Goal: Task Accomplishment & Management: Manage account settings

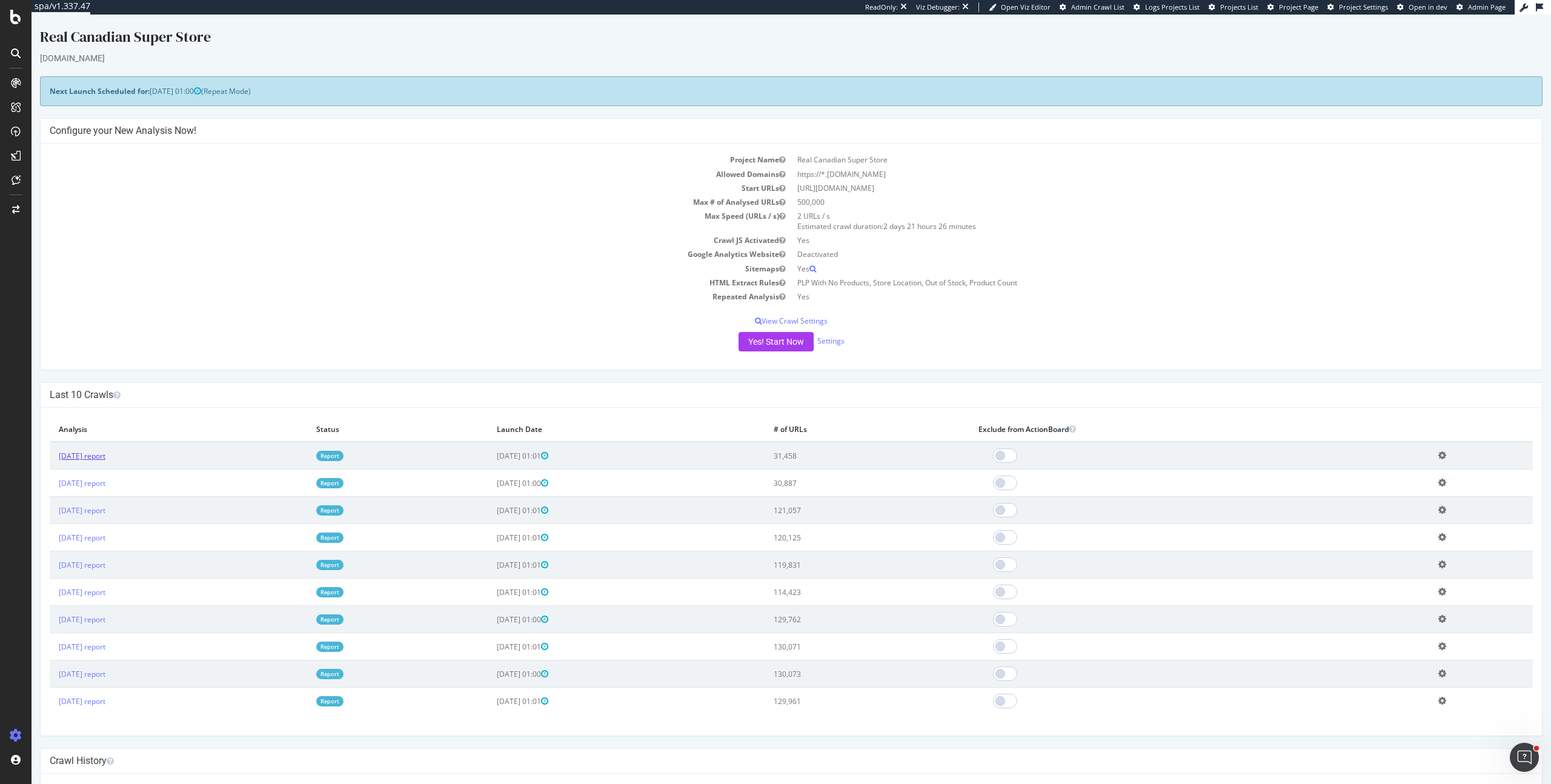
click at [105, 457] on link "2025 Sep. 27th report" at bounding box center [82, 456] width 46 height 10
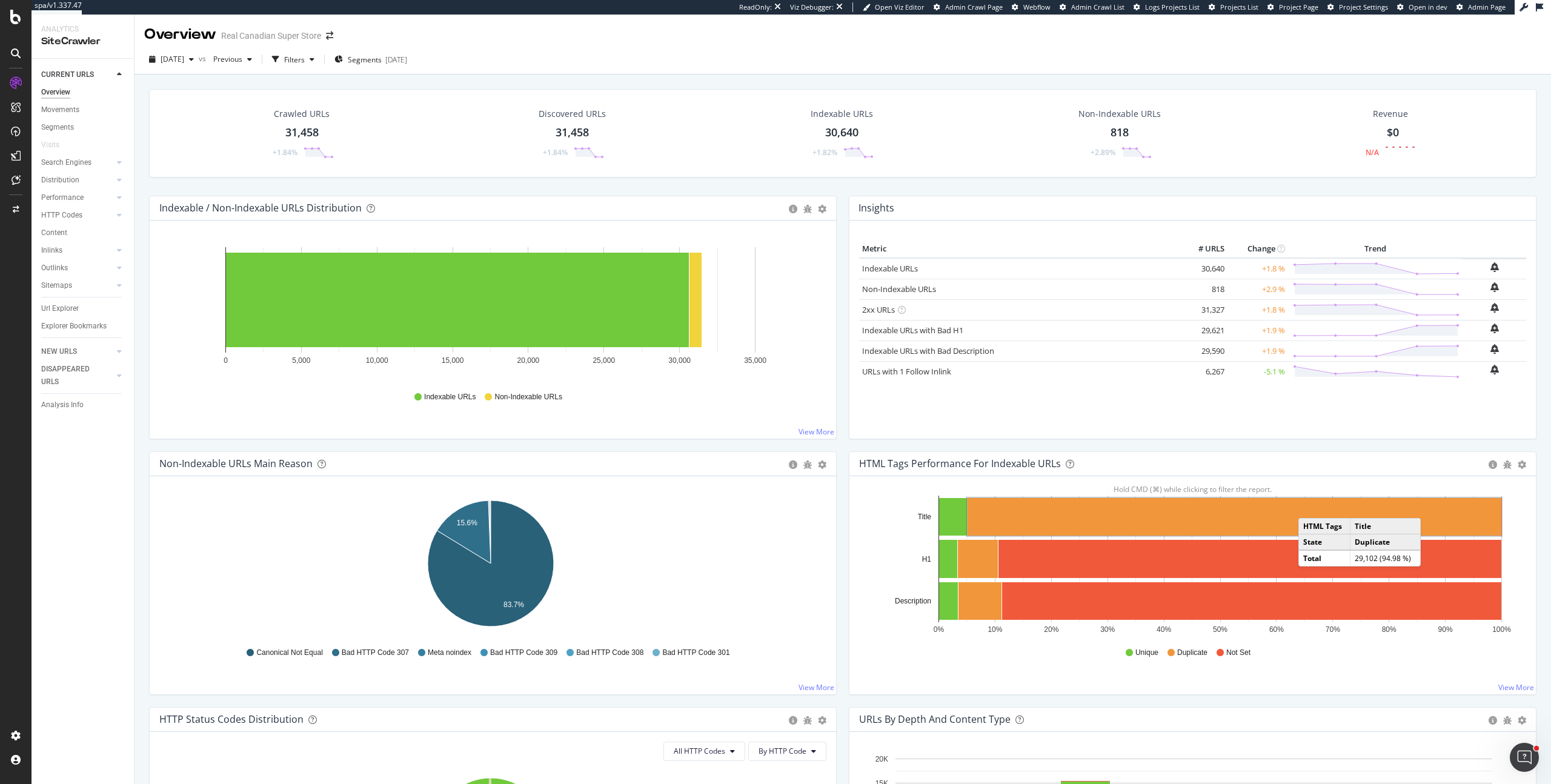
click at [1295, 430] on div "Metric # URLS Change Trend Indexable URLs × Close Chart - API Requests List Are…" at bounding box center [1192, 329] width 687 height 218
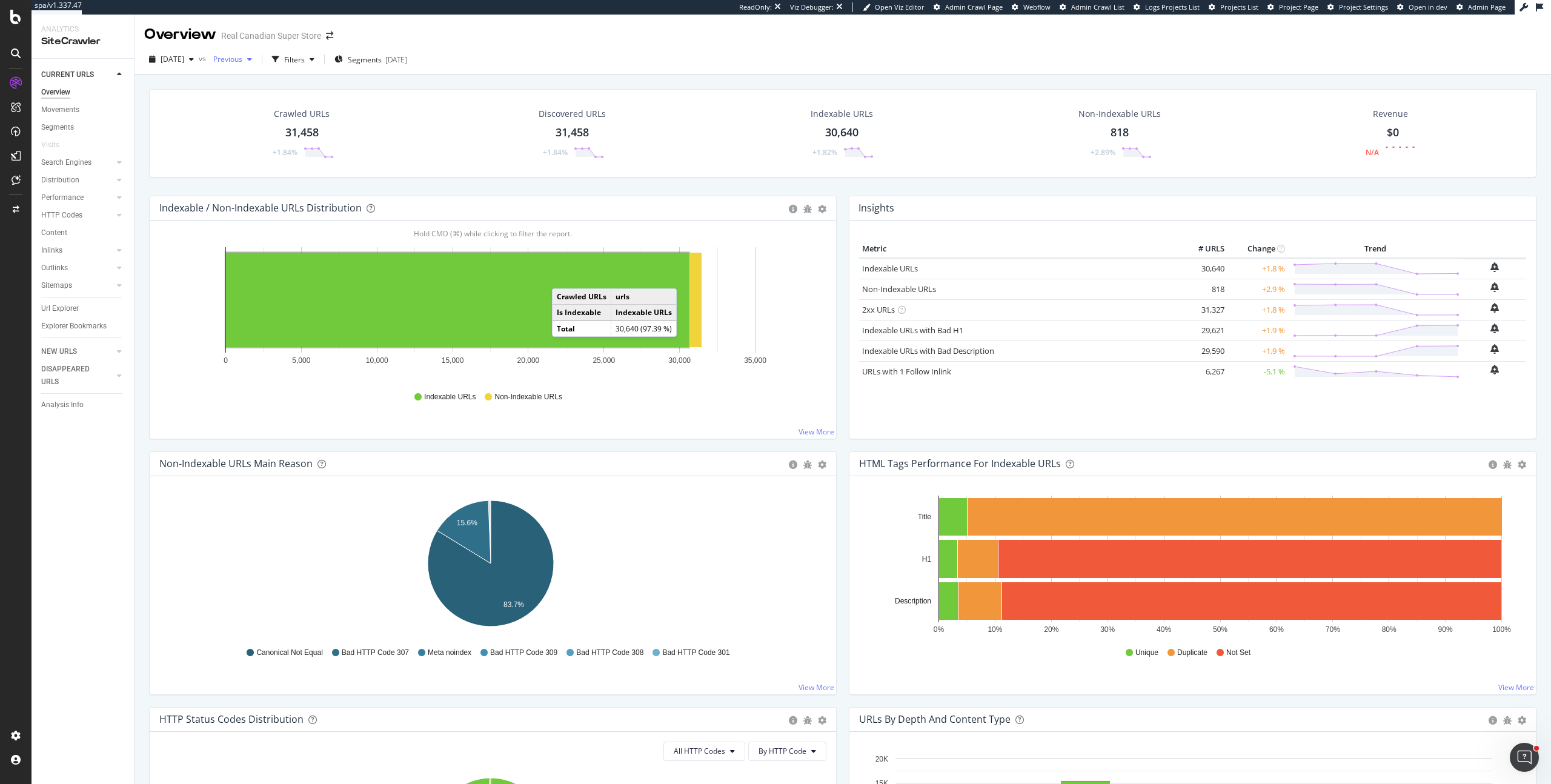
click at [242, 61] on span "Previous" at bounding box center [225, 58] width 34 height 10
click at [277, 152] on div "2025 Sep. 13th" at bounding box center [269, 148] width 65 height 11
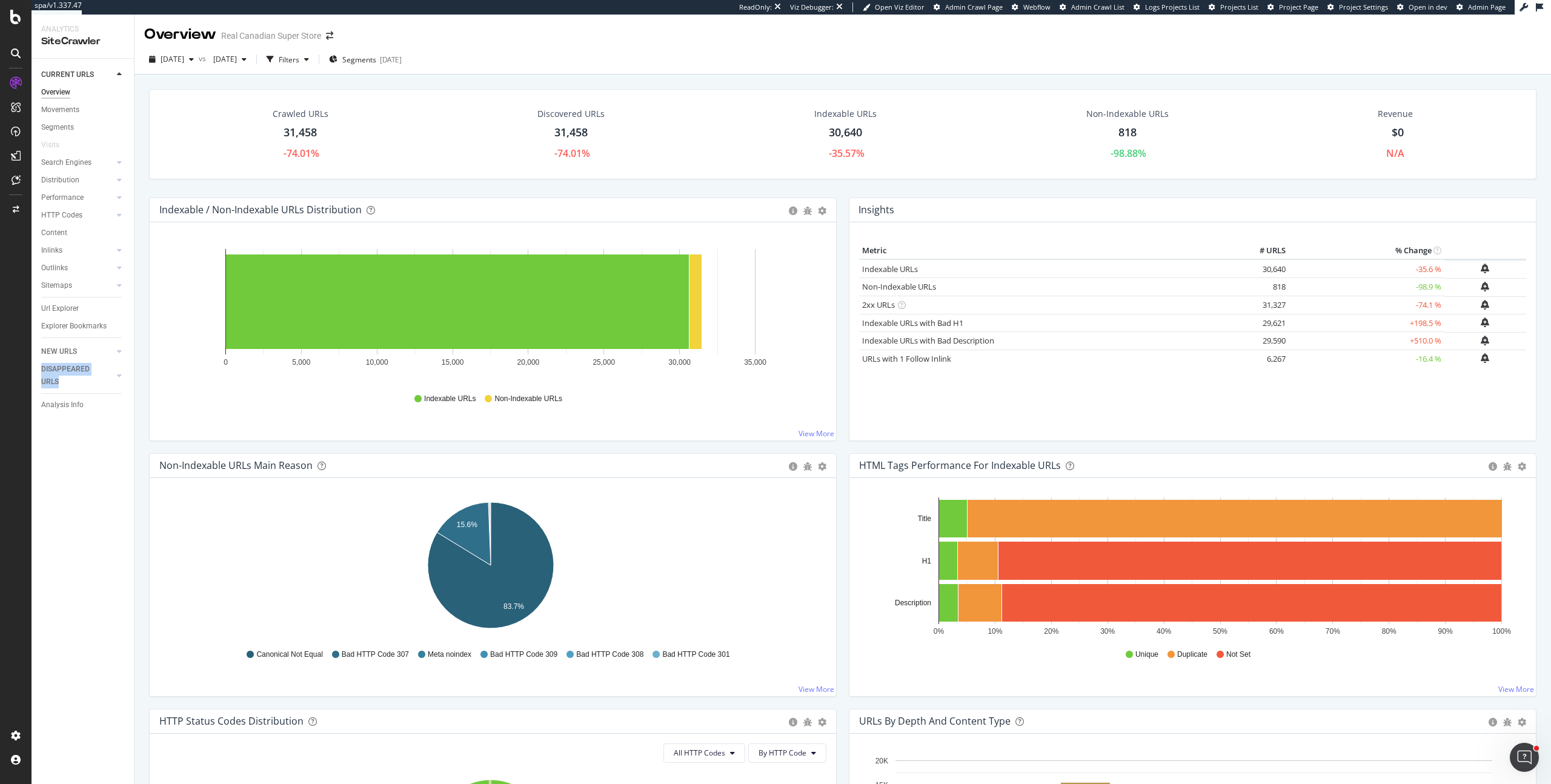
click at [74, 307] on div "Url Explorer" at bounding box center [60, 308] width 38 height 13
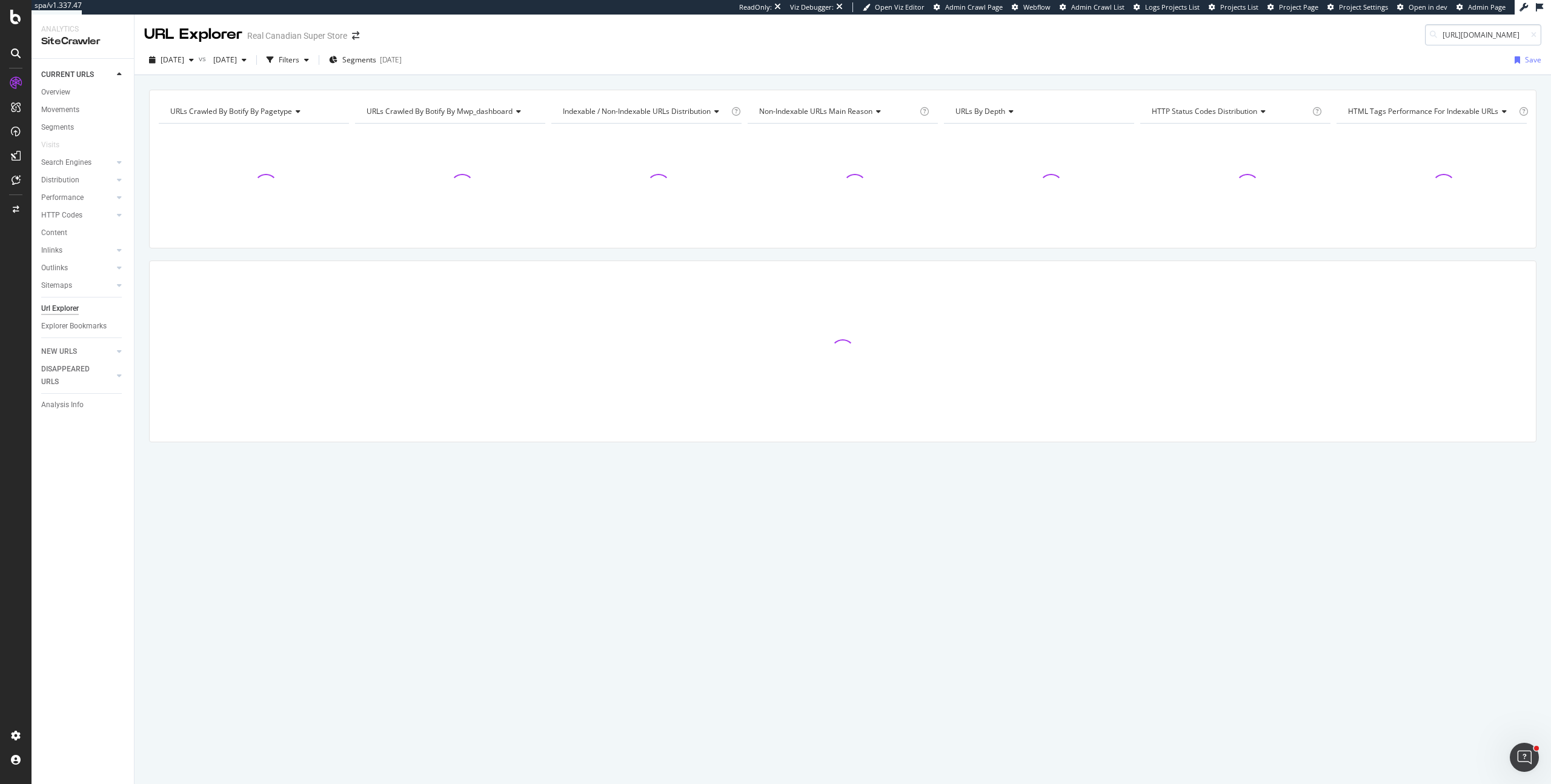
scroll to position [0, 225]
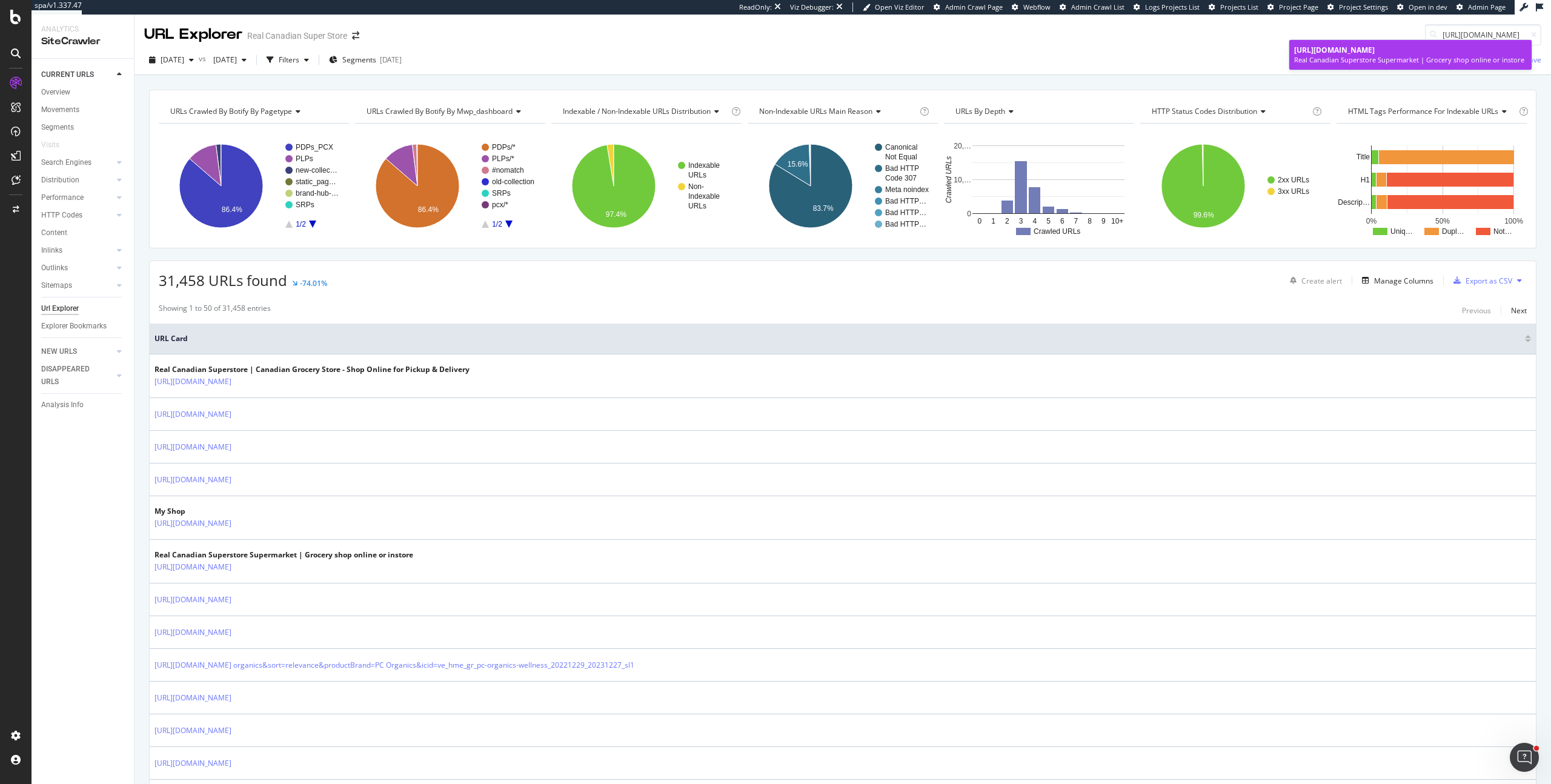
type input "https://www.realcanadiansuperstore.ca/en/dried-cranberries/p/21519932_EA?source…"
click at [1322, 50] on span "https://www.realcanadiansuperstore.ca/en/dried-cranberries/p/21519932_EA?source…" at bounding box center [1334, 50] width 81 height 10
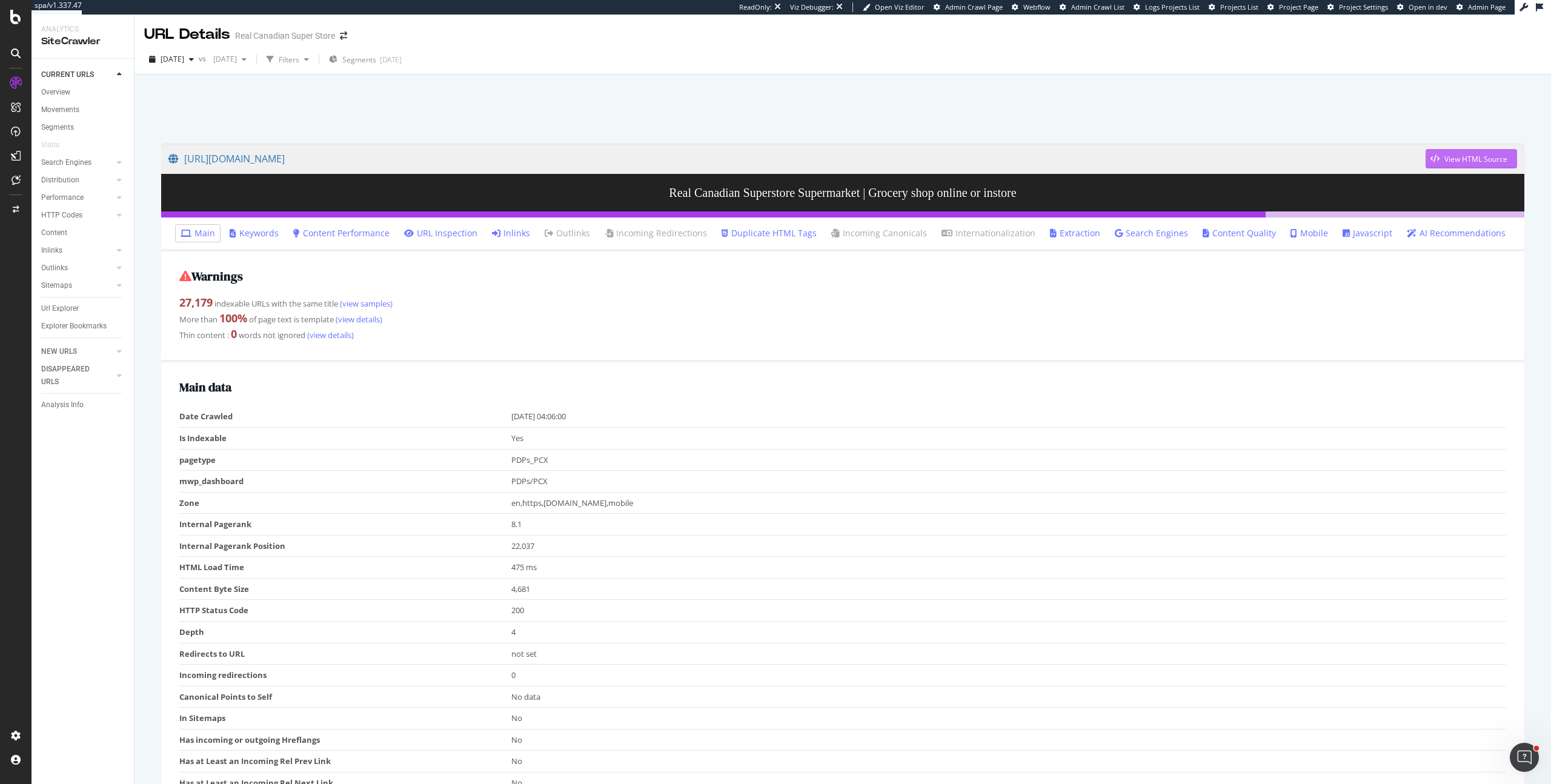
click at [1465, 161] on div "View HTML Source" at bounding box center [1476, 158] width 63 height 10
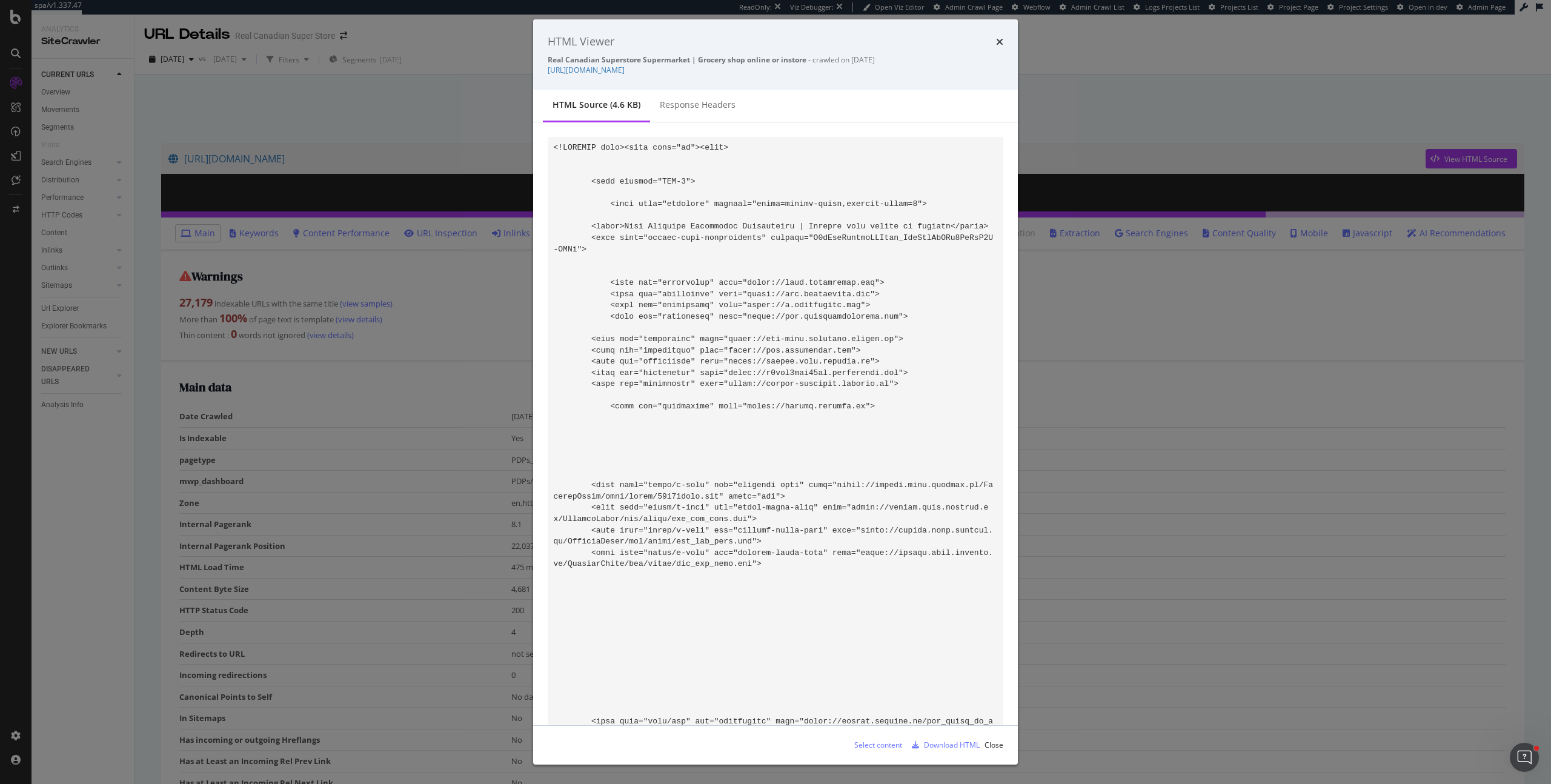
click at [999, 42] on icon "times" at bounding box center [999, 42] width 7 height 10
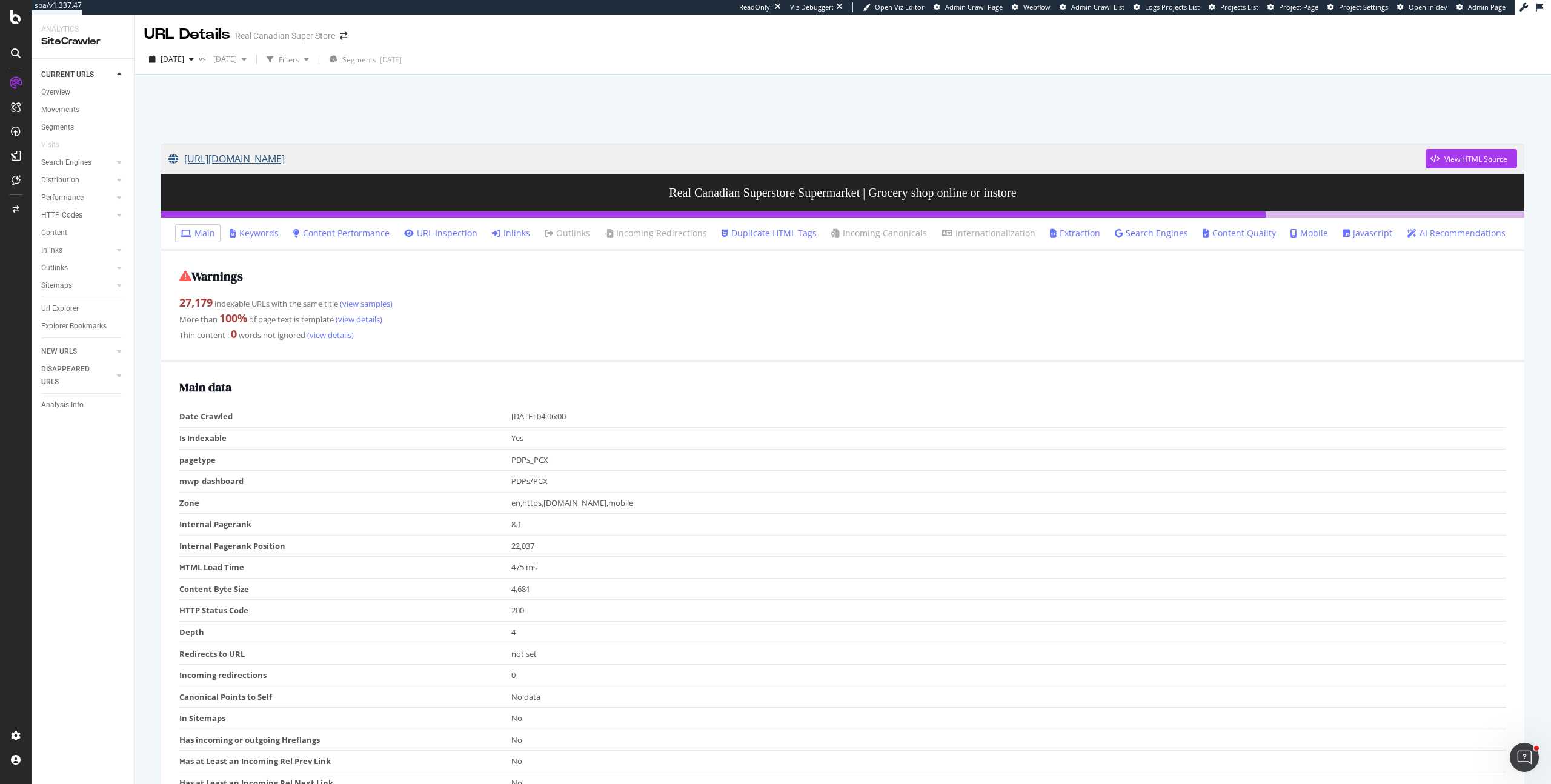
click at [566, 153] on link "https://www.realcanadiansuperstore.ca/en/dried-cranberries/p/21519932_EA?source…" at bounding box center [797, 159] width 1257 height 30
click at [1445, 163] on div "View HTML Source" at bounding box center [1476, 158] width 63 height 10
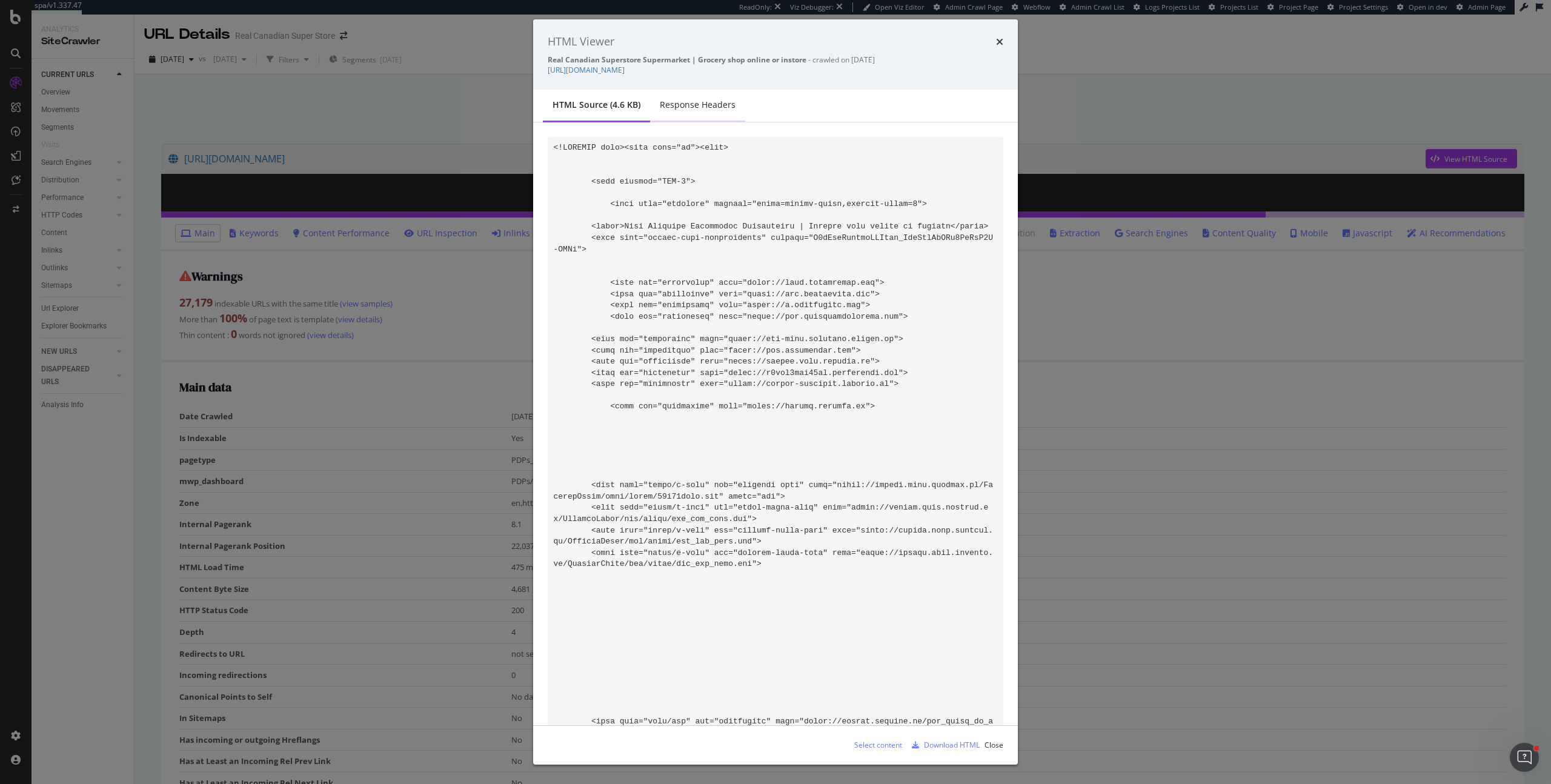
click at [674, 108] on div "Response Headers" at bounding box center [697, 105] width 76 height 12
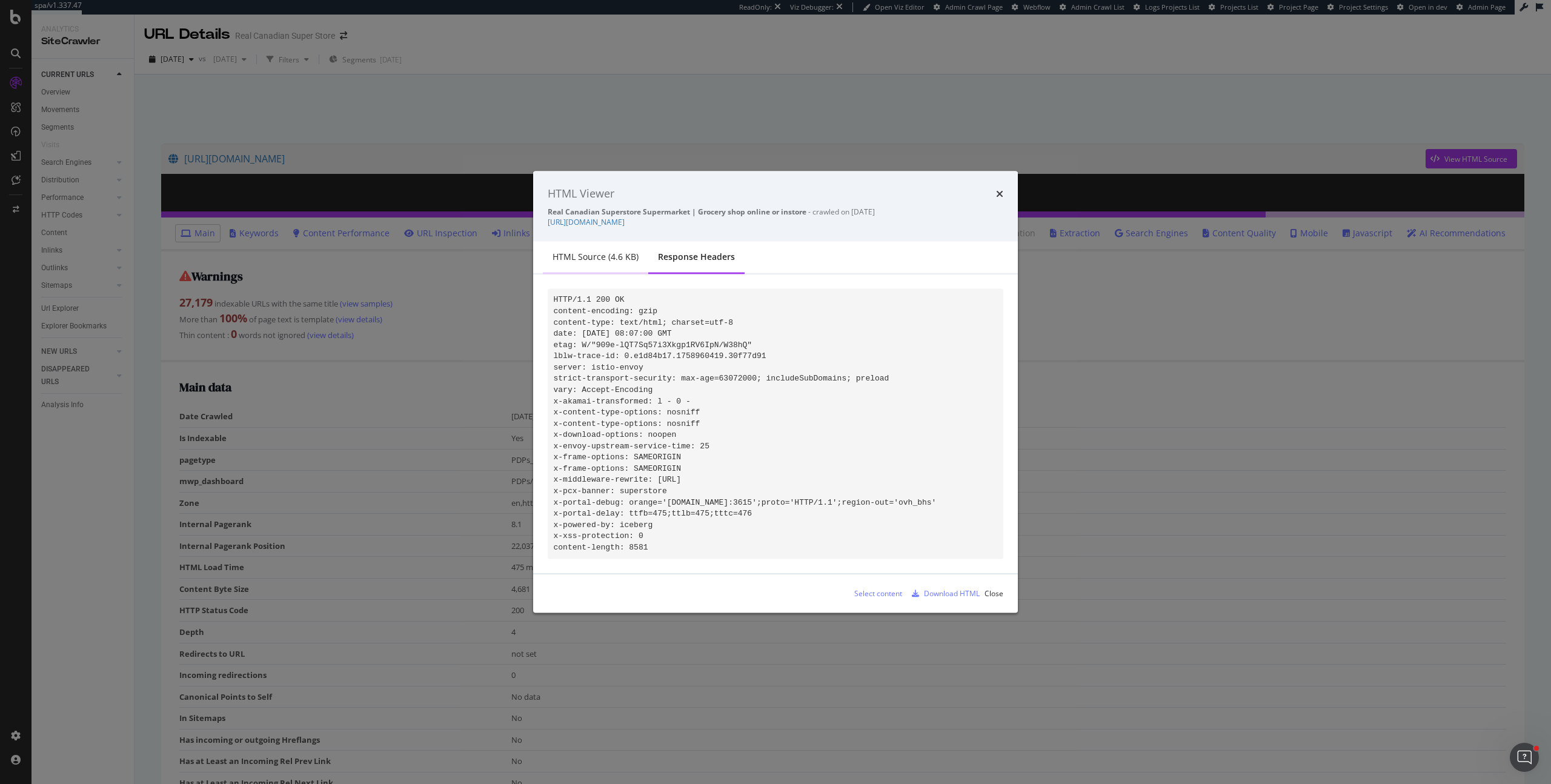
click at [580, 251] on div "HTML source (4.6 KB)" at bounding box center [596, 257] width 86 height 12
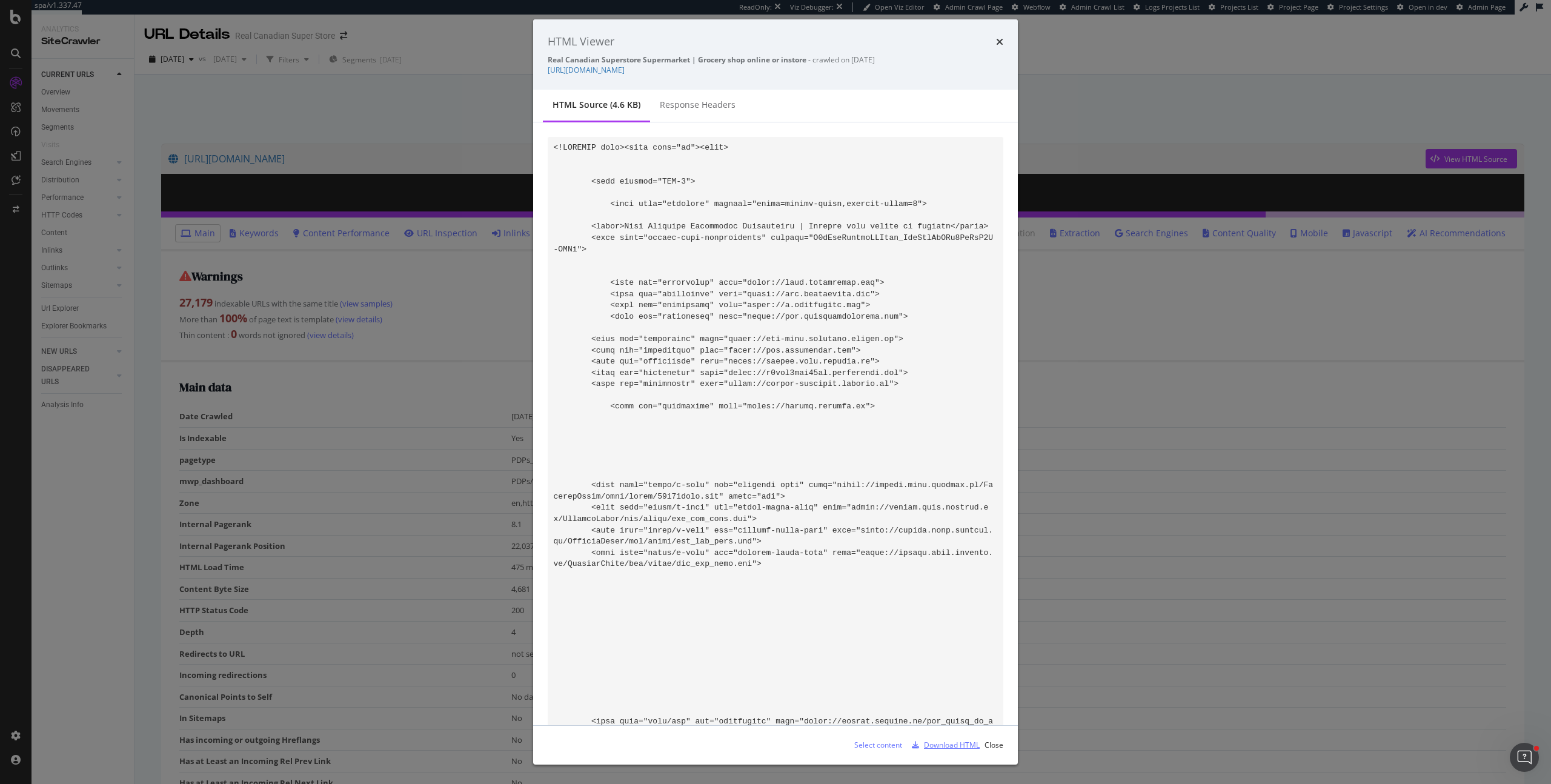
click at [938, 742] on div "Download HTML" at bounding box center [952, 744] width 56 height 10
click at [1001, 42] on icon "times" at bounding box center [999, 42] width 7 height 10
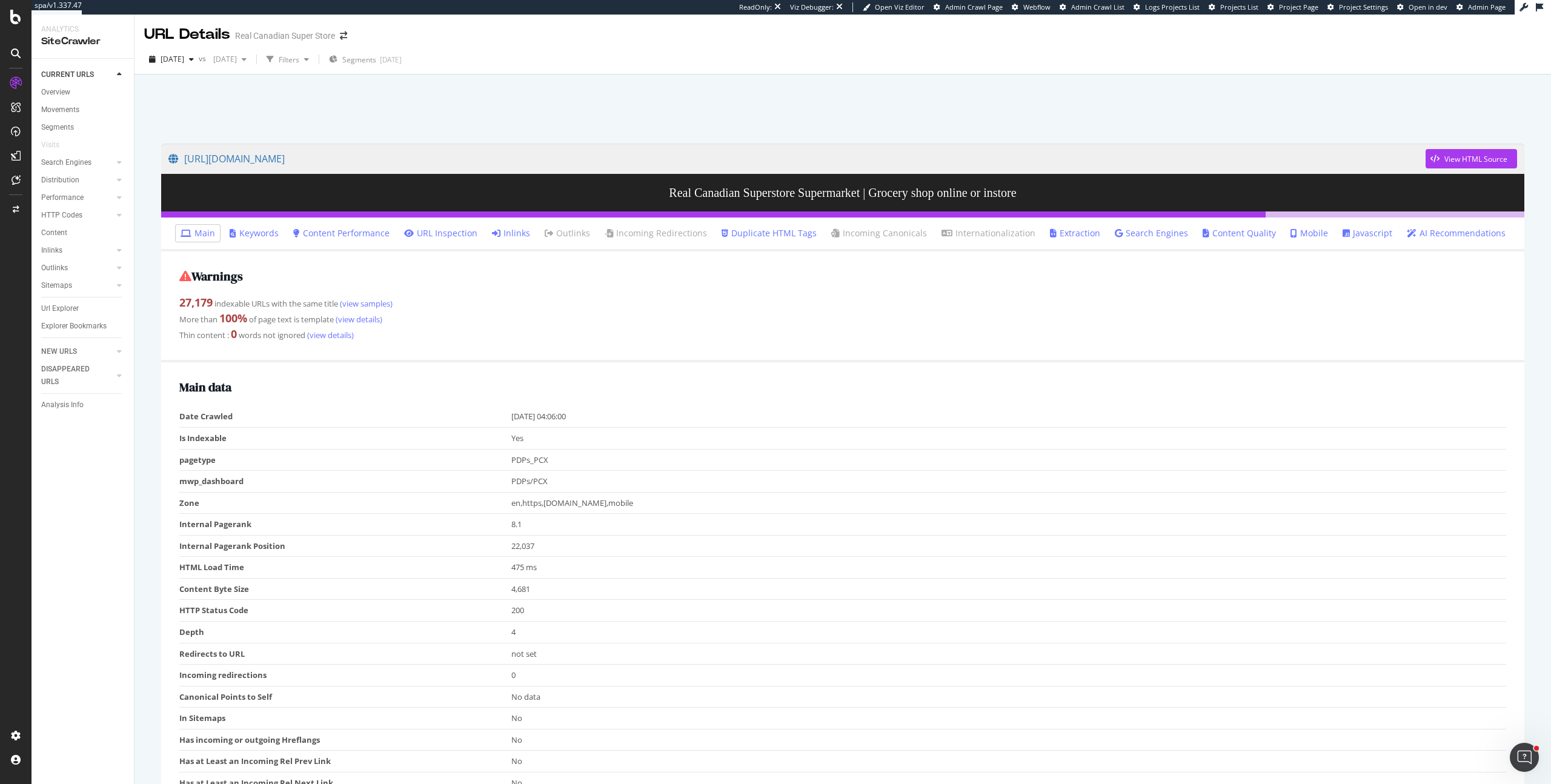
click at [508, 237] on link "Inlinks" at bounding box center [511, 233] width 38 height 12
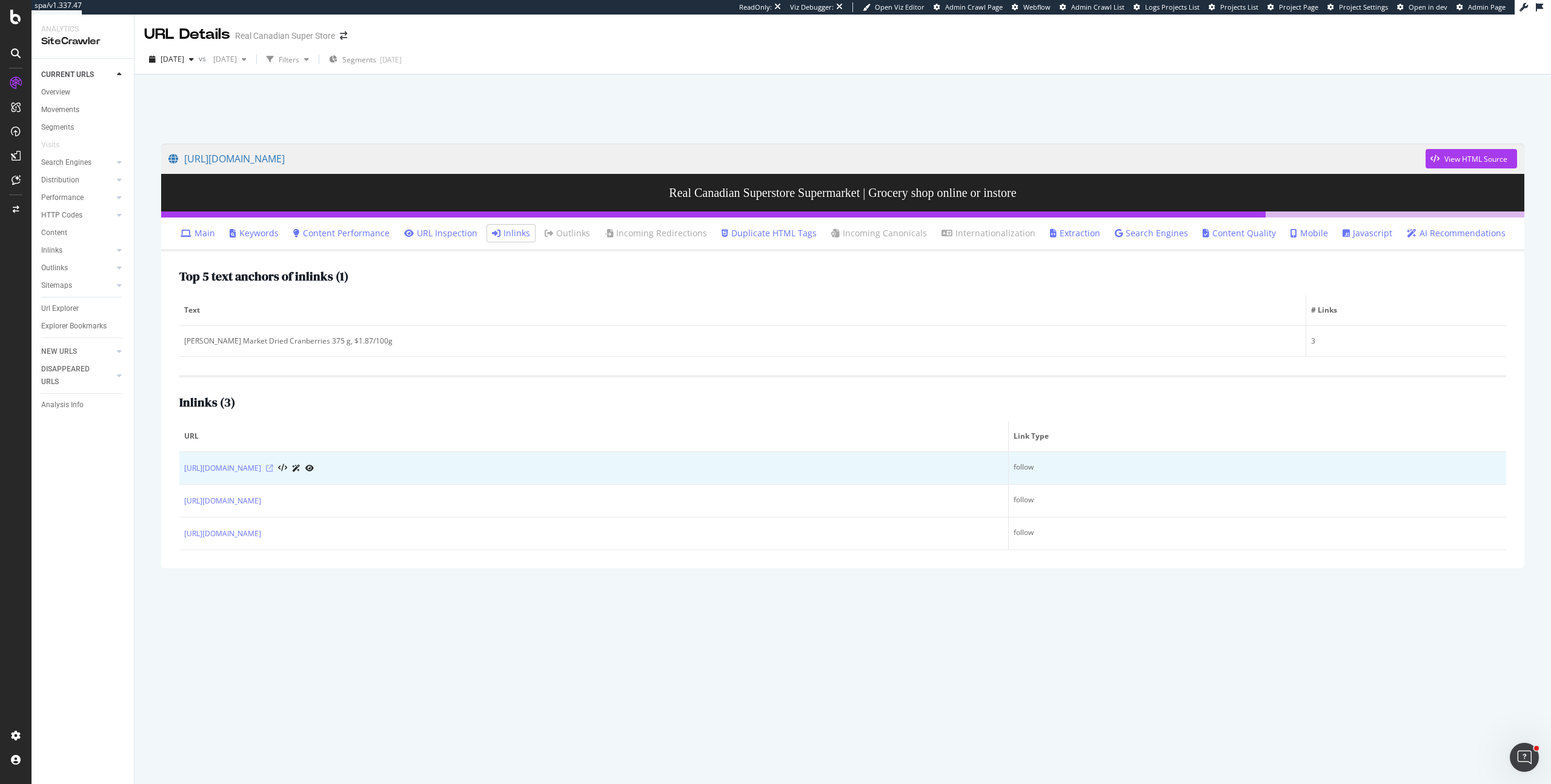
click at [273, 467] on icon at bounding box center [269, 468] width 7 height 7
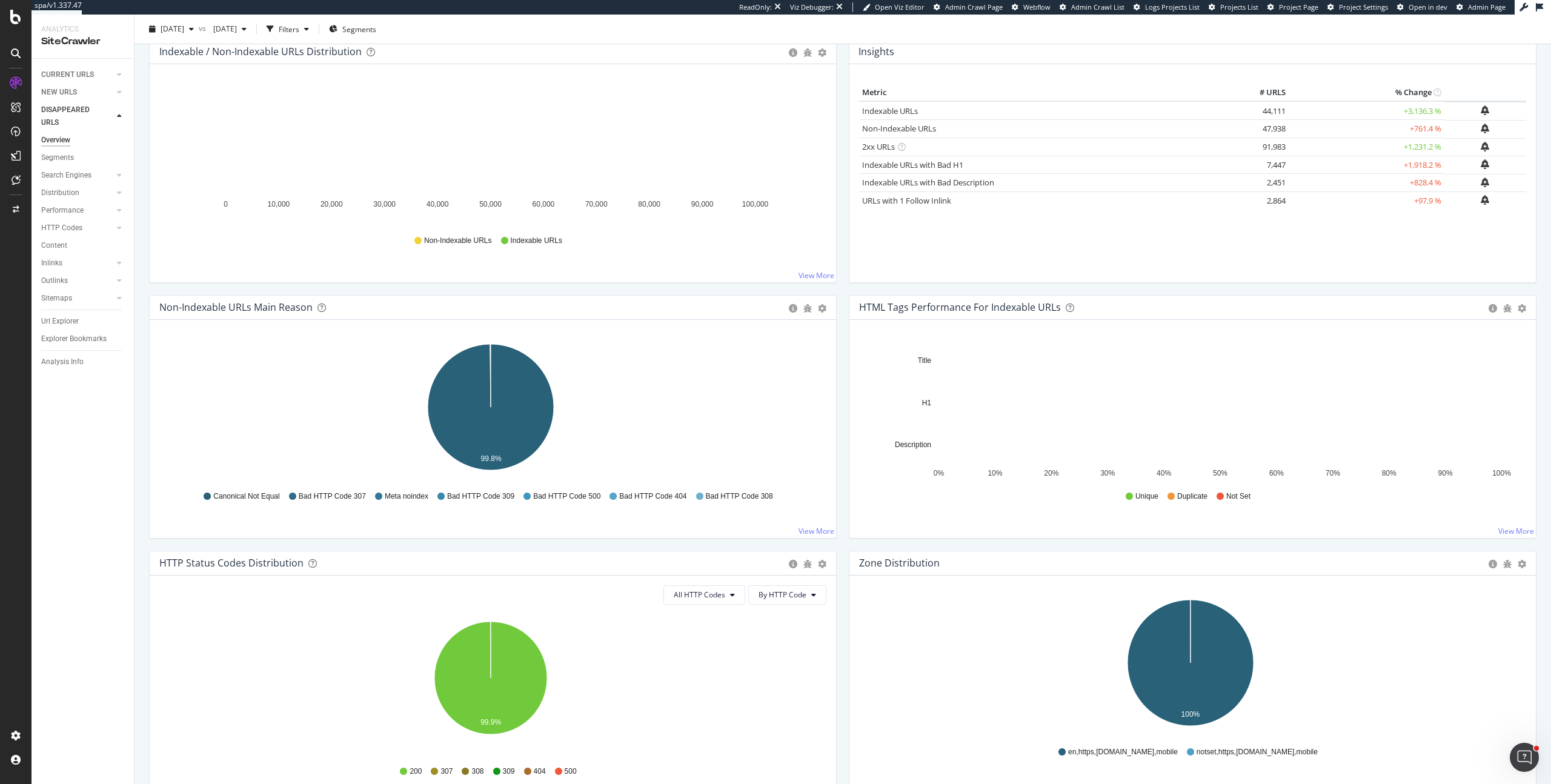
scroll to position [244, 0]
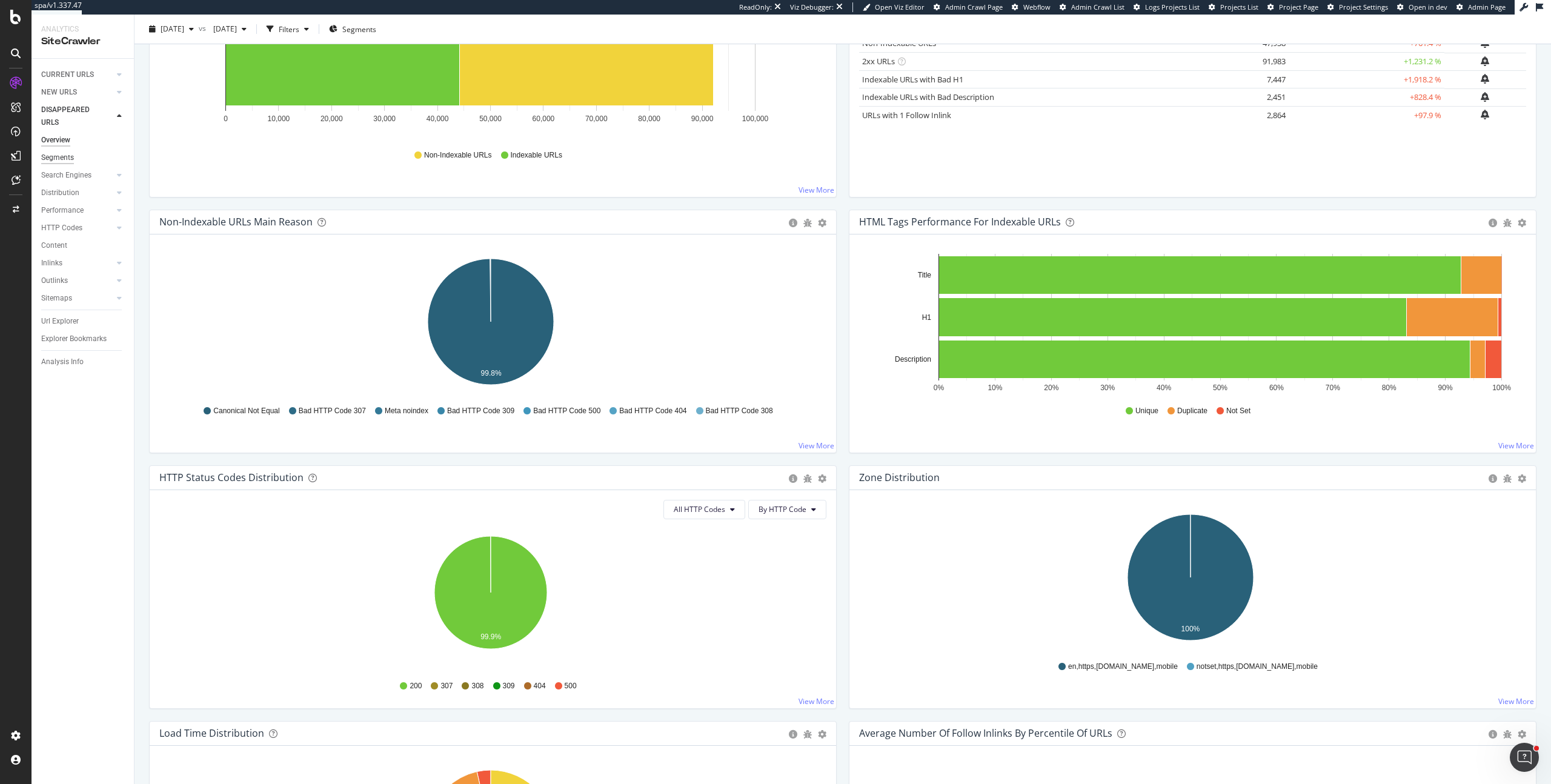
click at [64, 152] on div "Segments" at bounding box center [58, 157] width 33 height 13
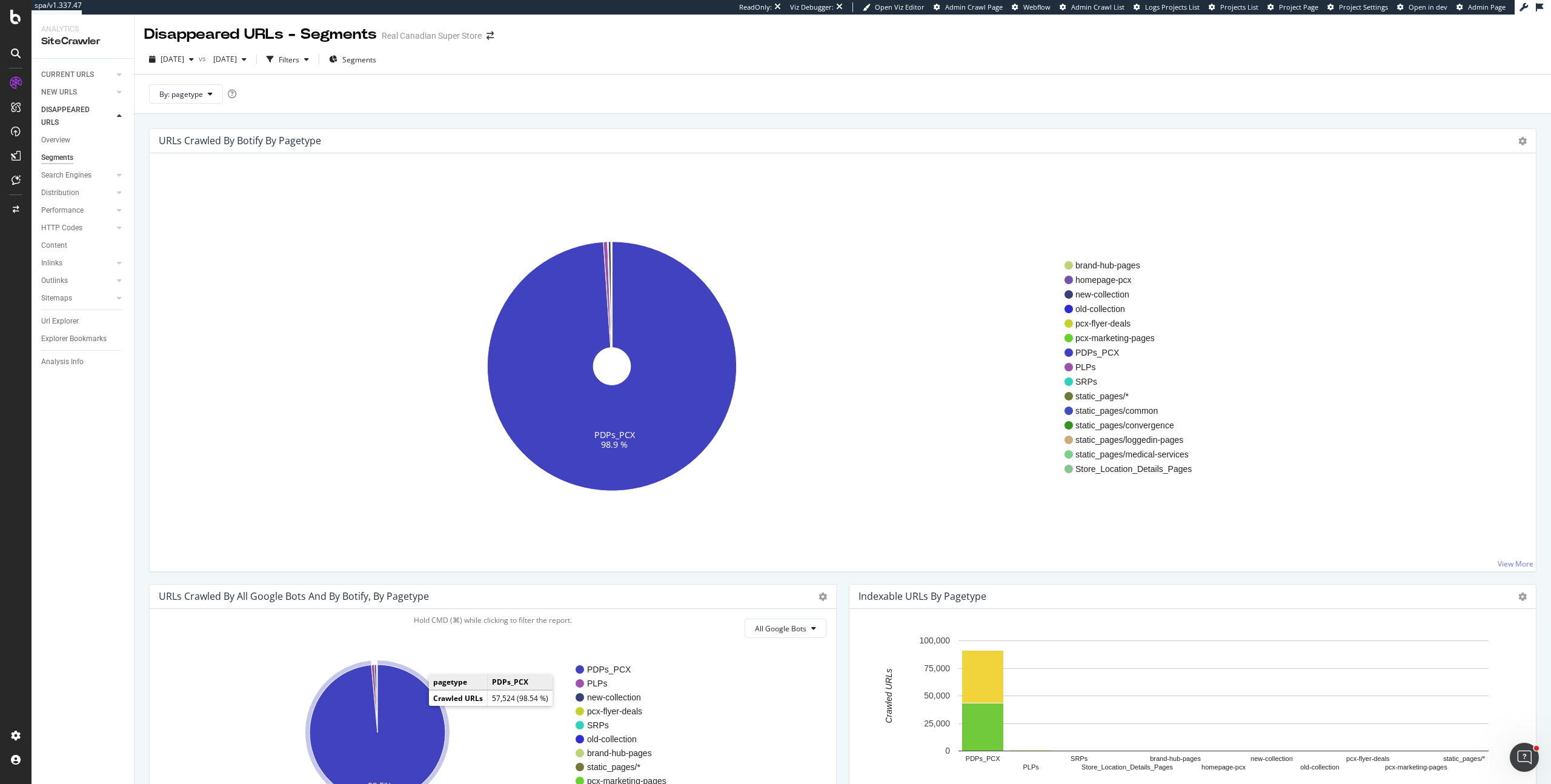
click at [418, 713] on icon "A chart." at bounding box center [377, 732] width 136 height 136
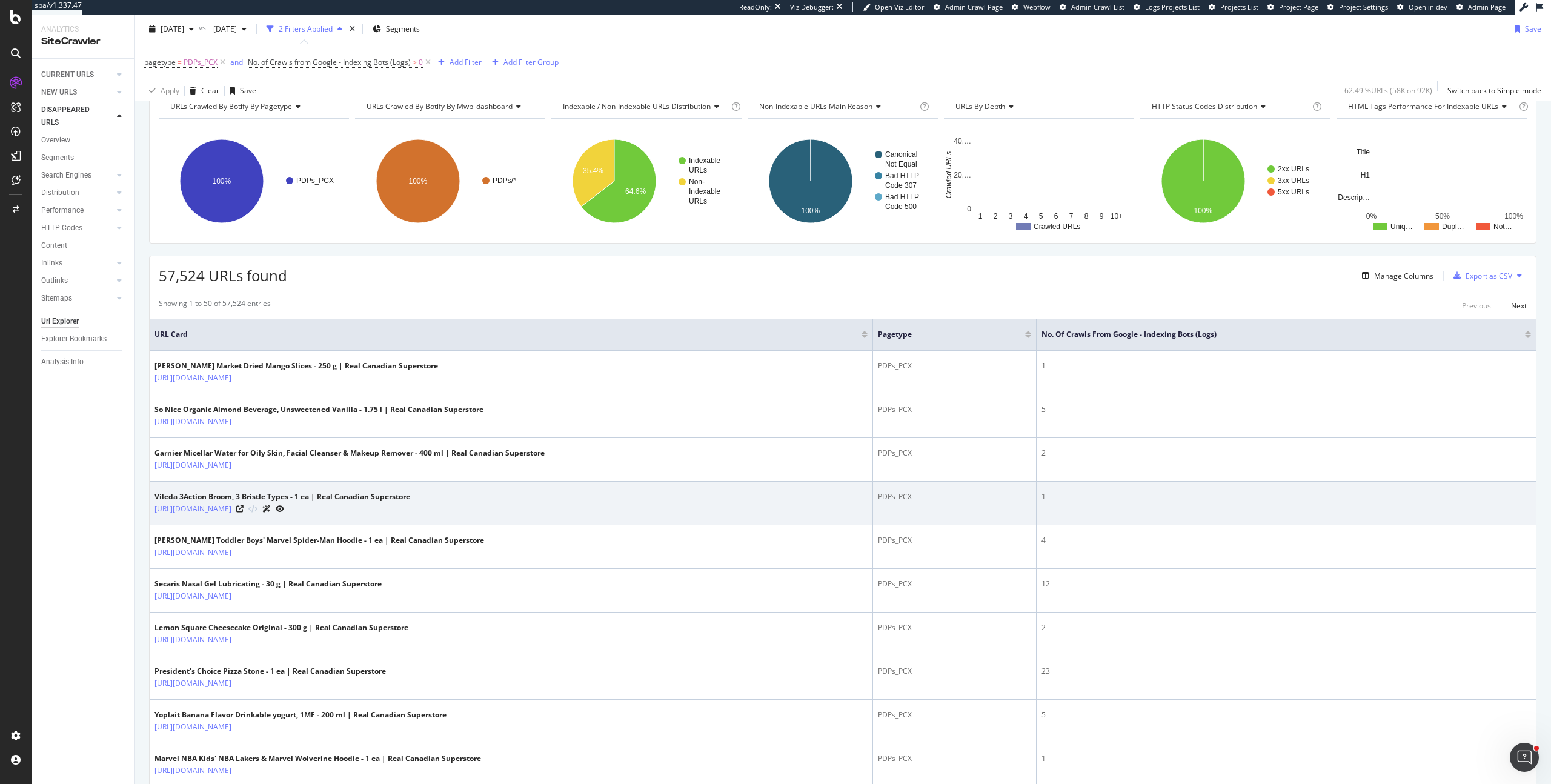
scroll to position [183, 0]
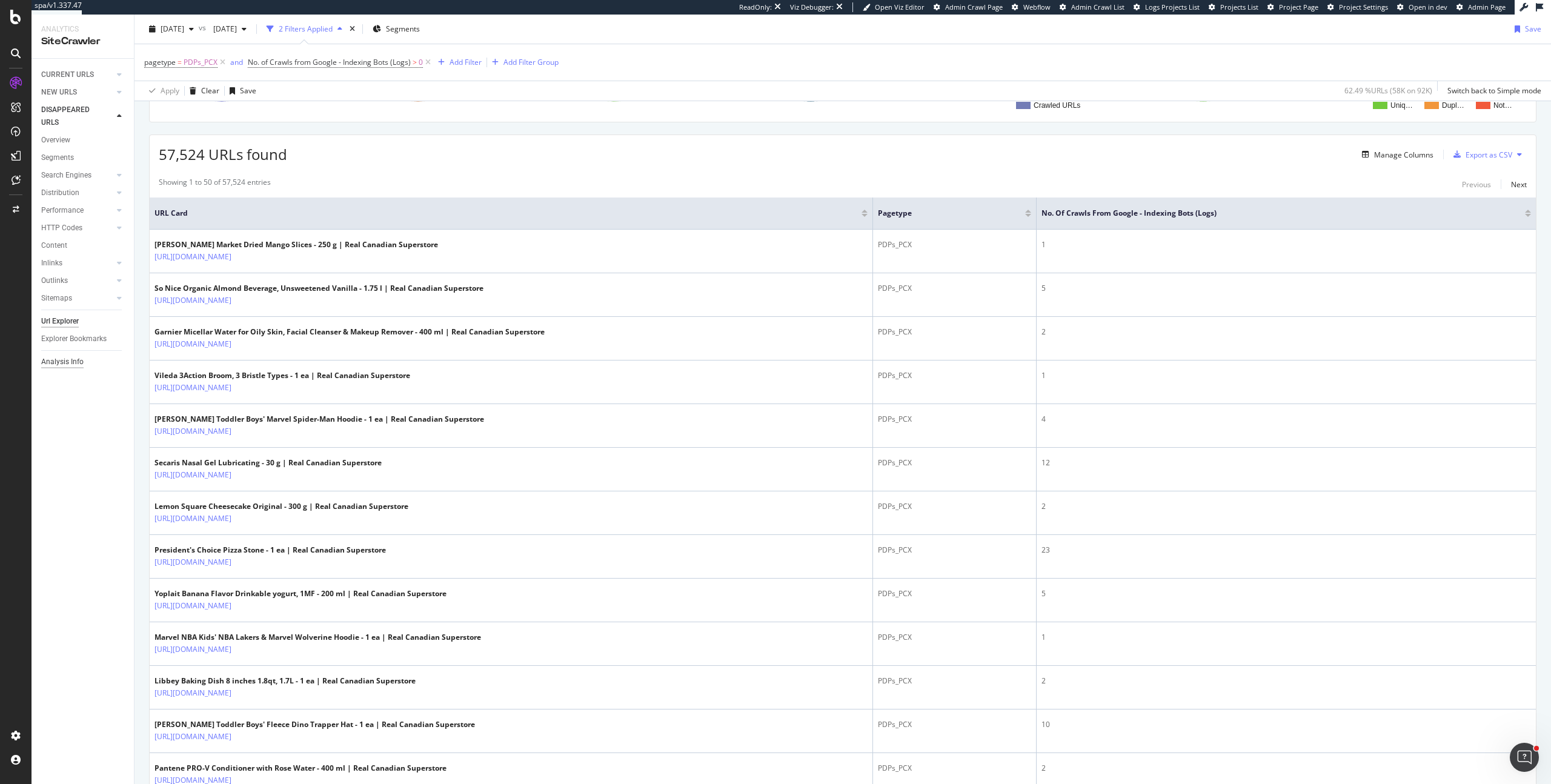
click at [76, 362] on div "Analysis Info" at bounding box center [62, 362] width 42 height 13
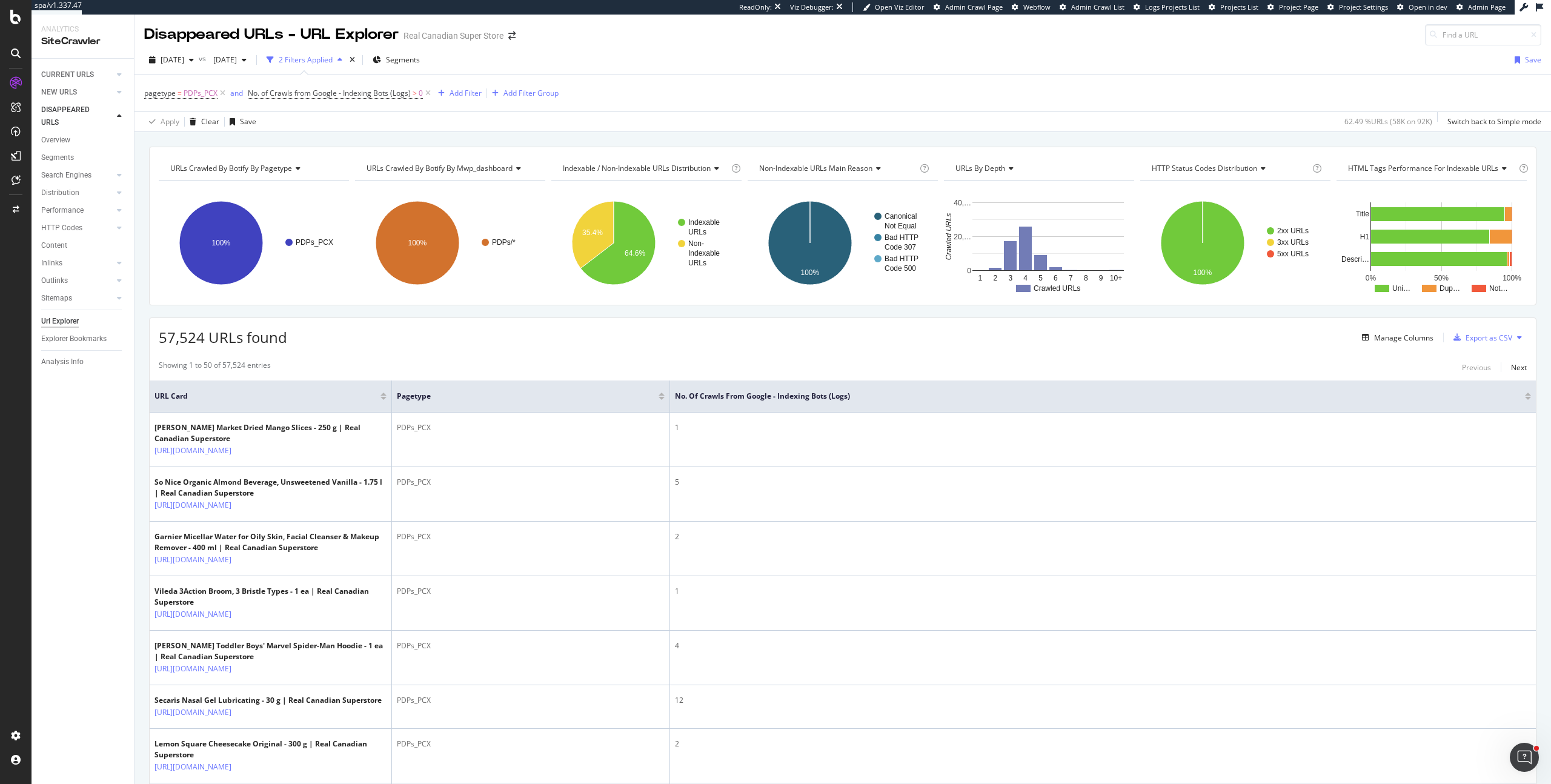
click at [732, 133] on div "URLs Crawled By Botify By pagetype Chart (by Value) Table Expand Export as CSV …" at bounding box center [843, 146] width 1417 height 29
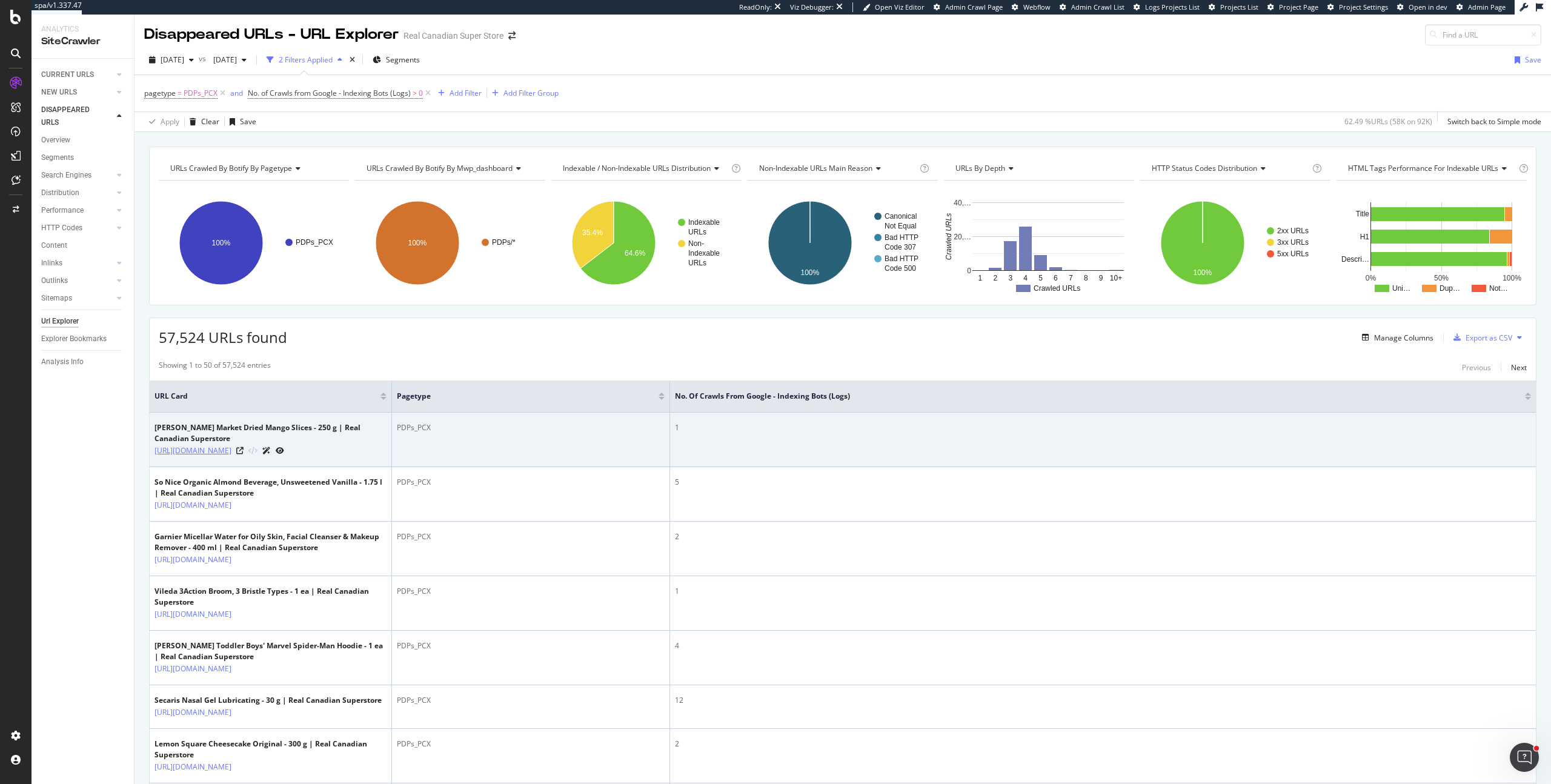
click at [231, 456] on link "https://www.realcanadiansuperstore.ca/en/dried-mango-slices/p/21519973_EA?icta=…" at bounding box center [193, 450] width 77 height 12
click at [244, 454] on icon at bounding box center [240, 450] width 7 height 7
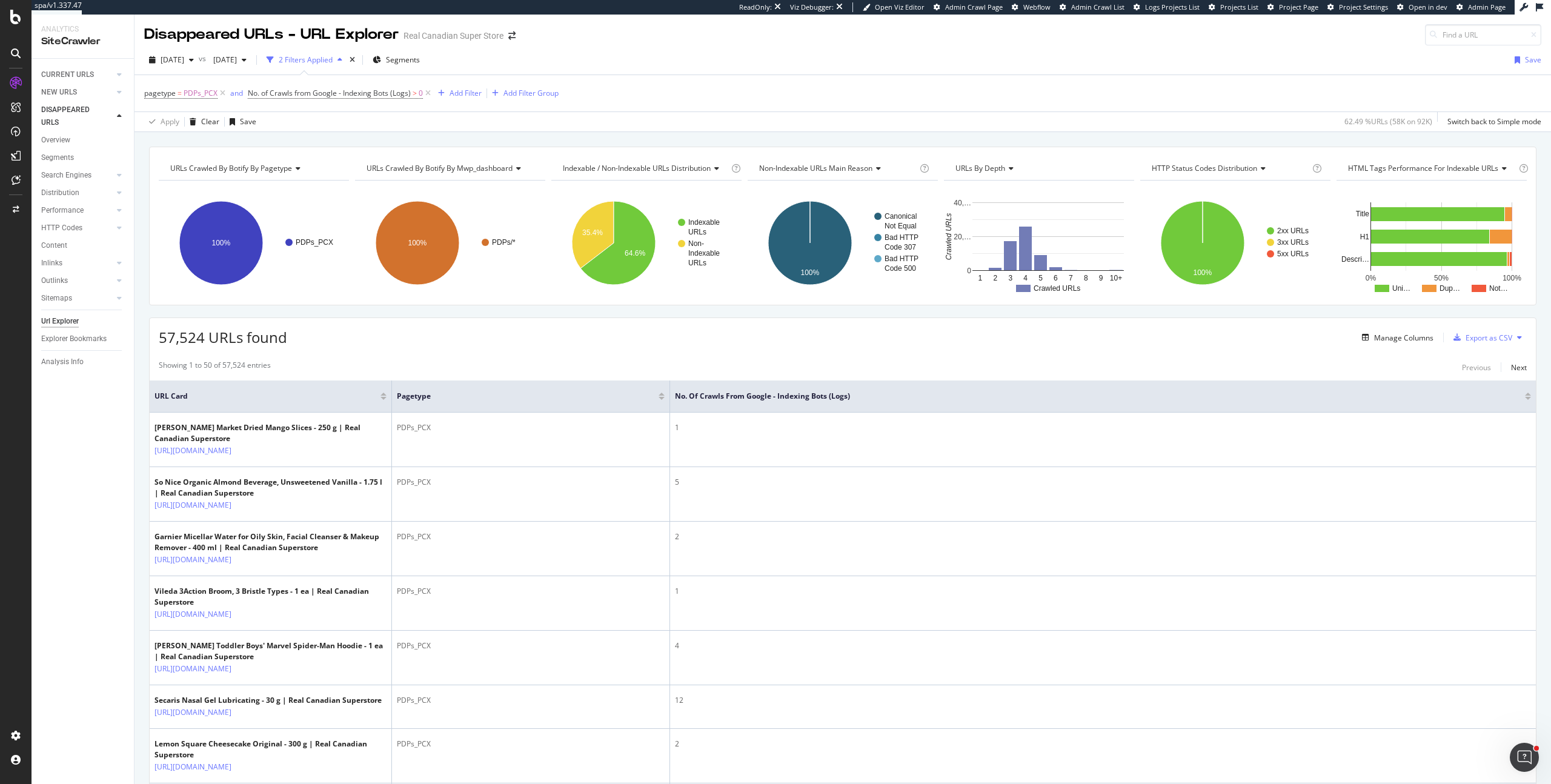
drag, startPoint x: 429, startPoint y: 94, endPoint x: 634, endPoint y: 95, distance: 205.0
click at [429, 94] on icon at bounding box center [428, 93] width 10 height 12
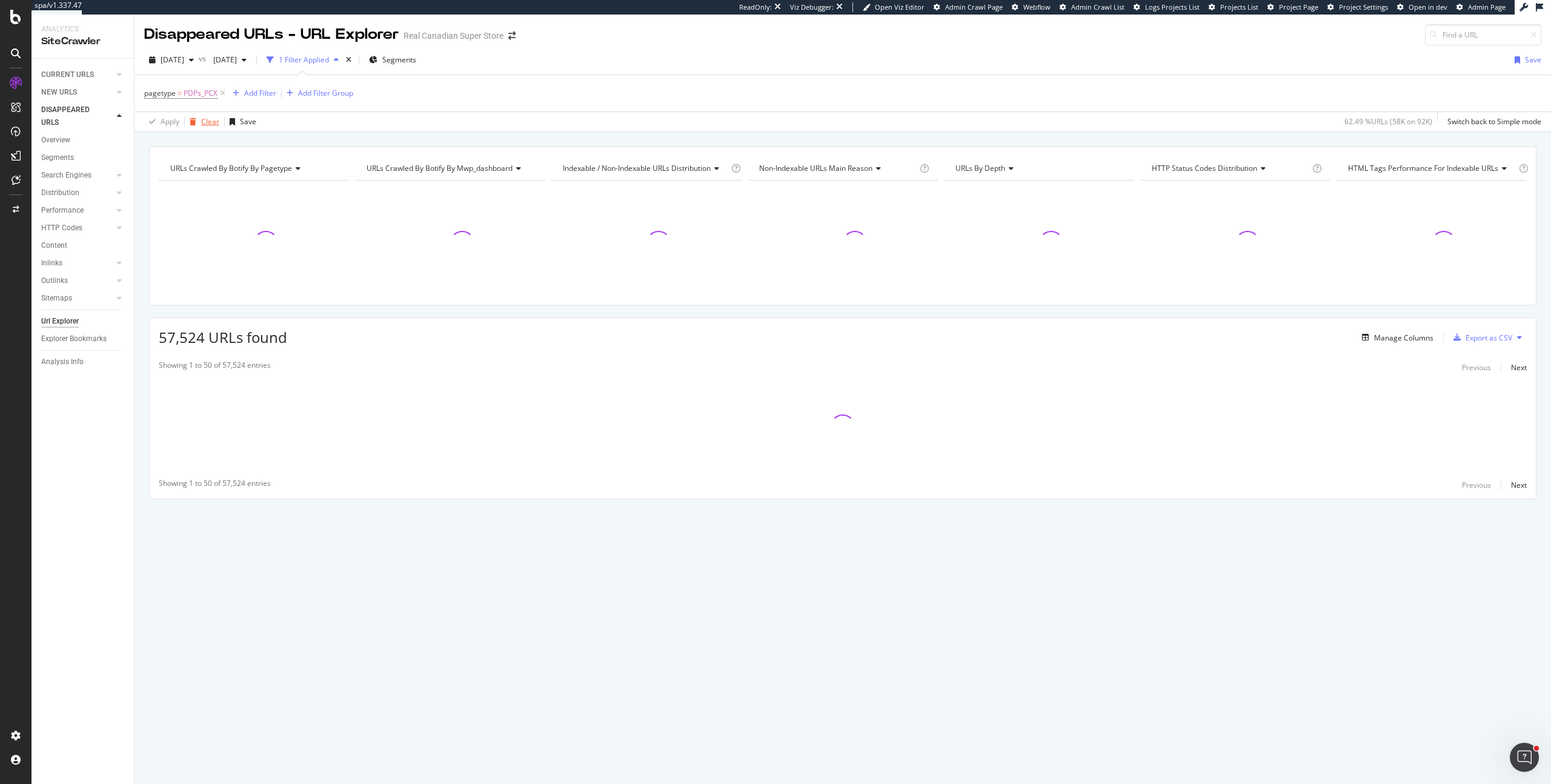
click at [202, 121] on div "Clear" at bounding box center [210, 121] width 18 height 10
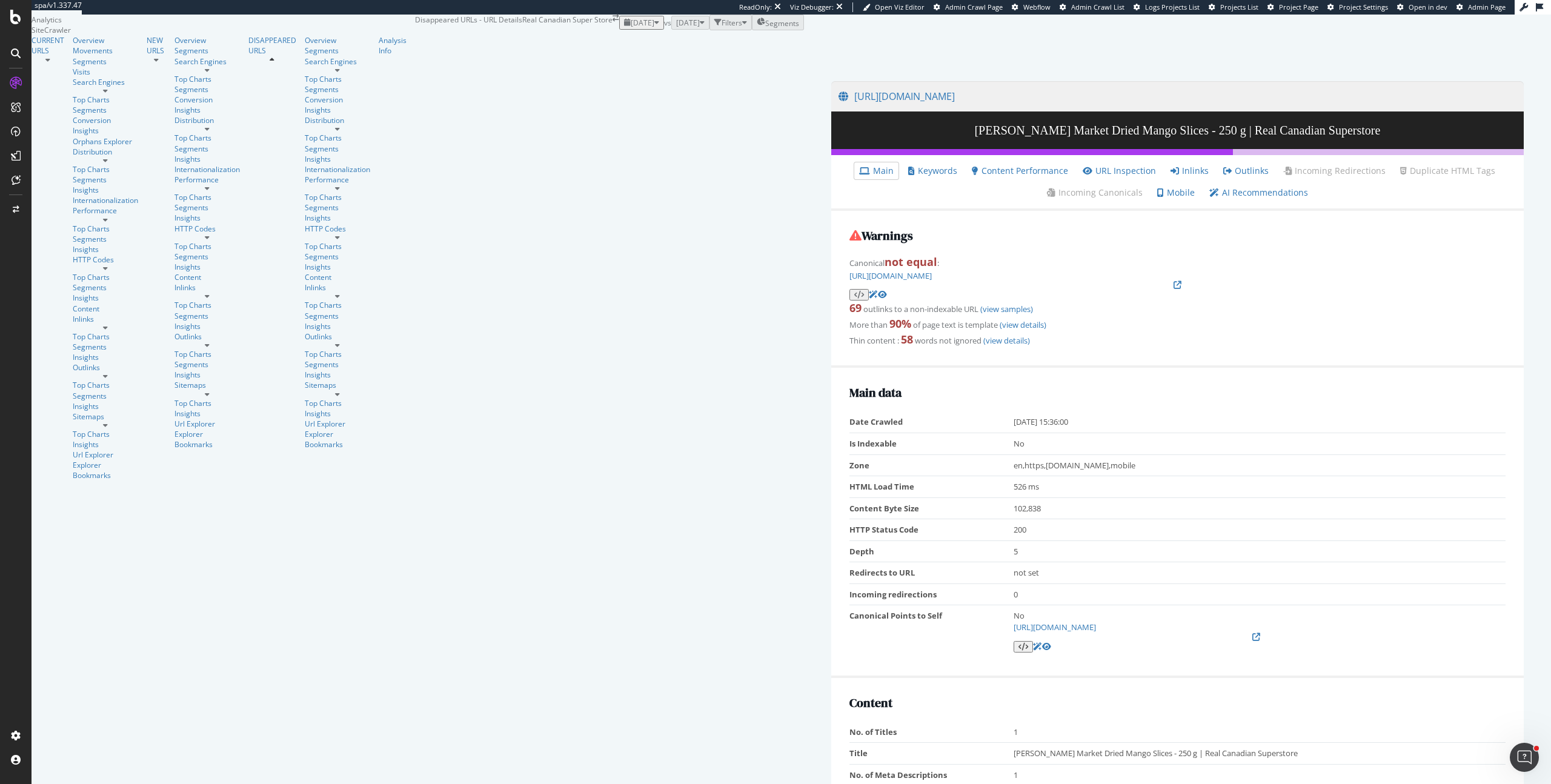
click at [714, 30] on div "2025 Sep. 27th vs 2025 Sep. 13th Filters Segments" at bounding box center [711, 22] width 185 height 16
click at [1170, 177] on link "Inlinks" at bounding box center [1190, 170] width 38 height 12
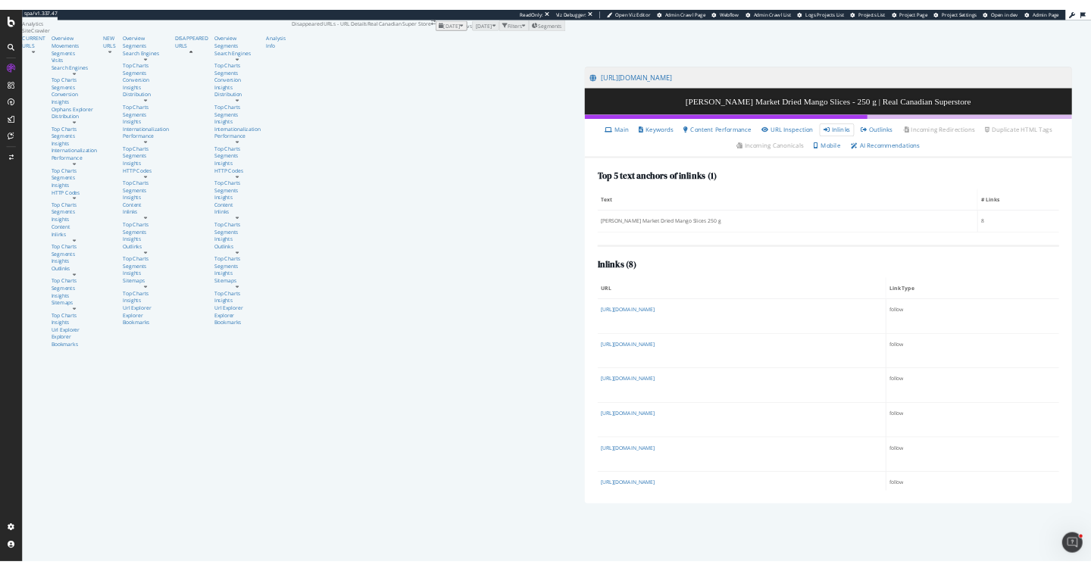
scroll to position [3, 0]
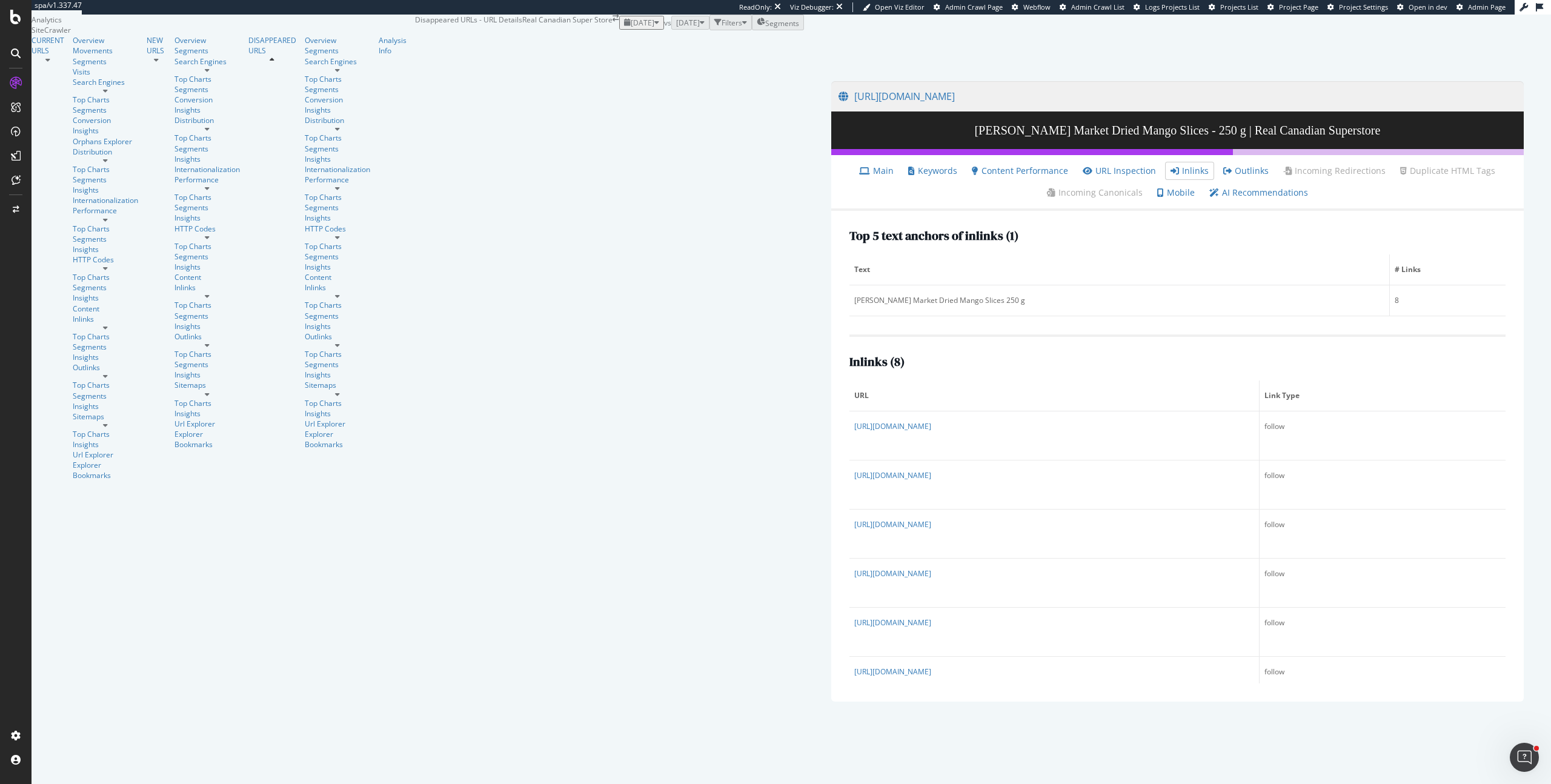
click at [849, 368] on div "Inlinks ( 8 )" at bounding box center [1177, 361] width 656 height 14
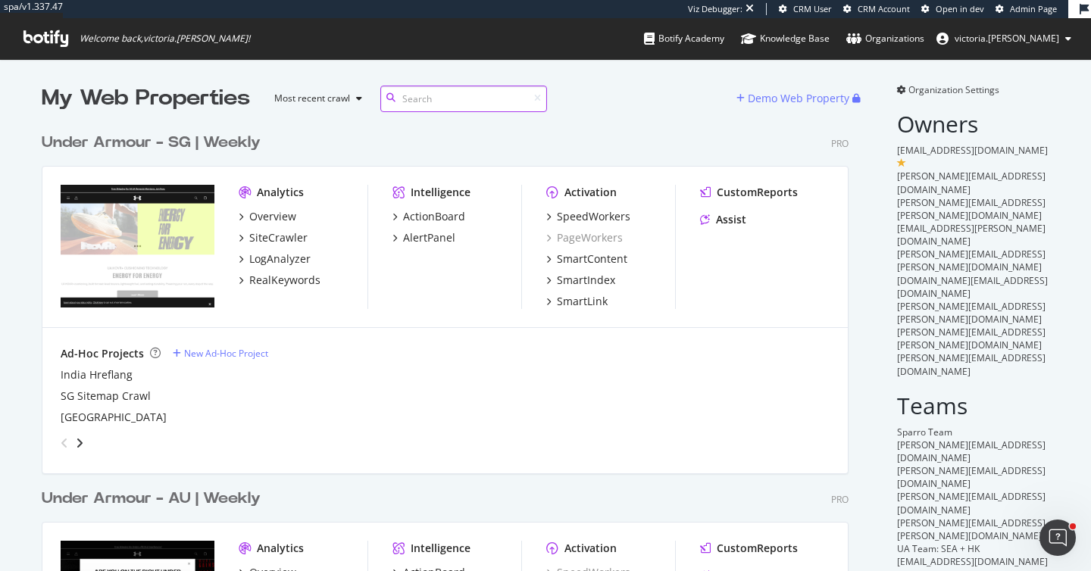
scroll to position [230, 0]
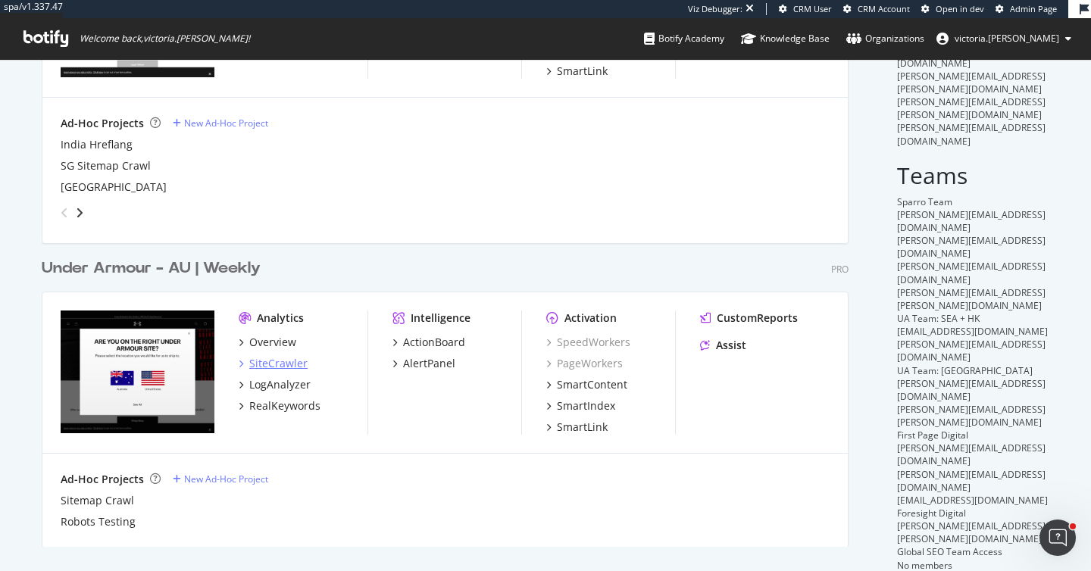
click at [289, 361] on div "SiteCrawler" at bounding box center [278, 363] width 58 height 15
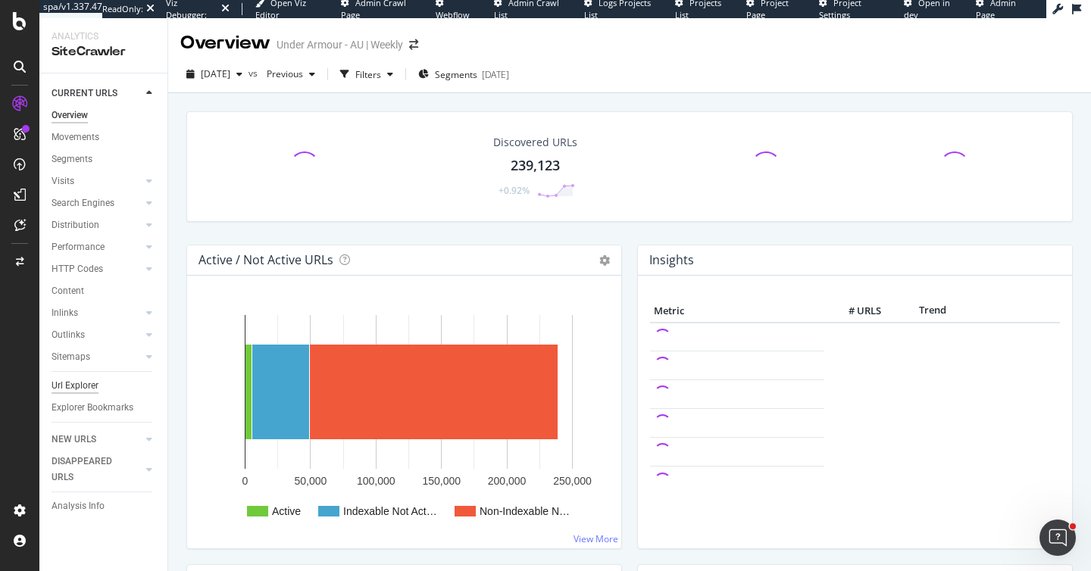
click at [83, 380] on div "Url Explorer" at bounding box center [75, 386] width 47 height 16
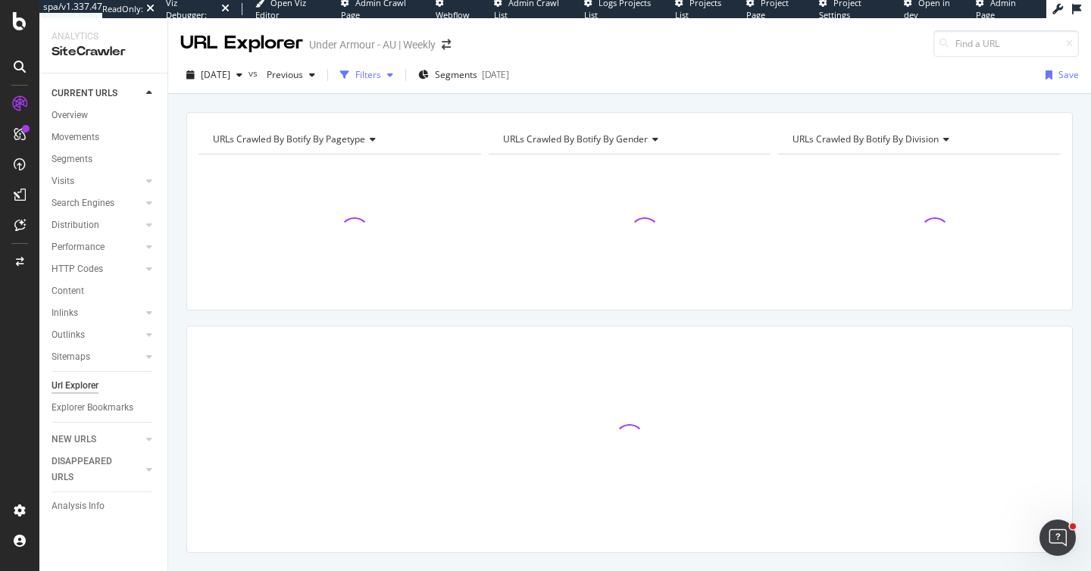
click at [399, 82] on div "Filters" at bounding box center [366, 75] width 65 height 23
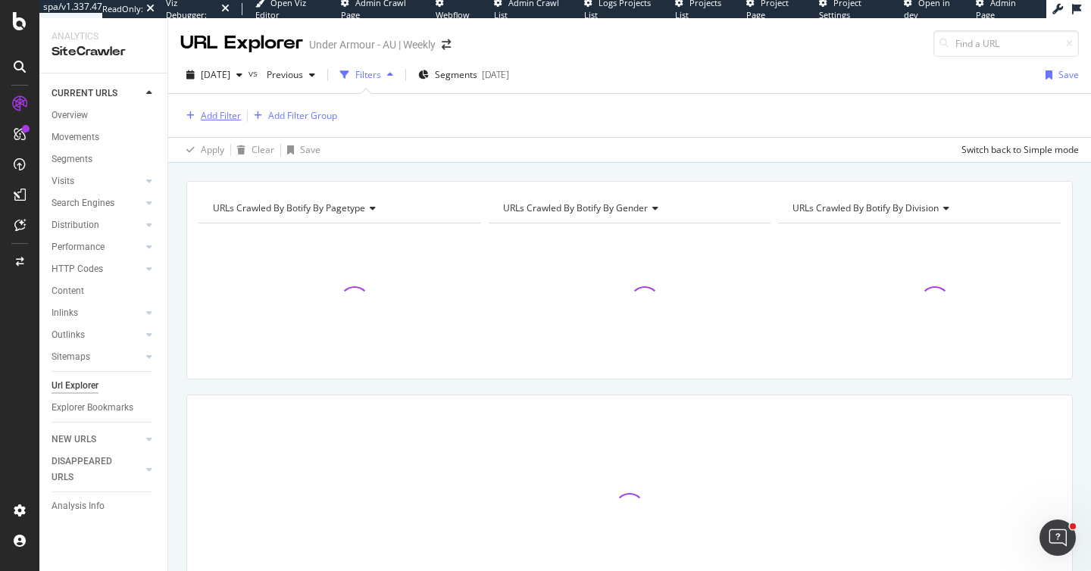
click at [213, 114] on div "Add Filter" at bounding box center [221, 115] width 40 height 13
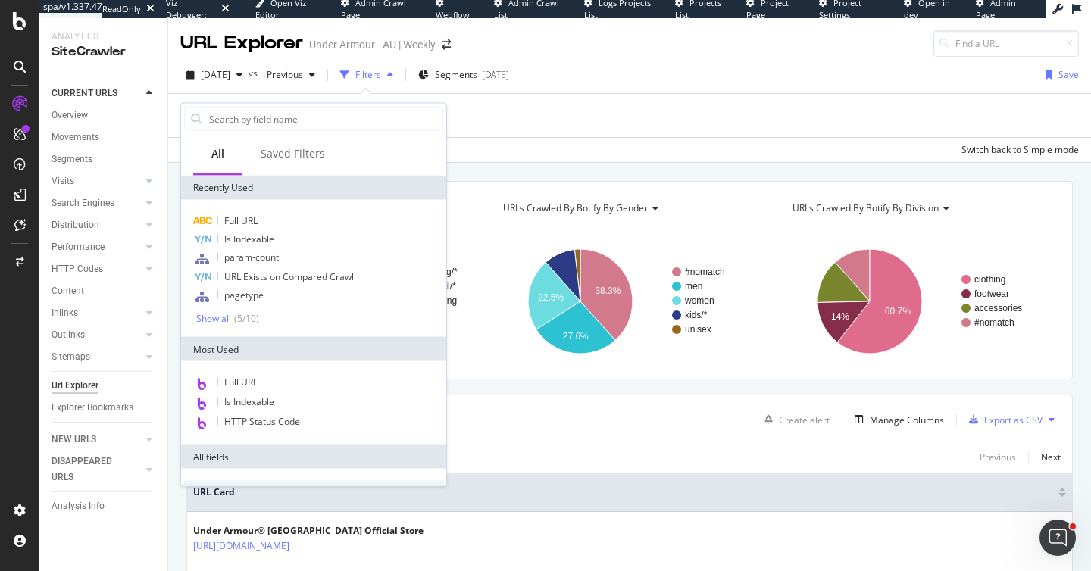
click at [726, 69] on div "2025 Sep. 25th vs Previous Filters Segments 2025-08-07 Save" at bounding box center [629, 78] width 923 height 30
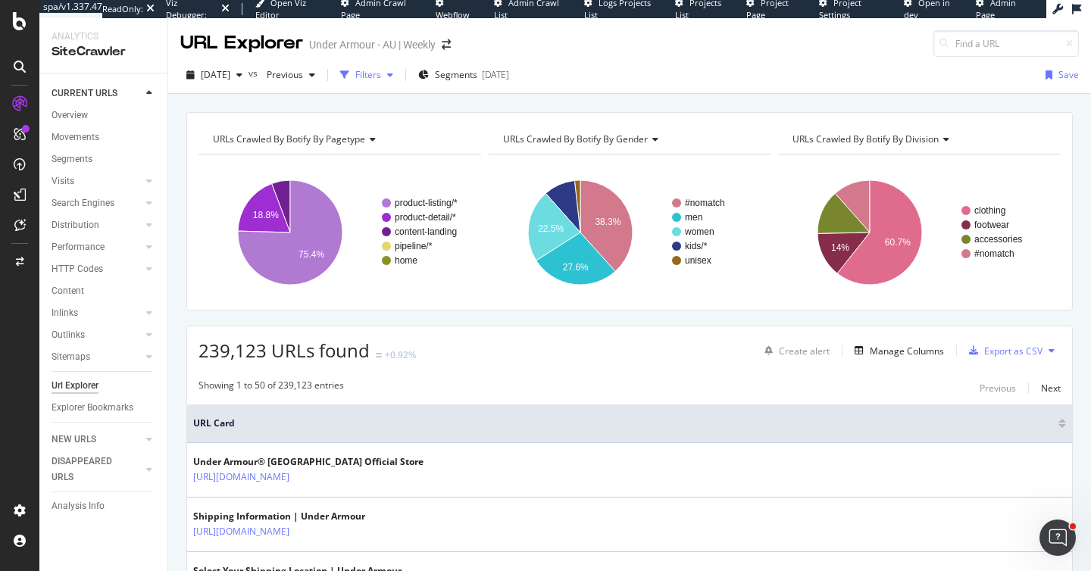
click at [381, 74] on div "Filters" at bounding box center [368, 74] width 26 height 13
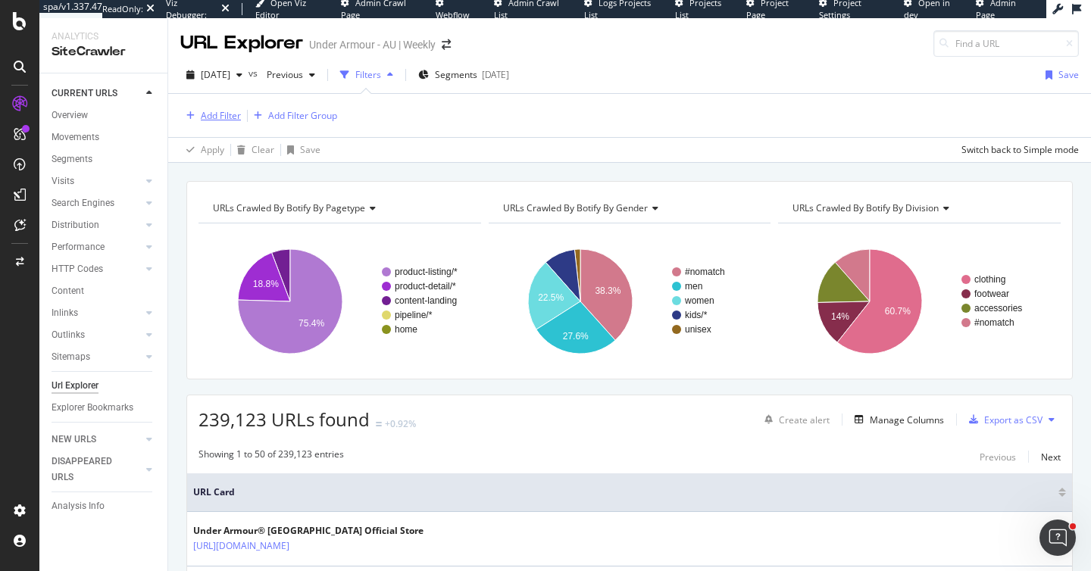
click at [223, 115] on div "Add Filter" at bounding box center [221, 115] width 40 height 13
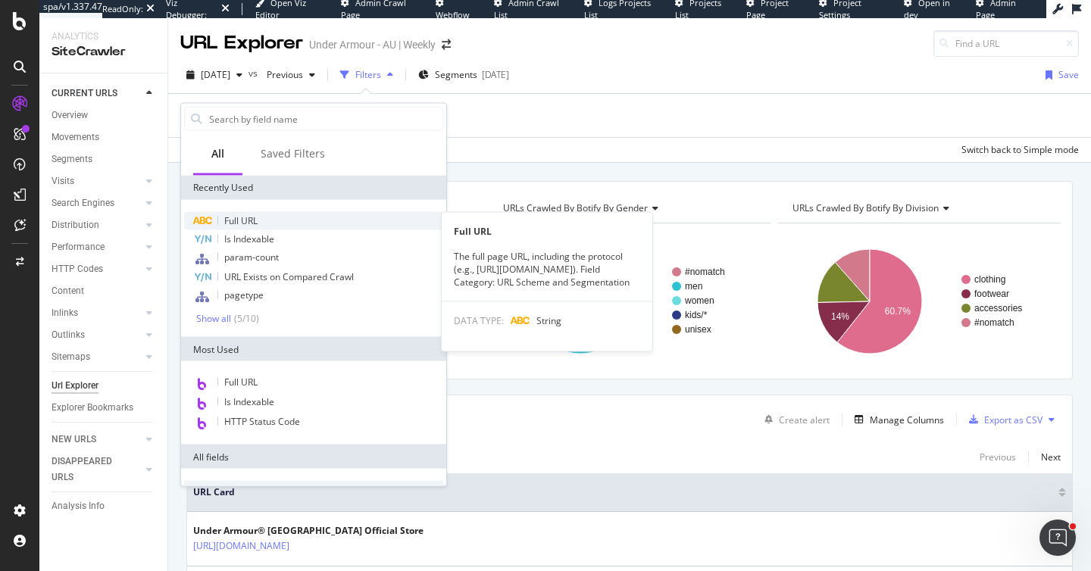
click at [211, 229] on div "Full URL" at bounding box center [313, 221] width 259 height 18
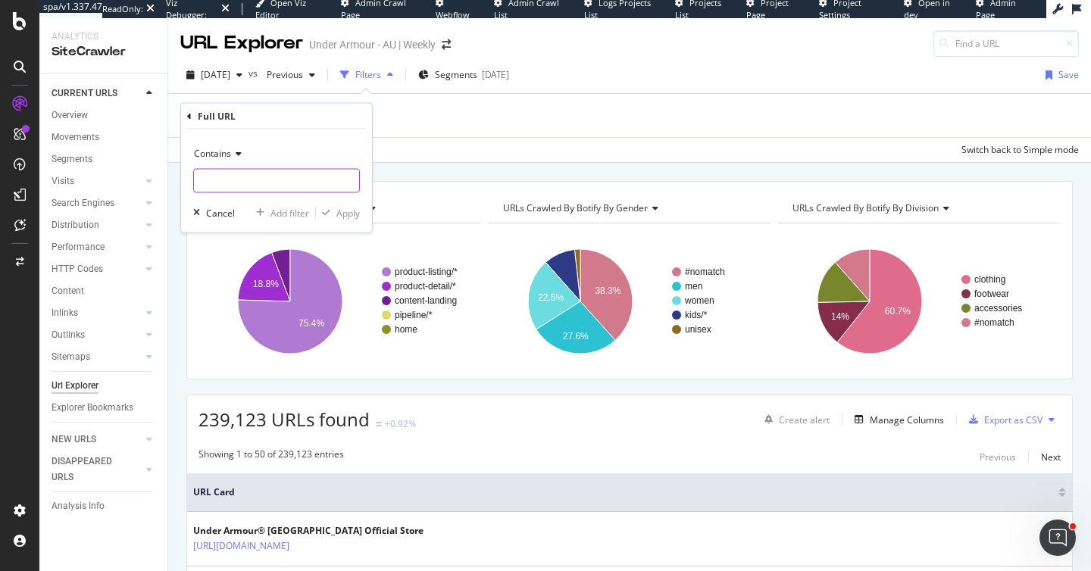
click at [233, 174] on input "text" at bounding box center [276, 181] width 165 height 24
type input "/clothing/"
click at [338, 208] on div "Apply" at bounding box center [347, 212] width 23 height 13
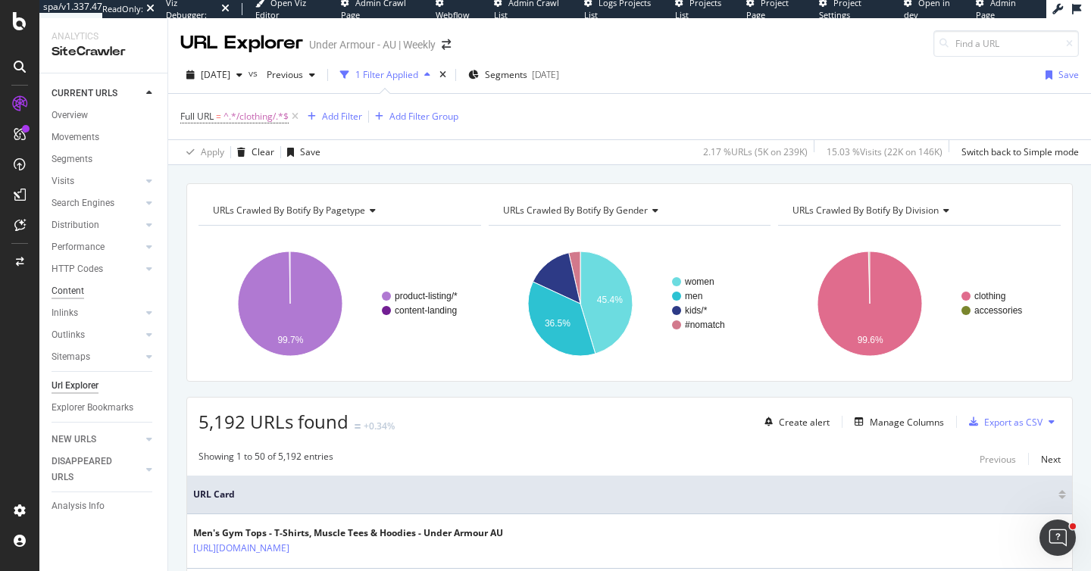
click at [77, 297] on div "Content" at bounding box center [68, 291] width 33 height 16
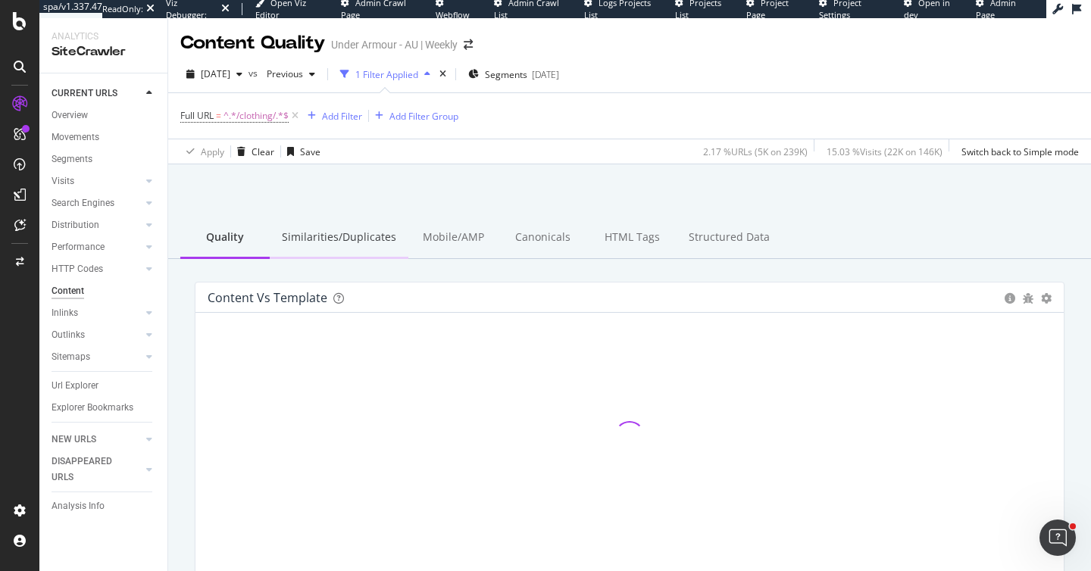
click at [339, 232] on div "Similarities/Duplicates" at bounding box center [339, 238] width 139 height 42
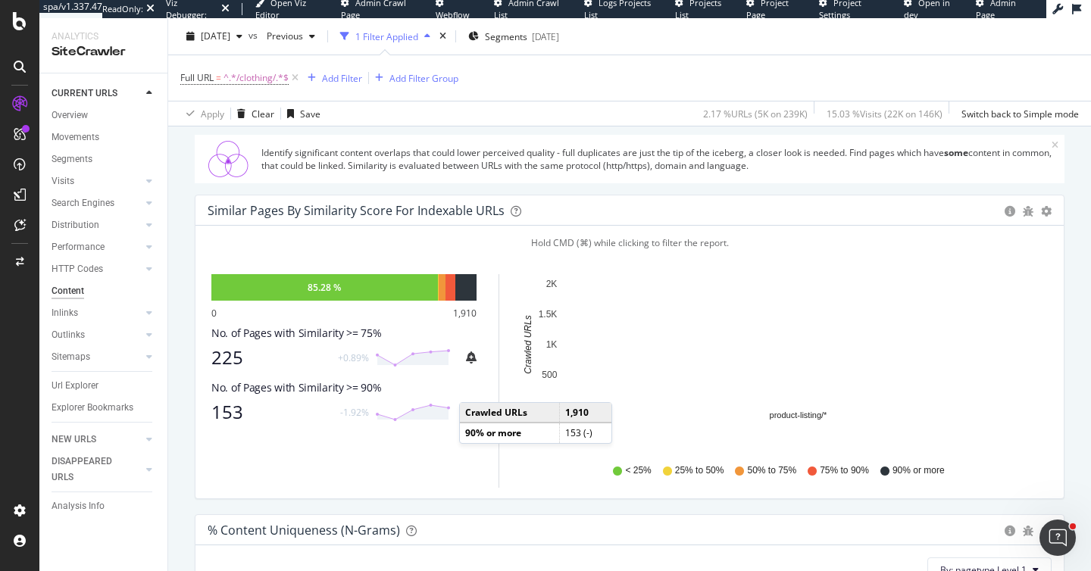
scroll to position [183, 0]
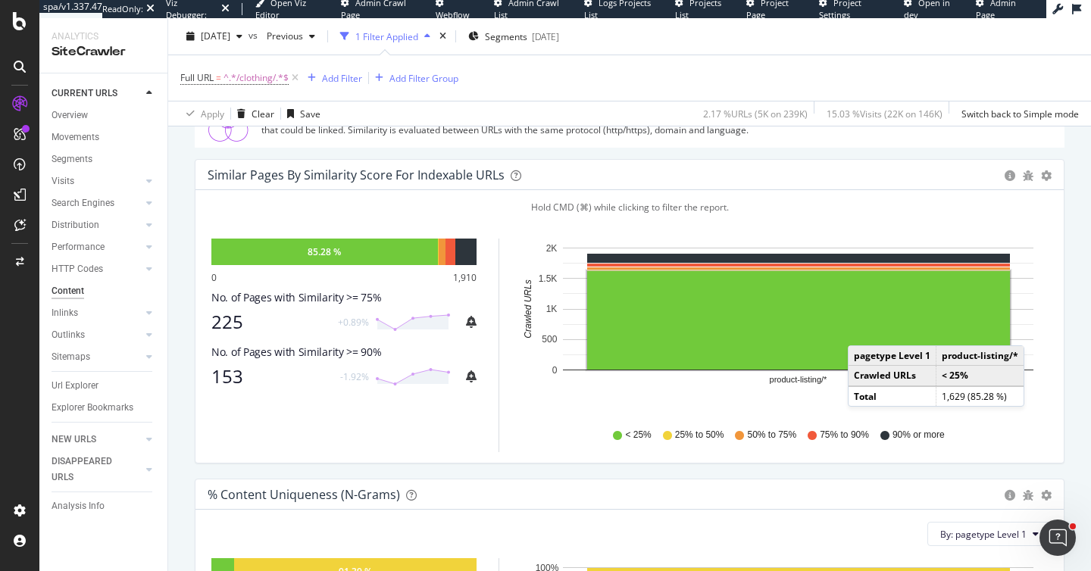
click at [863, 331] on rect "A chart." at bounding box center [798, 320] width 423 height 99
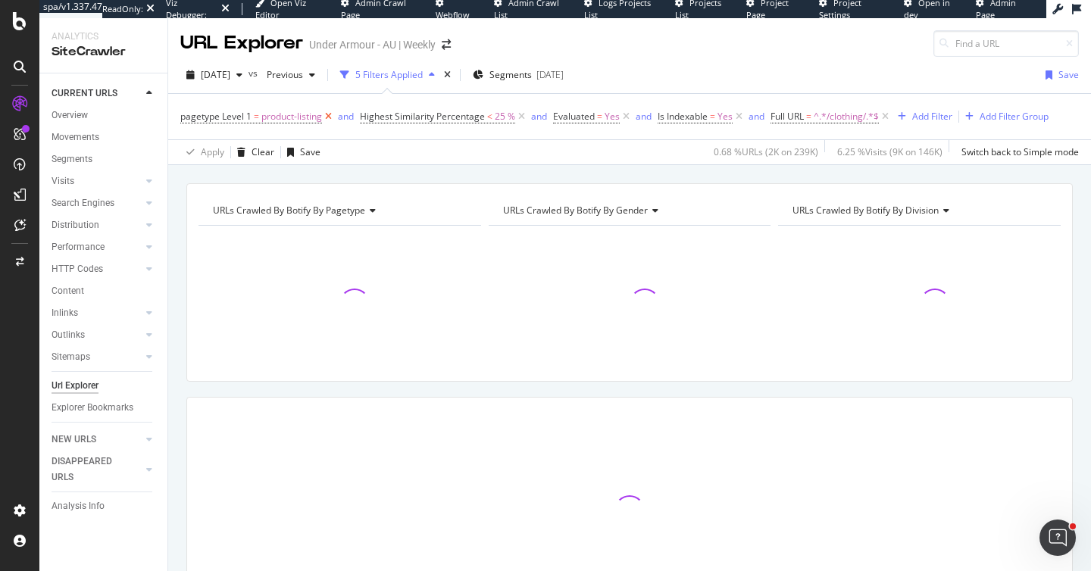
click at [327, 117] on icon at bounding box center [328, 116] width 13 height 15
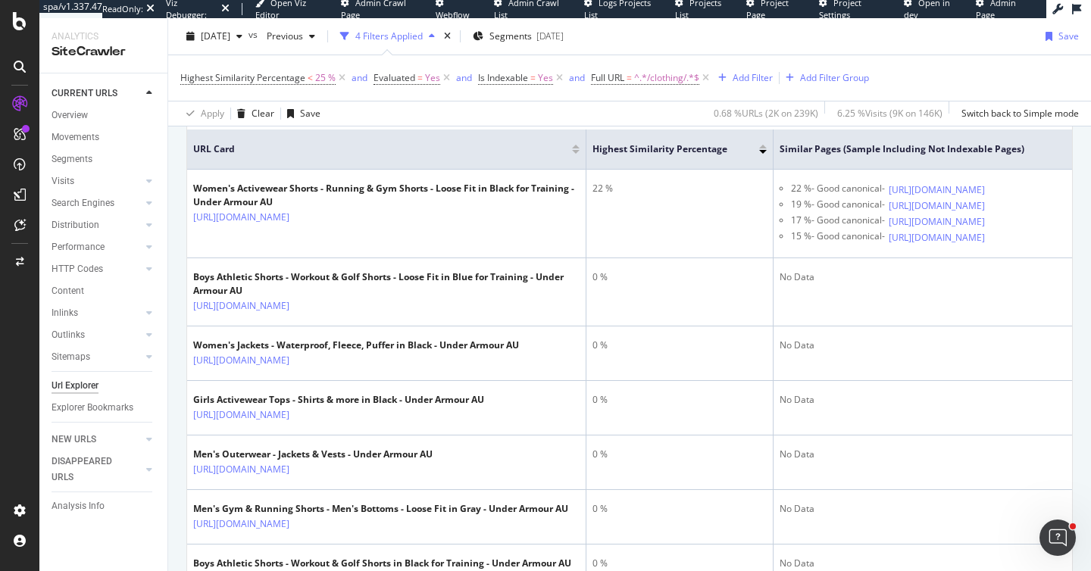
scroll to position [283, 0]
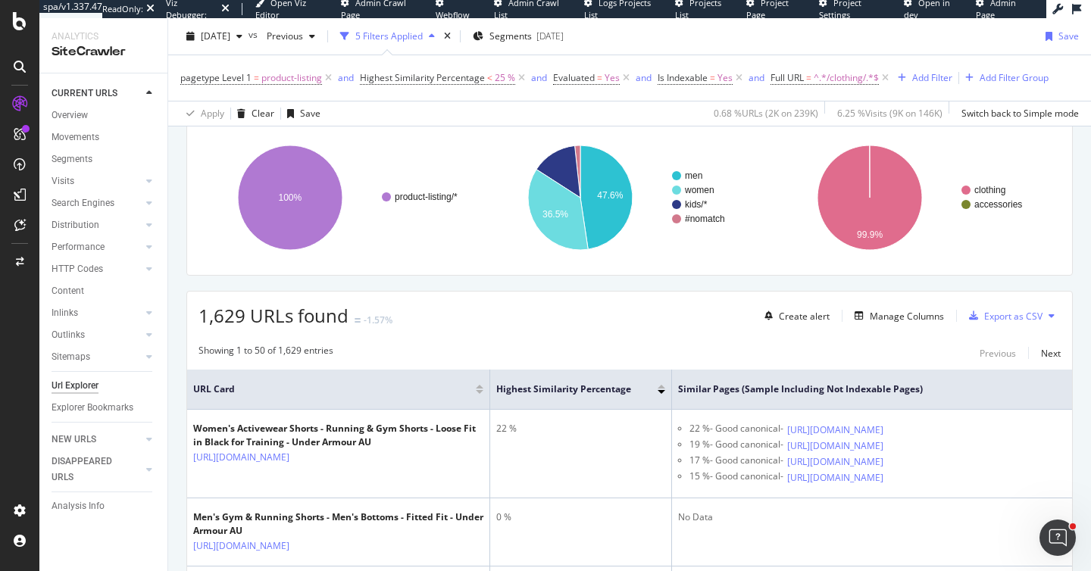
scroll to position [283, 0]
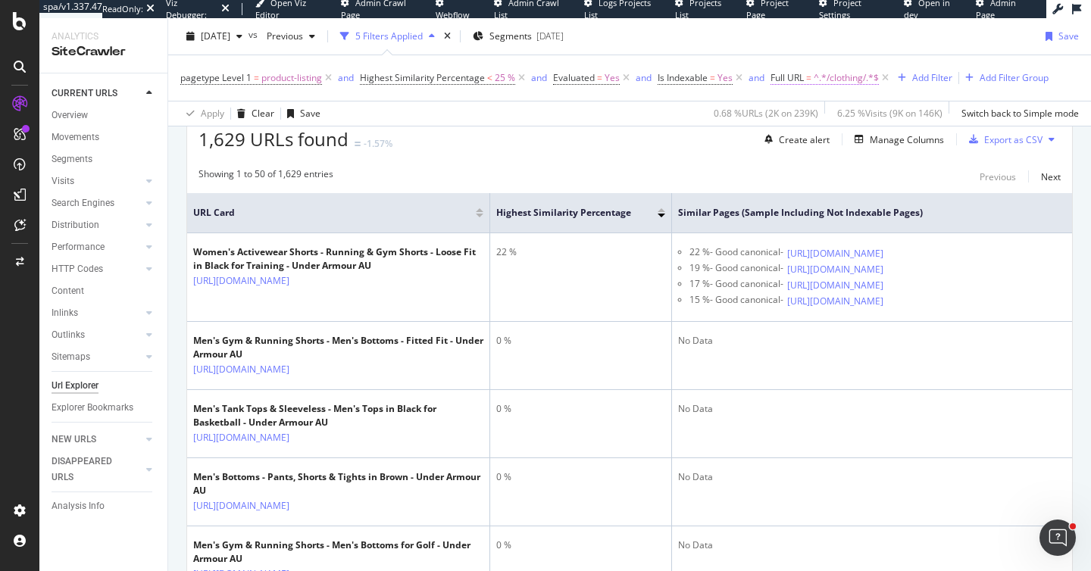
click at [823, 84] on span "^.*/clothing/.*$" at bounding box center [846, 77] width 65 height 21
click at [831, 119] on div "Contains" at bounding box center [867, 114] width 167 height 24
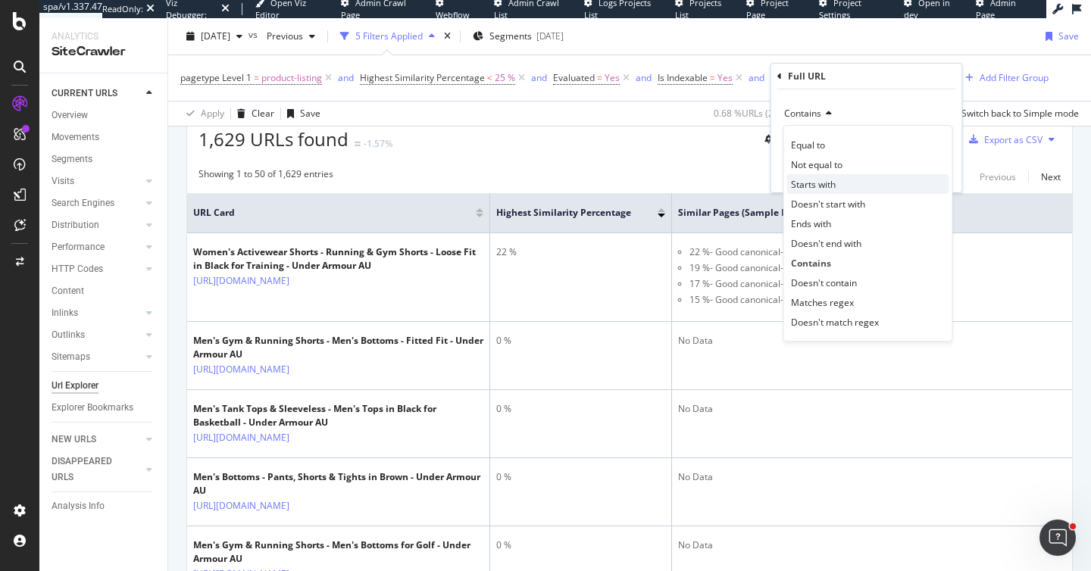
click at [825, 186] on span "Starts with" at bounding box center [813, 184] width 45 height 13
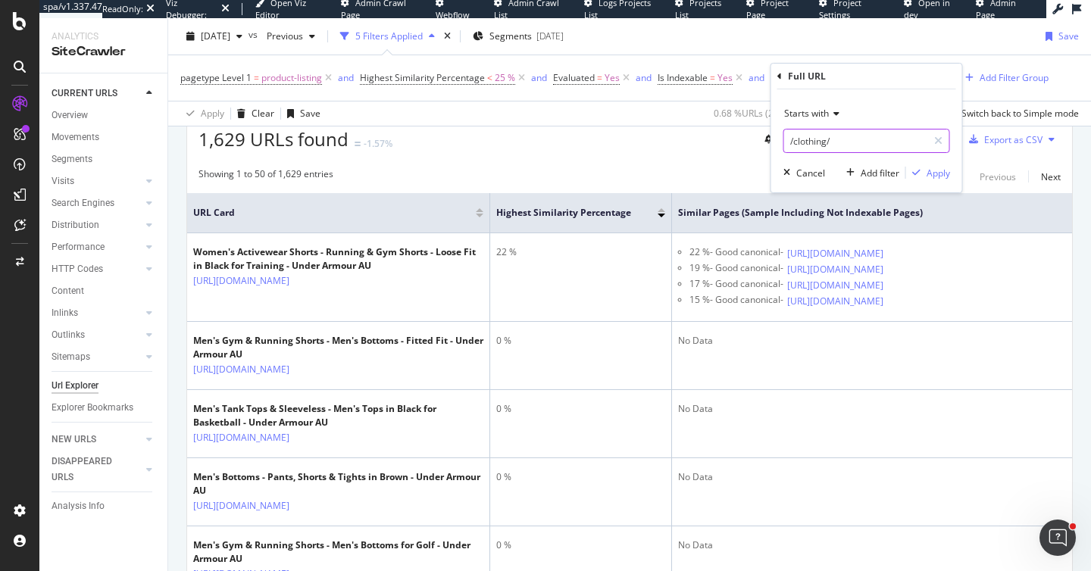
click at [821, 131] on input "/clothing/" at bounding box center [855, 141] width 143 height 24
click at [779, 73] on icon at bounding box center [779, 76] width 5 height 9
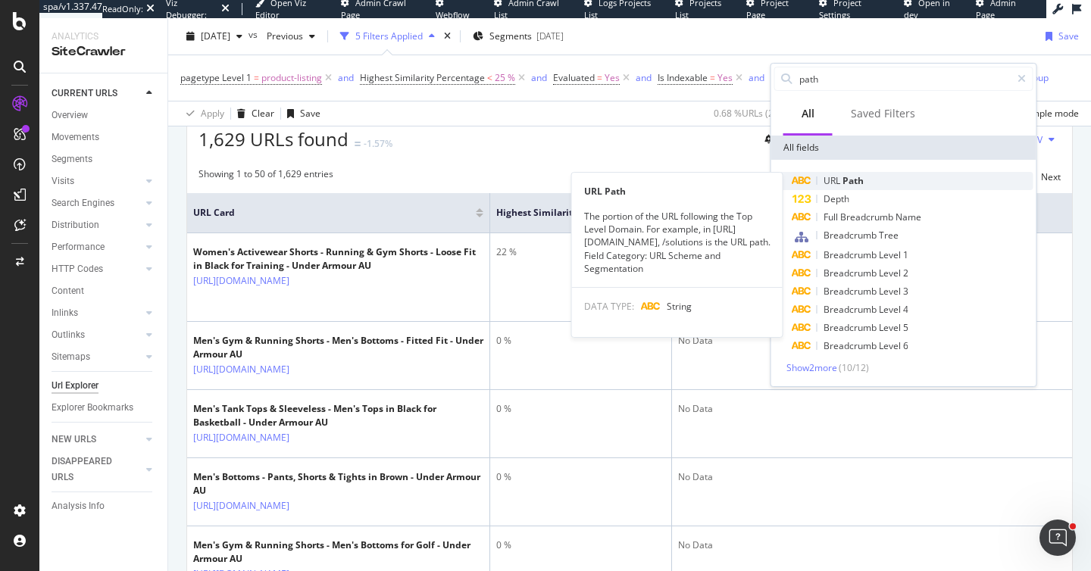
type input "path"
click at [870, 173] on div "URL Path" at bounding box center [913, 181] width 241 height 18
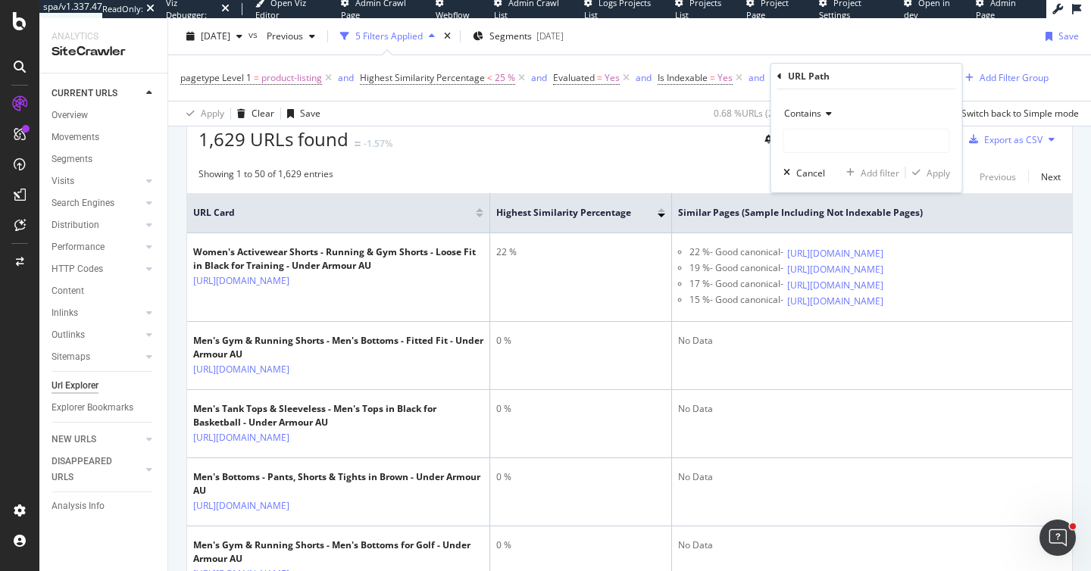
click at [821, 111] on icon at bounding box center [826, 113] width 11 height 9
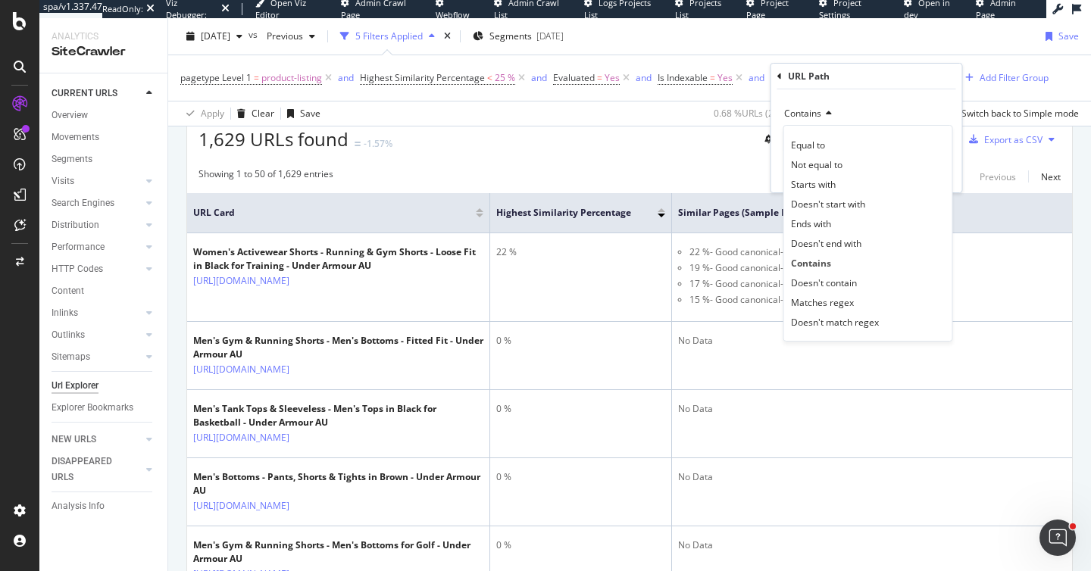
drag, startPoint x: 837, startPoint y: 184, endPoint x: 842, endPoint y: 159, distance: 25.6
click at [837, 184] on div "Starts with" at bounding box center [868, 184] width 162 height 20
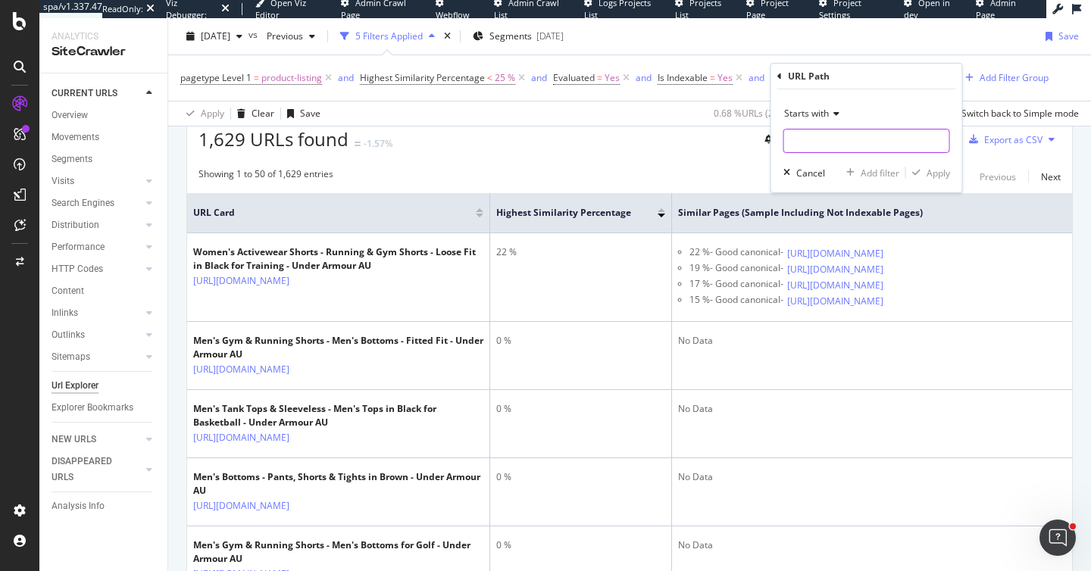
click at [846, 136] on input "text" at bounding box center [866, 141] width 165 height 24
paste input "/clothing/"
type input "/clothing/"
click at [932, 176] on div "Apply" at bounding box center [938, 173] width 23 height 13
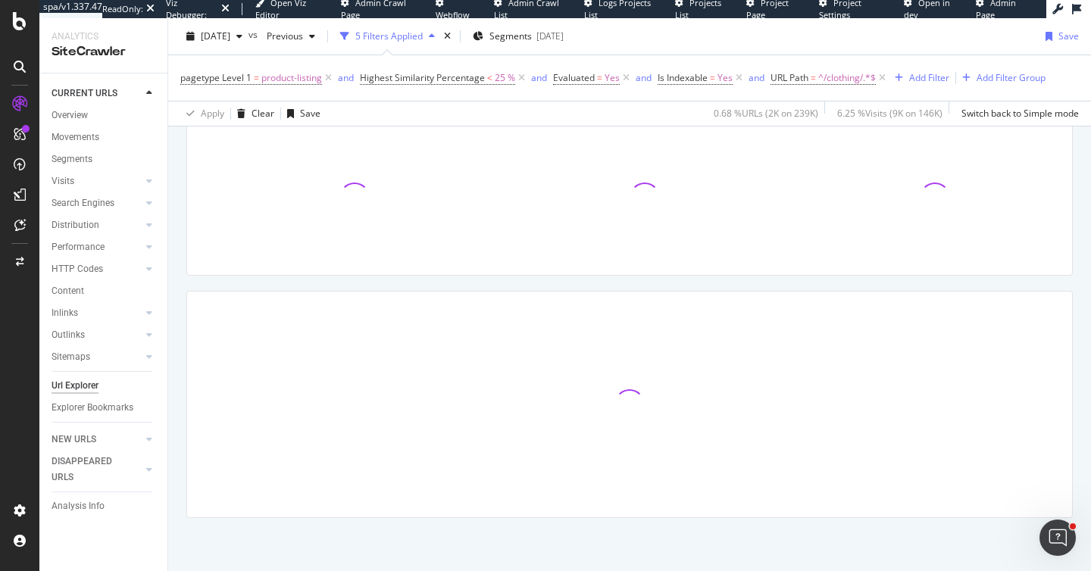
scroll to position [106, 0]
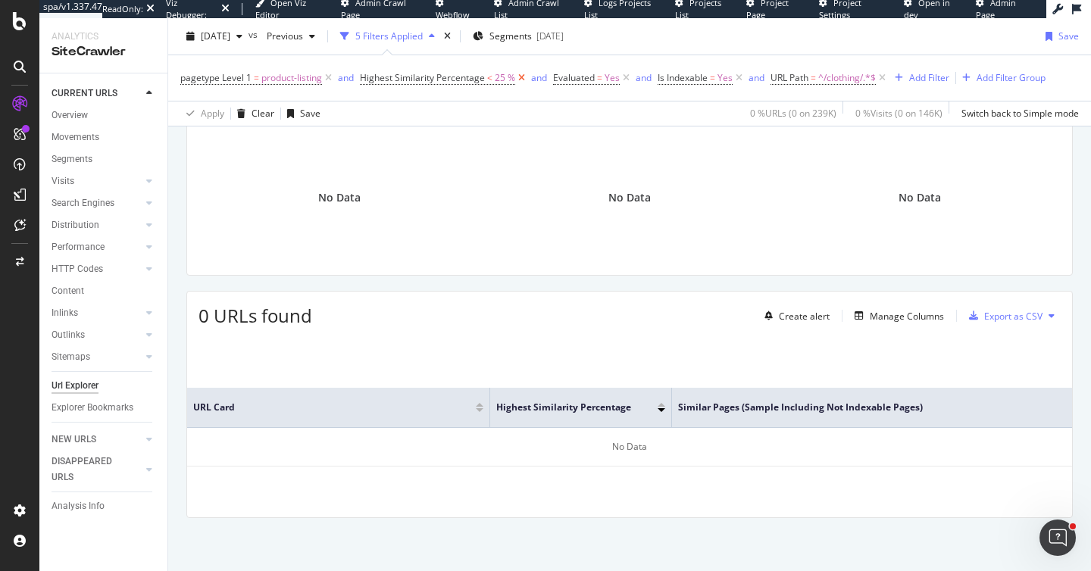
click at [524, 81] on icon at bounding box center [521, 77] width 13 height 15
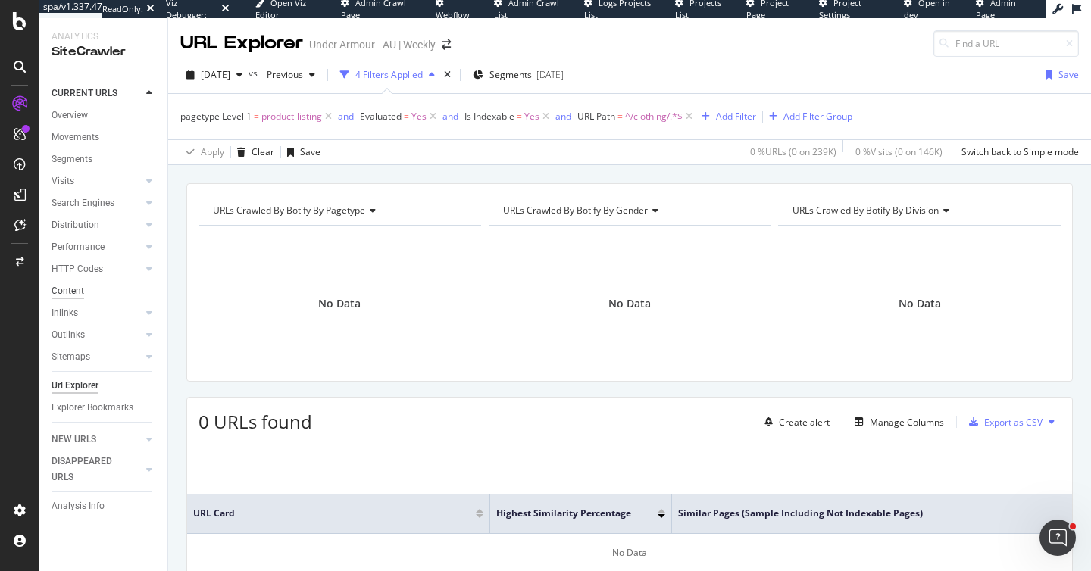
click at [72, 291] on div "Content" at bounding box center [68, 291] width 33 height 16
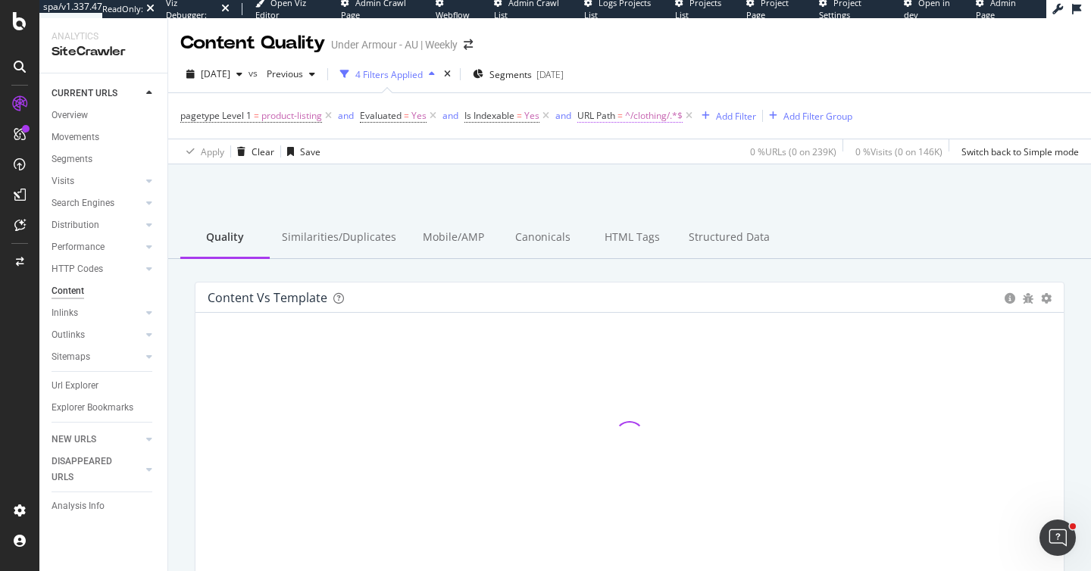
click at [628, 108] on span "^/clothing/.*$" at bounding box center [654, 115] width 58 height 21
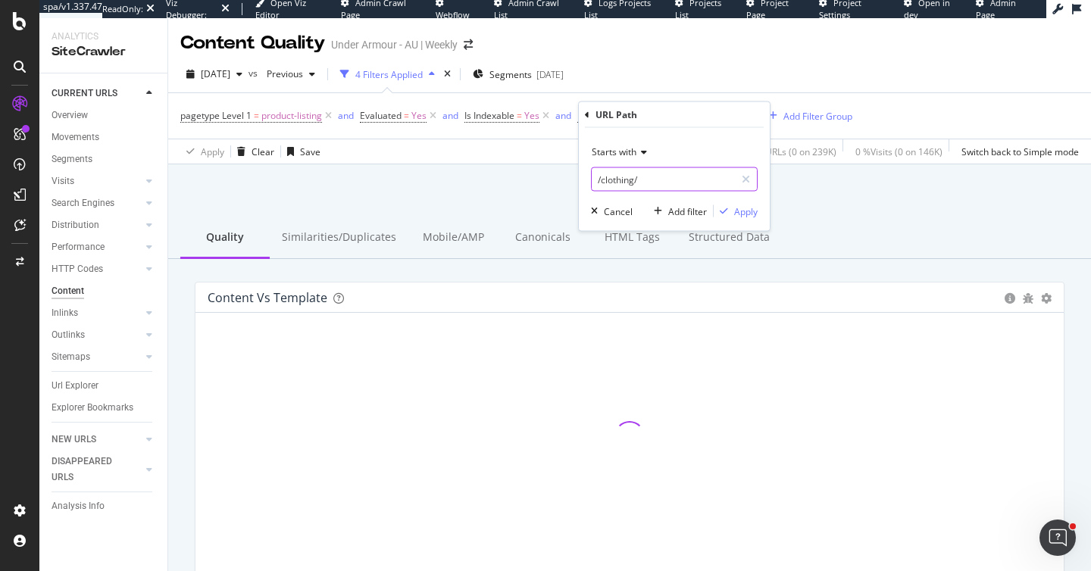
click at [594, 180] on input "/clothing/" at bounding box center [663, 179] width 143 height 24
type input "/c/clothing/"
click at [752, 215] on div "Apply" at bounding box center [745, 211] width 23 height 13
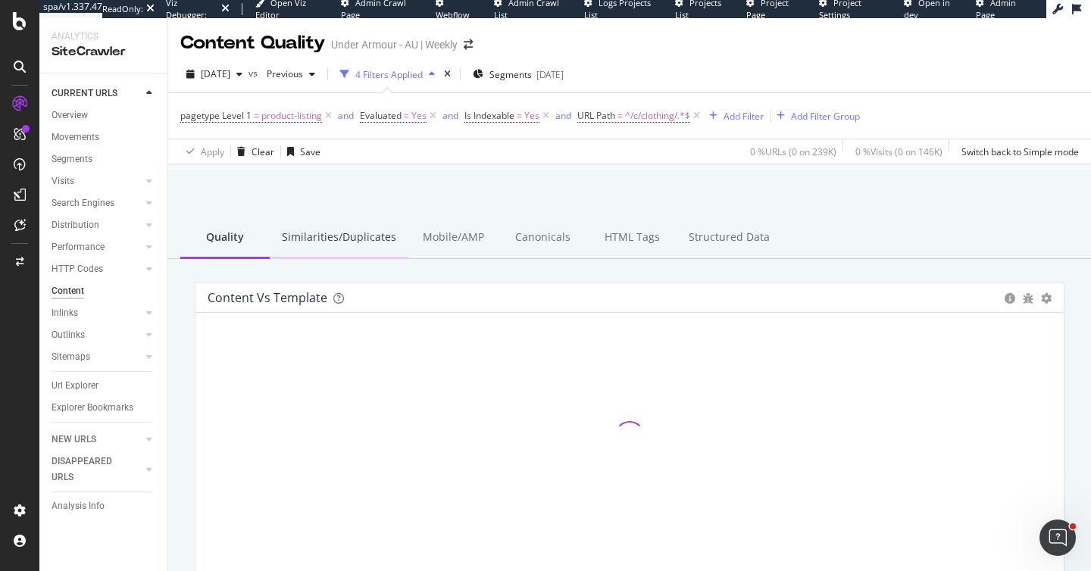
click at [325, 240] on div "Similarities/Duplicates" at bounding box center [339, 238] width 139 height 42
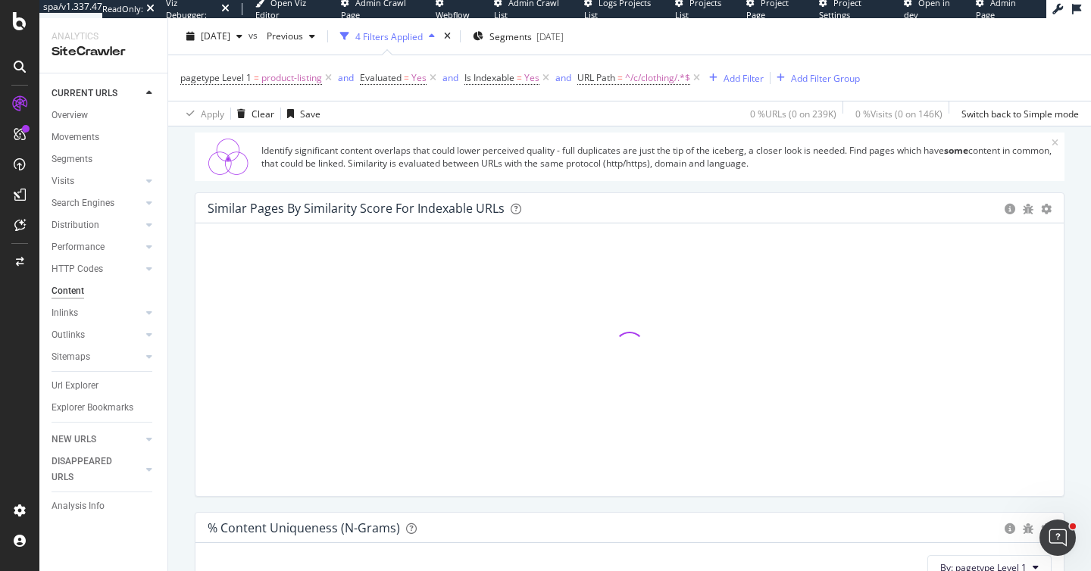
scroll to position [146, 0]
click at [433, 81] on icon at bounding box center [433, 77] width 13 height 15
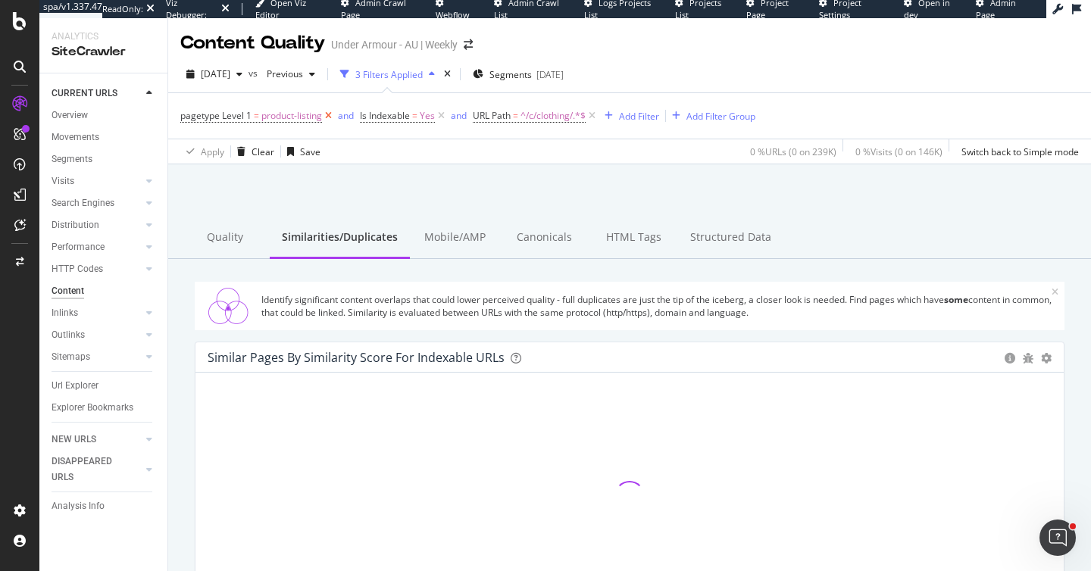
click at [325, 119] on icon at bounding box center [328, 115] width 13 height 15
click at [264, 118] on icon at bounding box center [261, 115] width 13 height 15
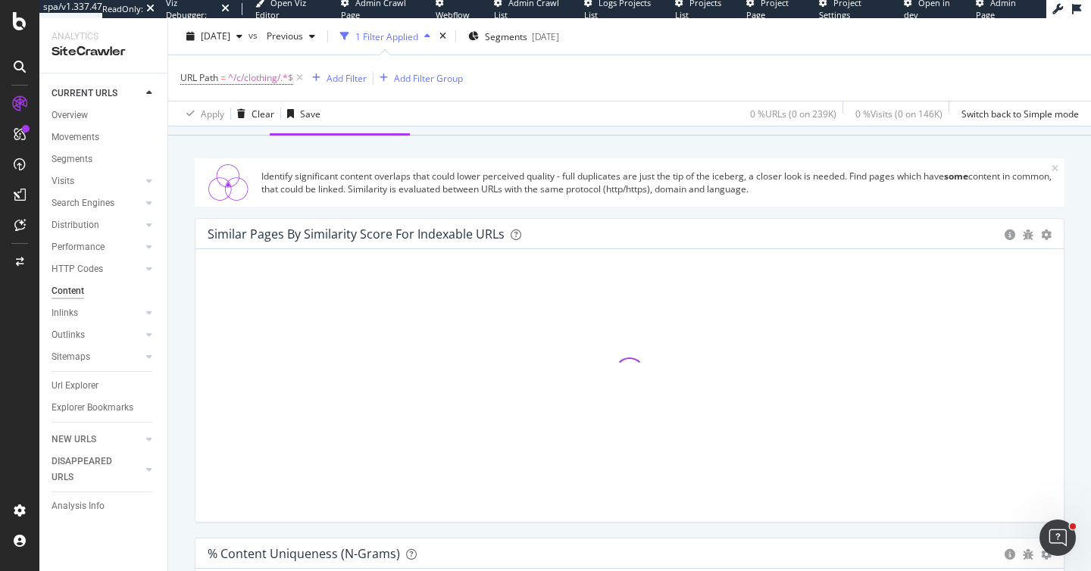
scroll to position [139, 0]
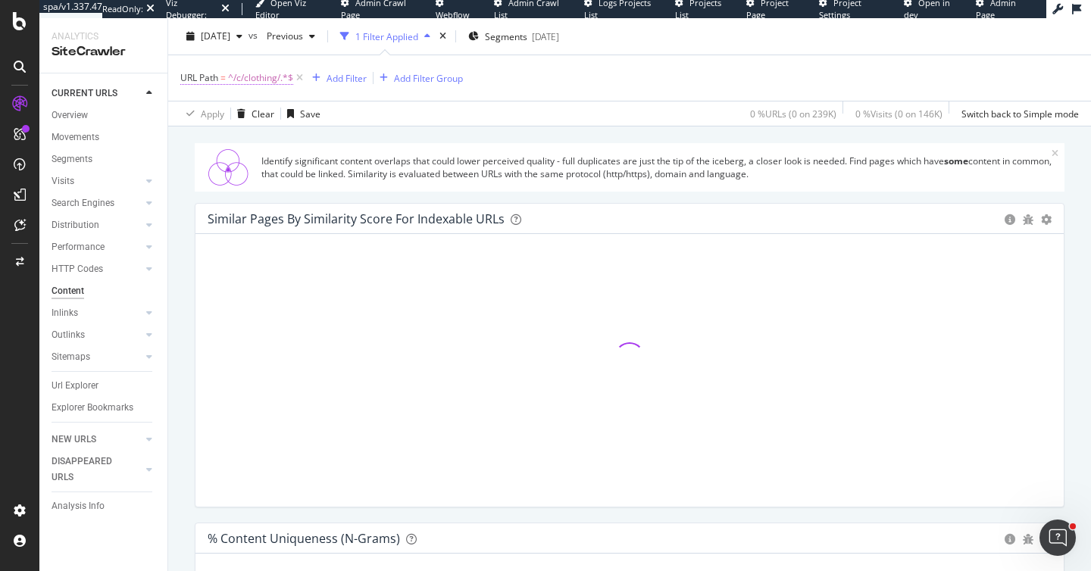
click at [243, 70] on span "^/c/clothing/.*$" at bounding box center [260, 77] width 65 height 21
click at [200, 136] on input "/c/clothing/" at bounding box center [265, 141] width 143 height 24
type input "/en-au/c/clothing/"
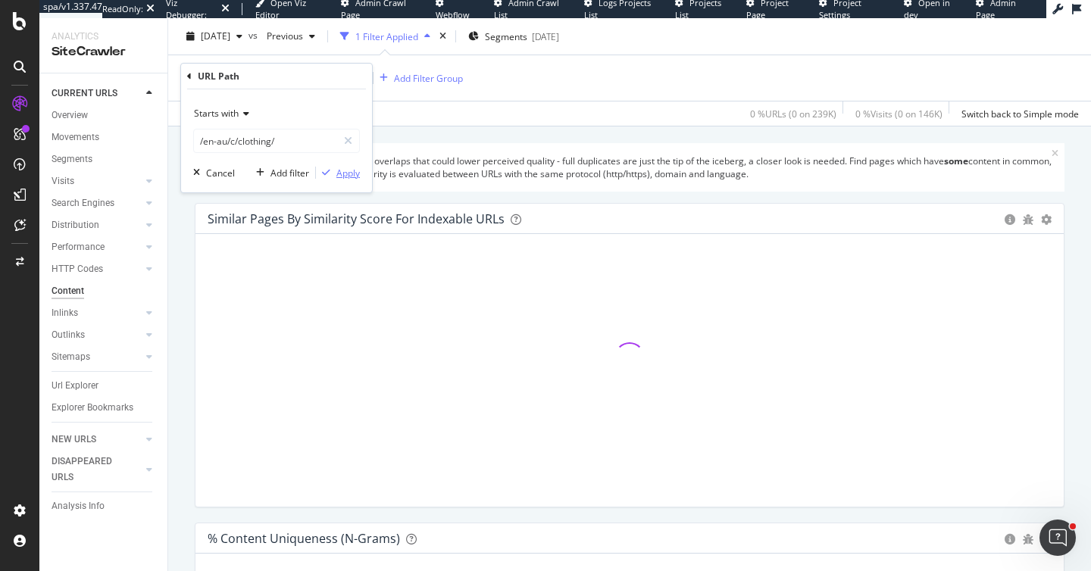
click at [332, 170] on div "button" at bounding box center [326, 172] width 20 height 9
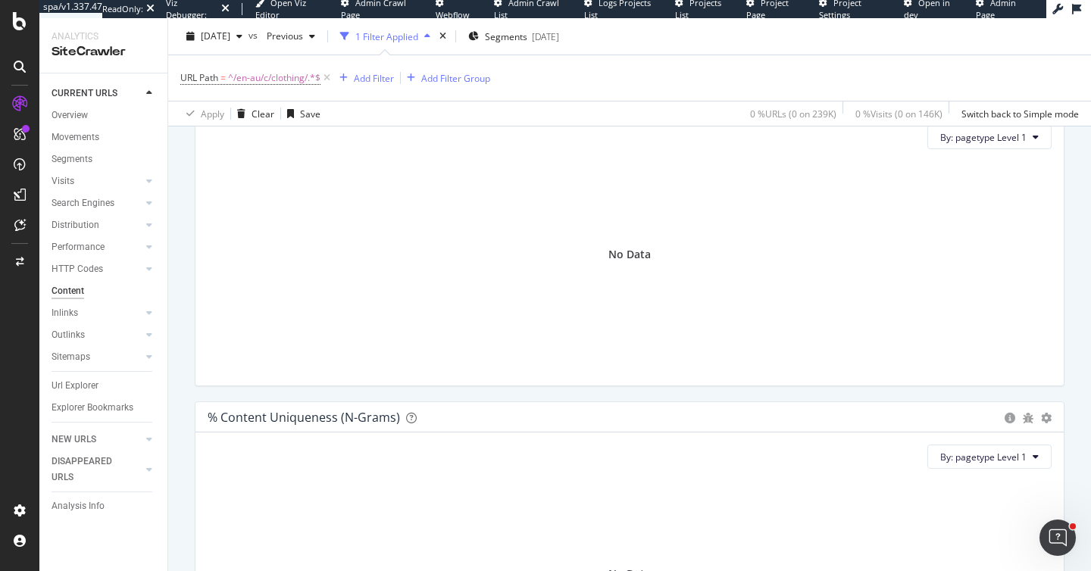
scroll to position [264, 0]
click at [94, 383] on div "Url Explorer" at bounding box center [75, 386] width 47 height 16
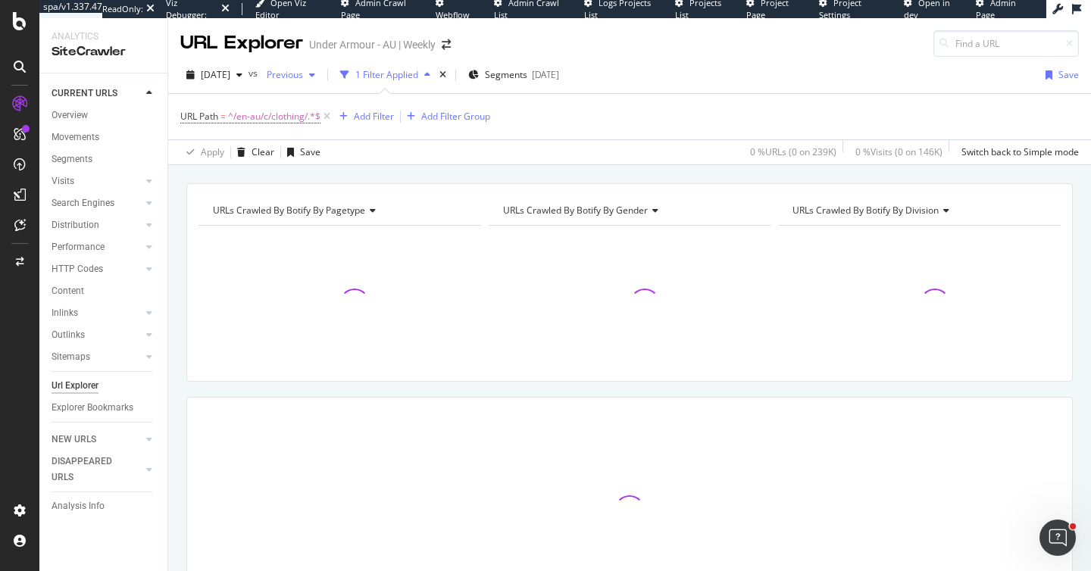
click at [321, 73] on div "button" at bounding box center [312, 74] width 18 height 9
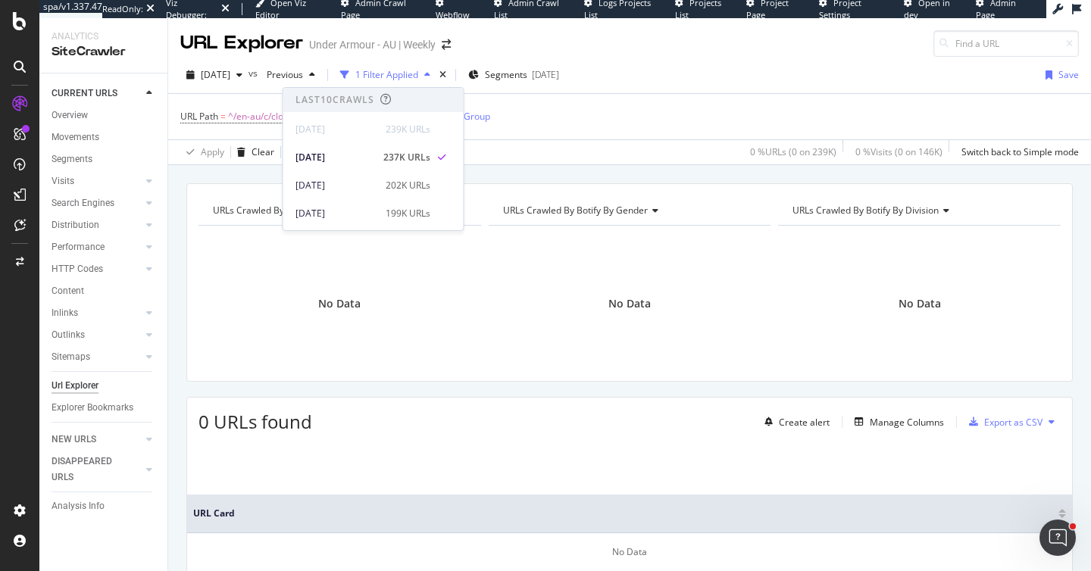
click at [787, 56] on div "URL Explorer Under Armour - AU | Weekly" at bounding box center [629, 37] width 923 height 39
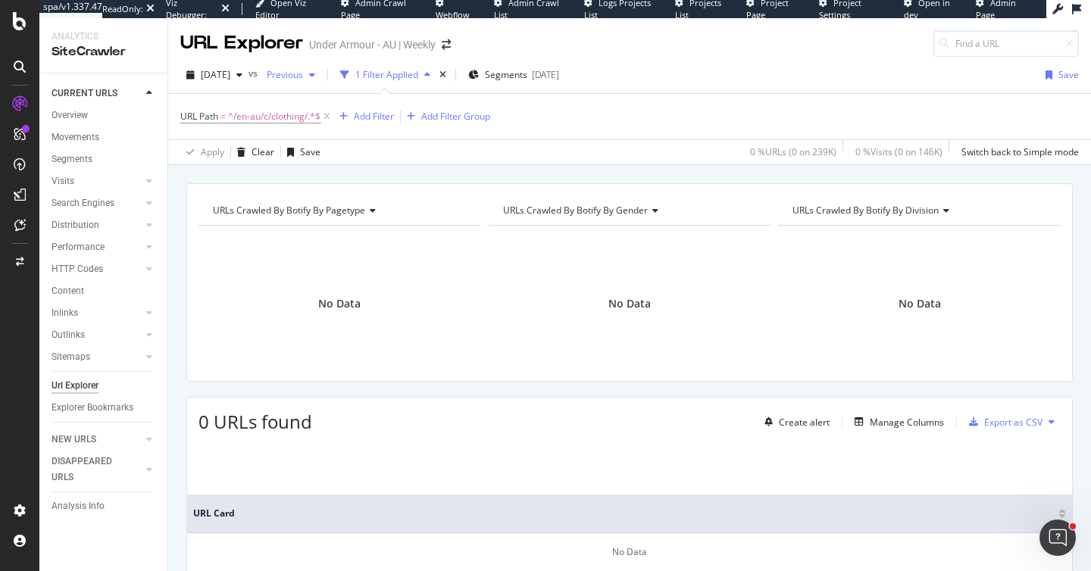
click at [303, 80] on span "Previous" at bounding box center [282, 74] width 42 height 13
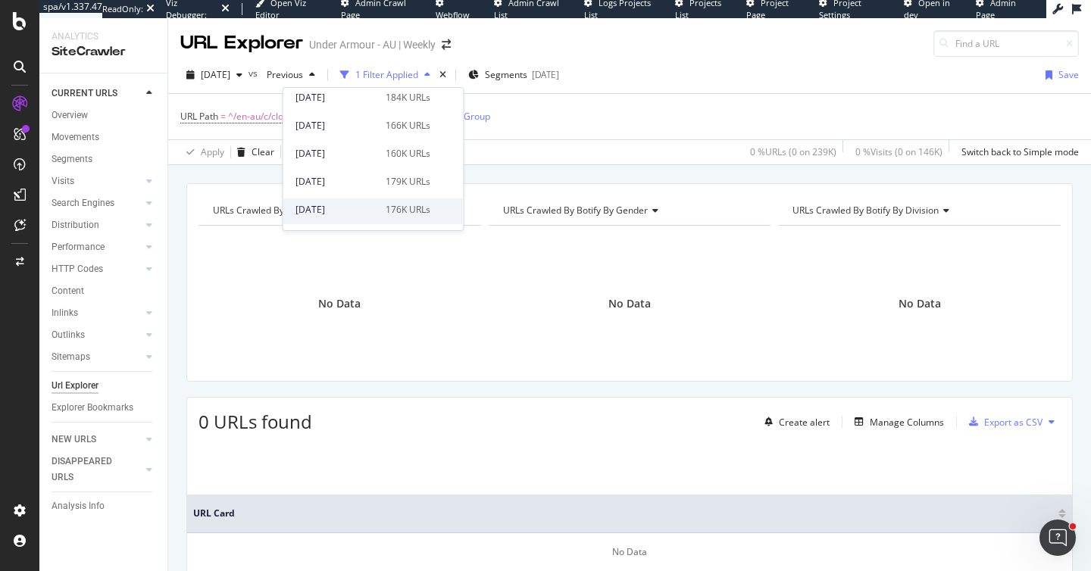
scroll to position [239, 0]
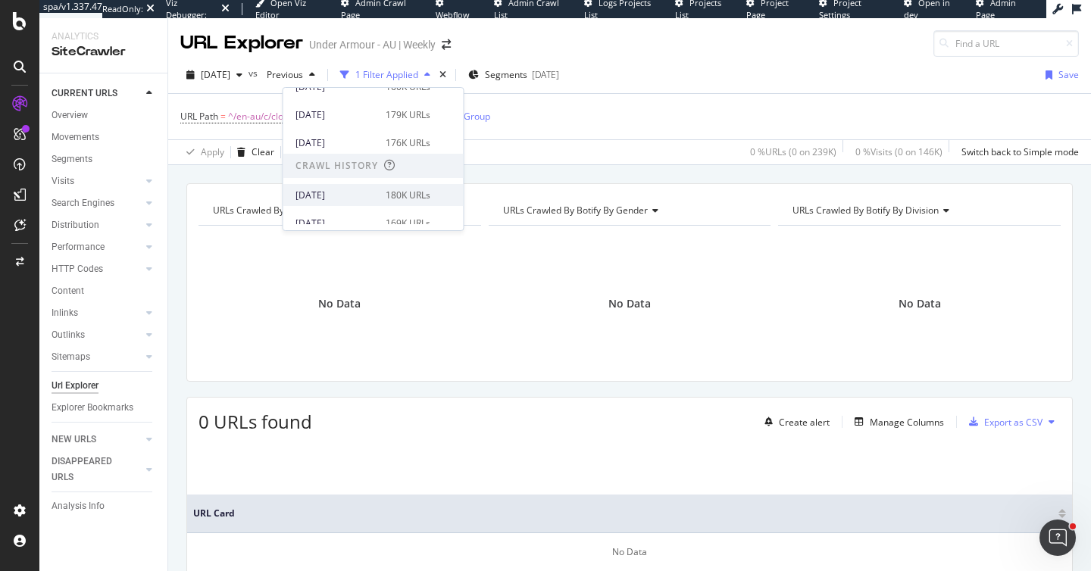
click at [358, 194] on div "2025 Jul. 3rd" at bounding box center [336, 196] width 81 height 14
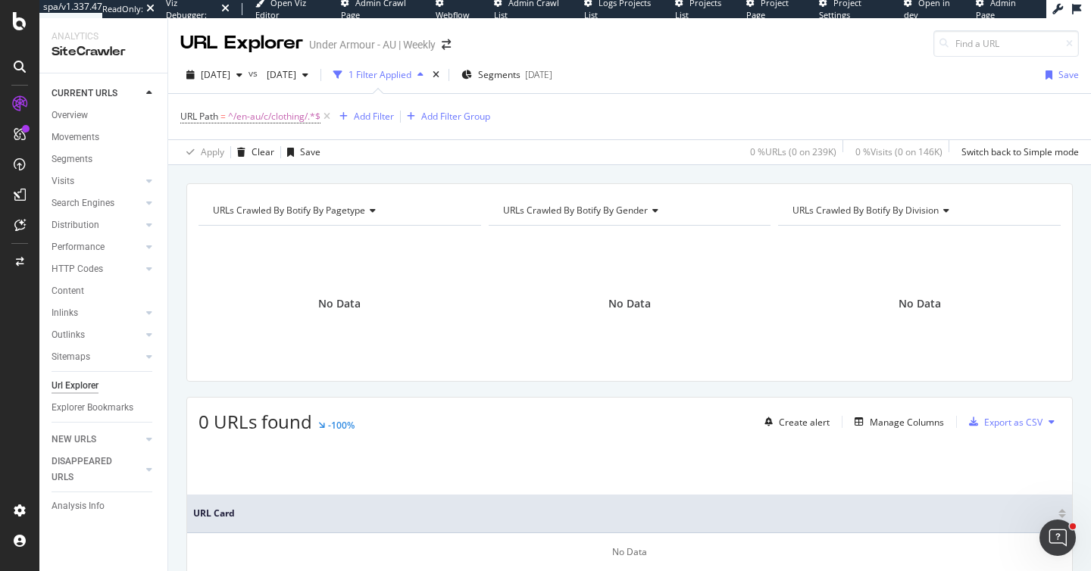
click at [83, 452] on div "DISAPPEARED URLS" at bounding box center [110, 470] width 116 height 38
click at [83, 454] on div "DISAPPEARED URLS" at bounding box center [90, 470] width 77 height 32
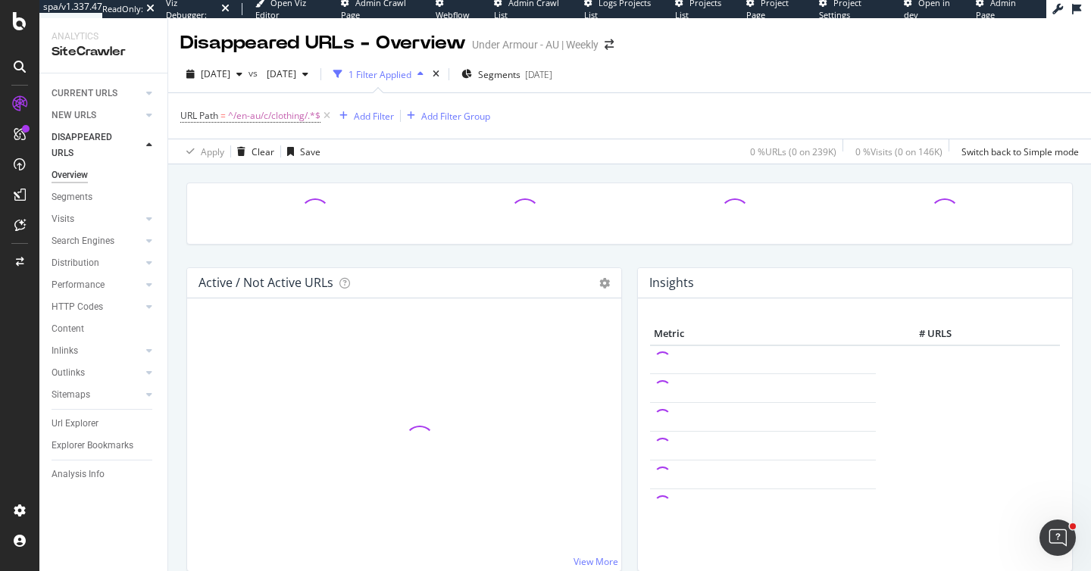
click at [77, 464] on div "Analysis Info" at bounding box center [110, 475] width 116 height 22
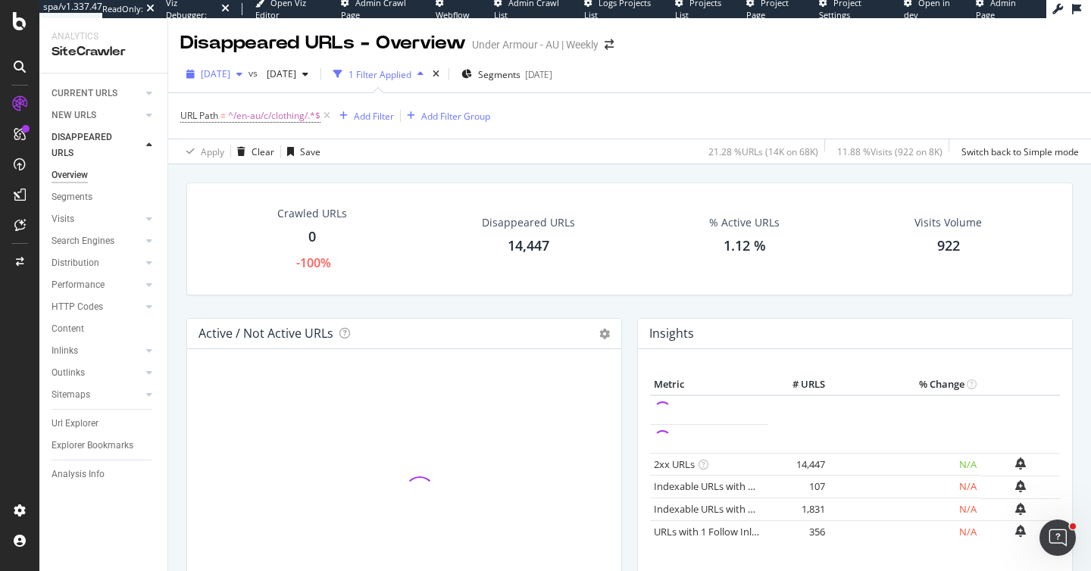
click at [230, 72] on span "2025 Sep. 25th" at bounding box center [216, 73] width 30 height 13
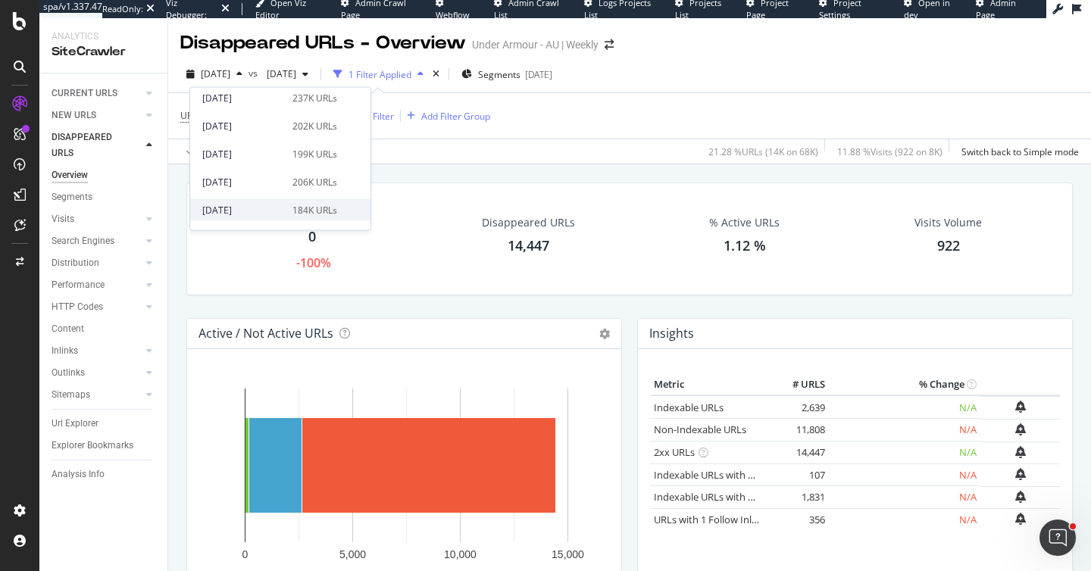
scroll to position [74, 0]
click at [533, 168] on div "Crawled URLs 0 -100% Disappeared URLs 14,447 % Active URLs 1.12 % Visits Volume…" at bounding box center [629, 440] width 923 height 553
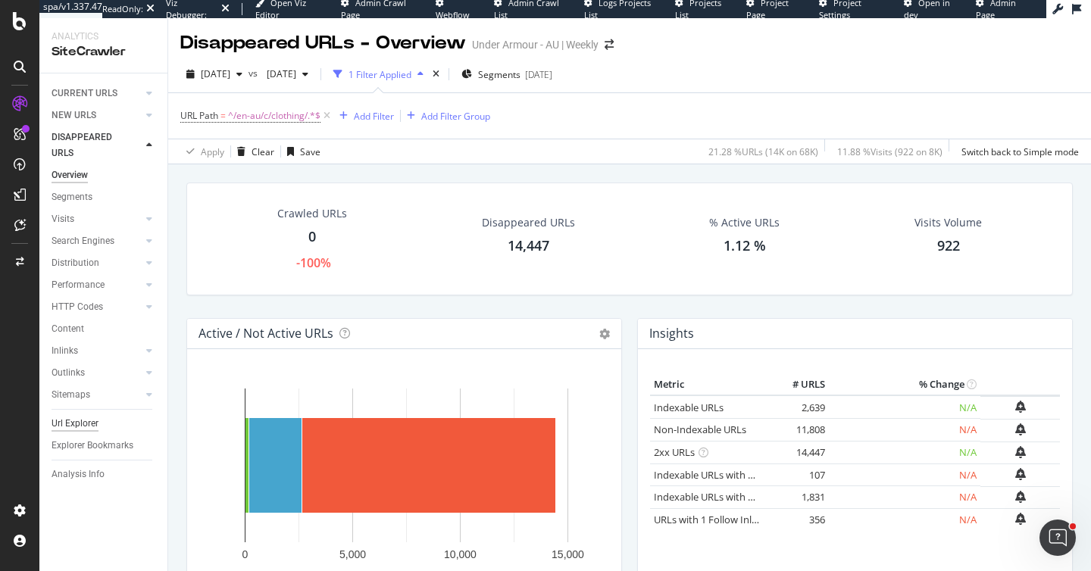
click at [86, 425] on div "Url Explorer" at bounding box center [75, 424] width 47 height 16
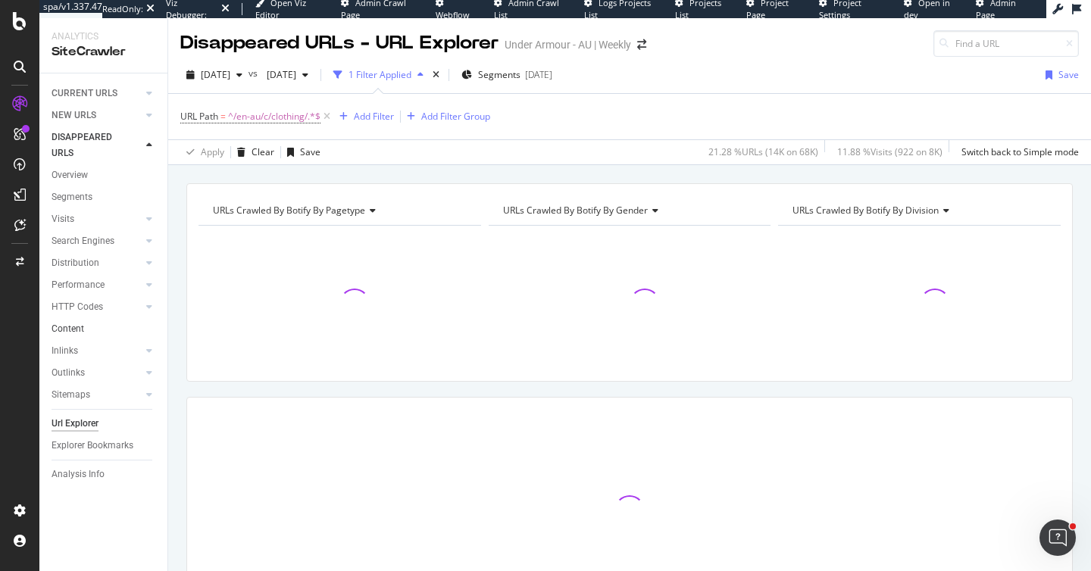
click at [86, 331] on link "Content" at bounding box center [104, 329] width 105 height 16
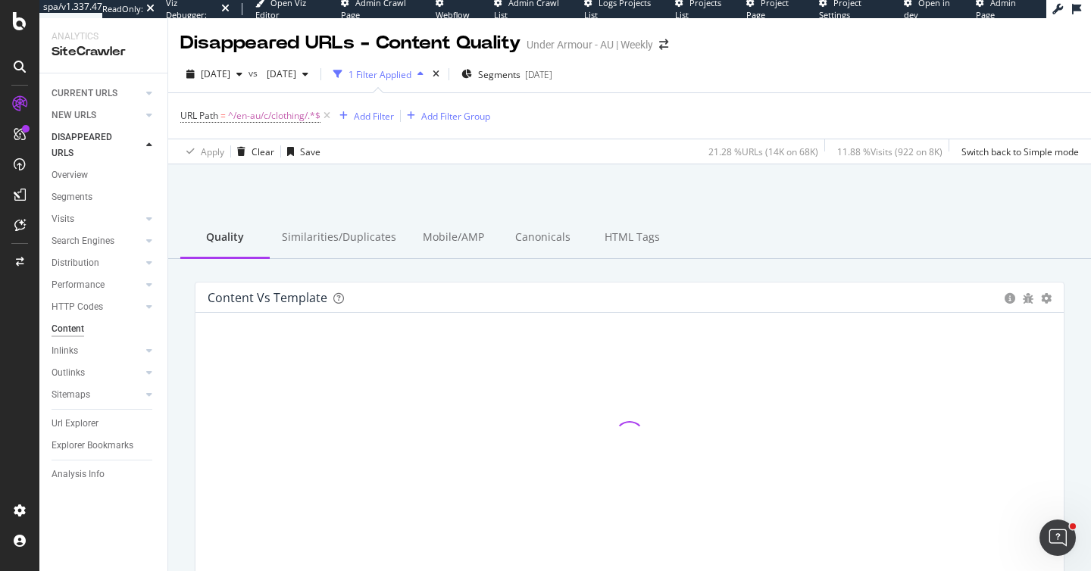
click at [307, 230] on div "Similarities/Duplicates" at bounding box center [339, 238] width 139 height 42
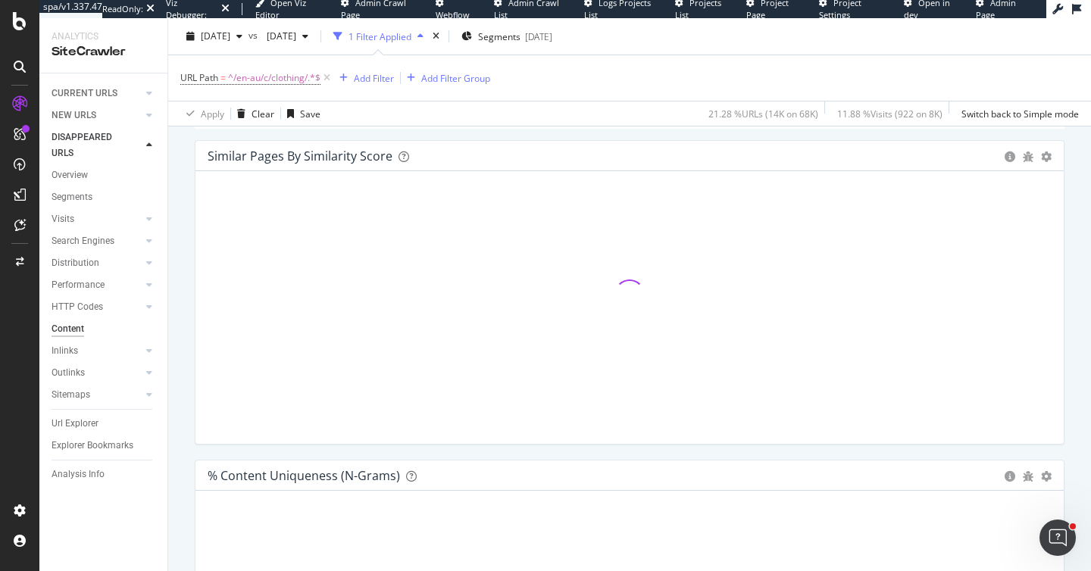
scroll to position [202, 0]
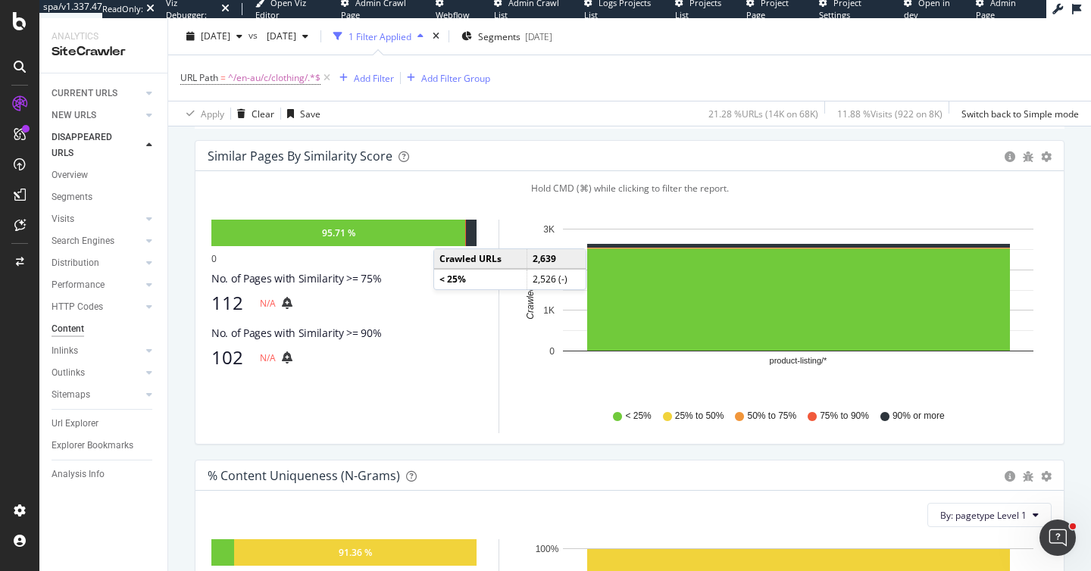
click at [449, 234] on div "95.71 %" at bounding box center [338, 233] width 254 height 27
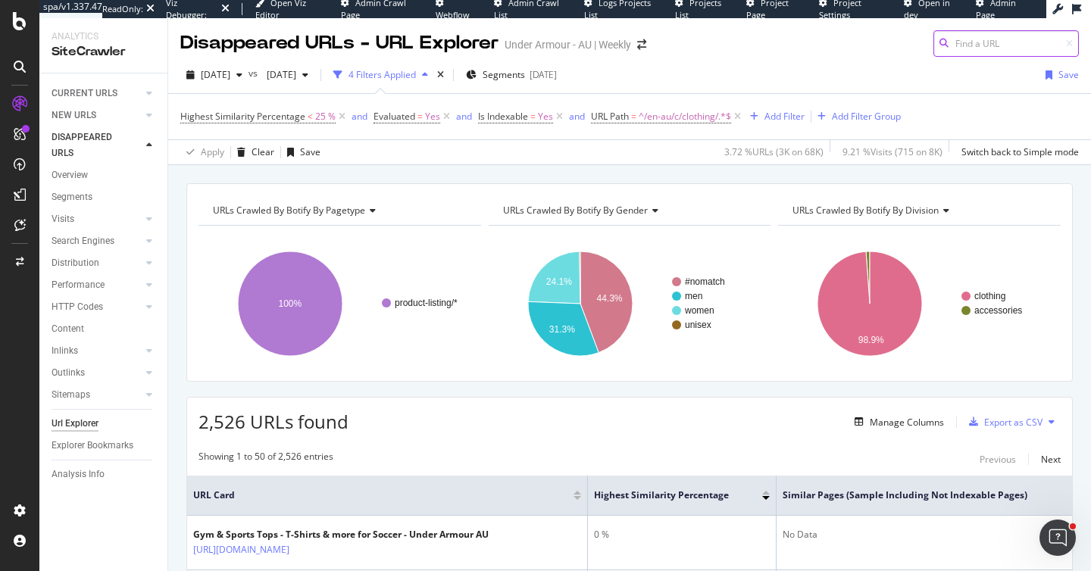
scroll to position [303, 0]
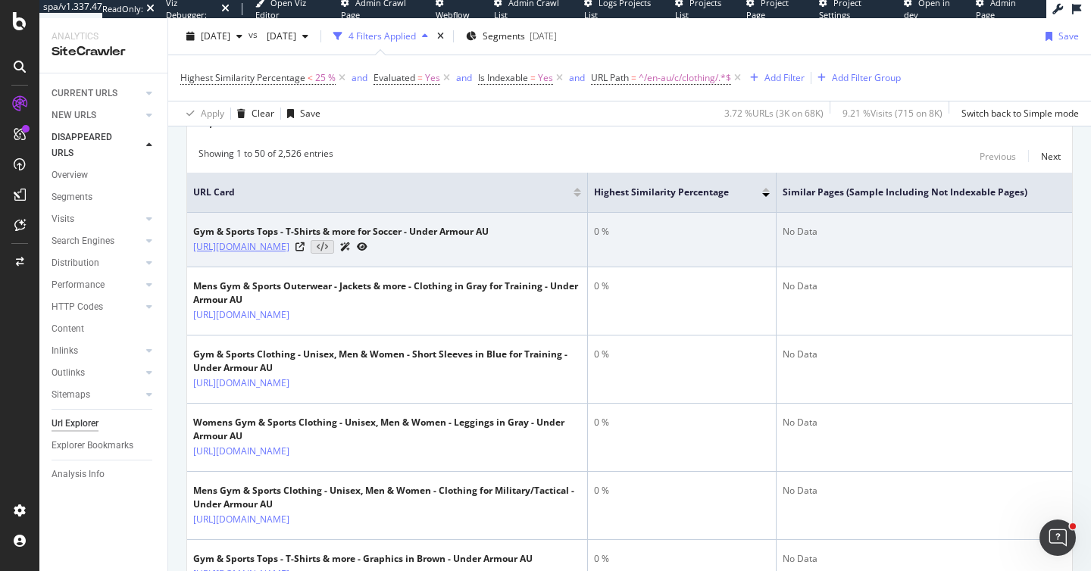
click at [289, 248] on link "https://www.underarmour.com.au/en-au/c/clothing/tops/soccer/" at bounding box center [241, 246] width 96 height 15
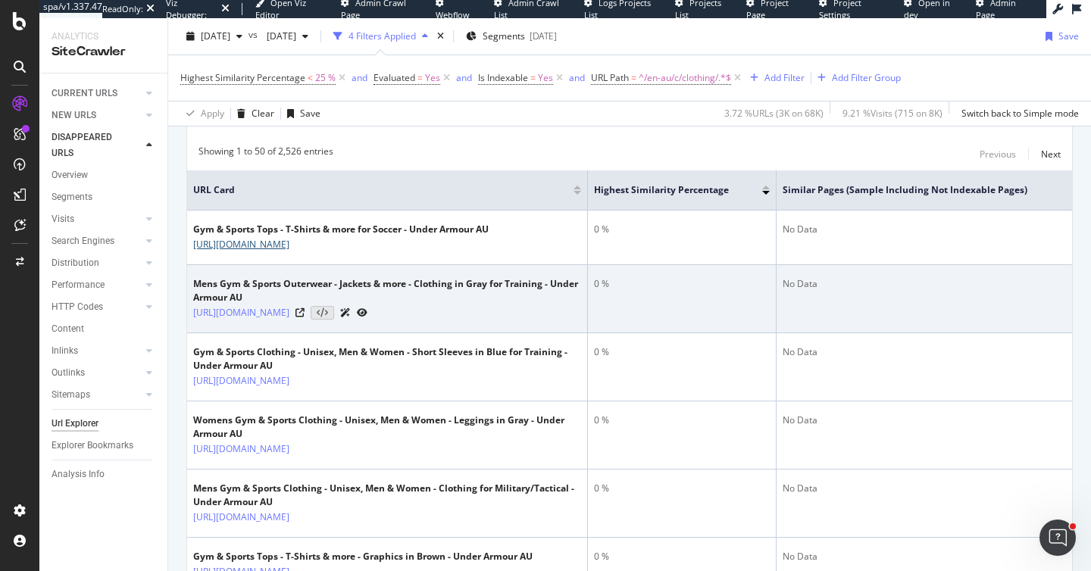
scroll to position [306, 0]
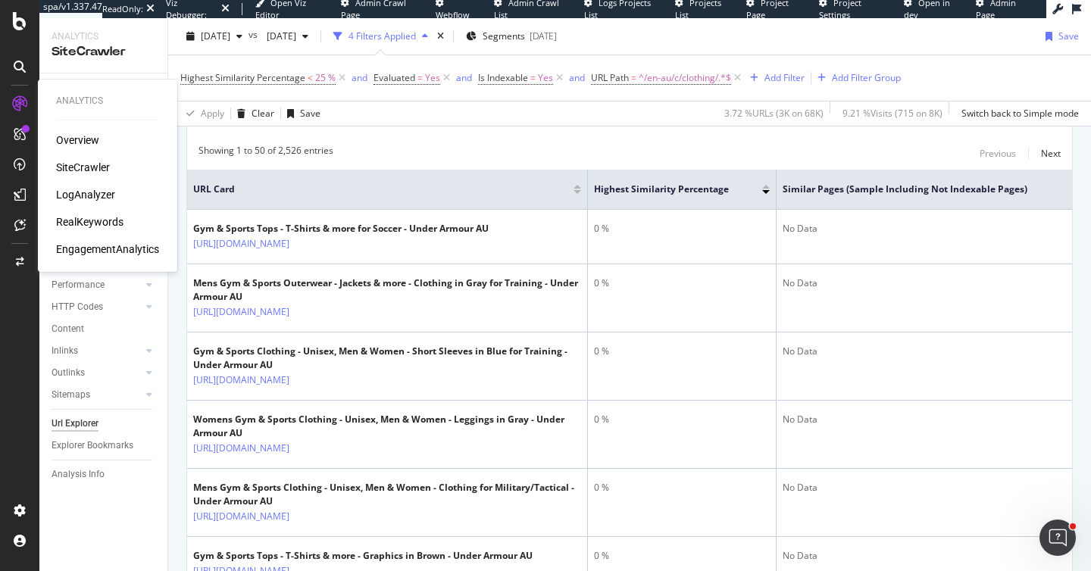
click at [93, 194] on div "LogAnalyzer" at bounding box center [85, 194] width 59 height 15
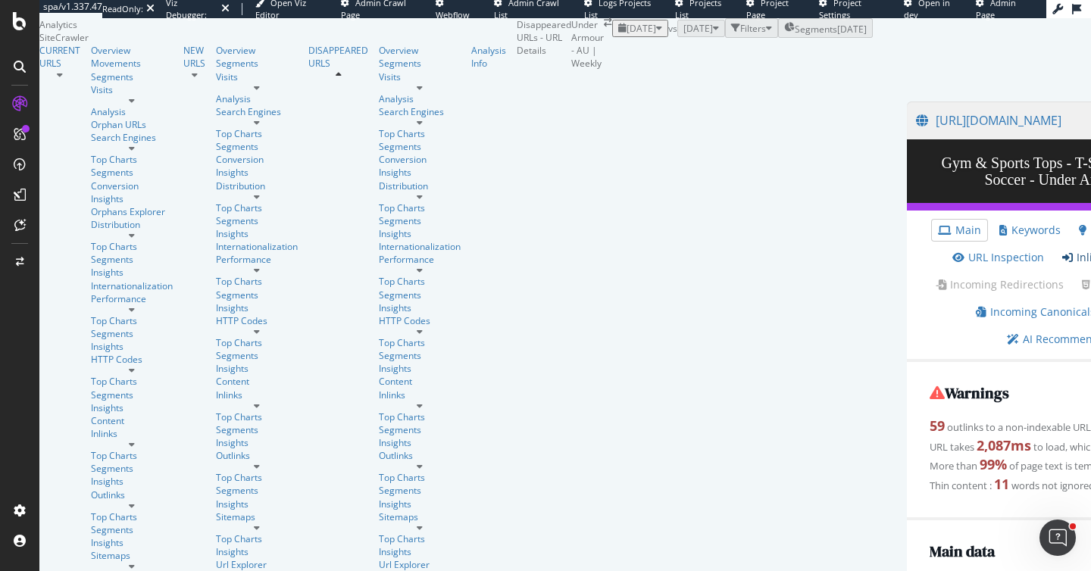
click at [1062, 265] on link "Inlinks" at bounding box center [1086, 257] width 48 height 15
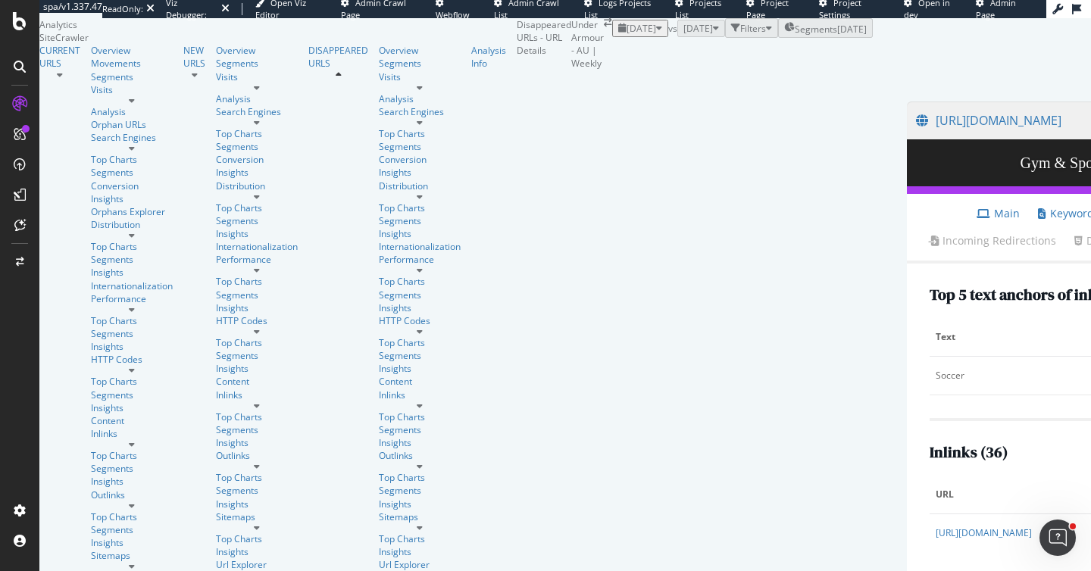
scroll to position [325, 0]
click at [936, 527] on link "https://www.underarmour.com.au/en-au/c/clothing/tops/" at bounding box center [984, 533] width 96 height 13
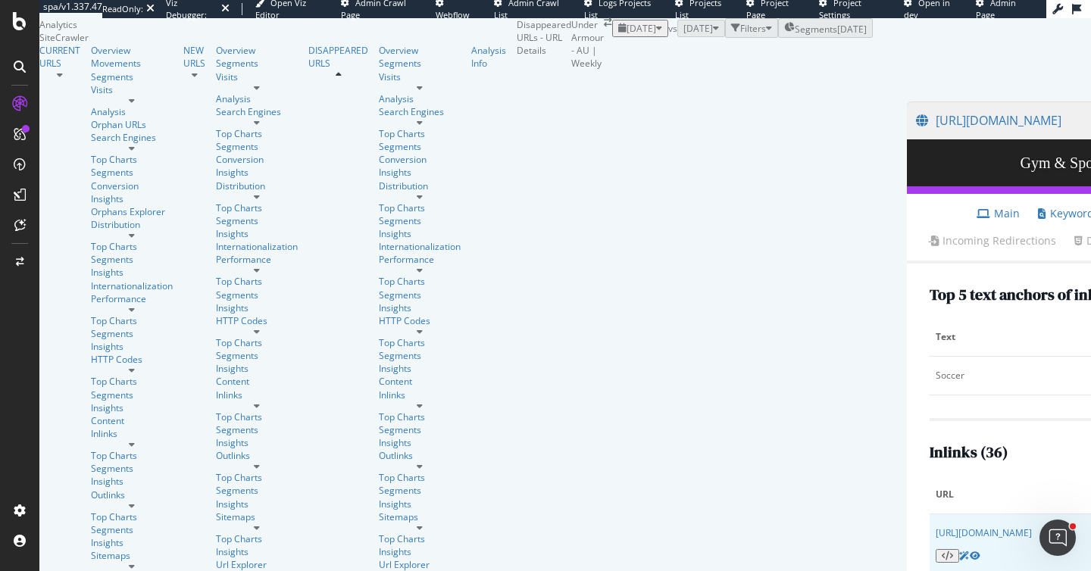
click at [936, 527] on link "https://www.underarmour.com.au/en-au/c/clothing/tops/" at bounding box center [984, 533] width 96 height 13
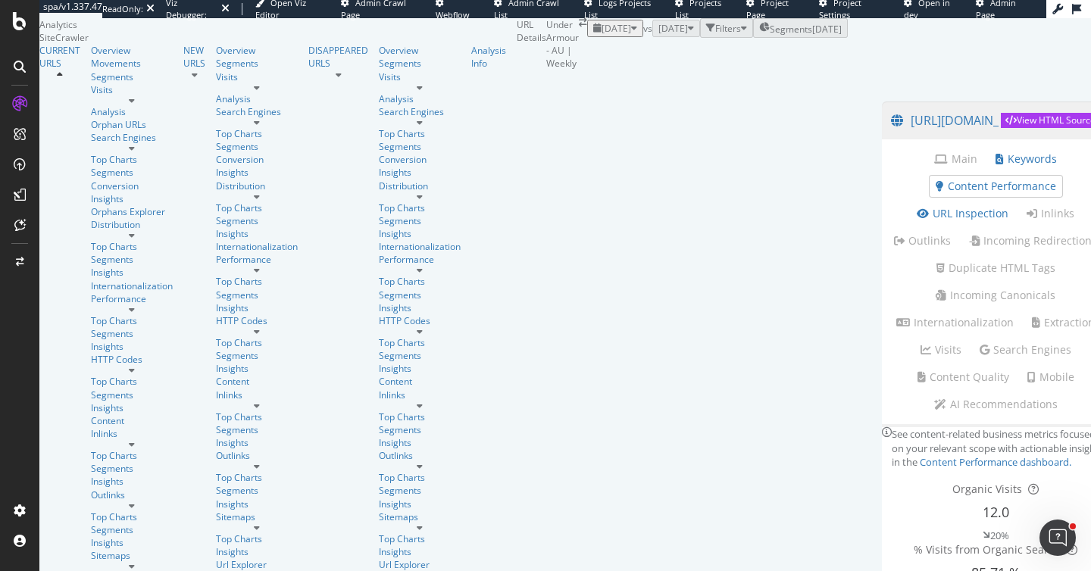
click at [867, 86] on div at bounding box center [996, 54] width 258 height 64
click at [117, 57] on link "Overview" at bounding box center [132, 50] width 82 height 13
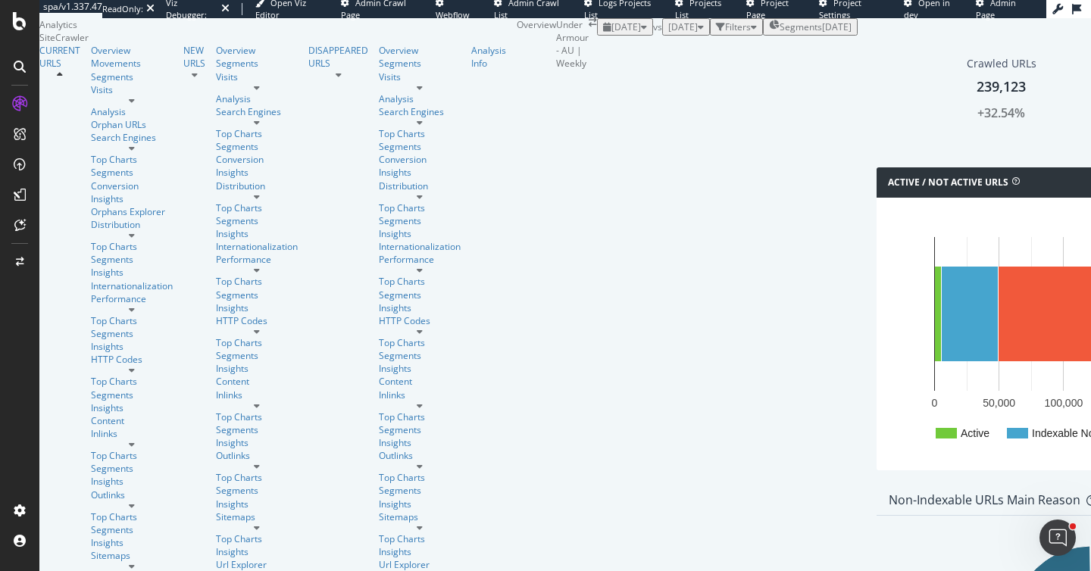
click at [668, 33] on span "2025 Jul. 3rd" at bounding box center [683, 26] width 30 height 13
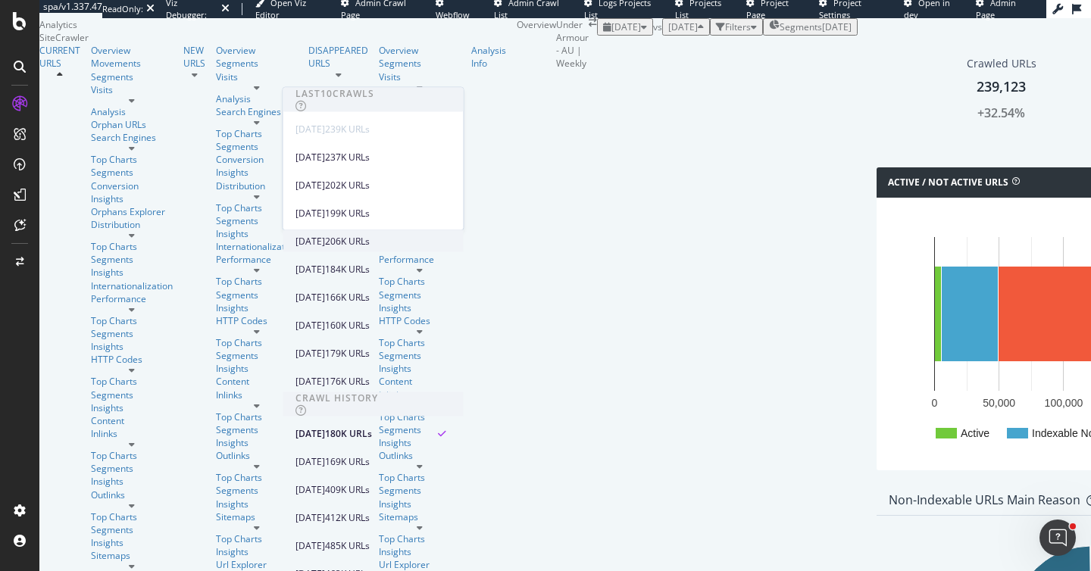
scroll to position [32, 0]
click at [370, 234] on div "206K URLs" at bounding box center [347, 241] width 45 height 14
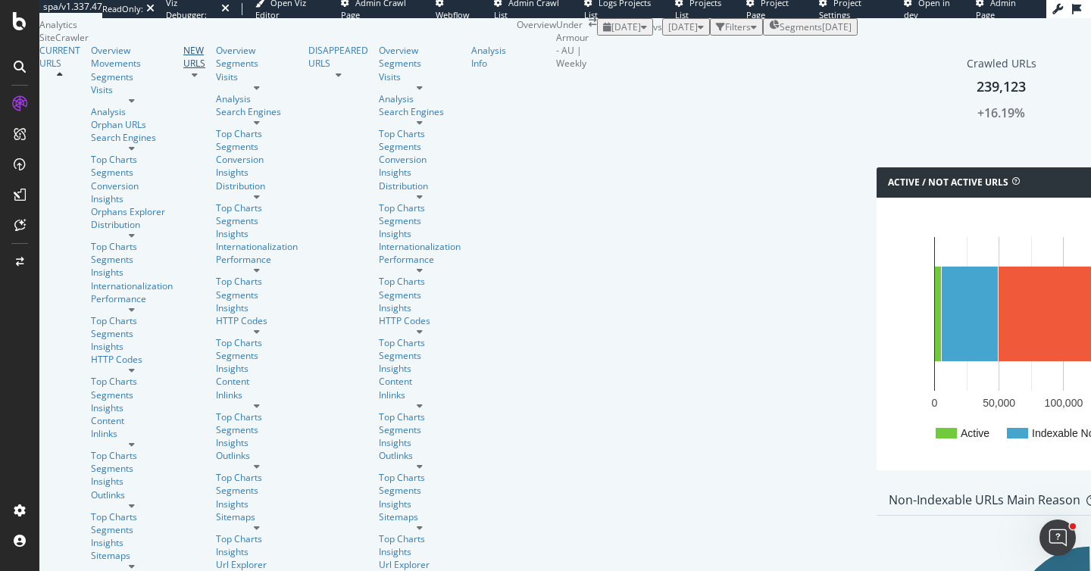
click at [183, 70] on div "NEW URLS" at bounding box center [194, 57] width 22 height 26
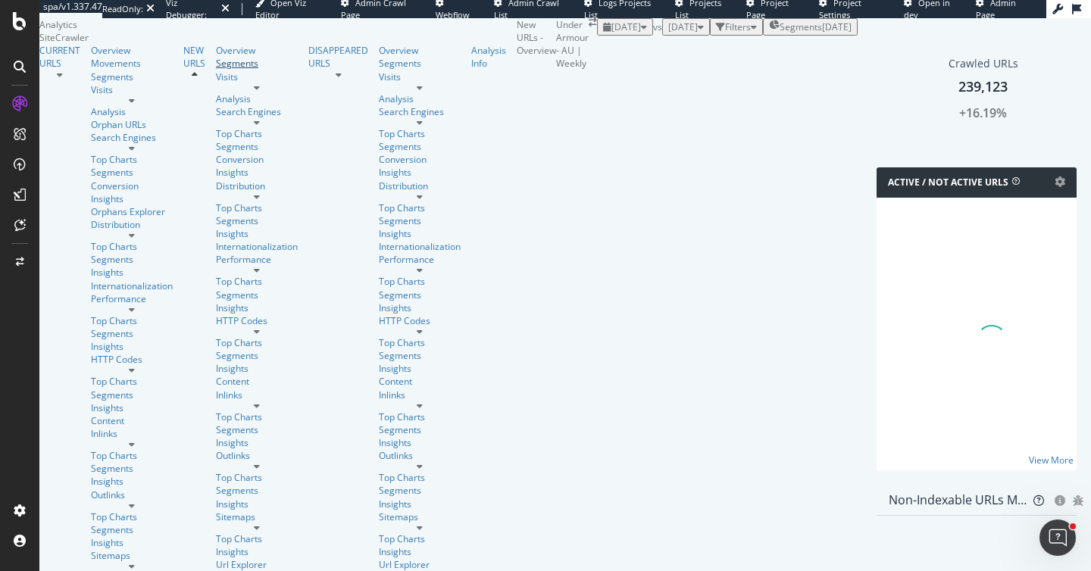
click at [216, 70] on div "Segments" at bounding box center [257, 63] width 82 height 13
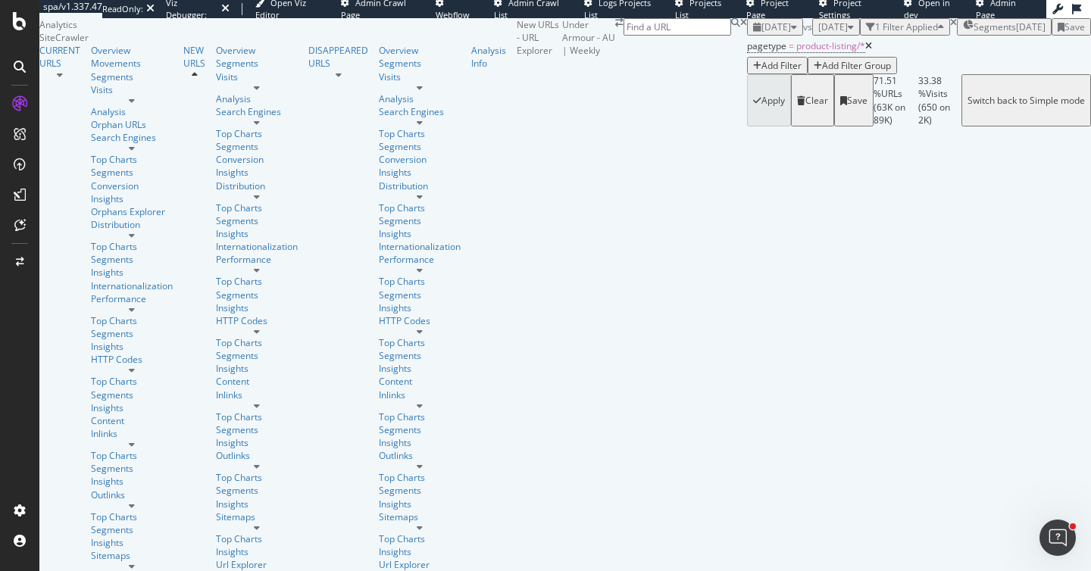
click at [762, 72] on div "Add Filter" at bounding box center [782, 65] width 40 height 13
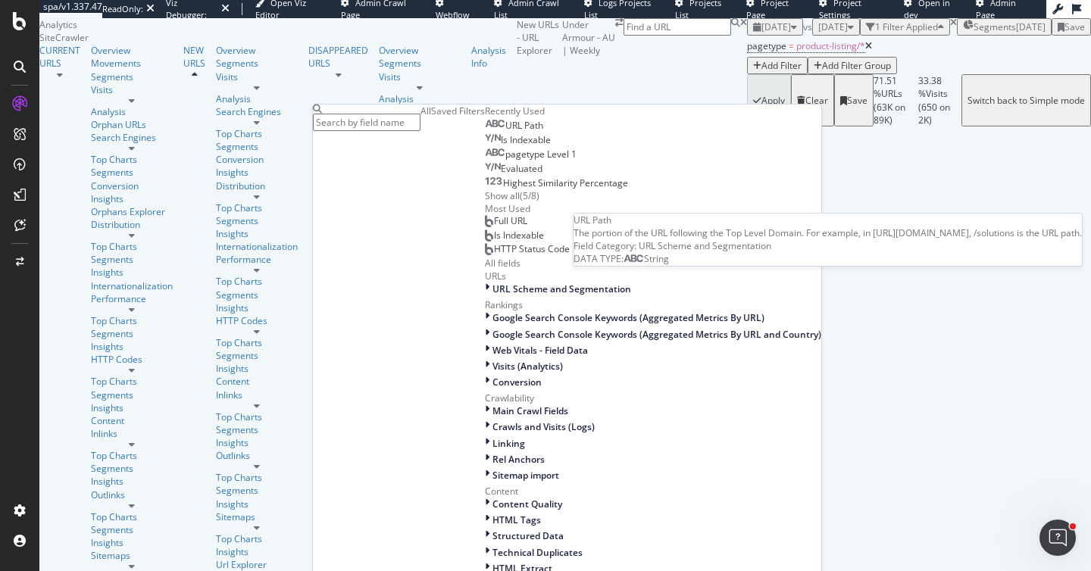
click at [505, 132] on span "URL Path" at bounding box center [524, 125] width 38 height 13
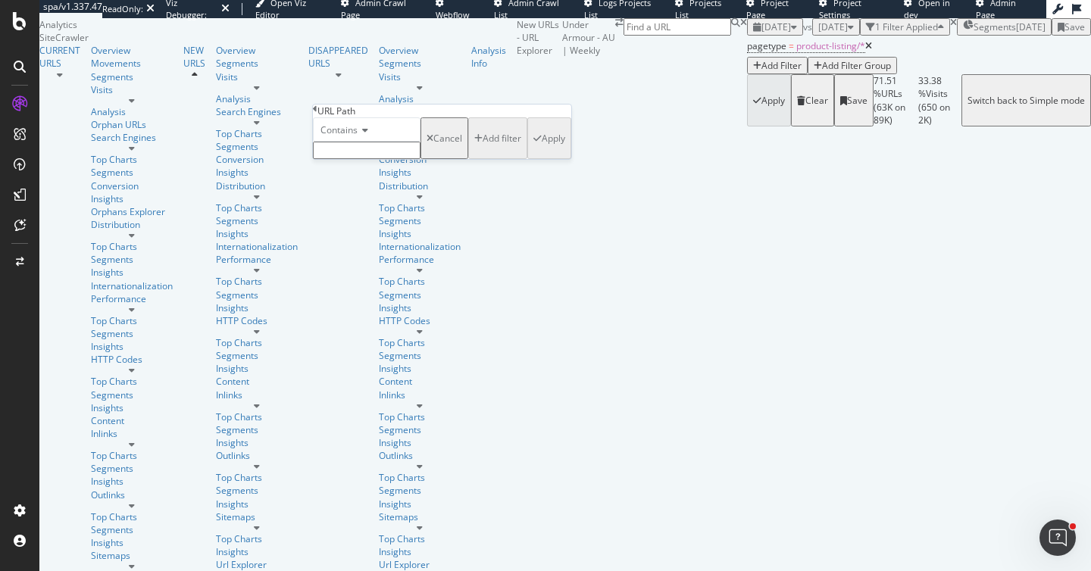
click at [382, 159] on input "text" at bounding box center [367, 150] width 108 height 17
type input "pickleball"
click at [533, 148] on div "button" at bounding box center [537, 143] width 8 height 9
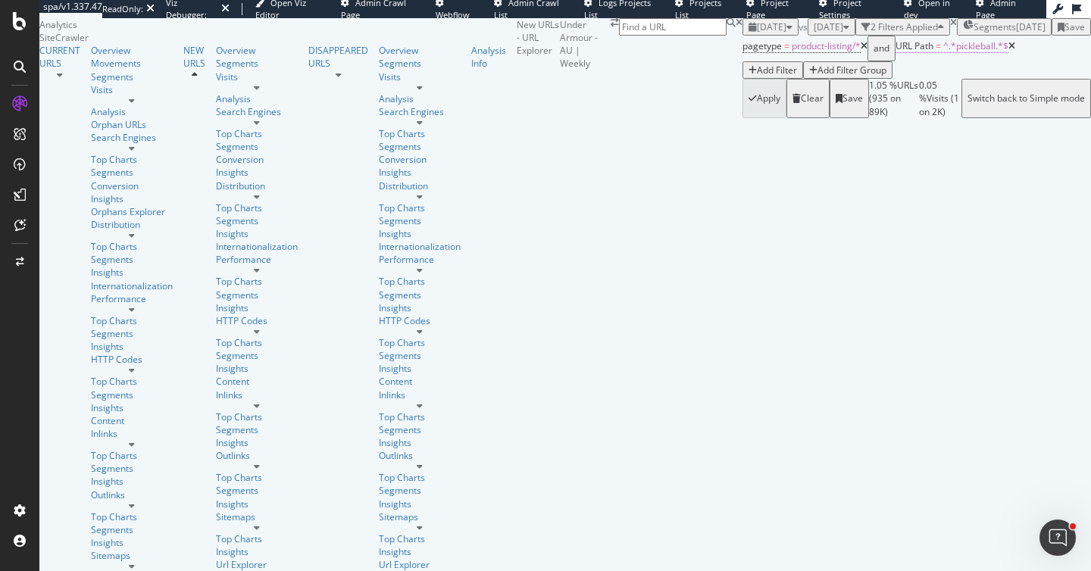
click at [943, 52] on span "^.*pickleball.*$" at bounding box center [975, 45] width 65 height 13
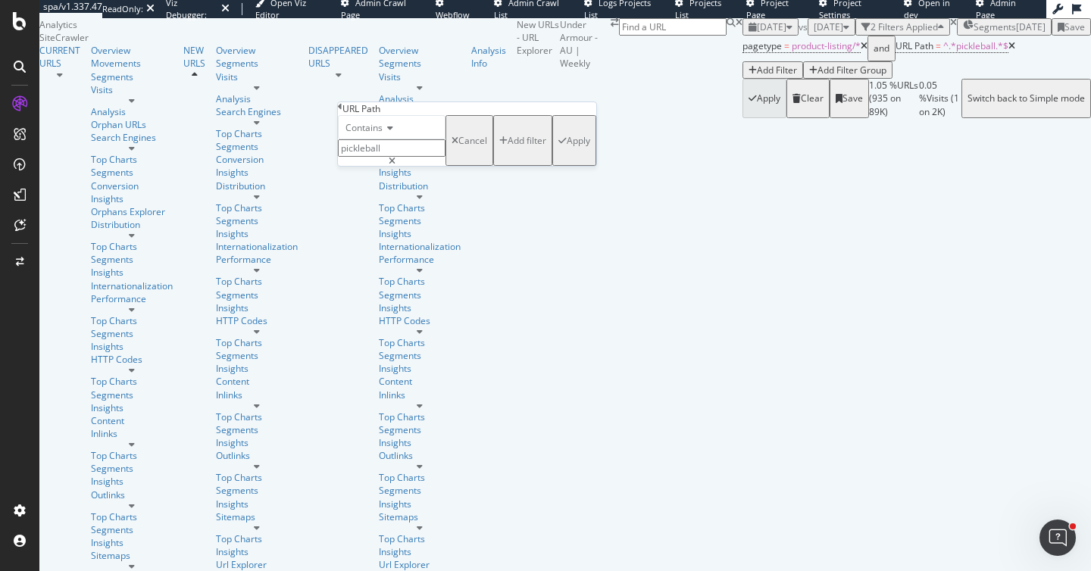
click at [377, 134] on span "Contains" at bounding box center [364, 127] width 37 height 13
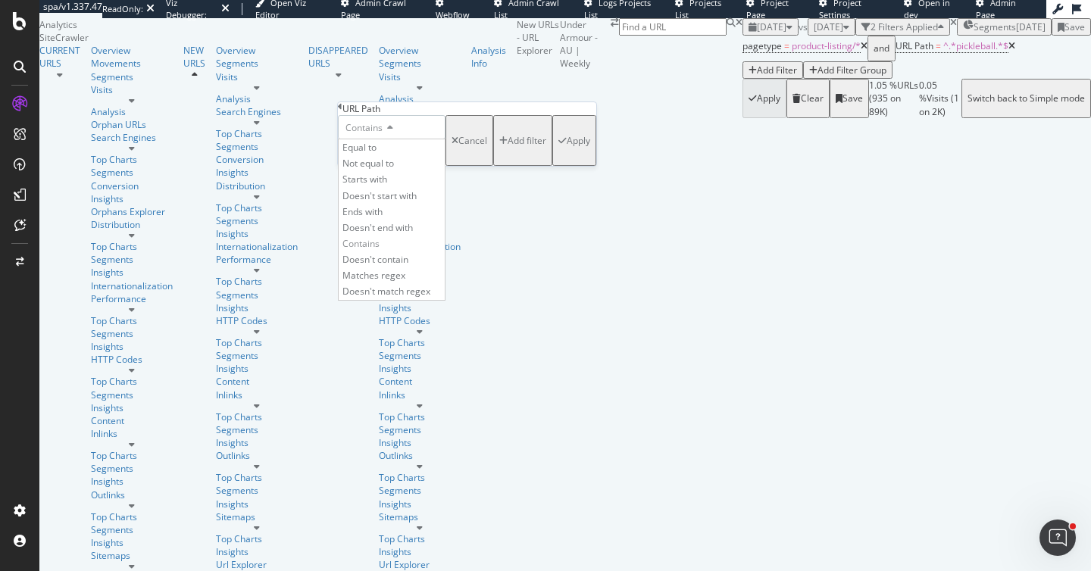
drag, startPoint x: 408, startPoint y: 318, endPoint x: 455, endPoint y: 274, distance: 63.8
click at [408, 266] on span "Doesn't contain" at bounding box center [376, 259] width 66 height 13
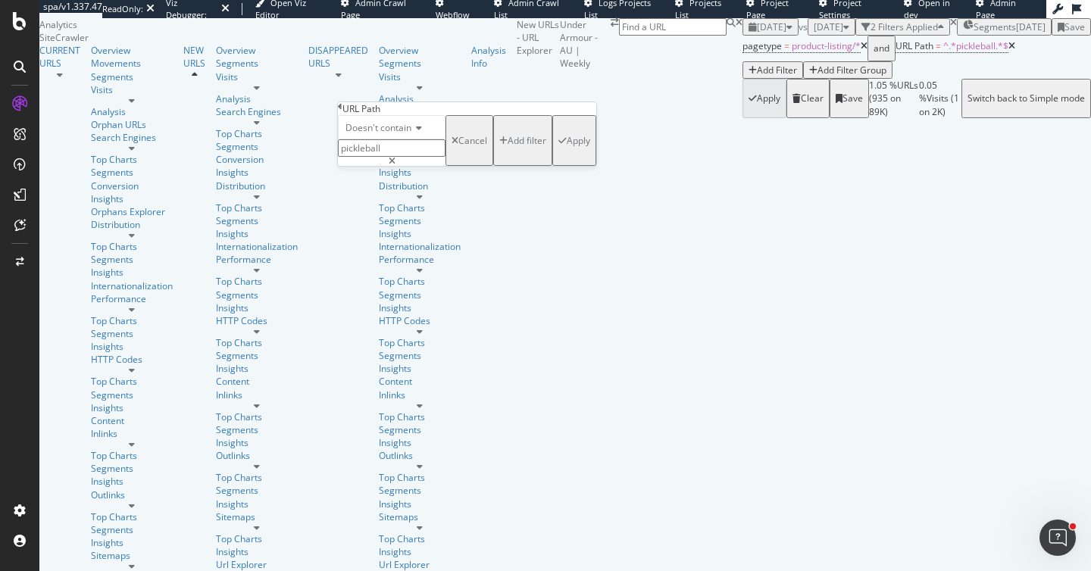
click at [567, 147] on div "Apply" at bounding box center [578, 140] width 23 height 13
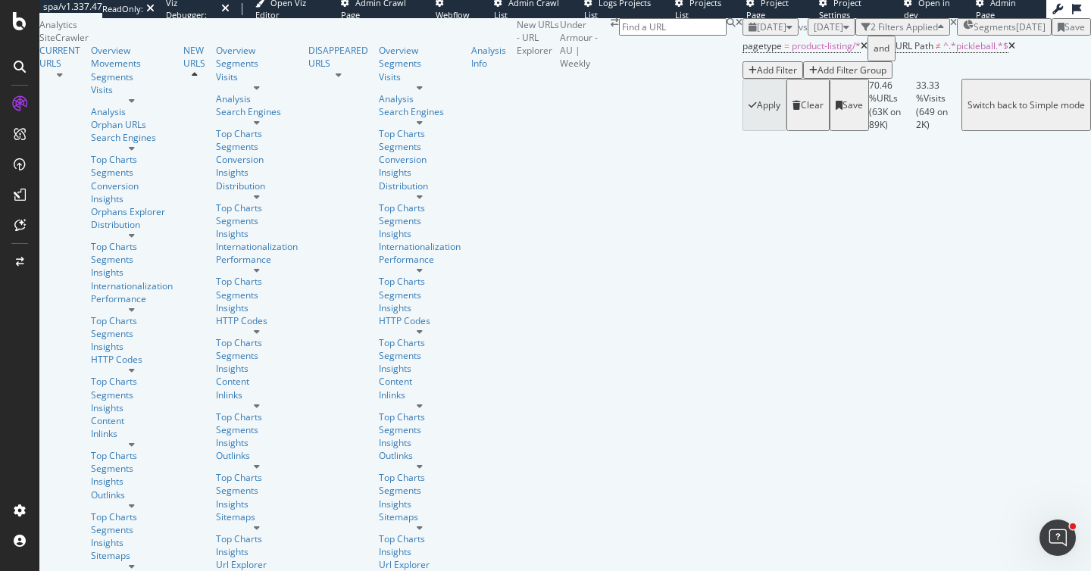
scroll to position [4087, 0]
click at [943, 52] on span "^.*pickleball.*$" at bounding box center [975, 45] width 65 height 13
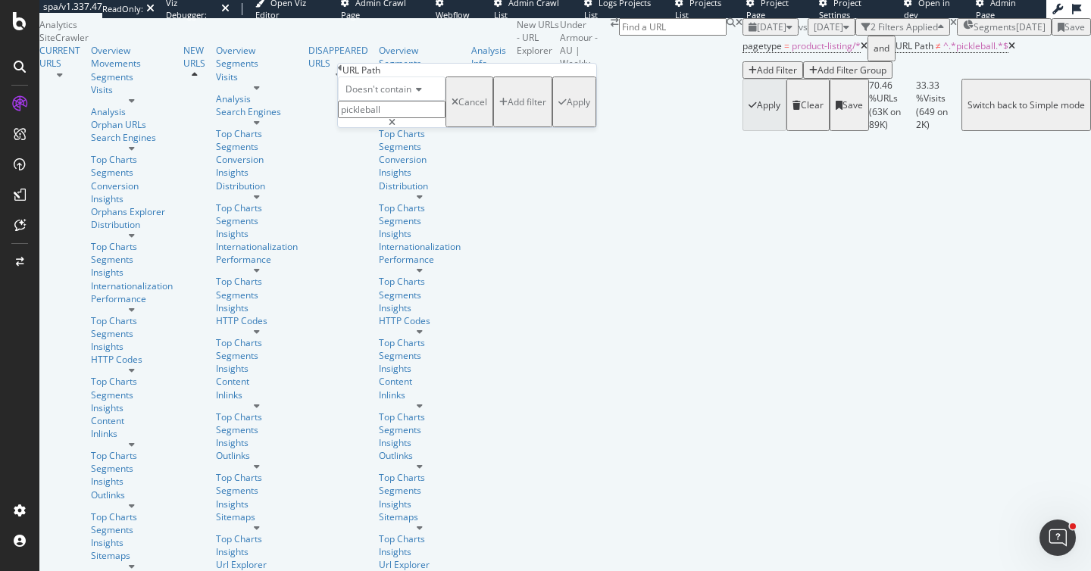
drag, startPoint x: 406, startPoint y: 140, endPoint x: 341, endPoint y: 139, distance: 65.2
click at [341, 127] on div "Doesn't contain pickleball Cancel Add filter Apply" at bounding box center [467, 102] width 258 height 51
click at [508, 108] on div "Add filter" at bounding box center [527, 101] width 39 height 13
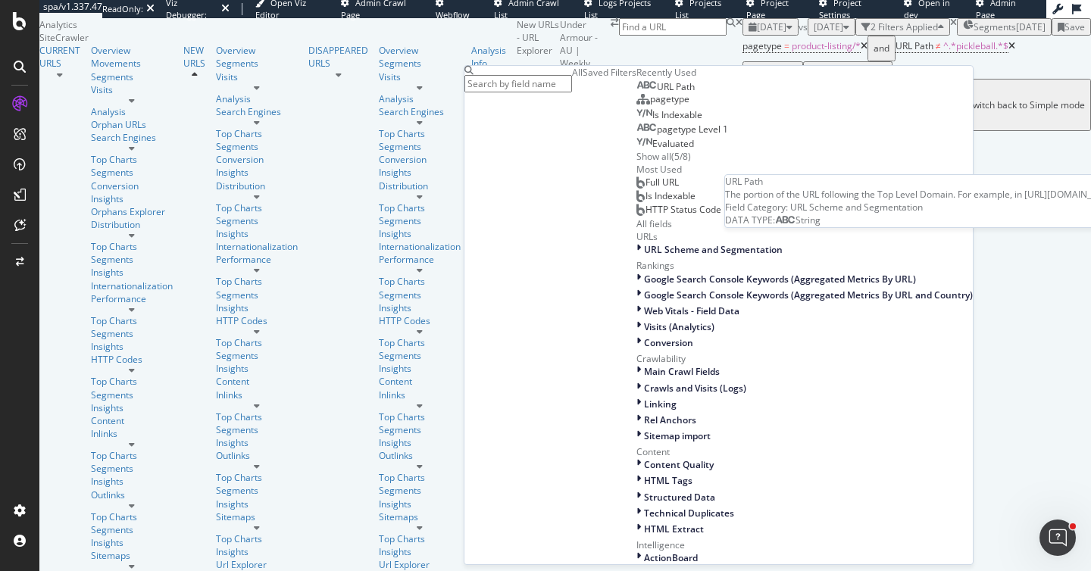
click at [637, 93] on div "URL Path" at bounding box center [666, 87] width 58 height 12
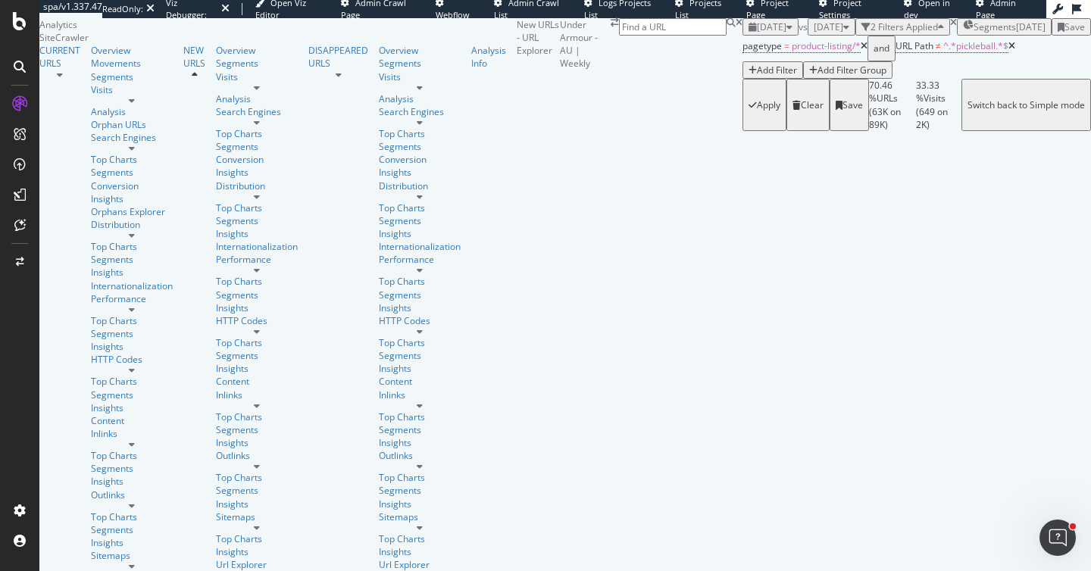
scroll to position [0, 0]
click at [749, 75] on div "button" at bounding box center [753, 70] width 8 height 9
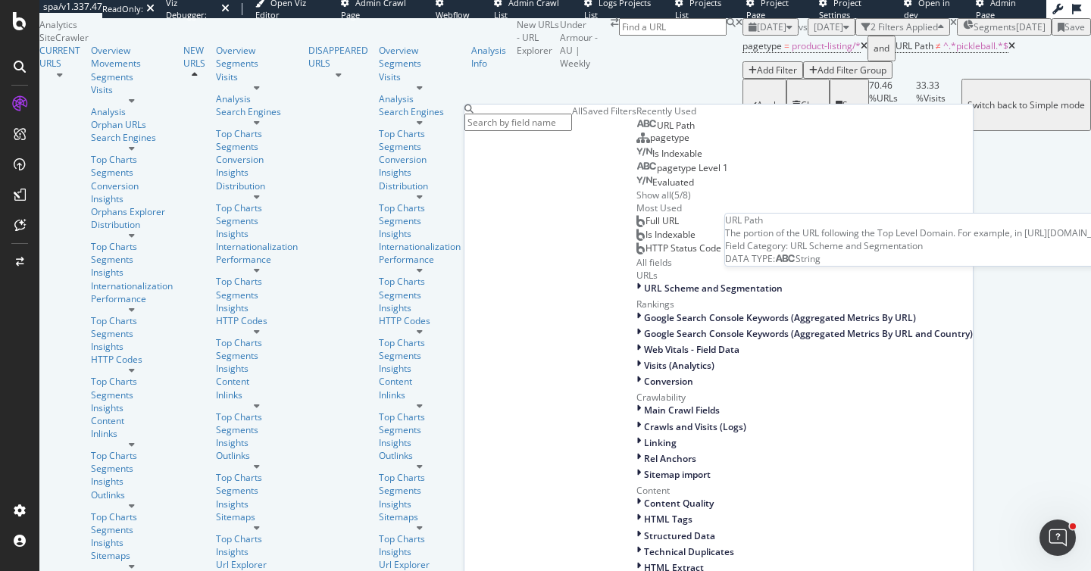
click at [657, 132] on span "URL Path" at bounding box center [676, 125] width 38 height 13
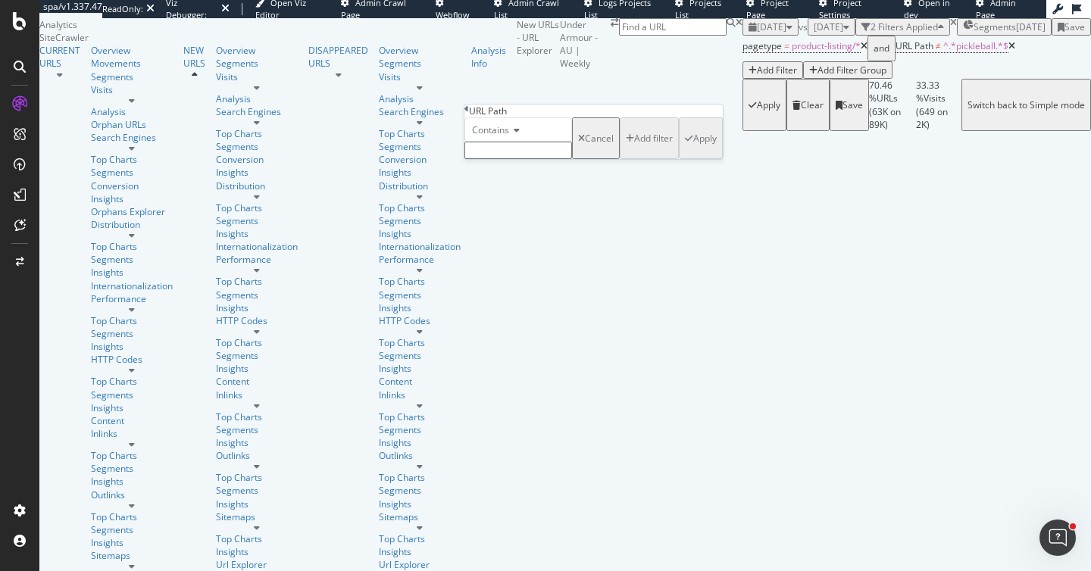
click at [507, 136] on span "Contains" at bounding box center [490, 130] width 37 height 13
click at [535, 268] on span "Doesn't contain" at bounding box center [502, 261] width 66 height 13
click at [512, 159] on div "Doesn't contain Cancel Add filter Apply" at bounding box center [594, 138] width 258 height 42
click at [550, 142] on div "Doesn't contain" at bounding box center [519, 129] width 108 height 24
click at [599, 132] on div "Doesn't contain Equal to Not equal to Starts with Doesn't start with Ends with …" at bounding box center [594, 138] width 258 height 42
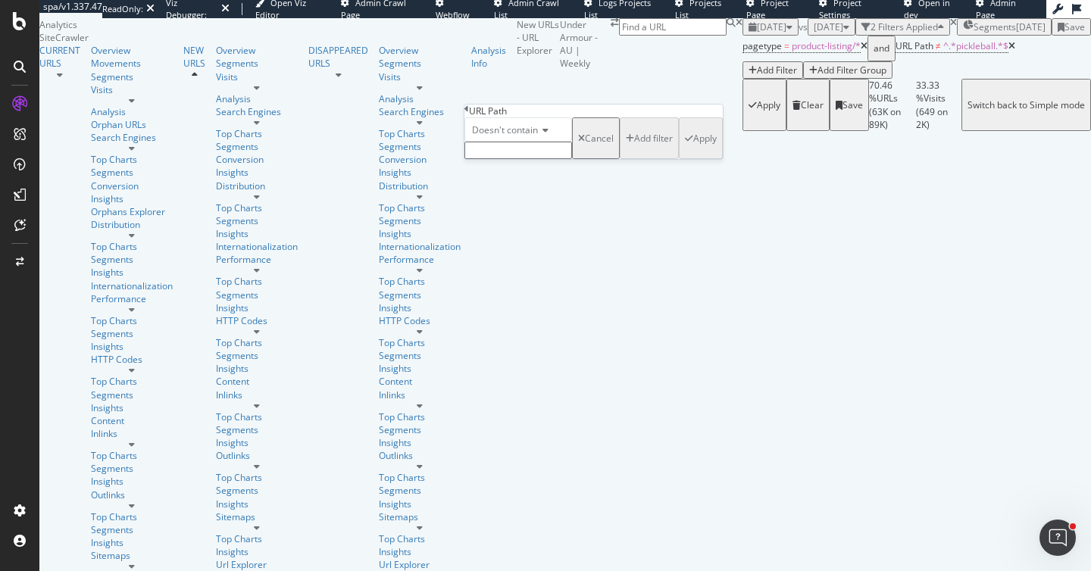
click at [572, 159] on input "text" at bounding box center [519, 150] width 108 height 17
type input "sport_style"
click at [685, 166] on div "Apply" at bounding box center [701, 143] width 32 height 46
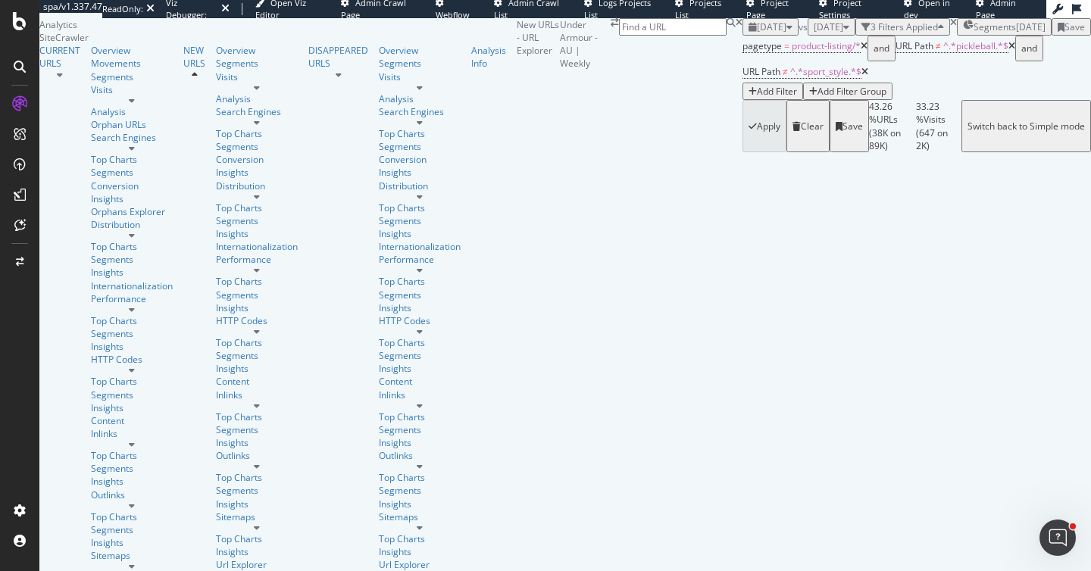
scroll to position [3211, 0]
click at [790, 78] on span "^.*sport_style.*$" at bounding box center [825, 71] width 71 height 13
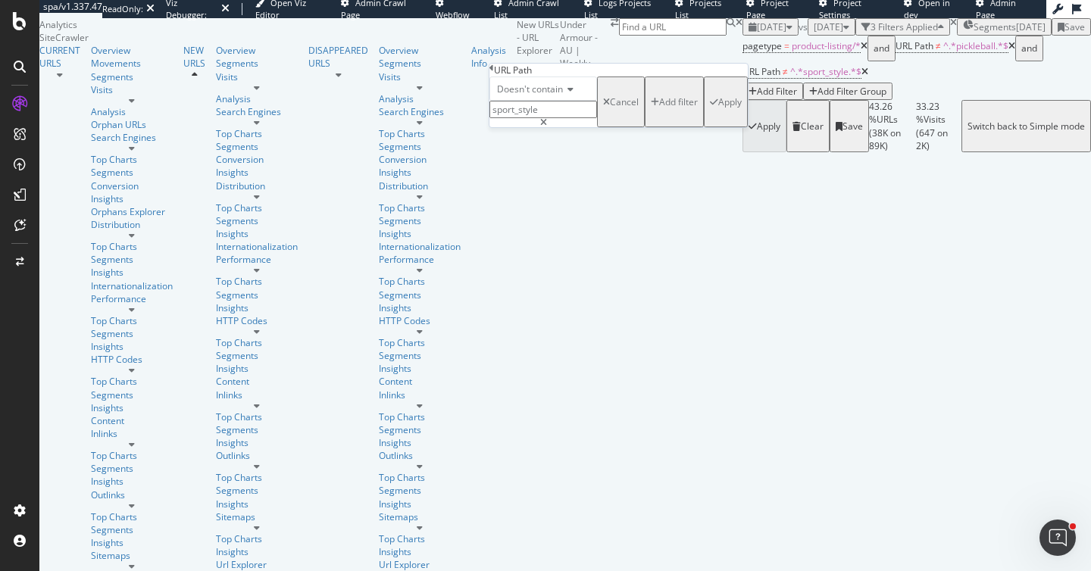
click at [533, 95] on span "Doesn't contain" at bounding box center [530, 89] width 66 height 13
drag, startPoint x: 548, startPoint y: 256, endPoint x: 625, endPoint y: 180, distance: 108.8
click at [548, 213] on div "Contains" at bounding box center [543, 205] width 106 height 16
click at [718, 108] on div "Apply" at bounding box center [729, 101] width 23 height 13
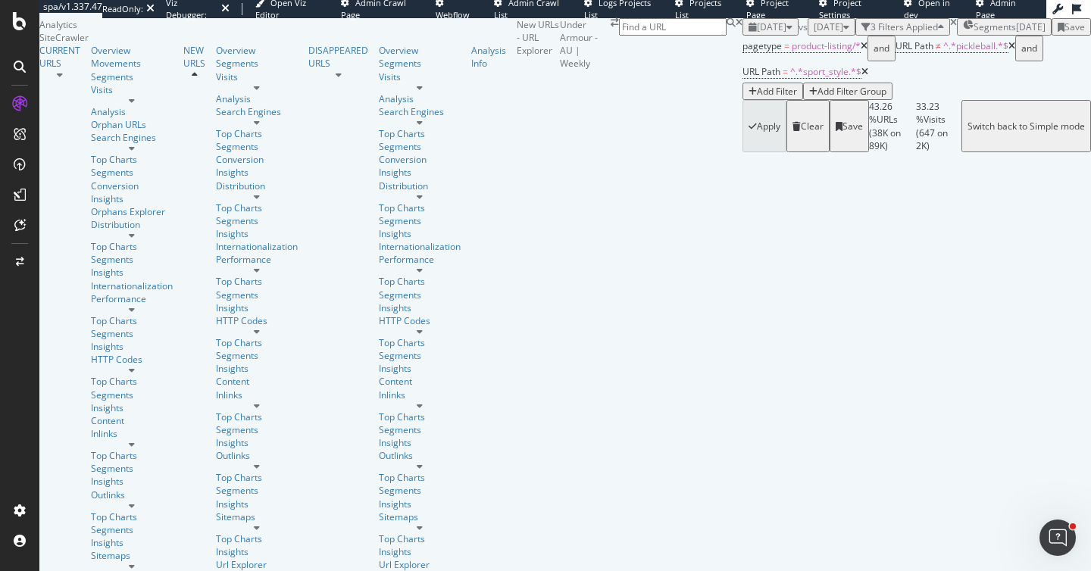
scroll to position [106, 0]
click at [1009, 51] on icon at bounding box center [1012, 46] width 7 height 9
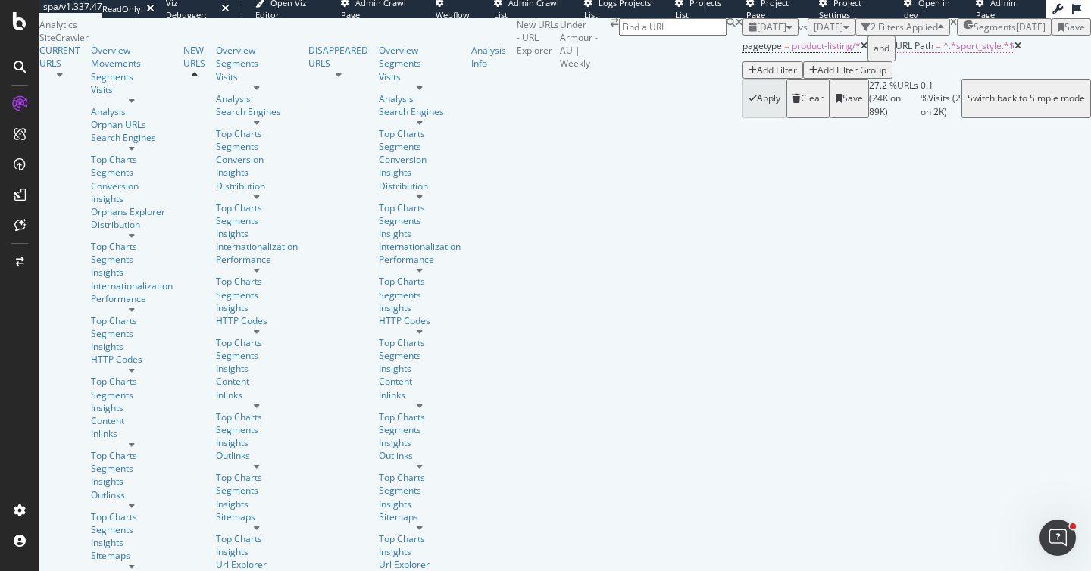
click at [943, 52] on span "^.*sport_style.*$" at bounding box center [978, 45] width 71 height 13
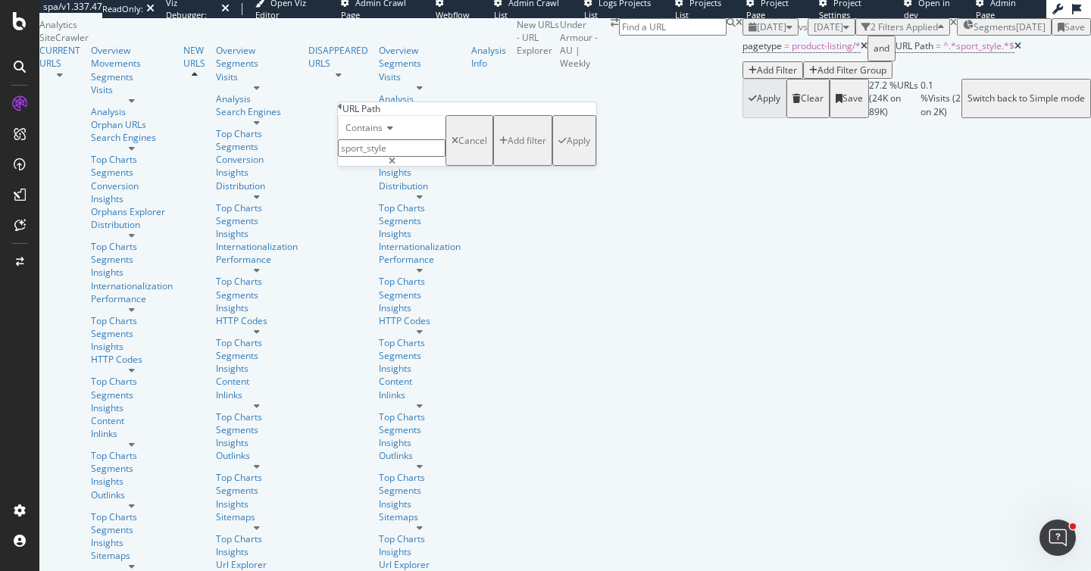
click at [356, 134] on span "Contains" at bounding box center [364, 127] width 37 height 13
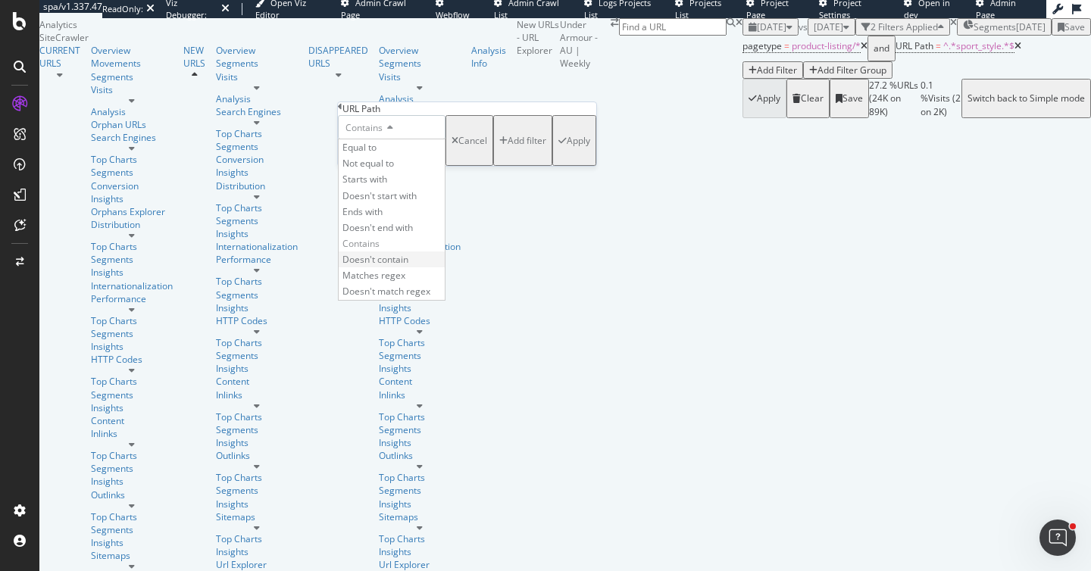
click at [380, 266] on span "Doesn't contain" at bounding box center [376, 259] width 66 height 13
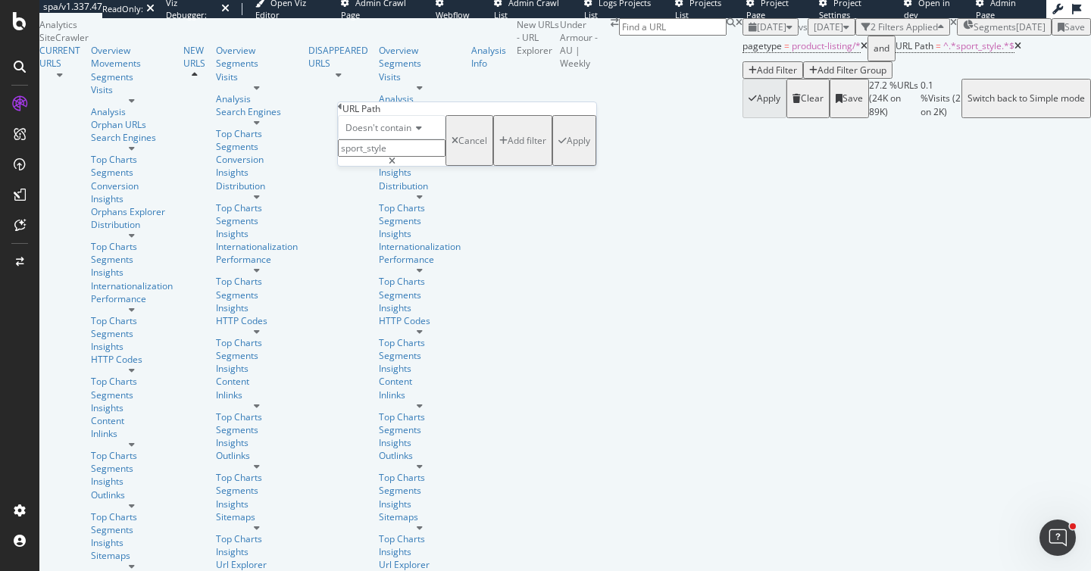
click at [567, 147] on div "Apply" at bounding box center [578, 140] width 23 height 13
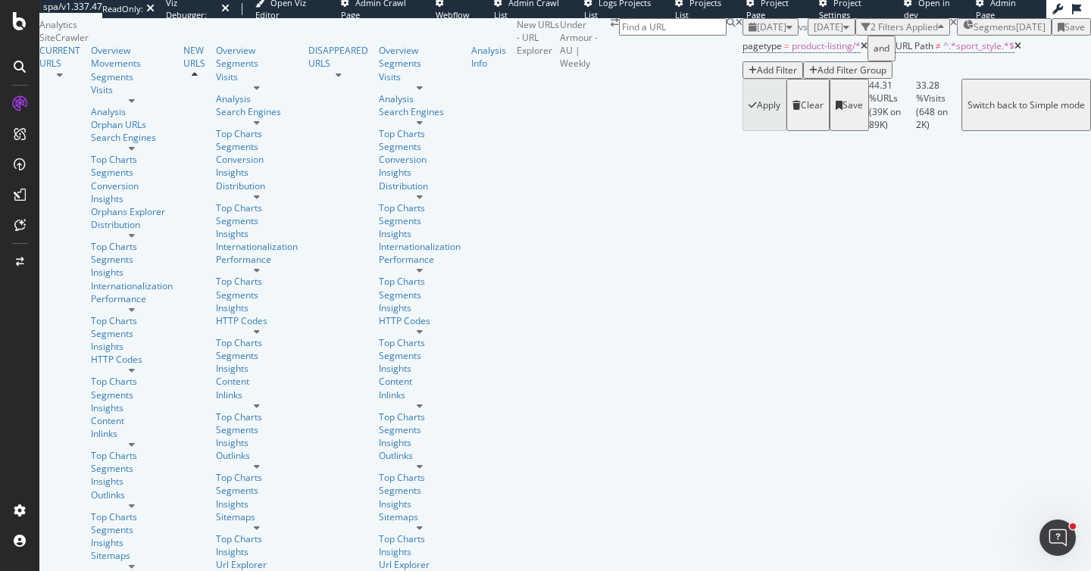
click at [861, 51] on icon at bounding box center [864, 46] width 7 height 9
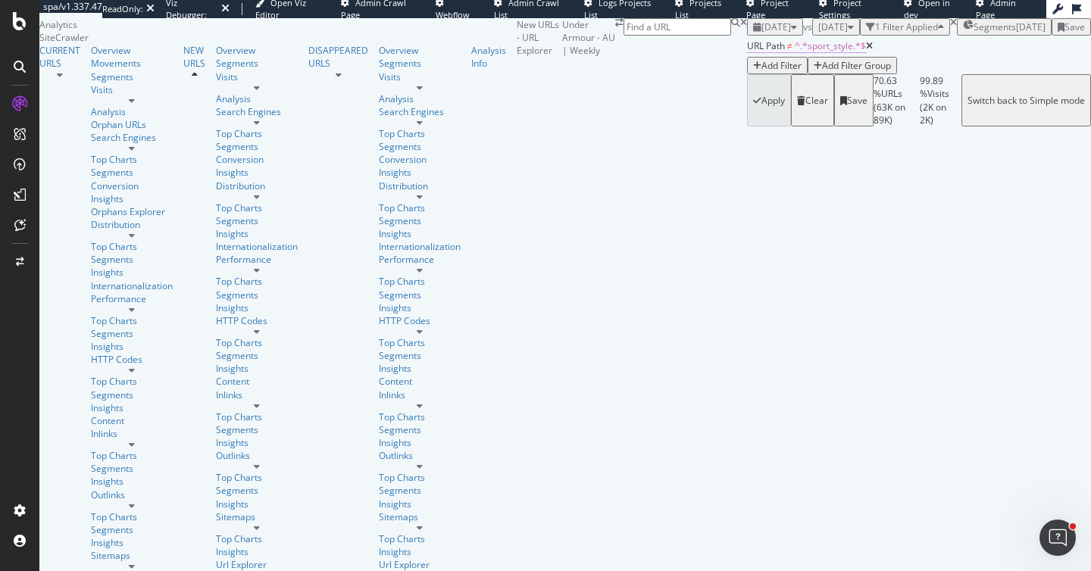
click at [795, 52] on span "^.*sport_style.*$" at bounding box center [830, 45] width 71 height 13
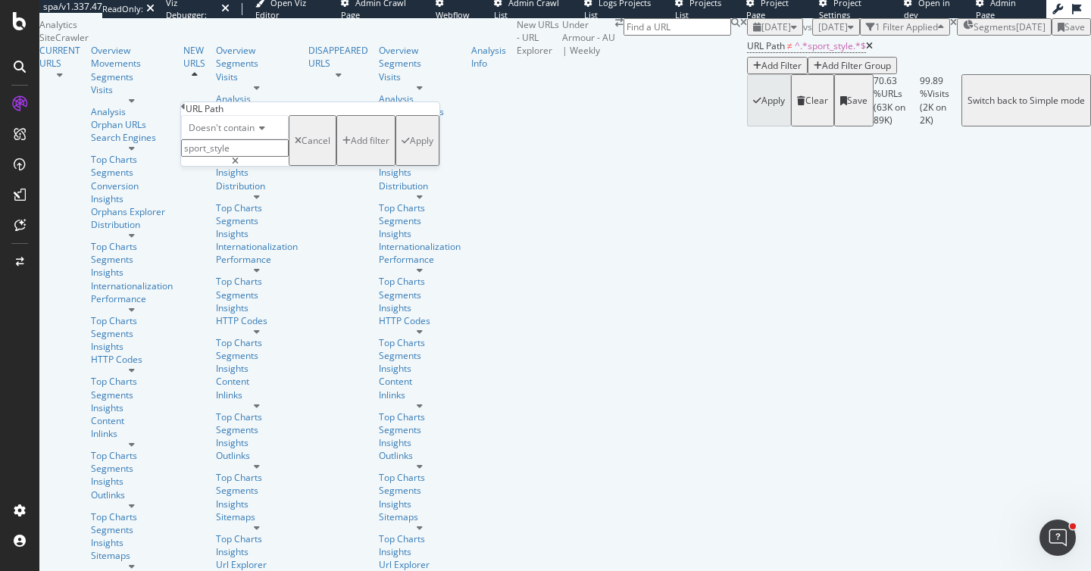
click at [1090, 127] on div "URLs Crawled By Botify By pagetype Chart (by Value) Table Expand Export as CSV …" at bounding box center [1091, 72] width 0 height 108
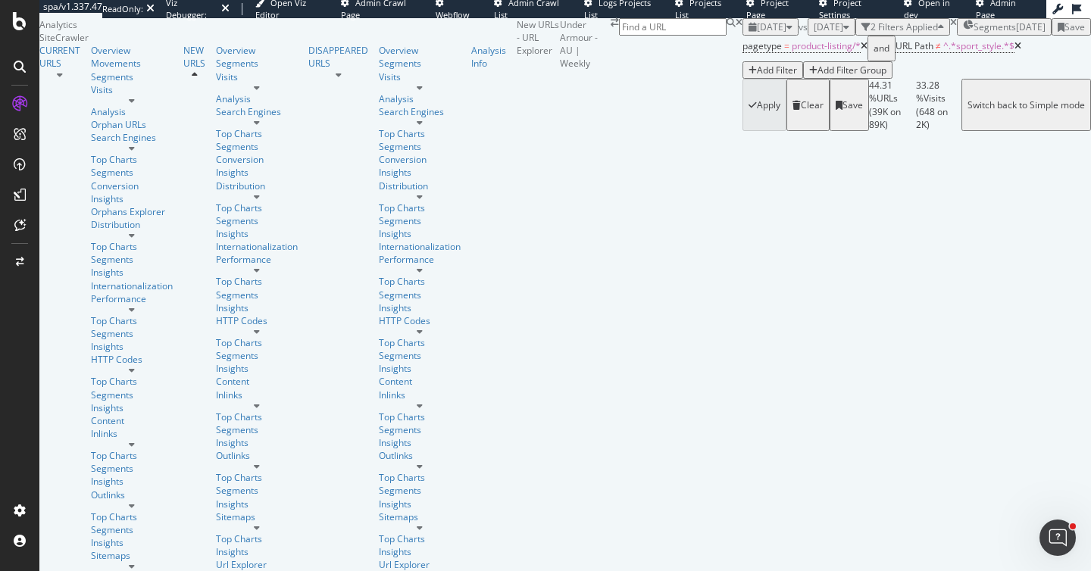
scroll to position [3673, 0]
click at [757, 77] on div "Add Filter" at bounding box center [777, 70] width 40 height 13
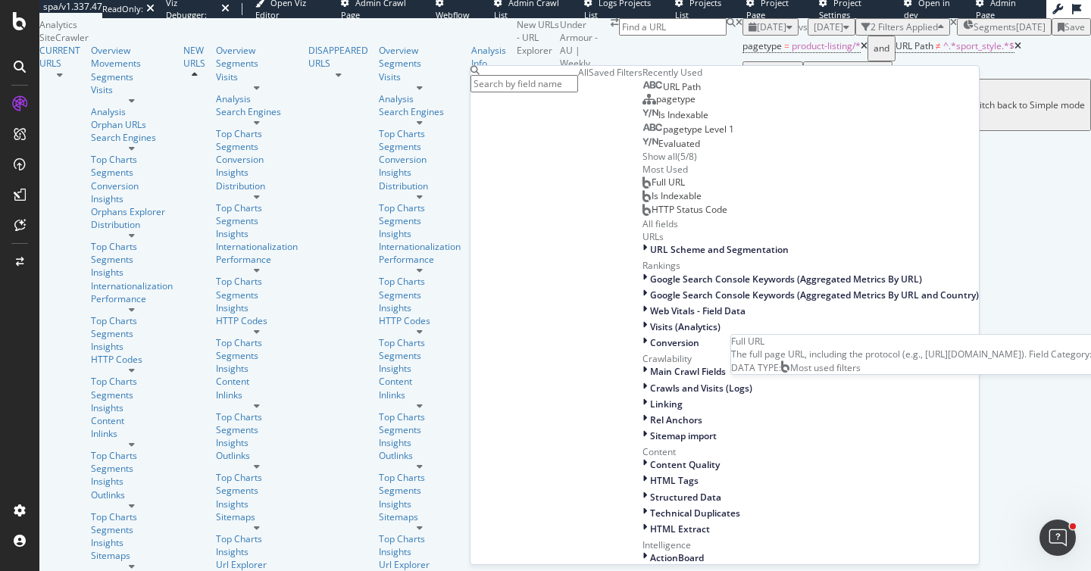
click at [643, 189] on div "Full URL" at bounding box center [664, 183] width 42 height 12
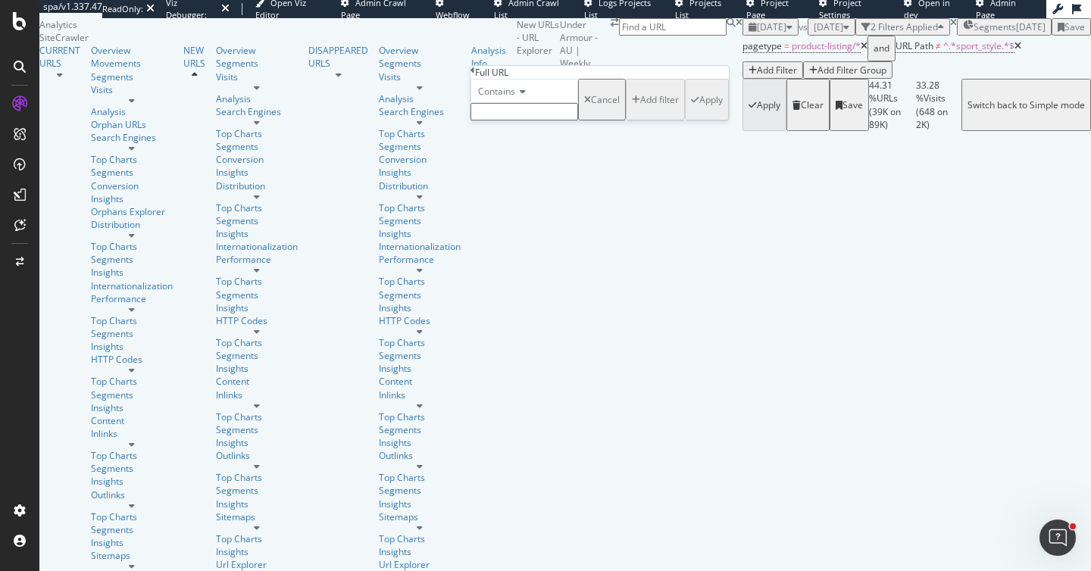
click at [555, 120] on input "text" at bounding box center [525, 111] width 108 height 17
type input "pickleball"
click at [515, 98] on span "Contains" at bounding box center [496, 91] width 37 height 13
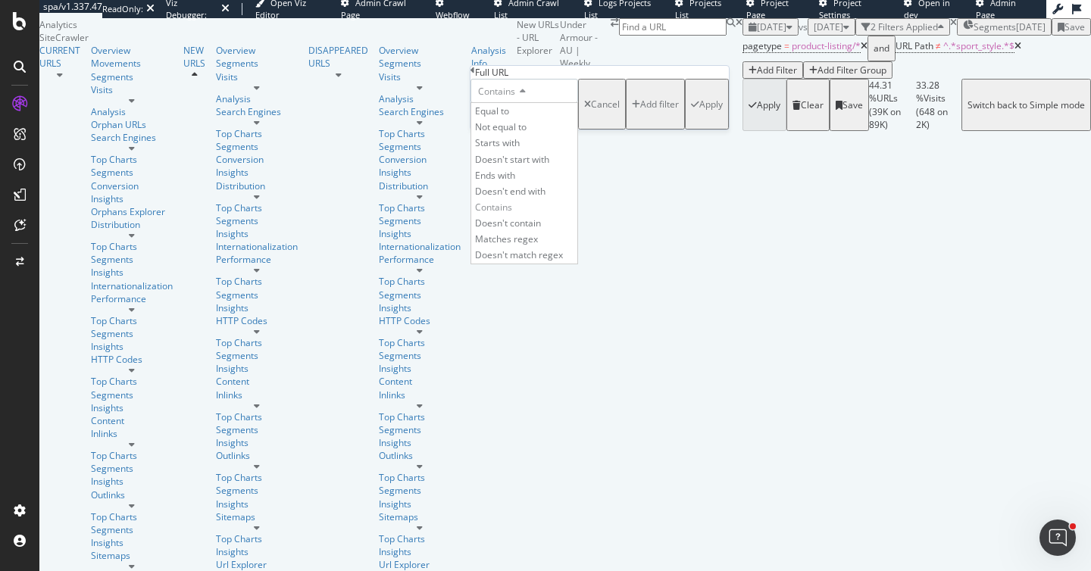
click at [541, 230] on span "Doesn't contain" at bounding box center [508, 223] width 66 height 13
click at [699, 111] on div "Apply" at bounding box center [710, 104] width 23 height 13
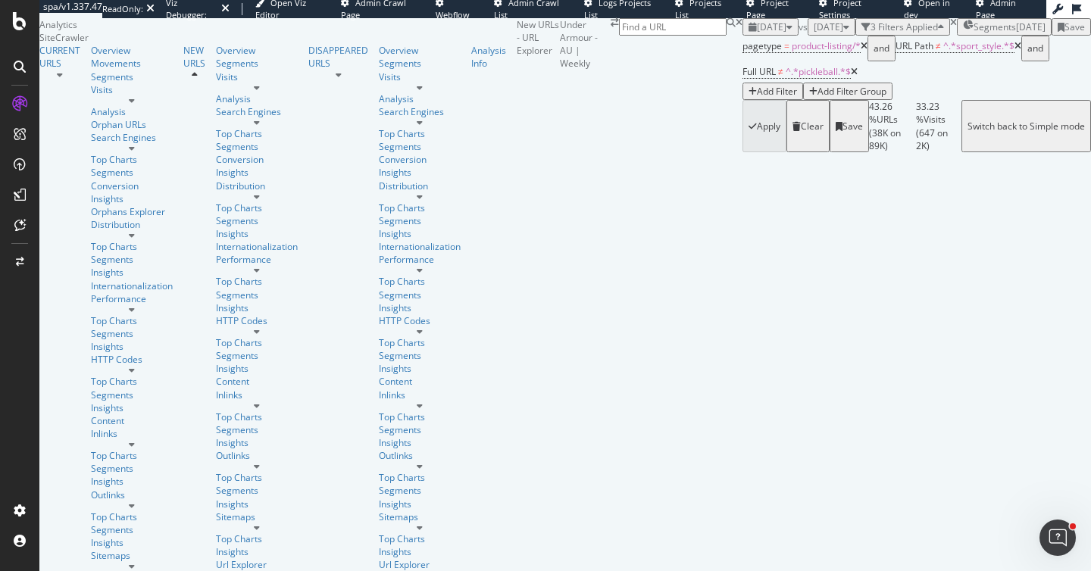
click at [759, 102] on div "Add Filter" at bounding box center [777, 95] width 40 height 13
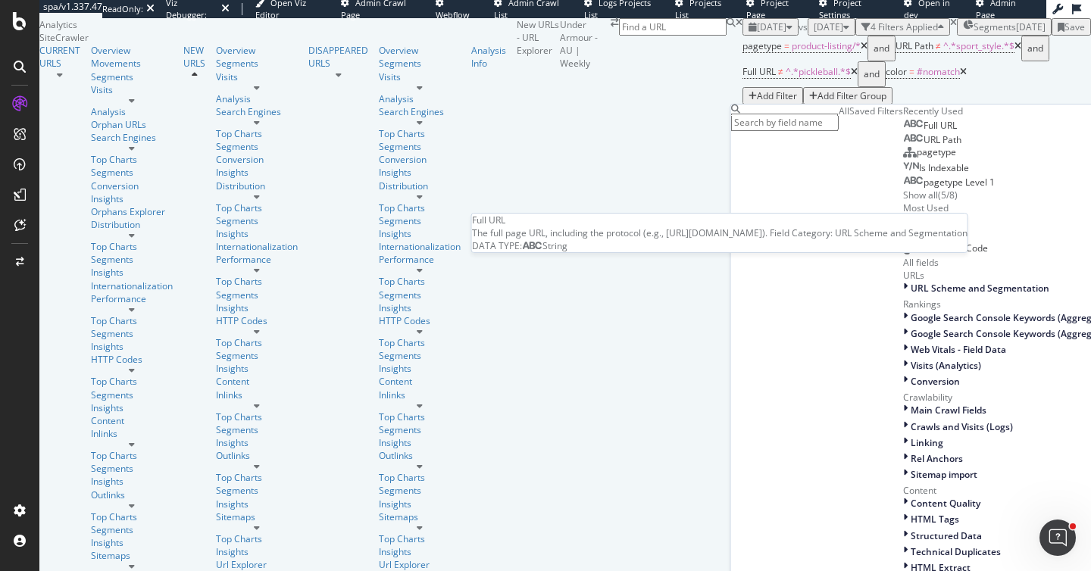
click at [924, 132] on span "Full URL" at bounding box center [940, 125] width 33 height 13
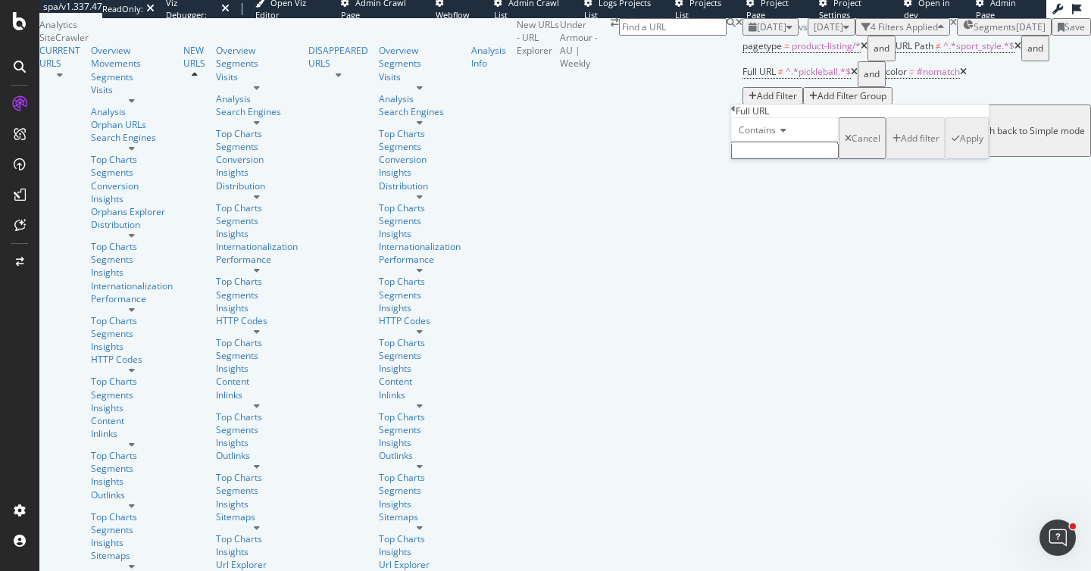
click at [767, 136] on span "Contains" at bounding box center [757, 130] width 37 height 13
click at [786, 268] on span "Doesn't contain" at bounding box center [769, 261] width 66 height 13
click at [795, 159] on input "text" at bounding box center [785, 150] width 108 height 17
type input "start"
click at [960, 149] on div "Apply" at bounding box center [971, 142] width 23 height 13
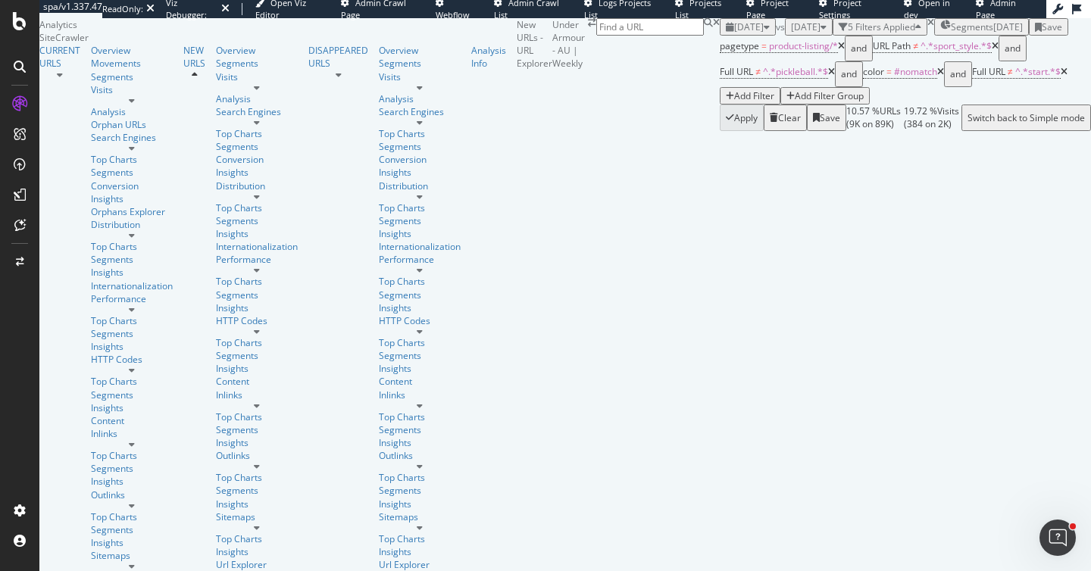
scroll to position [287, 0]
click at [1008, 78] on span "≠" at bounding box center [1010, 71] width 5 height 13
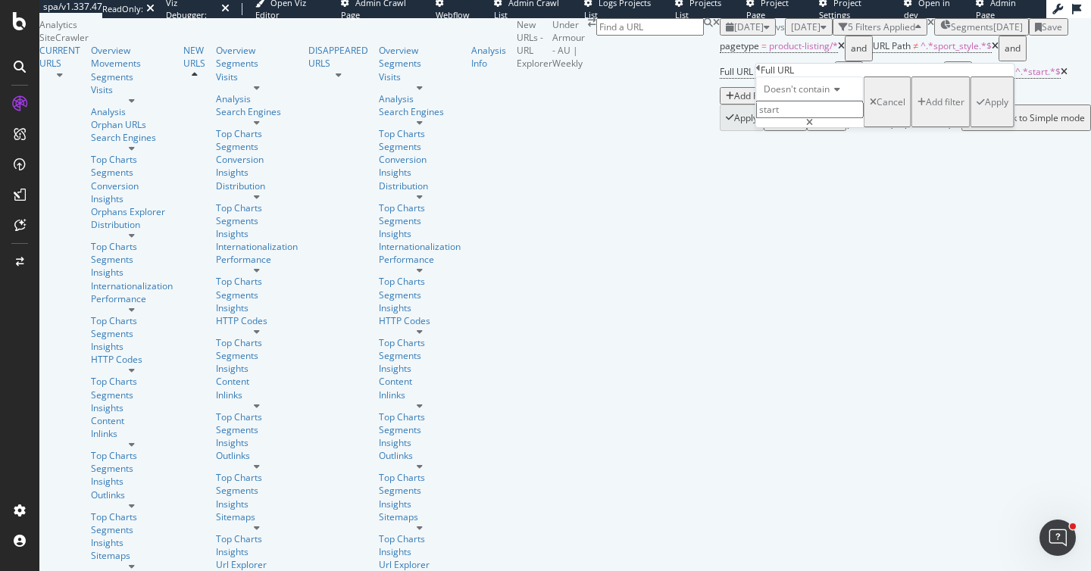
drag, startPoint x: 802, startPoint y: 147, endPoint x: 684, endPoint y: 144, distance: 118.3
click at [684, 144] on body "spa/v1.337.47 ReadOnly: Viz Debugger: Open Viz Editor Admin Crawl Page Webflow …" at bounding box center [545, 285] width 1091 height 571
type input "="
click at [985, 108] on div "Apply" at bounding box center [996, 101] width 23 height 13
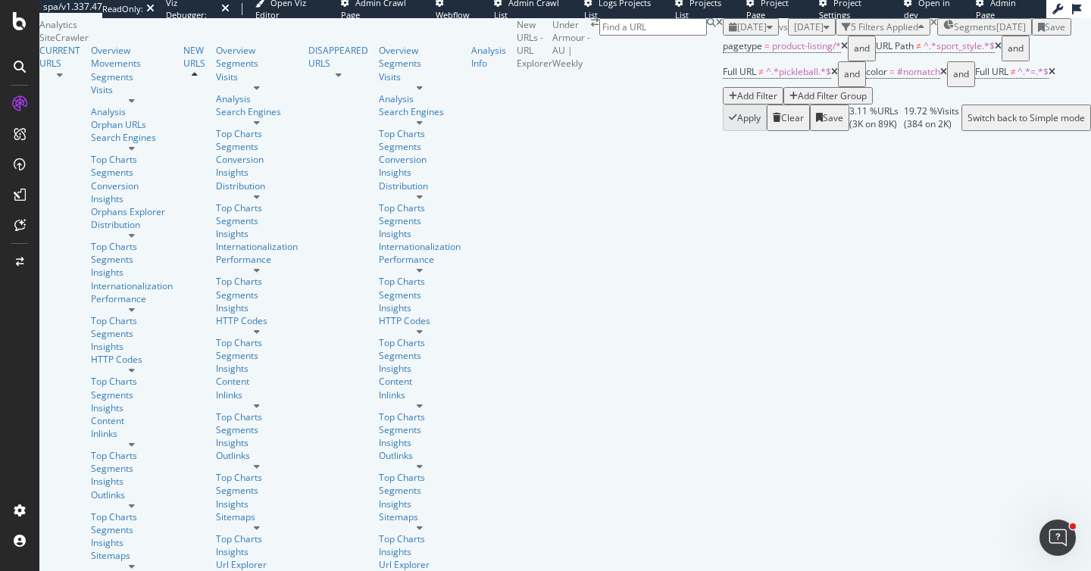
click at [777, 102] on div "Add Filter" at bounding box center [757, 95] width 40 height 13
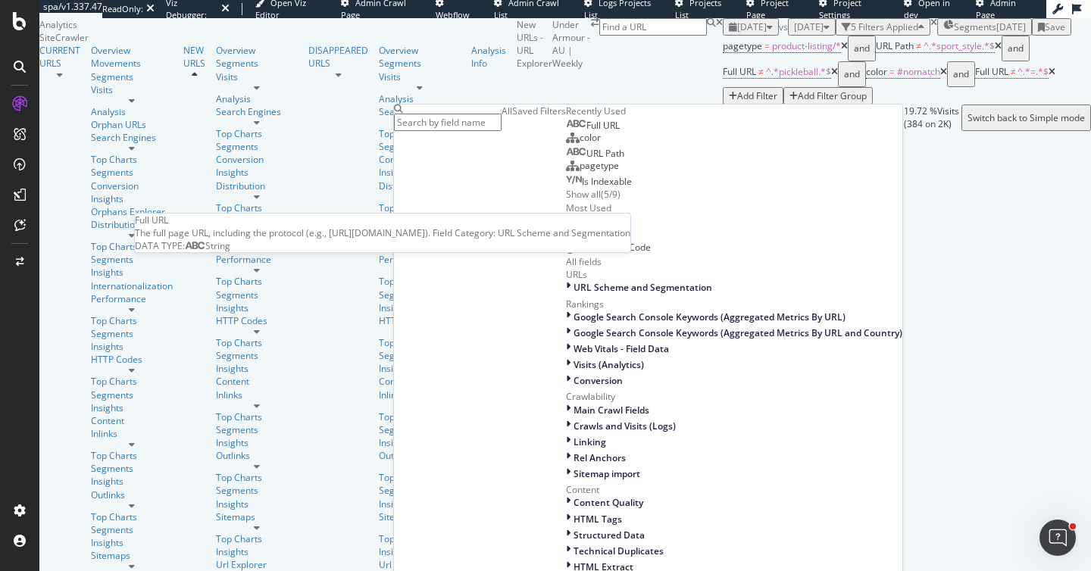
click at [620, 132] on div "Full URL" at bounding box center [593, 126] width 54 height 12
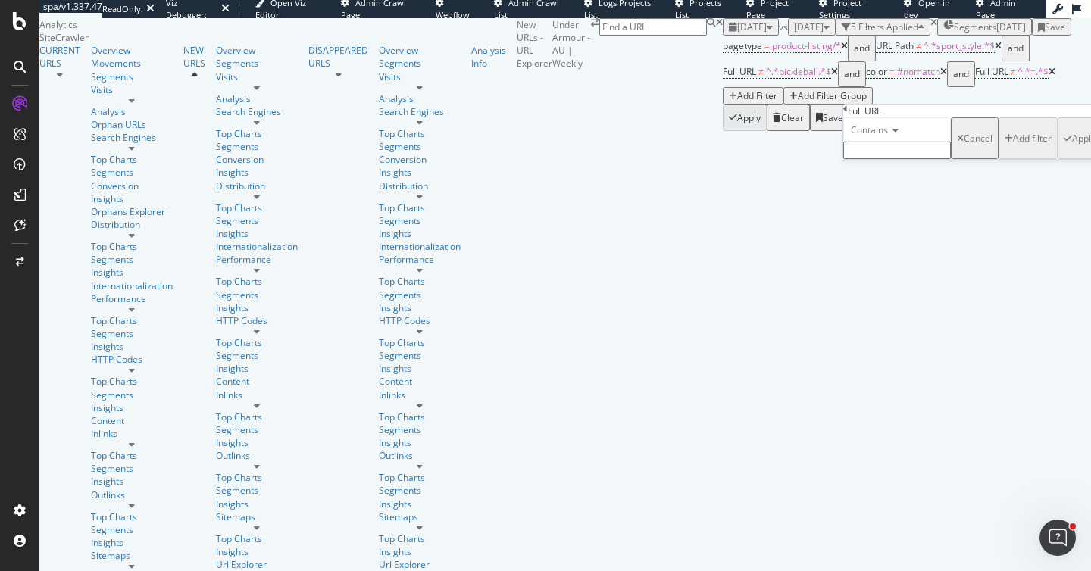
click at [897, 159] on input "text" at bounding box center [897, 150] width 108 height 17
click at [848, 114] on icon at bounding box center [845, 109] width 5 height 9
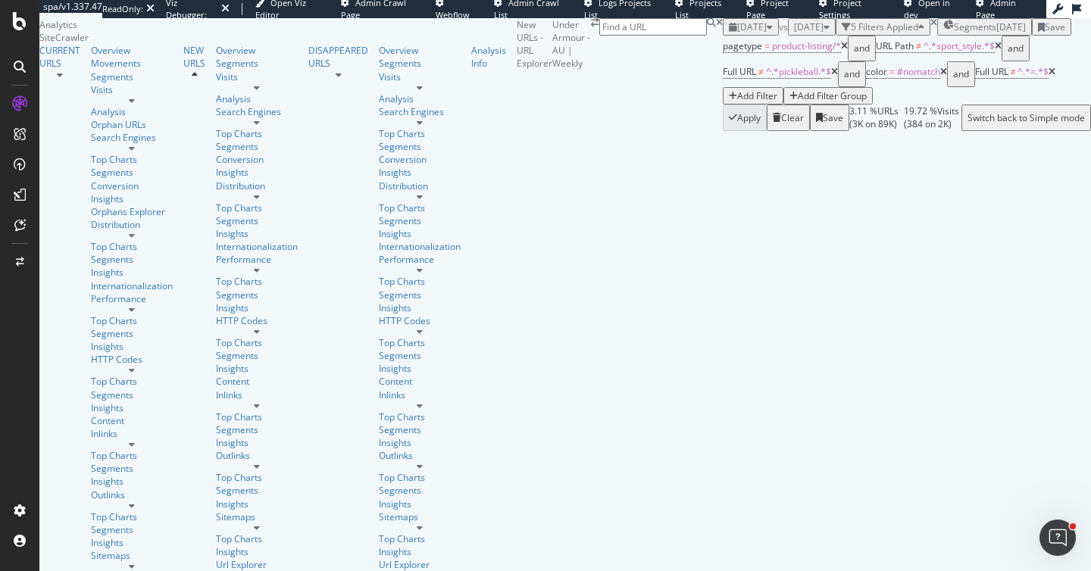
click at [777, 102] on div "Add Filter" at bounding box center [757, 95] width 40 height 13
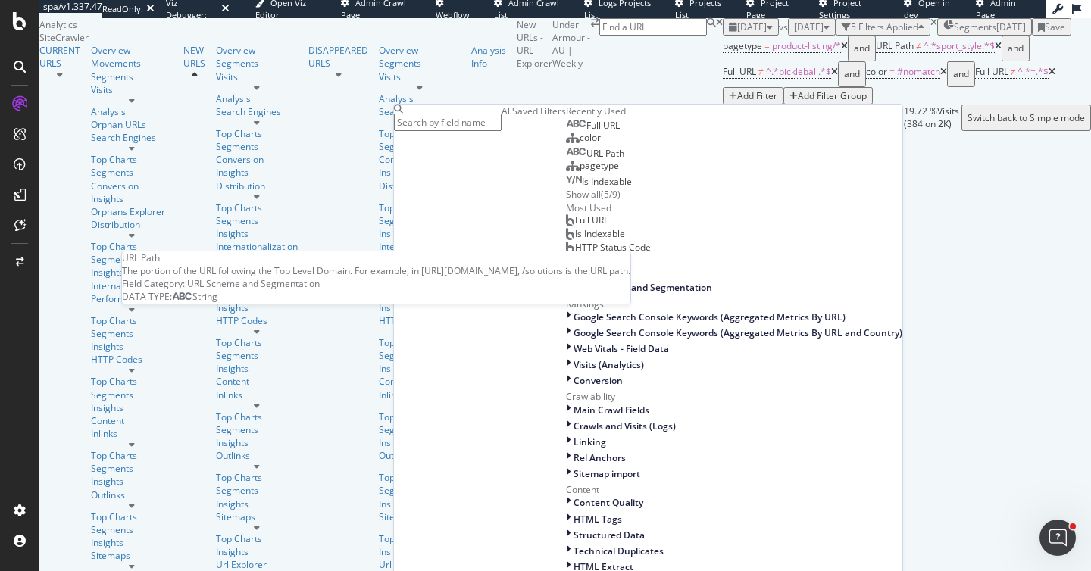
click at [624, 160] on span "URL Path" at bounding box center [606, 153] width 38 height 13
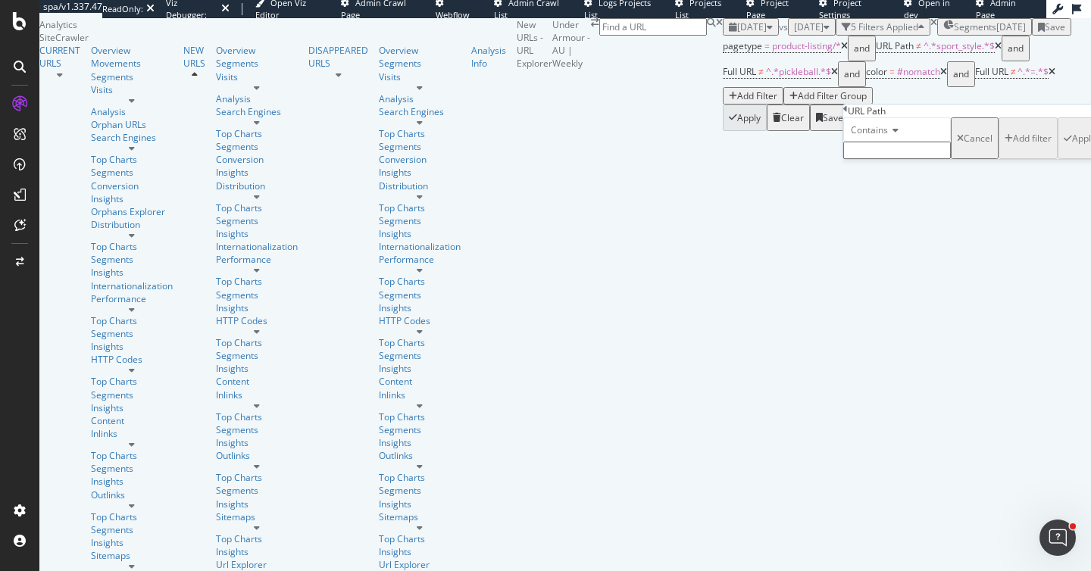
click at [904, 159] on input "text" at bounding box center [897, 150] width 108 height 17
type input "//"
click at [1064, 148] on icon "button" at bounding box center [1068, 143] width 8 height 9
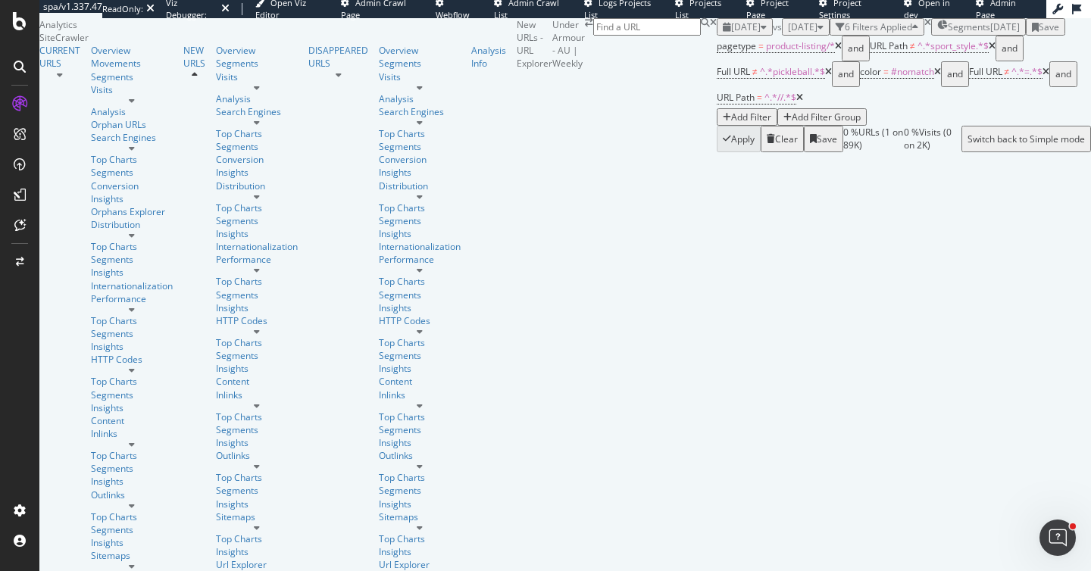
scroll to position [125, 0]
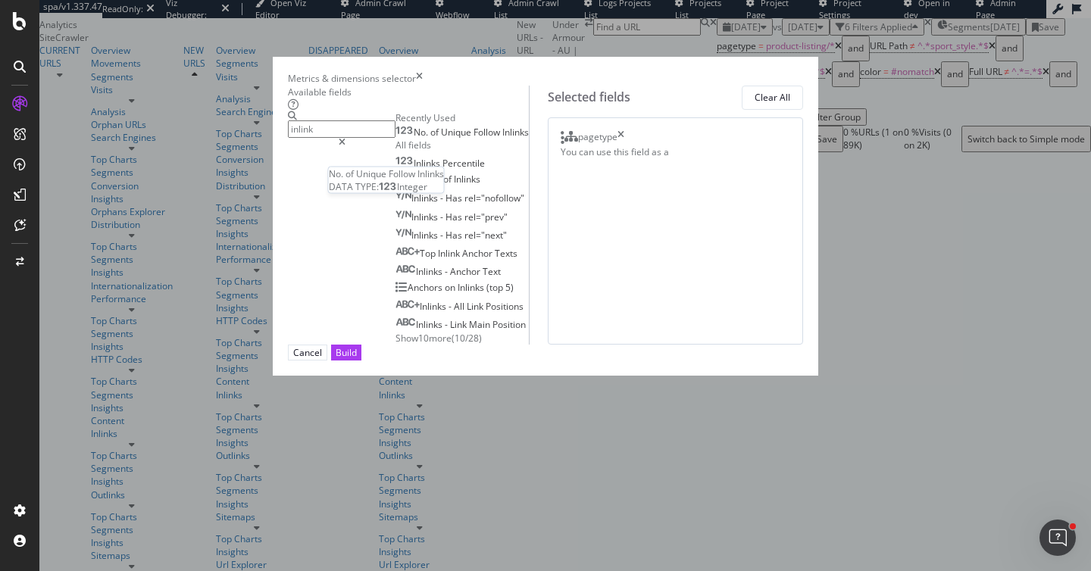
type input "inlink"
click at [474, 139] on span "Follow" at bounding box center [488, 132] width 29 height 13
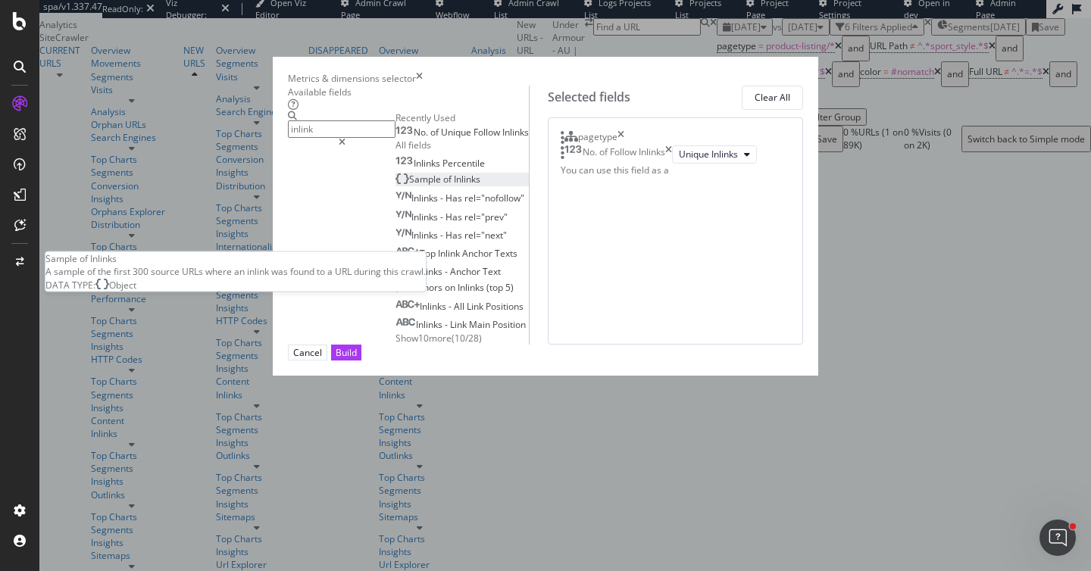
click at [454, 186] on span "Inlinks" at bounding box center [467, 179] width 27 height 13
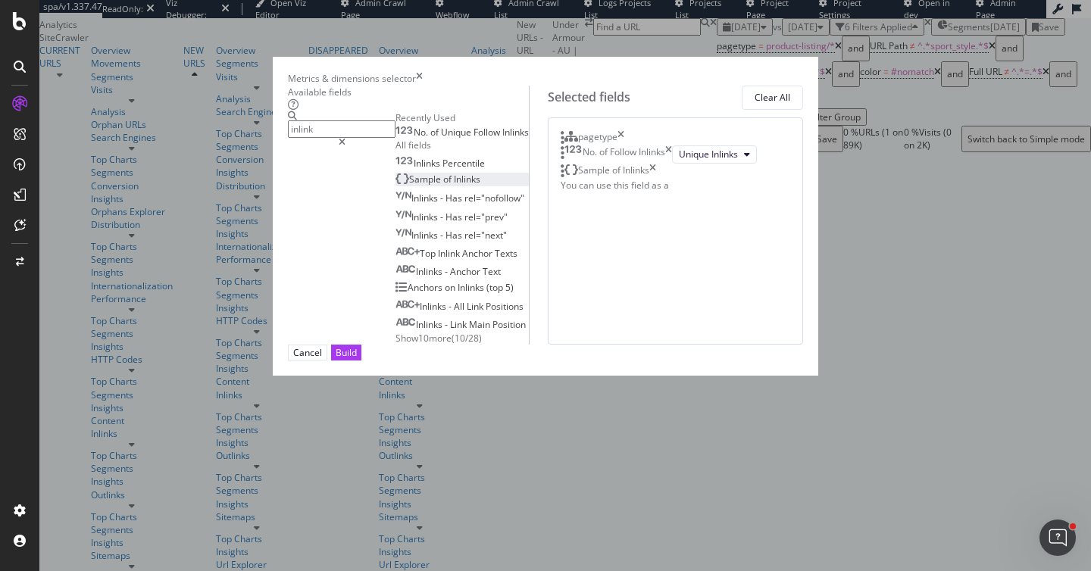
click at [624, 145] on div "pagetype" at bounding box center [593, 137] width 64 height 15
click at [624, 145] on icon "times" at bounding box center [621, 137] width 7 height 15
click at [357, 359] on div "Build" at bounding box center [346, 352] width 21 height 13
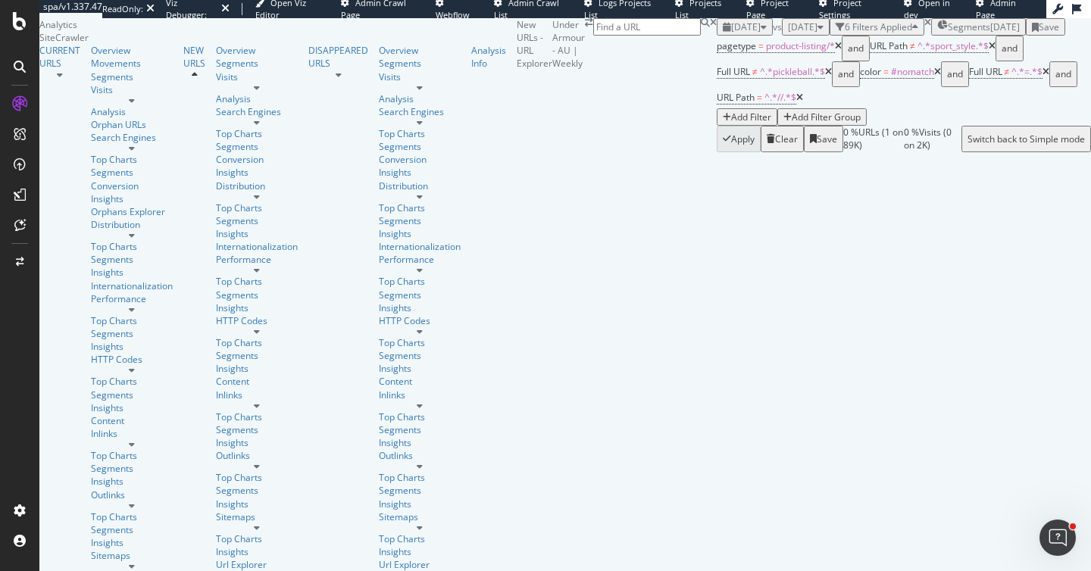
scroll to position [330, 0]
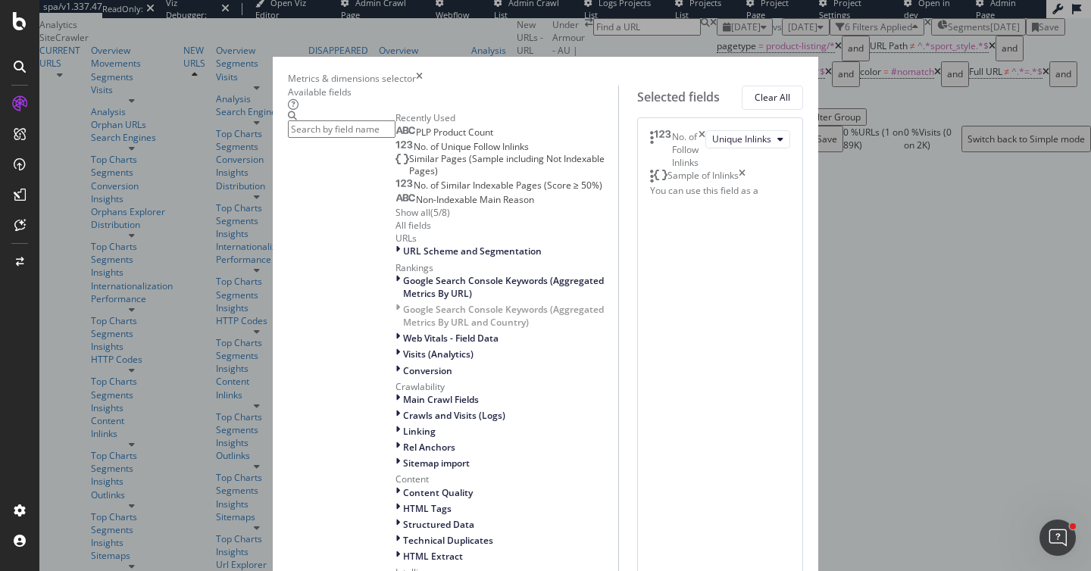
click at [746, 184] on icon "times" at bounding box center [742, 176] width 7 height 15
click at [311, 138] on input "modal" at bounding box center [342, 128] width 108 height 17
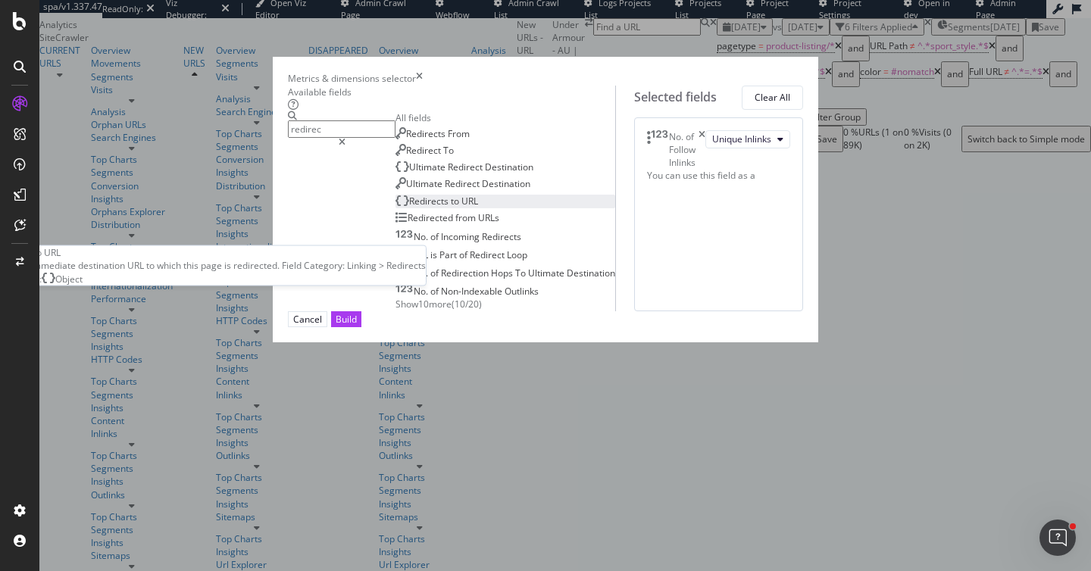
type input "redirec"
click at [396, 208] on div "Redirects to URL" at bounding box center [437, 201] width 83 height 13
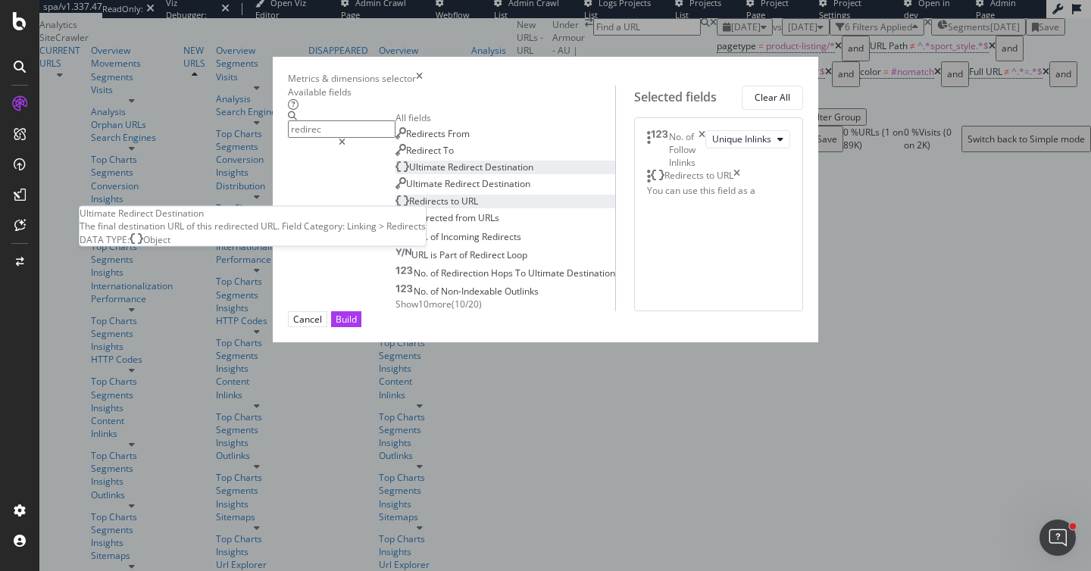
click at [448, 174] on span "Redirect" at bounding box center [466, 167] width 37 height 13
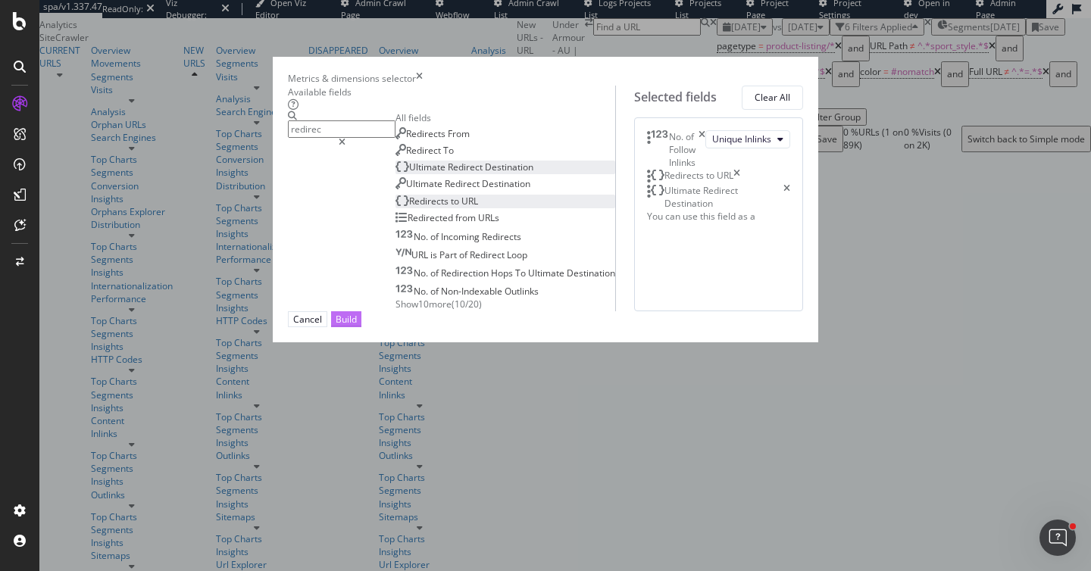
click at [357, 326] on div "Build" at bounding box center [346, 319] width 21 height 13
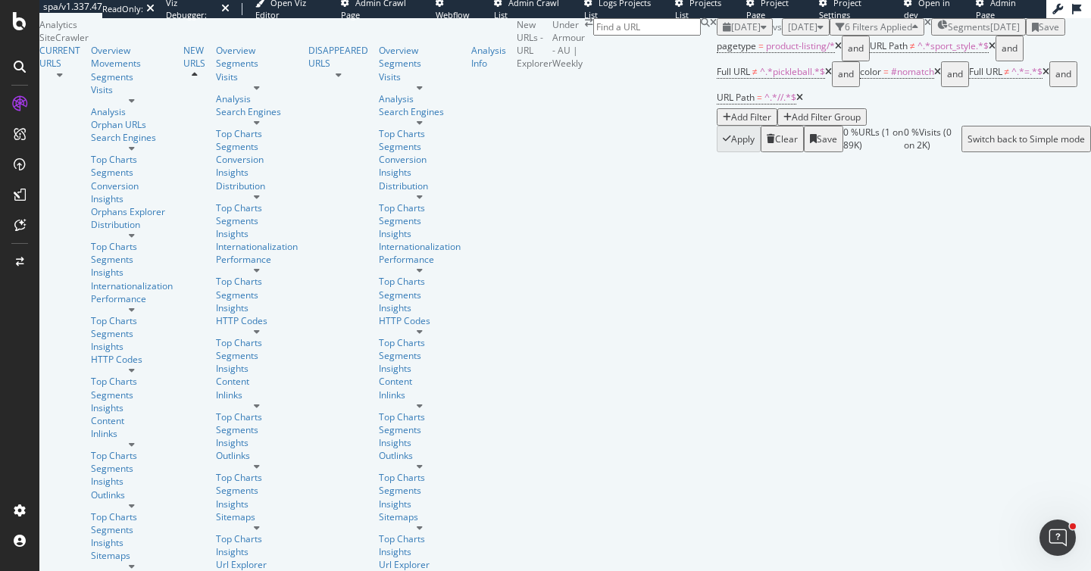
scroll to position [125, 0]
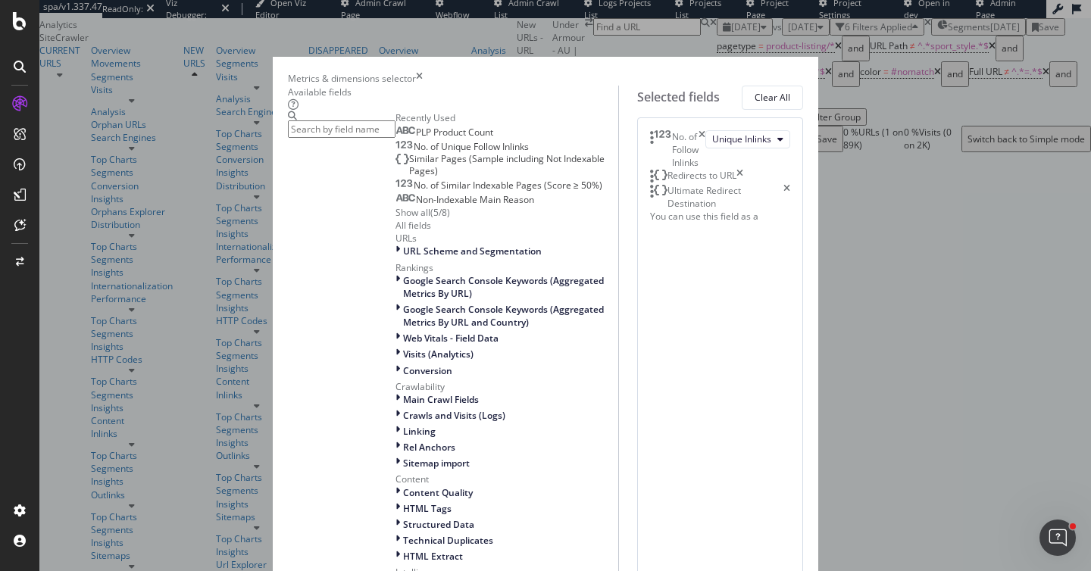
click at [743, 184] on icon "times" at bounding box center [740, 176] width 7 height 15
click at [790, 195] on icon "times" at bounding box center [787, 182] width 7 height 26
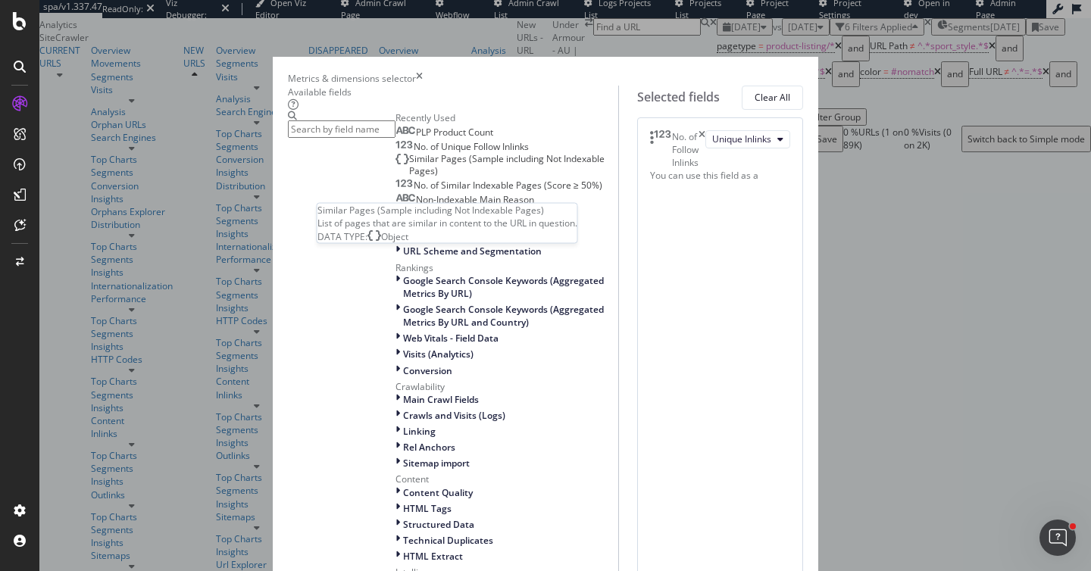
click at [409, 177] on span "Similar Pages (Sample including Not Indexable Pages)" at bounding box center [507, 164] width 196 height 25
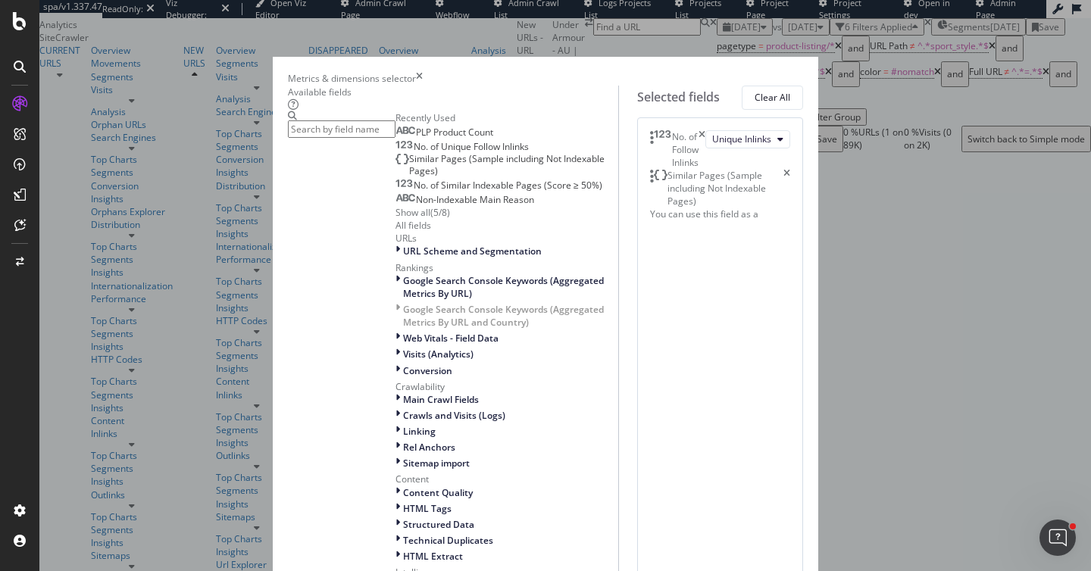
click at [790, 208] on icon "times" at bounding box center [787, 188] width 7 height 39
click at [430, 219] on div "( 5 / 8 )" at bounding box center [440, 212] width 20 height 13
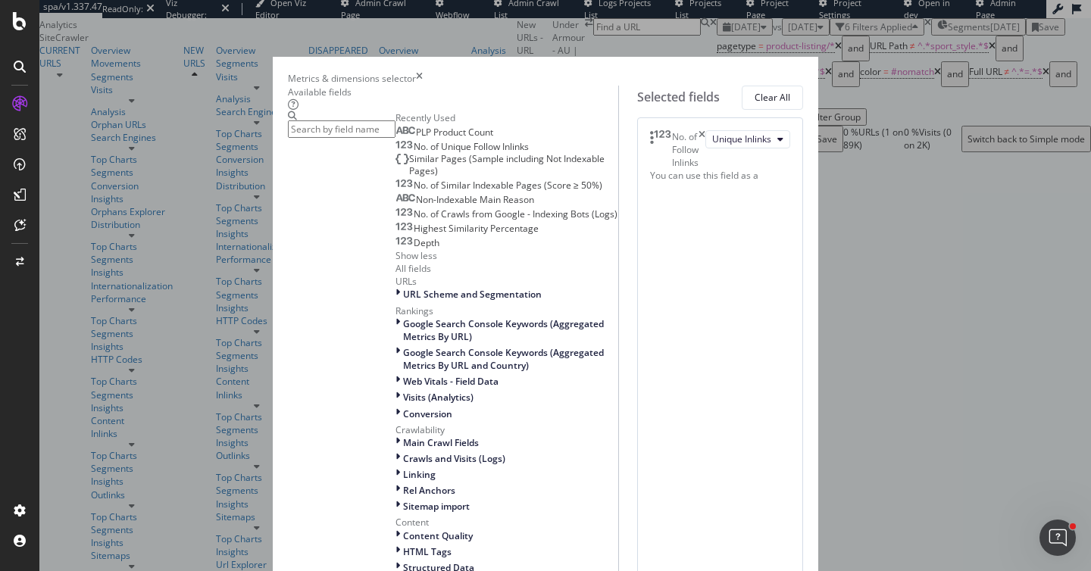
click at [386, 138] on input "modal" at bounding box center [342, 128] width 108 height 17
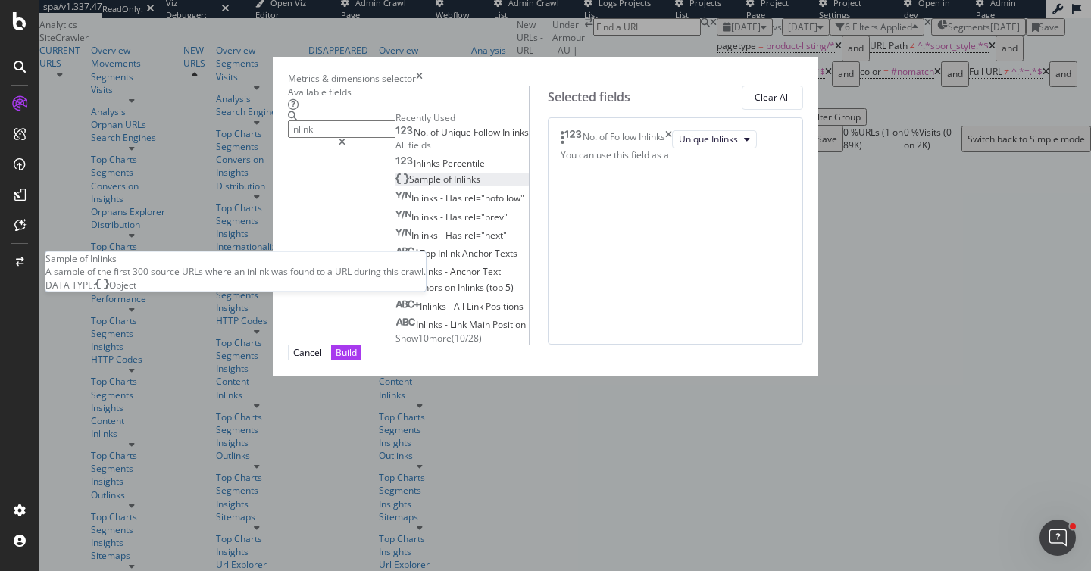
type input "inlink"
click at [396, 186] on div "Sample of Inlinks" at bounding box center [438, 179] width 85 height 13
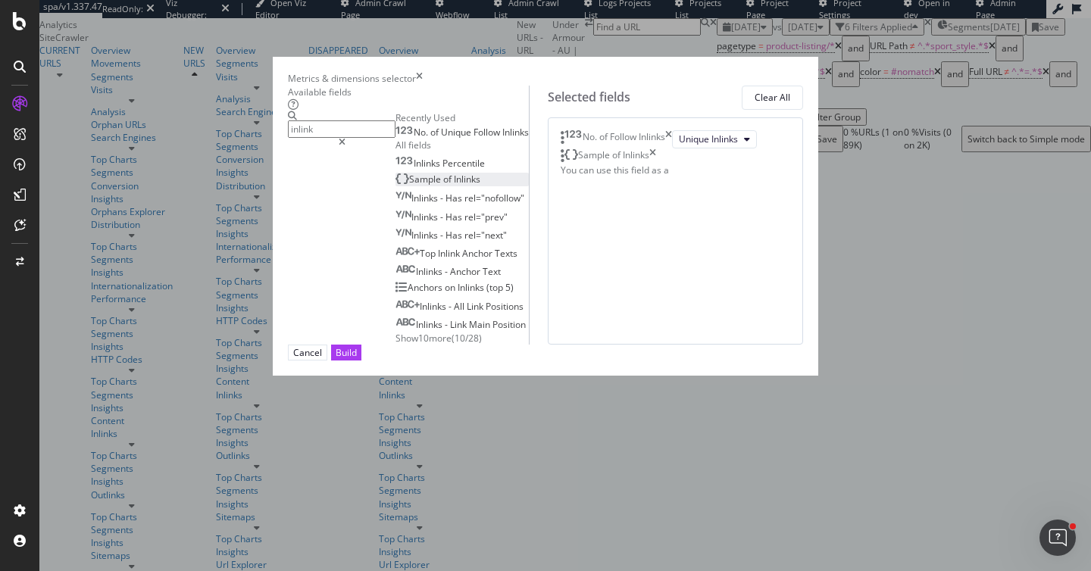
click at [396, 141] on div "modal" at bounding box center [342, 142] width 108 height 9
click at [396, 138] on input "inlink" at bounding box center [342, 128] width 108 height 17
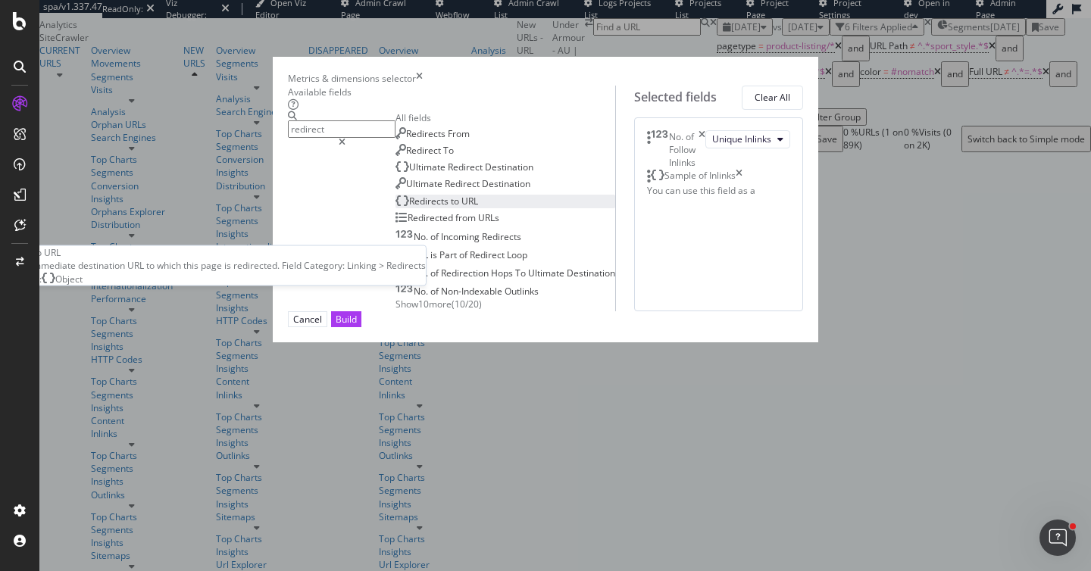
type input "redirect"
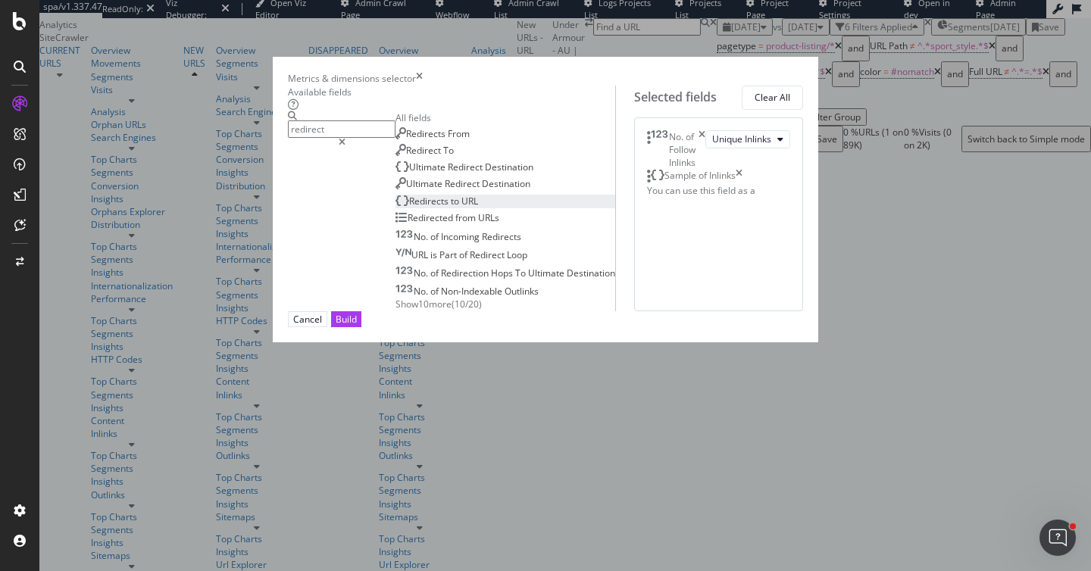
click at [451, 208] on span "to" at bounding box center [456, 201] width 11 height 13
click at [396, 157] on div "Redirect To" at bounding box center [425, 150] width 58 height 13
click at [719, 228] on div "(mandatory)" at bounding box center [745, 221] width 52 height 13
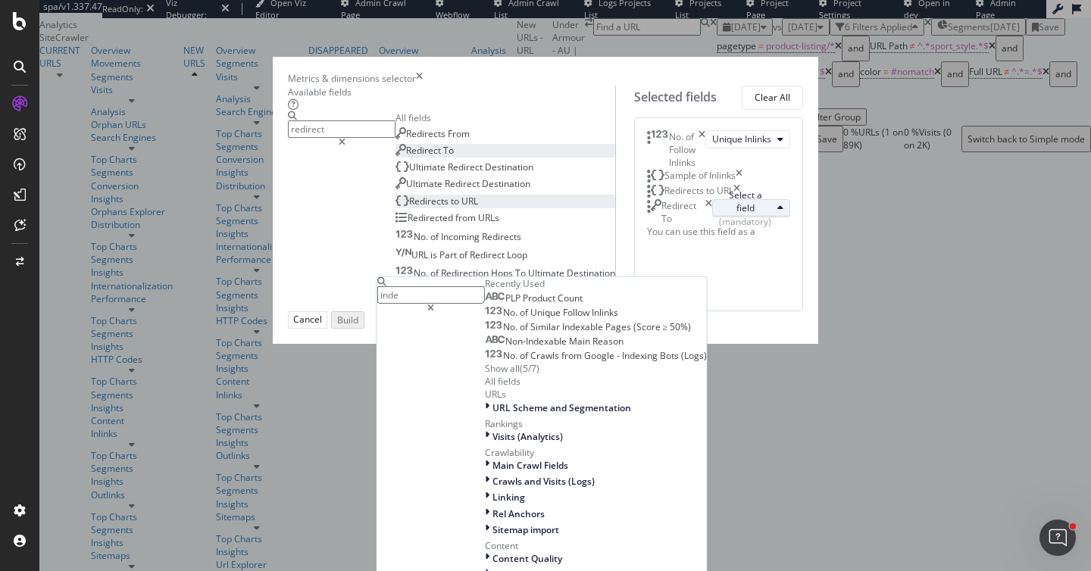
type input "index"
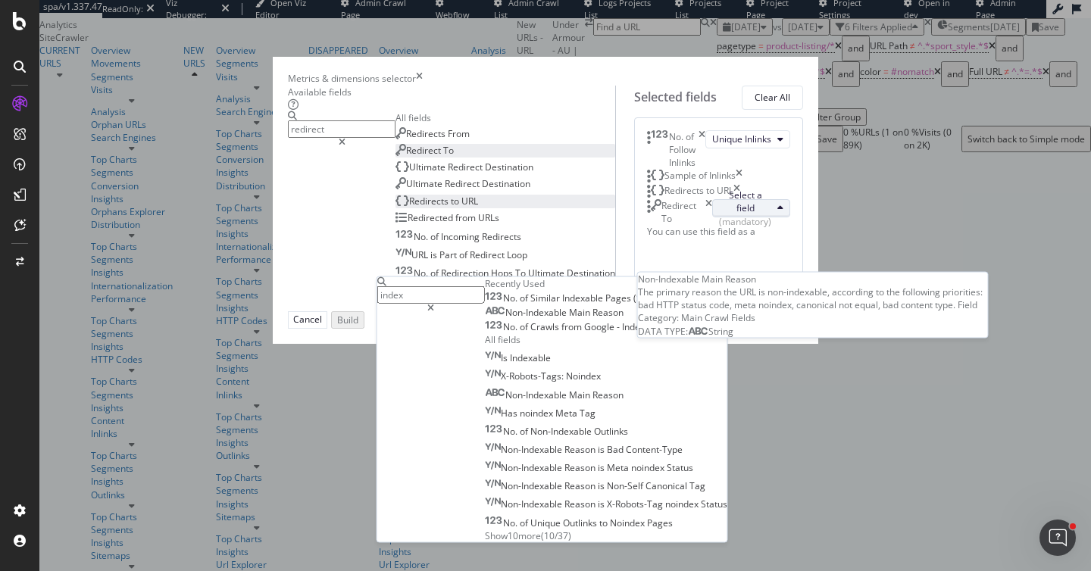
click at [624, 319] on span "Reason" at bounding box center [608, 312] width 31 height 13
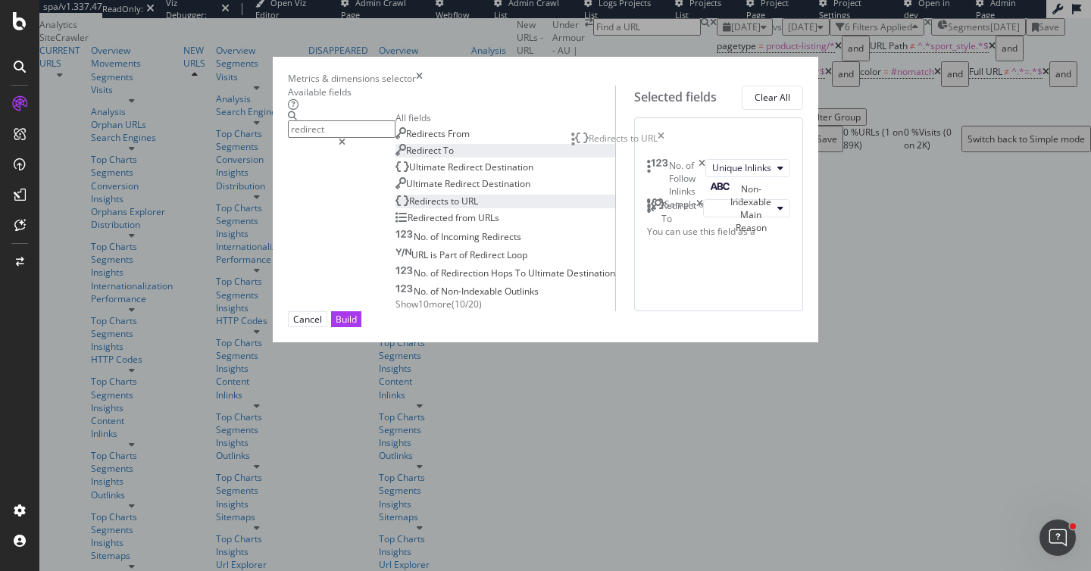
drag, startPoint x: 584, startPoint y: 237, endPoint x: 578, endPoint y: 140, distance: 97.2
click at [578, 140] on body "spa/v1.337.47 ReadOnly: Viz Debugger: Open Viz Editor Admin Crawl Page Webflow …" at bounding box center [545, 285] width 1091 height 571
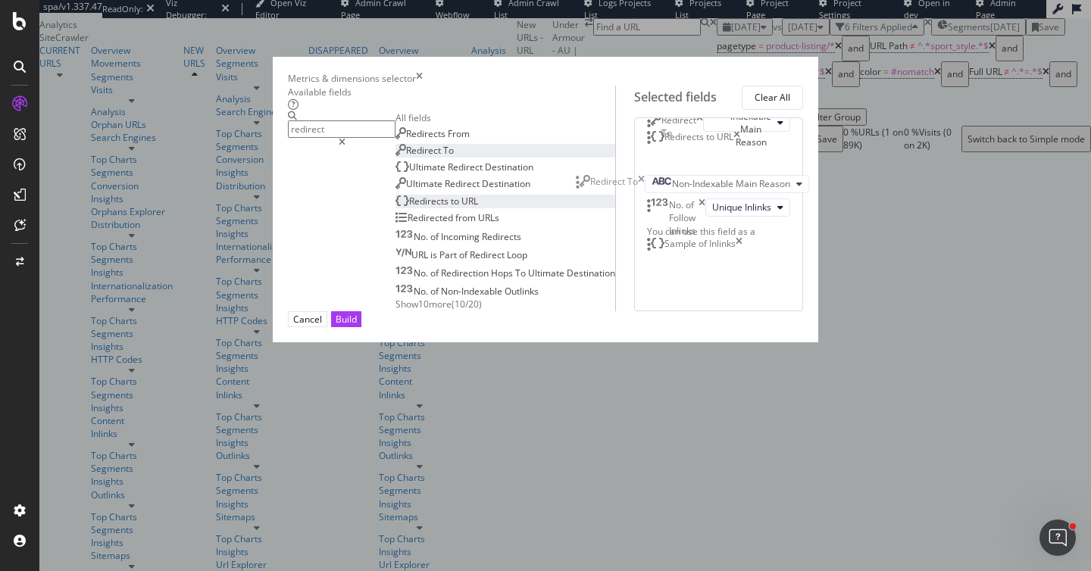
drag, startPoint x: 593, startPoint y: 274, endPoint x: 592, endPoint y: 192, distance: 82.6
click at [592, 192] on body "spa/v1.337.47 ReadOnly: Viz Debugger: Open Viz Editor Admin Crawl Page Webflow …" at bounding box center [545, 285] width 1091 height 571
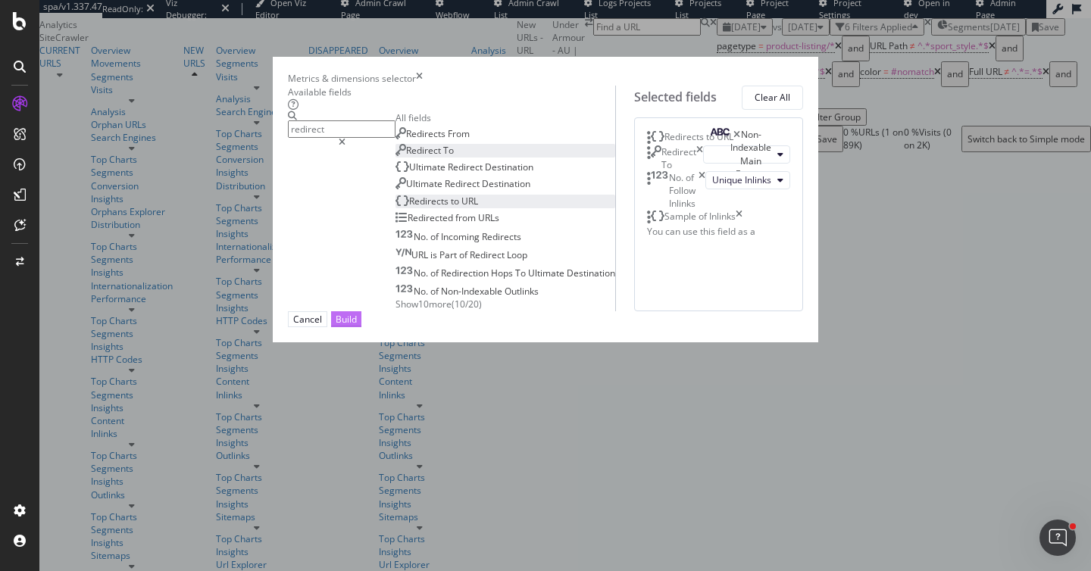
click at [357, 326] on div "Build" at bounding box center [346, 319] width 21 height 13
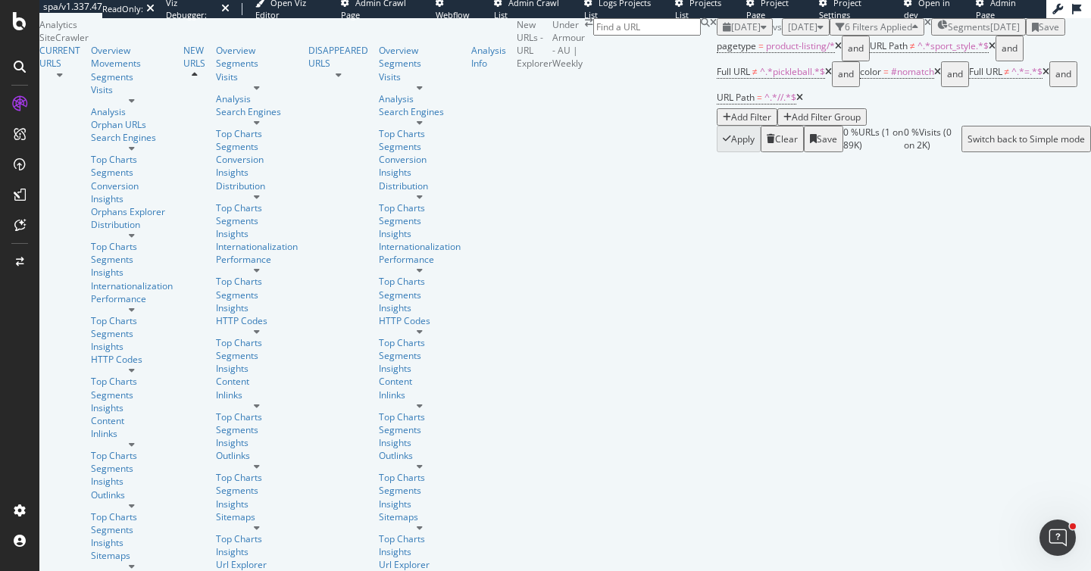
scroll to position [0, 664]
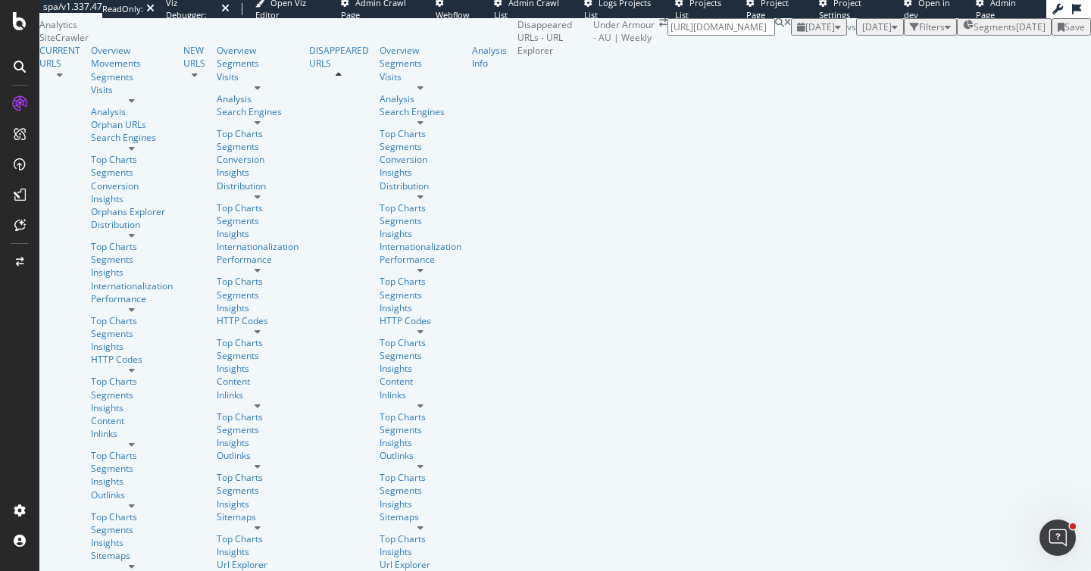
scroll to position [0, 139]
type input "[URL][DOMAIN_NAME]"
click at [791, 36] on div "[DATE] vs [DATE] Filters Segments [DATE] Save" at bounding box center [941, 26] width 300 height 17
click at [775, 36] on input "[URL][DOMAIN_NAME]" at bounding box center [722, 26] width 108 height 17
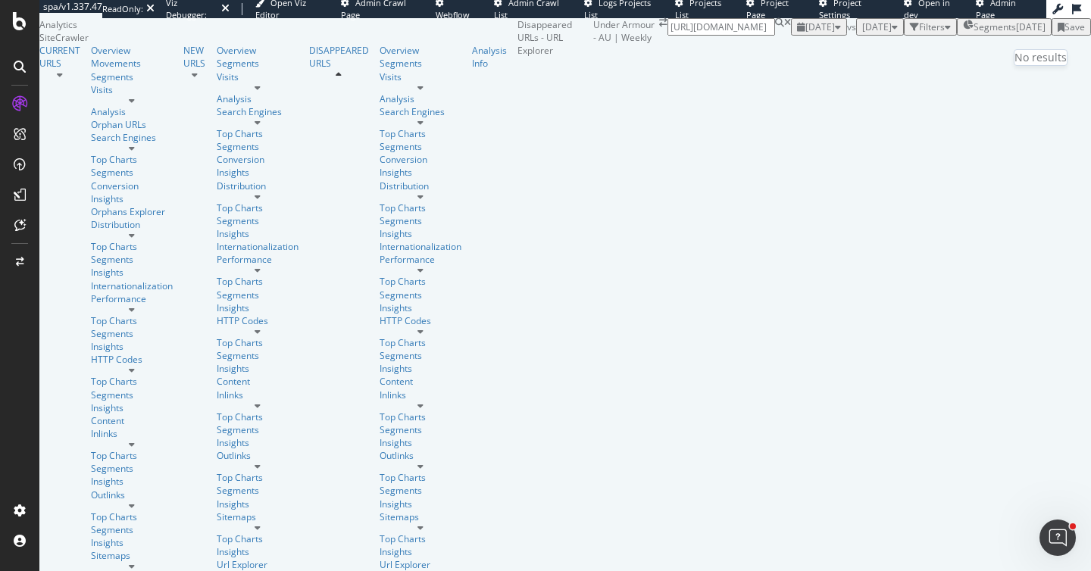
click at [791, 36] on icon at bounding box center [787, 26] width 7 height 17
click at [775, 31] on input at bounding box center [722, 26] width 108 height 17
drag, startPoint x: 415, startPoint y: 67, endPoint x: 427, endPoint y: 63, distance: 12.2
click at [910, 33] on div "Filters" at bounding box center [930, 26] width 41 height 13
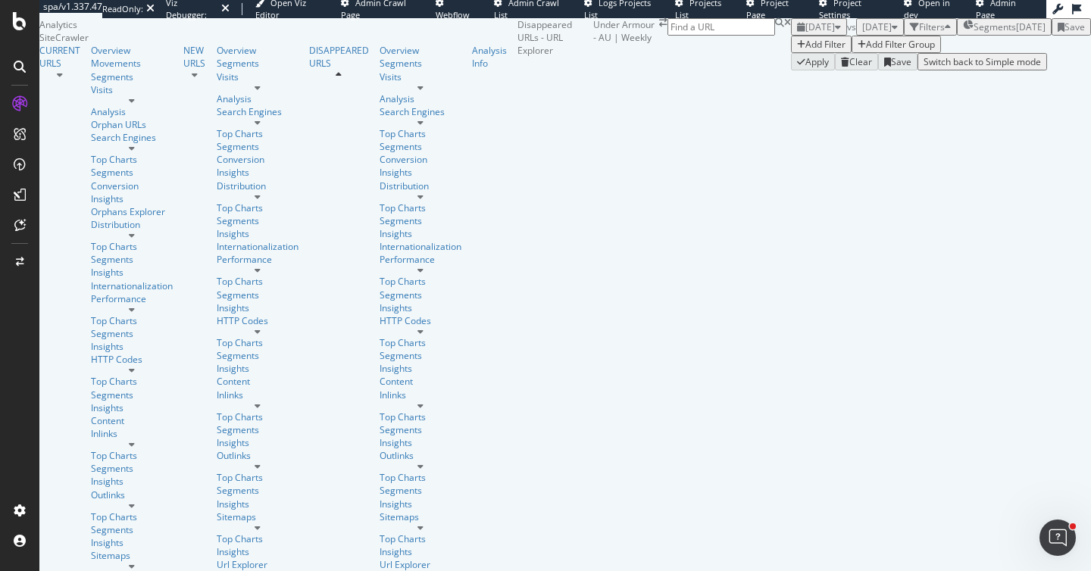
click at [797, 49] on div "button" at bounding box center [801, 44] width 8 height 9
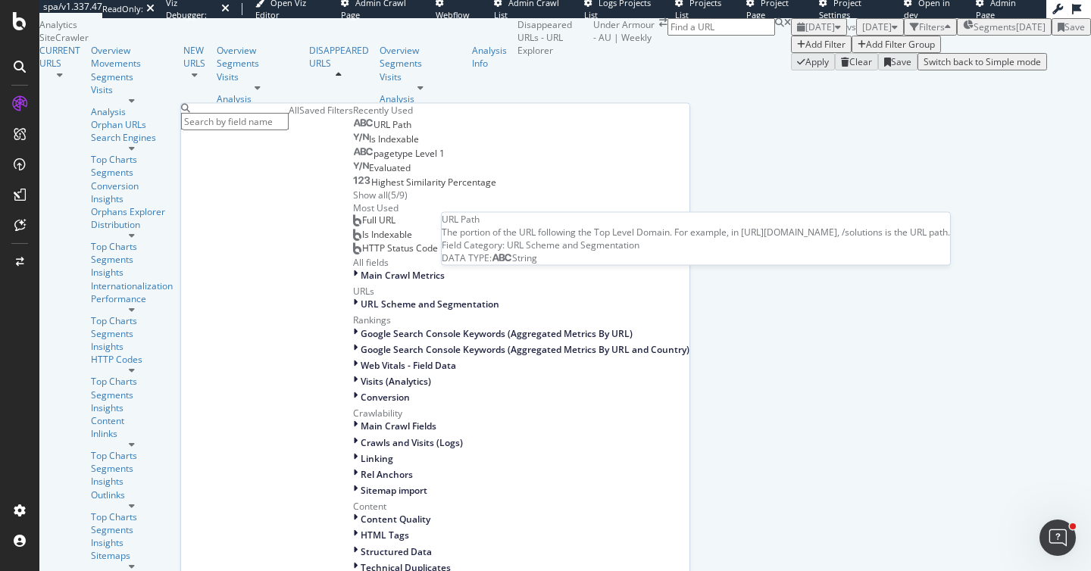
click at [374, 131] on span "URL Path" at bounding box center [393, 124] width 38 height 13
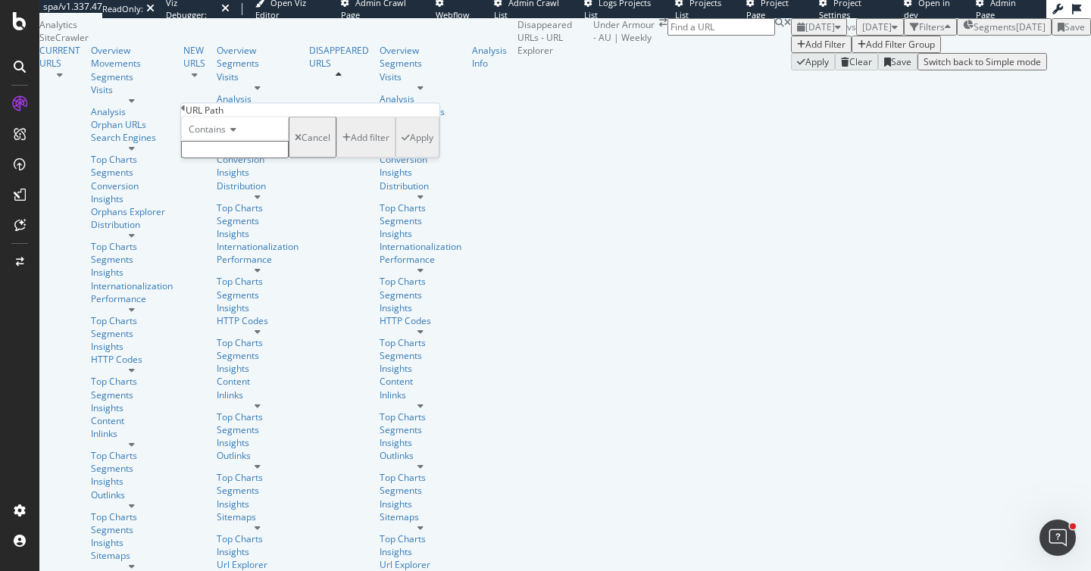
click at [230, 158] on input "text" at bounding box center [235, 149] width 108 height 17
type input "/clothing/top"
click at [410, 149] on div "Apply" at bounding box center [421, 142] width 23 height 13
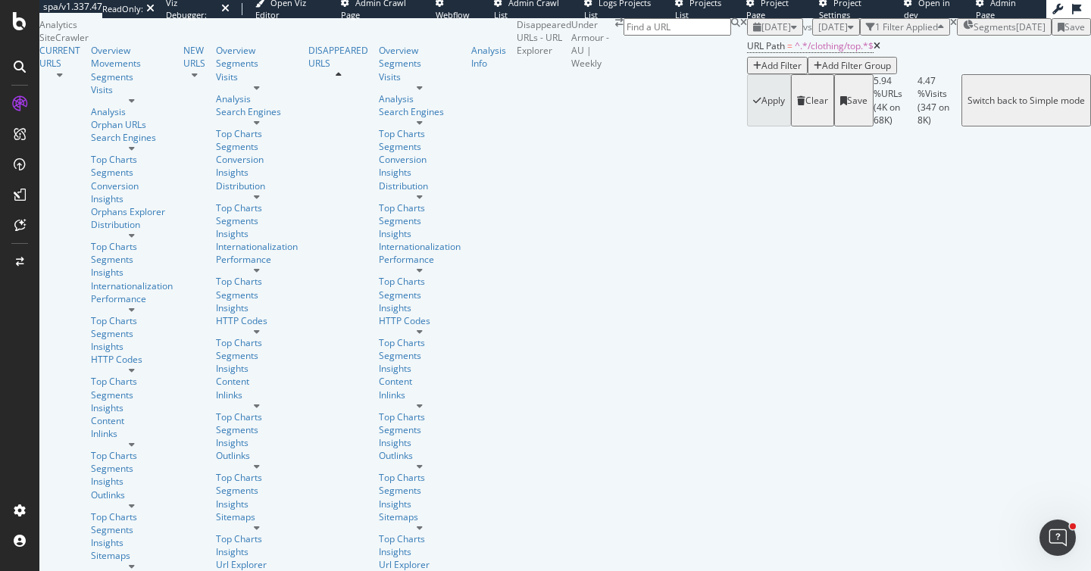
scroll to position [654, 0]
click at [471, 70] on div "Analysis Info" at bounding box center [488, 57] width 35 height 26
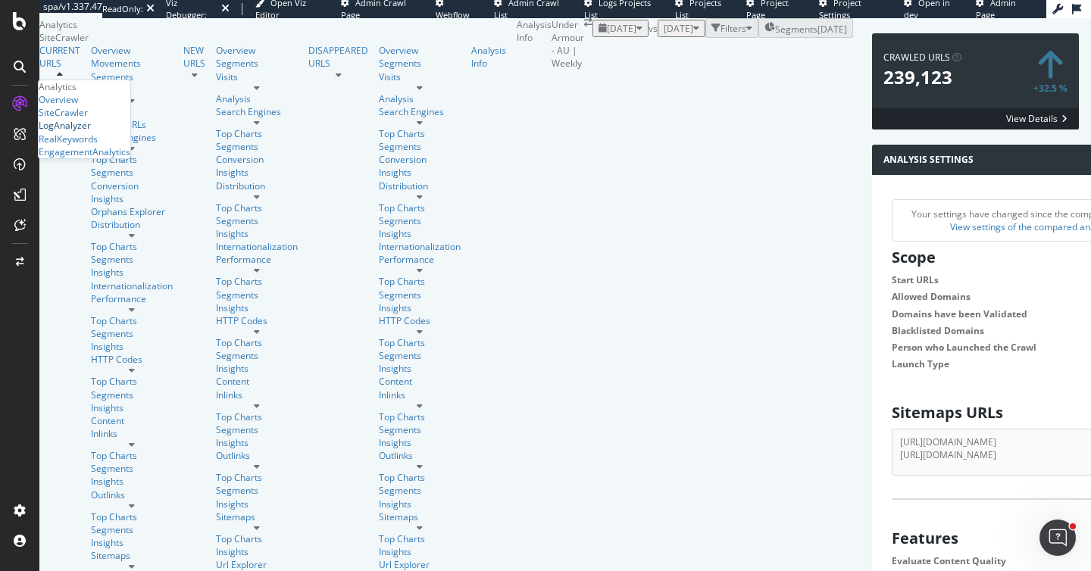
click at [91, 132] on div "LogAnalyzer" at bounding box center [65, 125] width 52 height 13
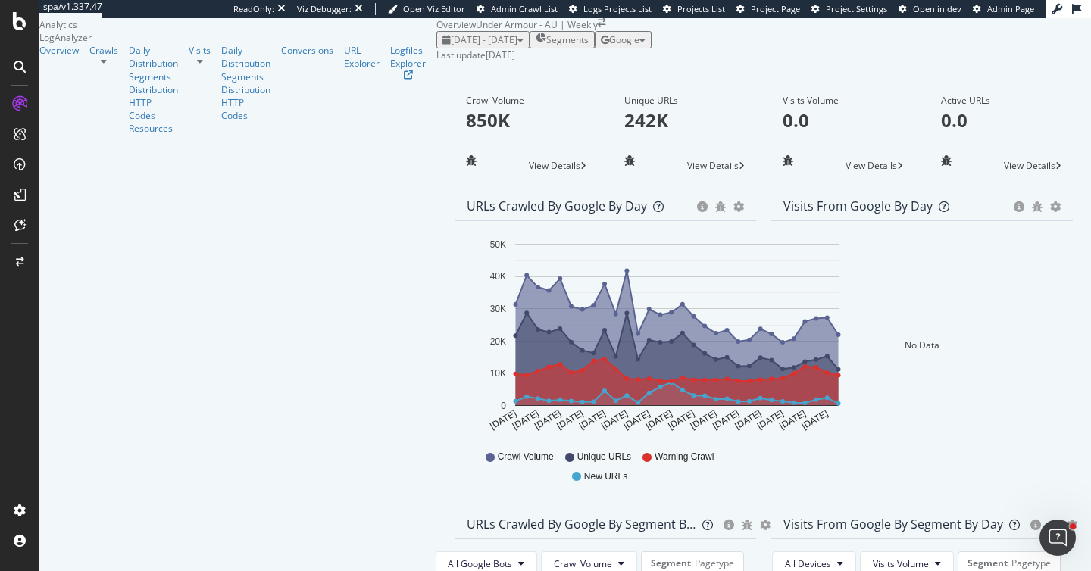
click at [519, 48] on div "2025 Aug. 30th - Sep. 28th Segments Google" at bounding box center [763, 39] width 655 height 17
click at [344, 70] on div "URL Explorer" at bounding box center [362, 57] width 36 height 26
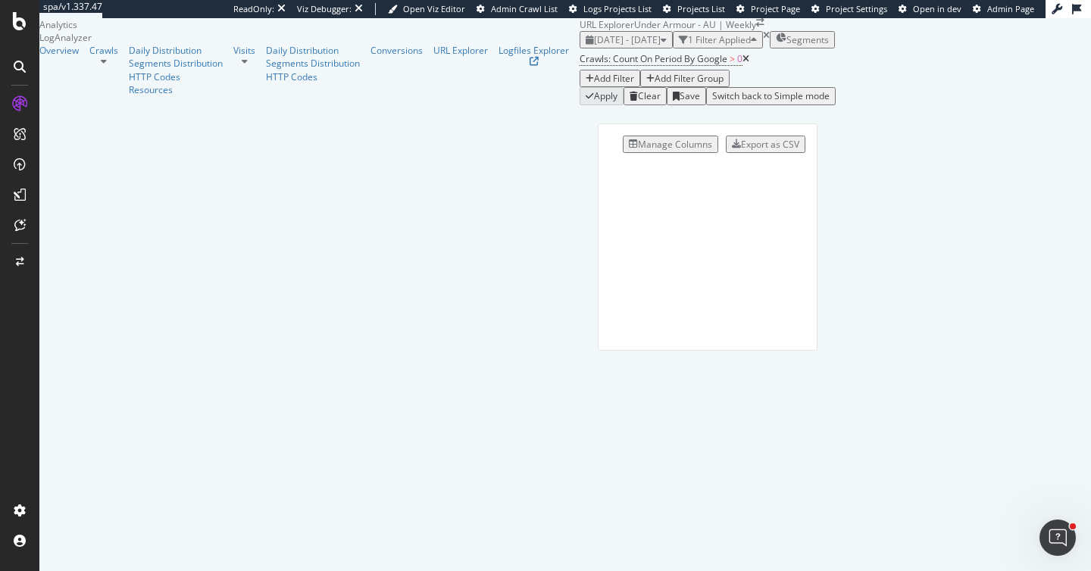
click at [594, 85] on div "Add Filter" at bounding box center [614, 78] width 40 height 13
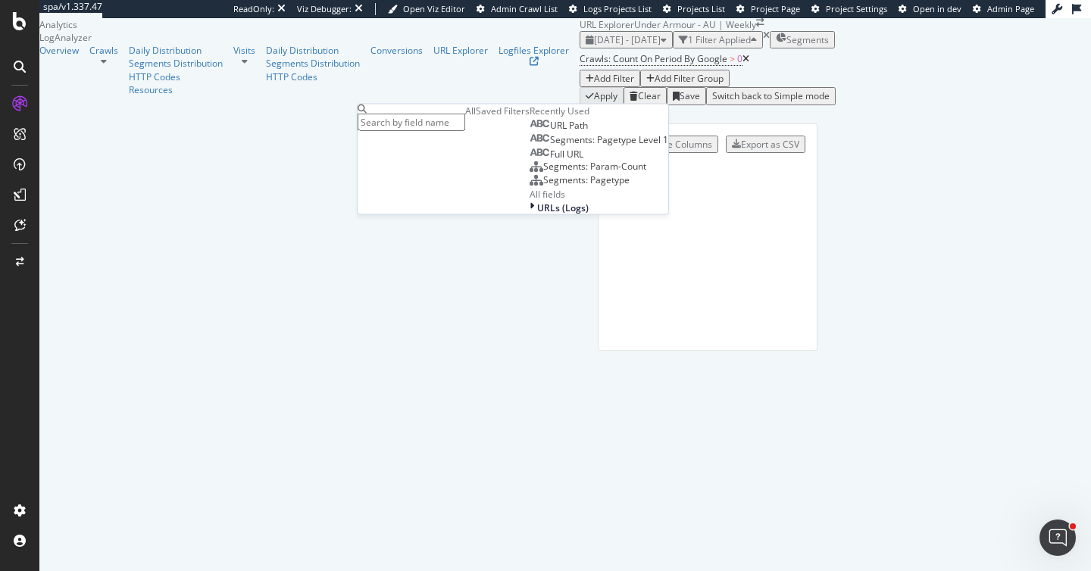
click at [530, 132] on div "URL Path" at bounding box center [559, 126] width 58 height 12
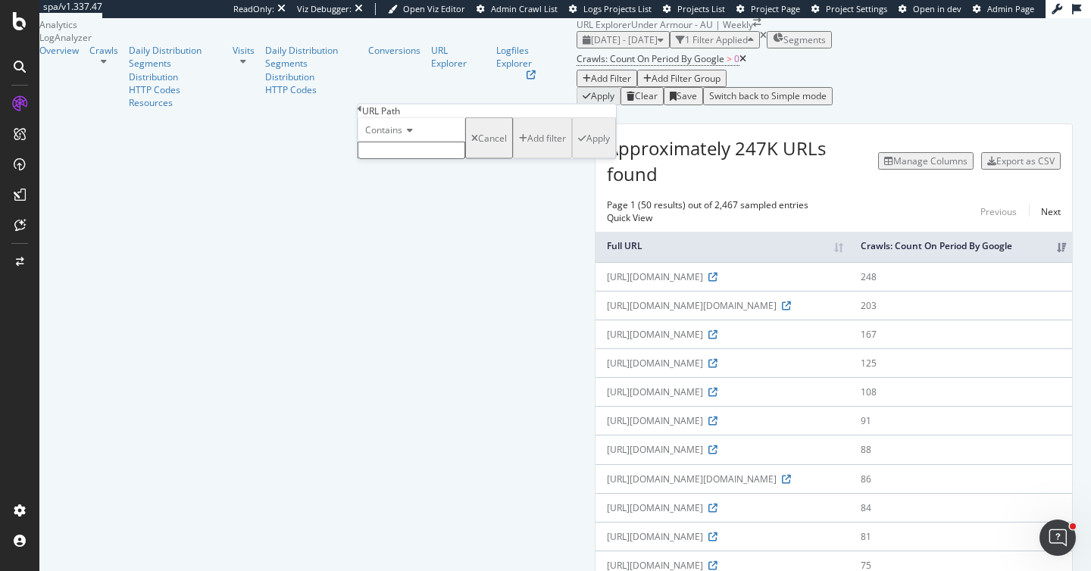
click at [427, 159] on input "text" at bounding box center [412, 150] width 108 height 17
type input "/en-au/c/clothing"
click at [587, 149] on div "Apply" at bounding box center [598, 142] width 23 height 13
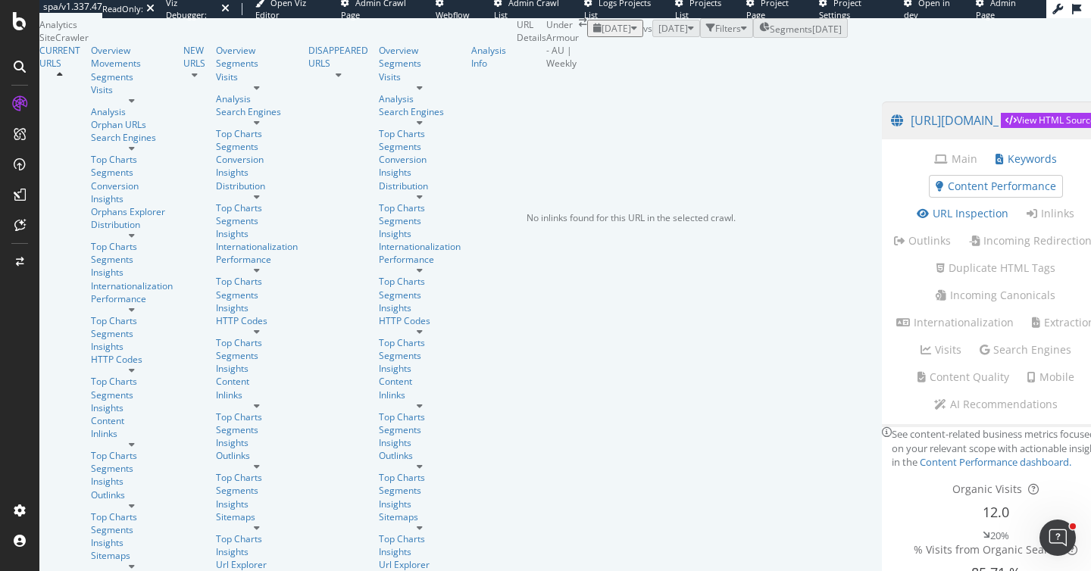
click at [1027, 221] on link "Inlinks" at bounding box center [1051, 213] width 48 height 15
click at [602, 35] on span "[DATE]" at bounding box center [617, 28] width 30 height 13
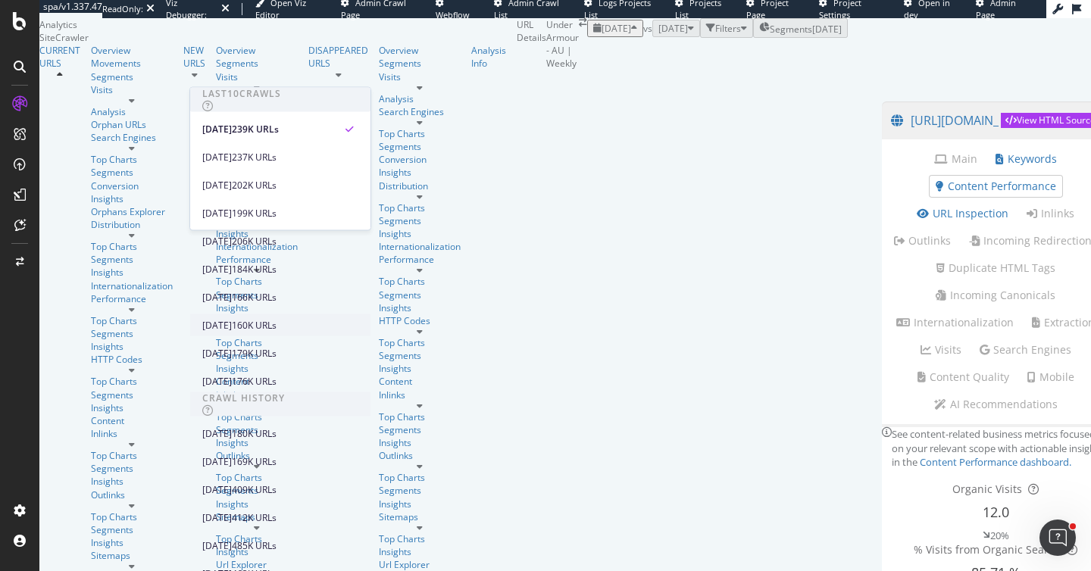
scroll to position [222, 0]
click at [280, 427] on div "2025 Jul. 3rd 180K URLs" at bounding box center [269, 434] width 135 height 14
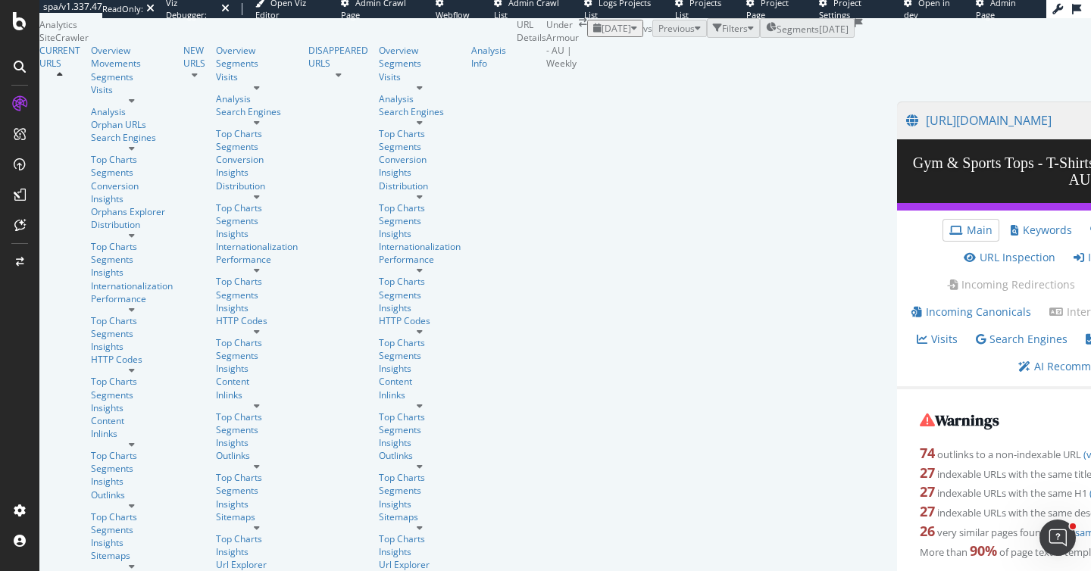
click at [1074, 265] on link "Inlinks" at bounding box center [1098, 257] width 48 height 15
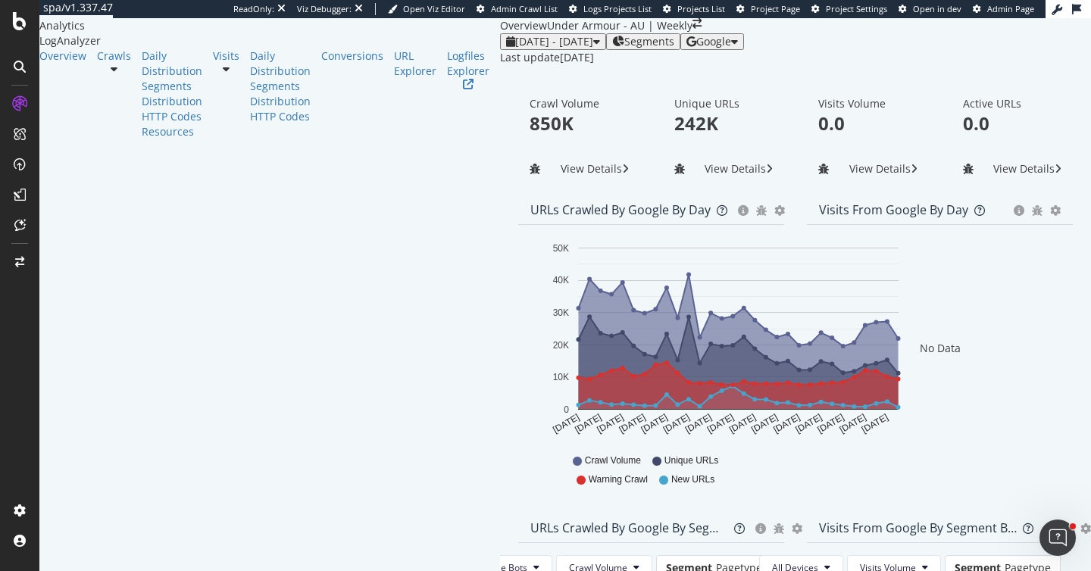
click at [796, 50] on div "[DATE] - [DATE] Segments Google" at bounding box center [795, 41] width 591 height 17
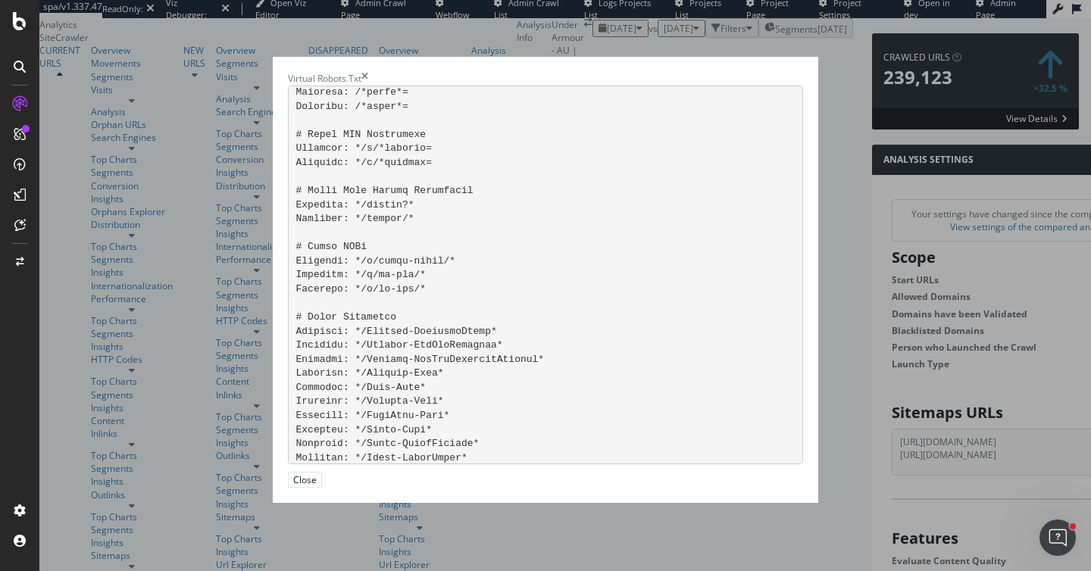
scroll to position [637, 0]
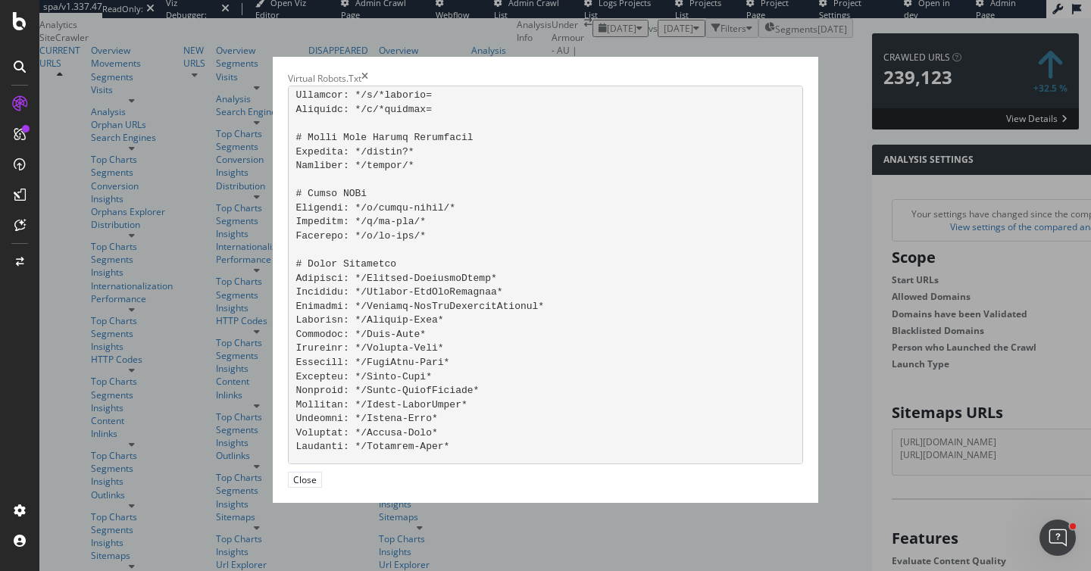
click at [368, 72] on icon "times" at bounding box center [364, 78] width 7 height 13
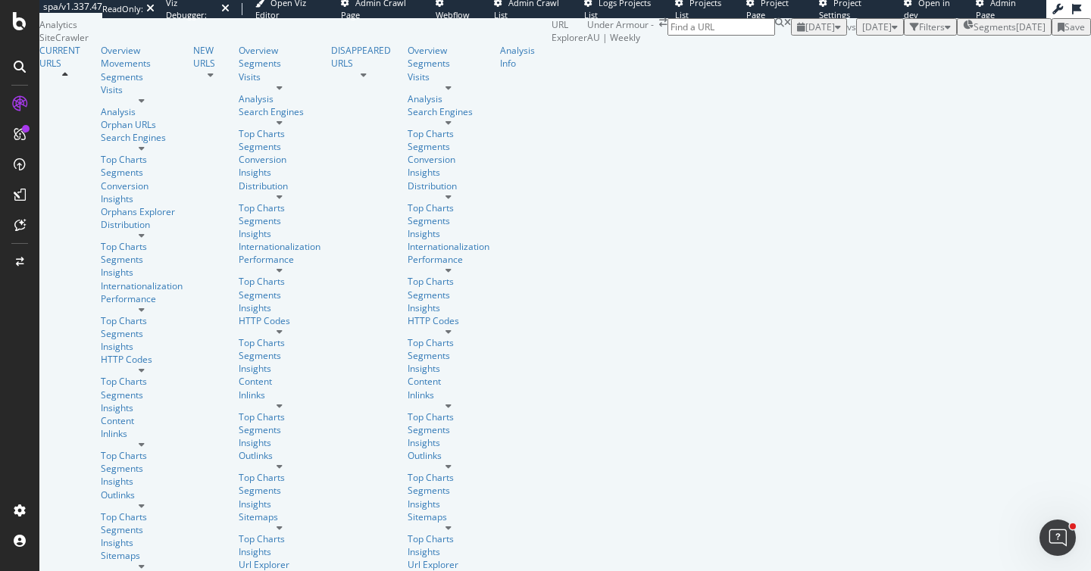
drag, startPoint x: 318, startPoint y: 73, endPoint x: 332, endPoint y: 84, distance: 18.3
click at [862, 33] on span "[DATE]" at bounding box center [877, 26] width 30 height 13
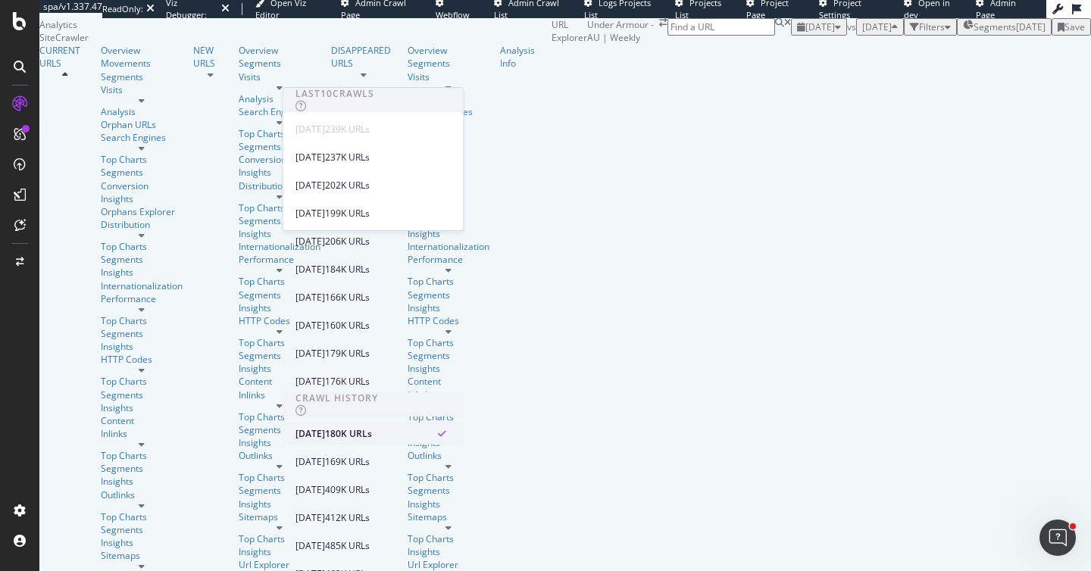
scroll to position [133, 0]
click at [377, 230] on div "[DATE] 206K URLs" at bounding box center [373, 241] width 180 height 22
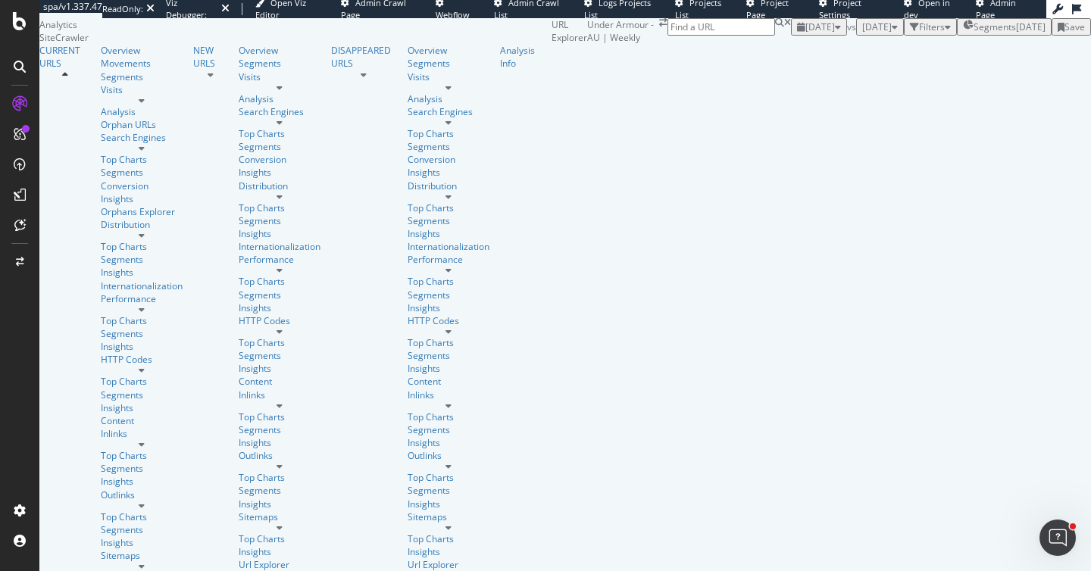
click at [919, 33] on div "Filters" at bounding box center [932, 26] width 26 height 13
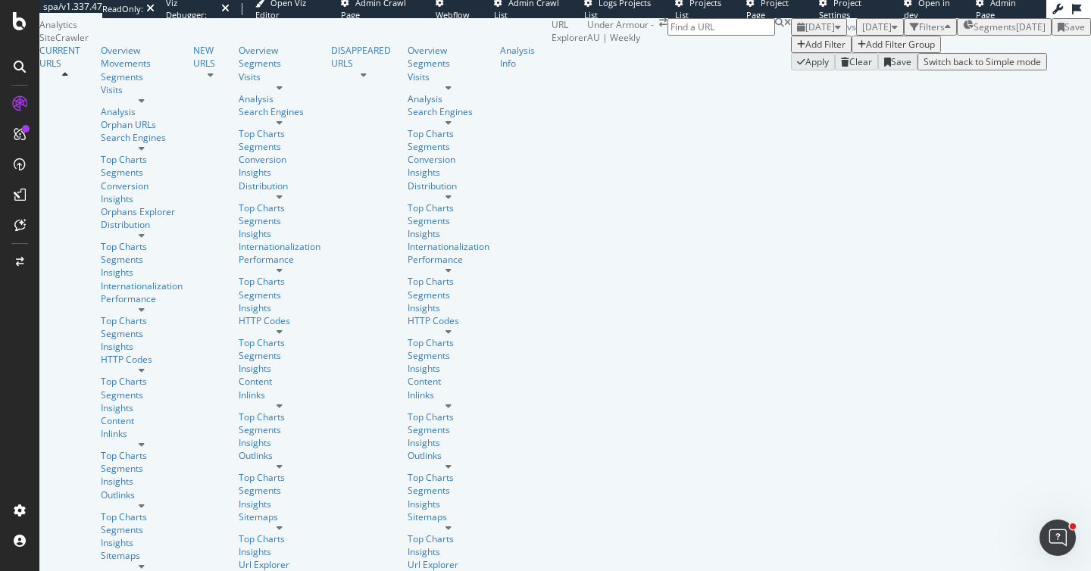
click at [806, 51] on div "Add Filter" at bounding box center [826, 44] width 40 height 13
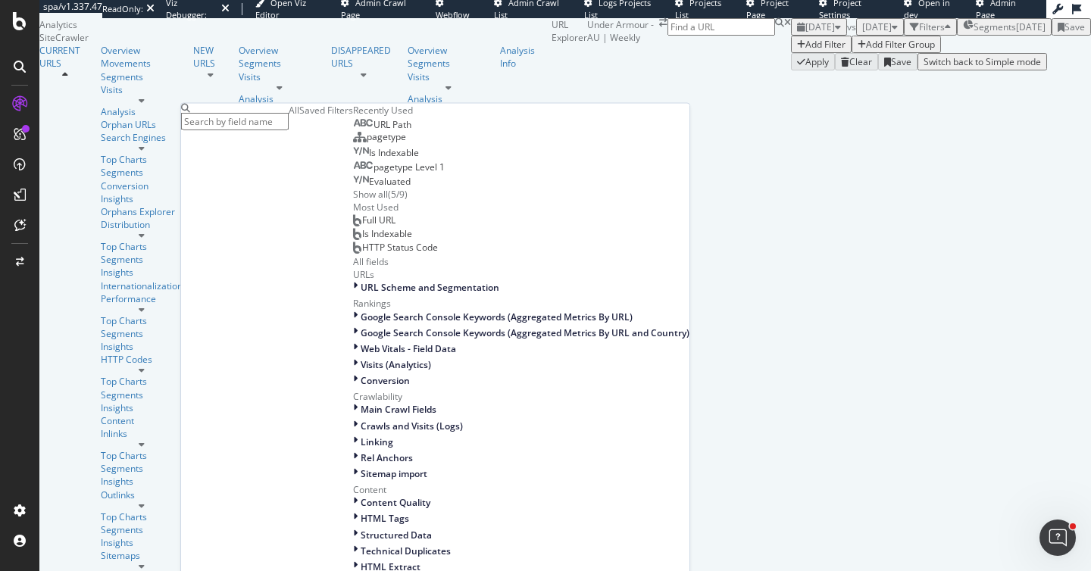
click at [791, 53] on div "Add Filter Add Filter Group" at bounding box center [941, 44] width 300 height 17
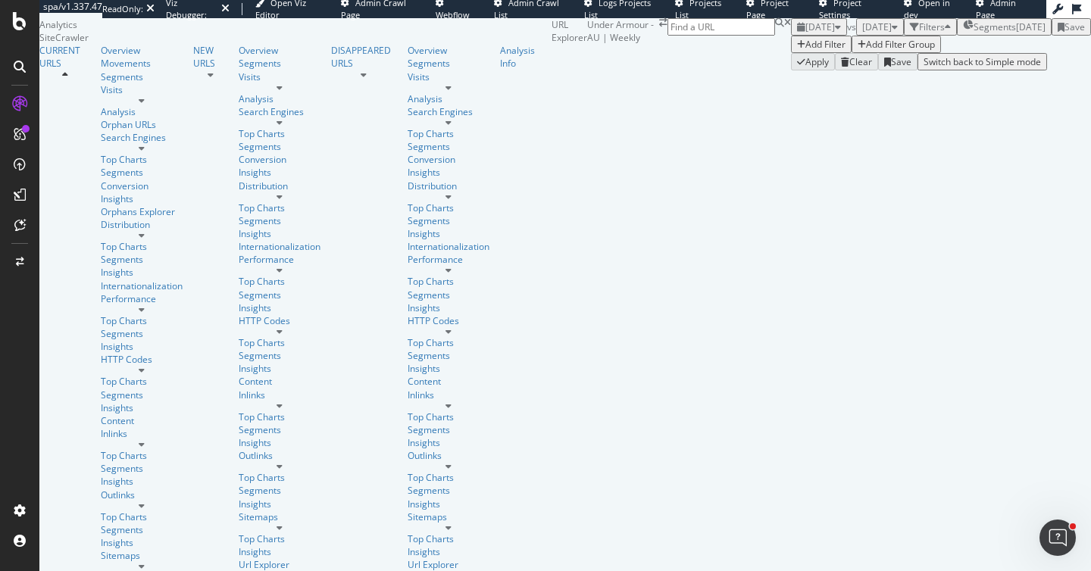
click at [806, 33] on span "[DATE]" at bounding box center [821, 26] width 30 height 13
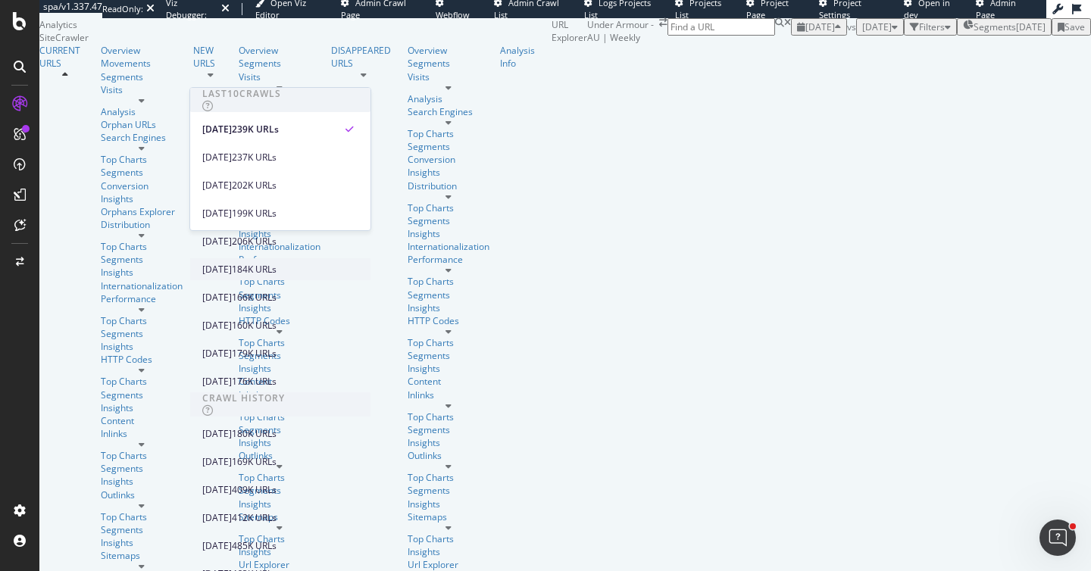
scroll to position [140, 0]
click at [278, 235] on div "[DATE] 206K URLs" at bounding box center [269, 242] width 135 height 14
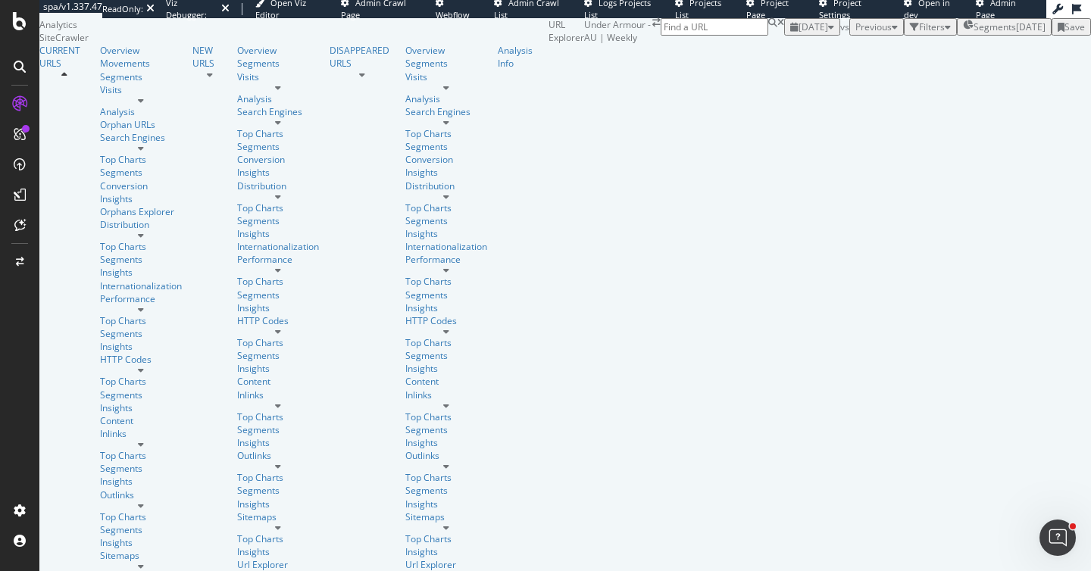
click at [919, 33] on div "Filters" at bounding box center [932, 26] width 26 height 13
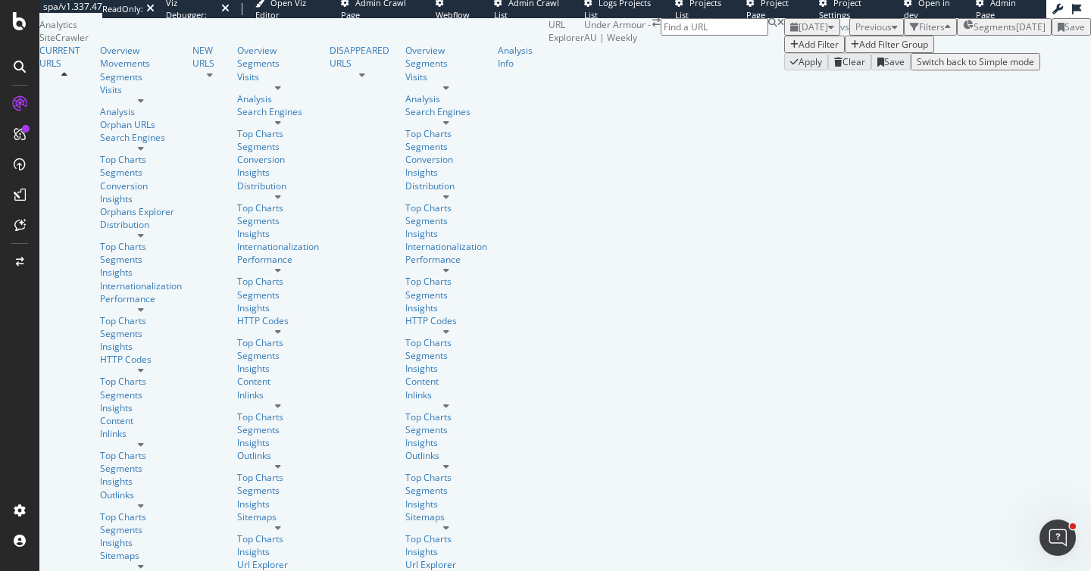
click at [799, 51] on div "Add Filter" at bounding box center [819, 44] width 40 height 13
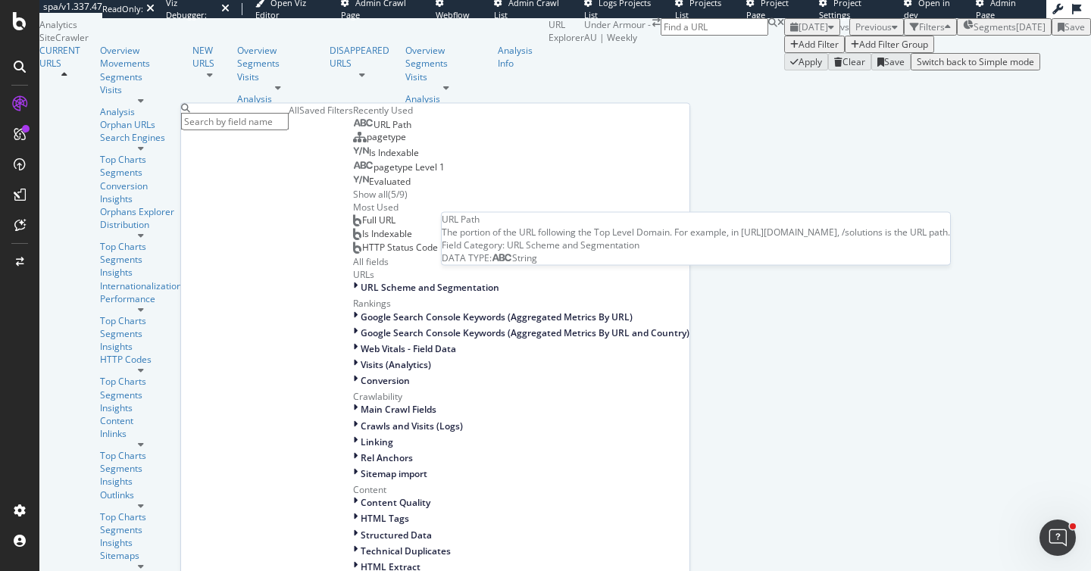
click at [374, 131] on span "URL Path" at bounding box center [393, 124] width 38 height 13
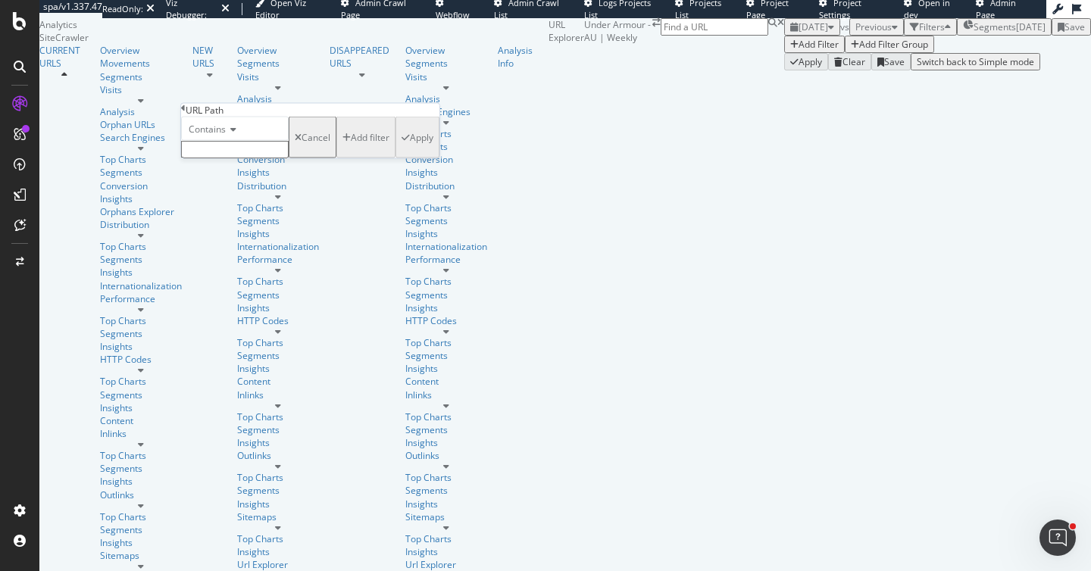
click at [264, 158] on input "text" at bounding box center [235, 149] width 108 height 17
type input "sport_style"
click at [410, 149] on div "Apply" at bounding box center [421, 142] width 23 height 13
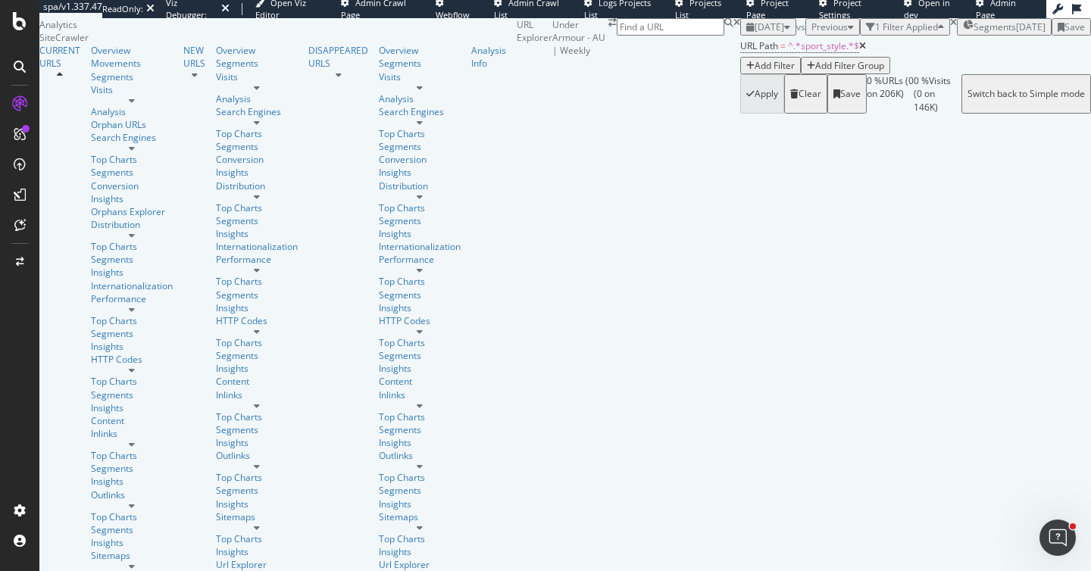
click at [755, 33] on span "2025 Aug. 28th" at bounding box center [770, 26] width 30 height 13
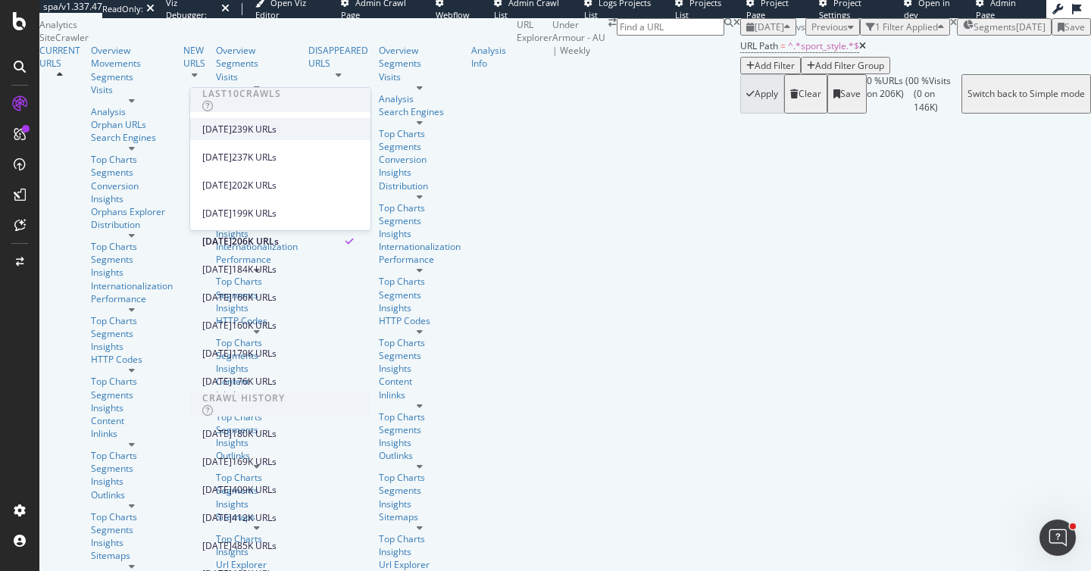
click at [232, 127] on div "2025 Sep. 25th" at bounding box center [217, 130] width 30 height 14
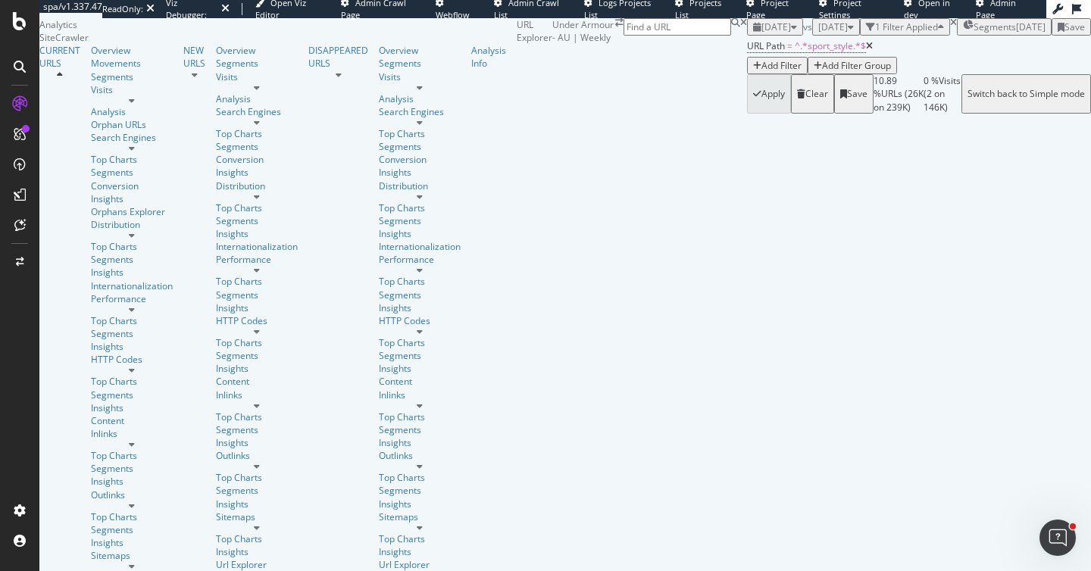
click at [818, 33] on span "2025 Aug. 21st" at bounding box center [833, 26] width 30 height 13
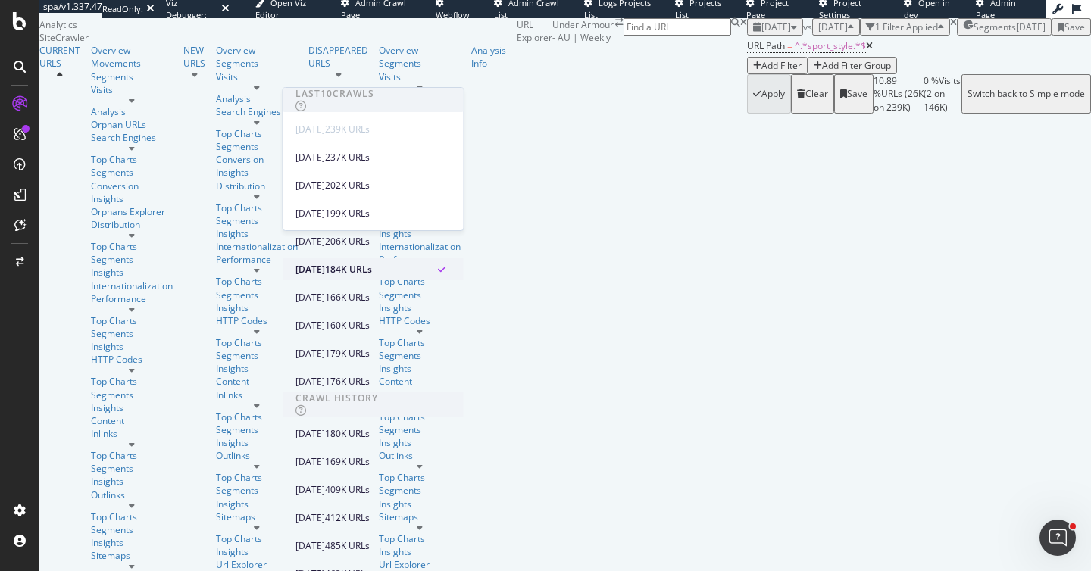
scroll to position [89, 0]
click at [325, 235] on div "2025 Aug. 28th" at bounding box center [311, 242] width 30 height 14
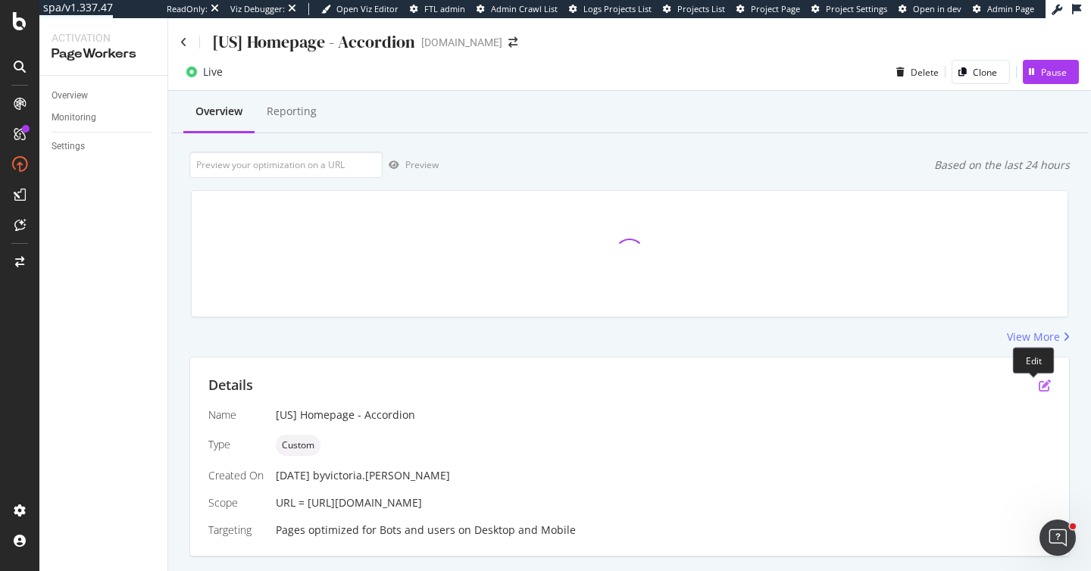
click at [1039, 380] on icon "pen-to-square" at bounding box center [1045, 386] width 12 height 12
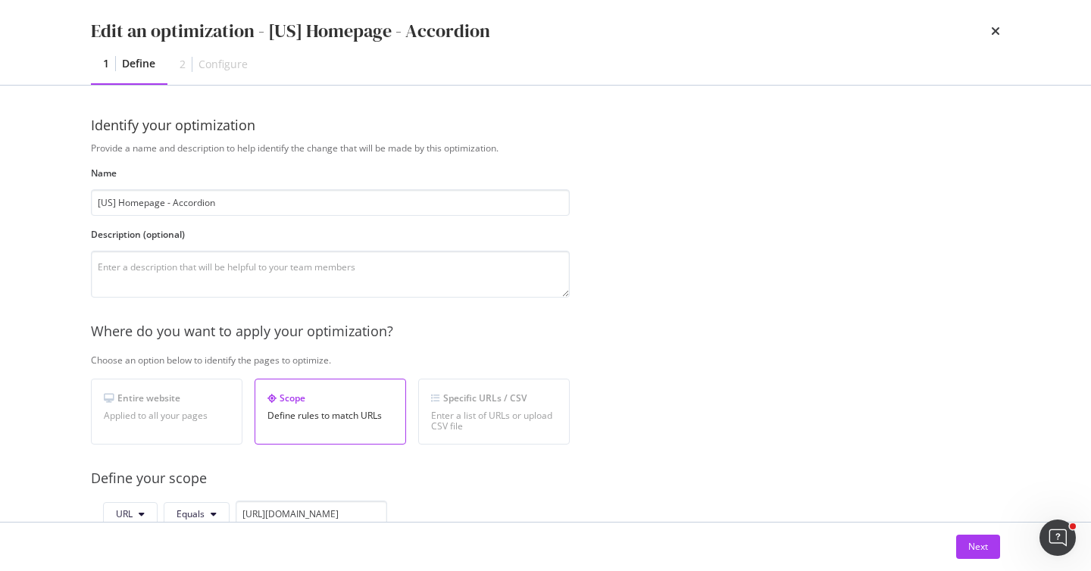
drag, startPoint x: 118, startPoint y: 203, endPoint x: 14, endPoint y: 211, distance: 104.1
click at [13, 211] on div "Edit an optimization - [US] Homepage - Accordion 1 Define 2 Configure Identify …" at bounding box center [545, 285] width 1091 height 571
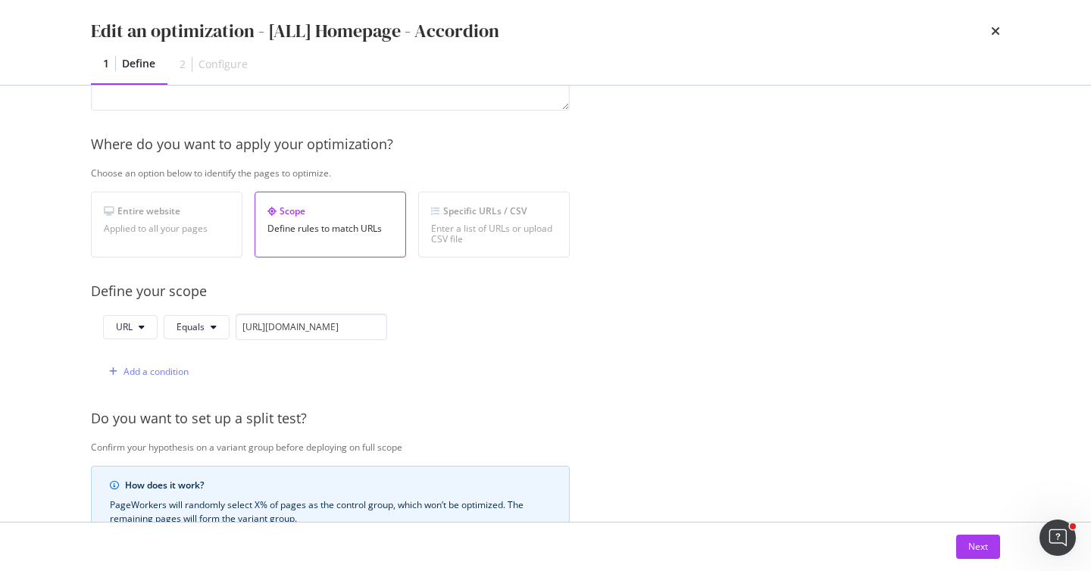
scroll to position [249, 0]
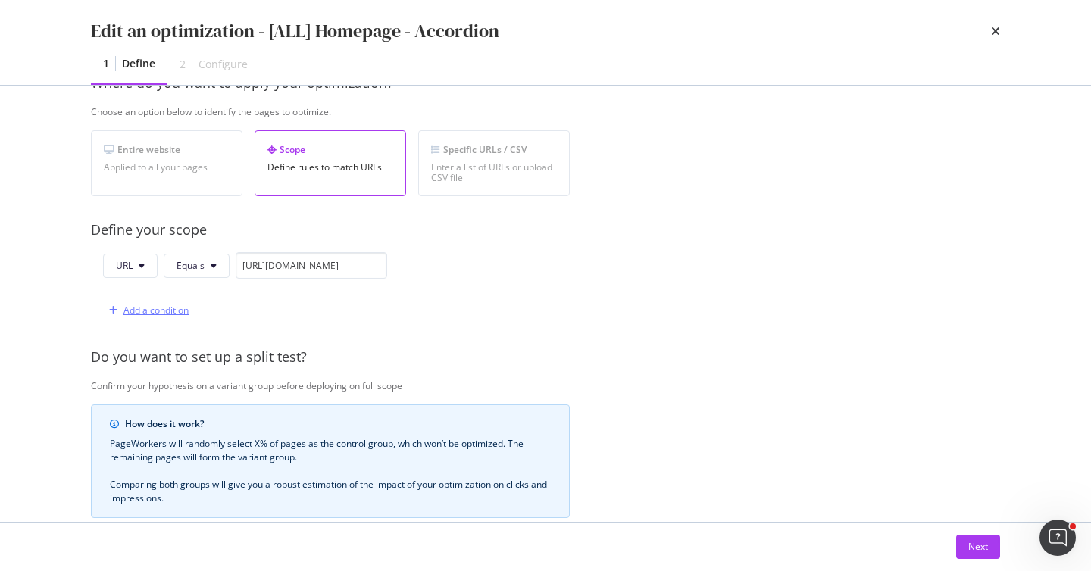
type input "[ALL] Homepage - Accordion"
click at [149, 309] on div "Add a condition" at bounding box center [156, 310] width 65 height 13
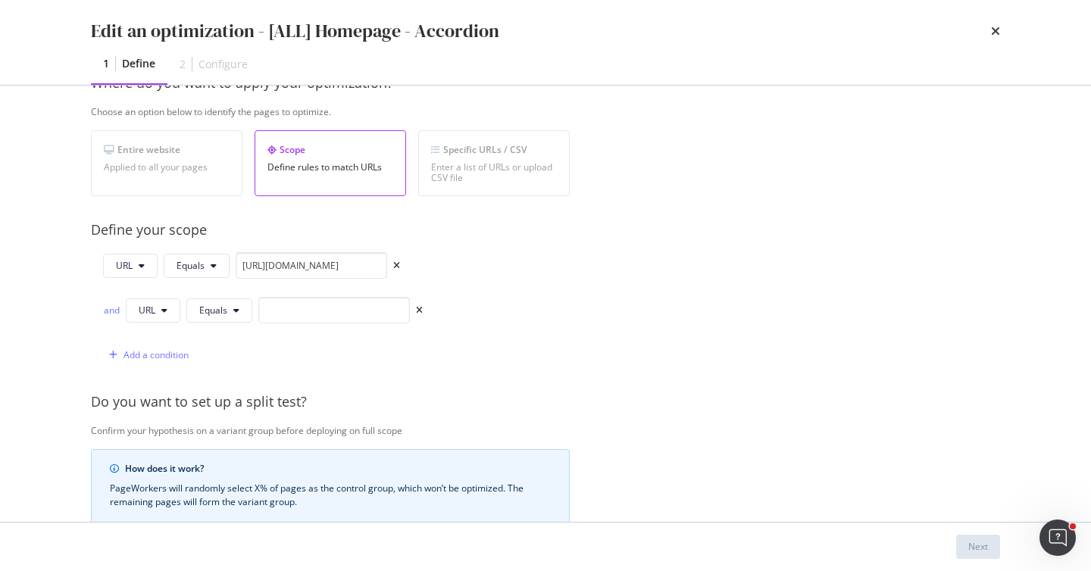
click at [116, 308] on div "and" at bounding box center [111, 310] width 17 height 13
drag, startPoint x: 361, startPoint y: 267, endPoint x: 220, endPoint y: 271, distance: 141.8
click at [220, 271] on div "URL Equals [URL][DOMAIN_NAME]" at bounding box center [251, 265] width 297 height 27
click at [363, 296] on div "URL Equals [URL][DOMAIN_NAME] or URL Equals Add a condition" at bounding box center [257, 310] width 332 height 116
click at [366, 301] on input "modal" at bounding box center [334, 310] width 152 height 27
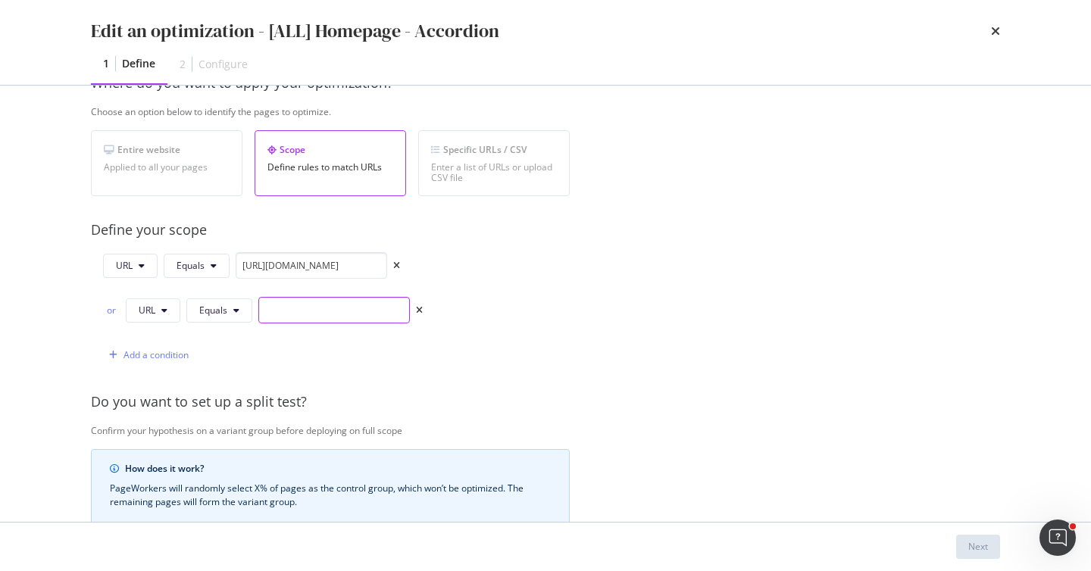
paste input "[URL][DOMAIN_NAME]"
type input "[URL][DOMAIN_NAME]"
click at [158, 355] on div "Add a condition" at bounding box center [156, 355] width 65 height 13
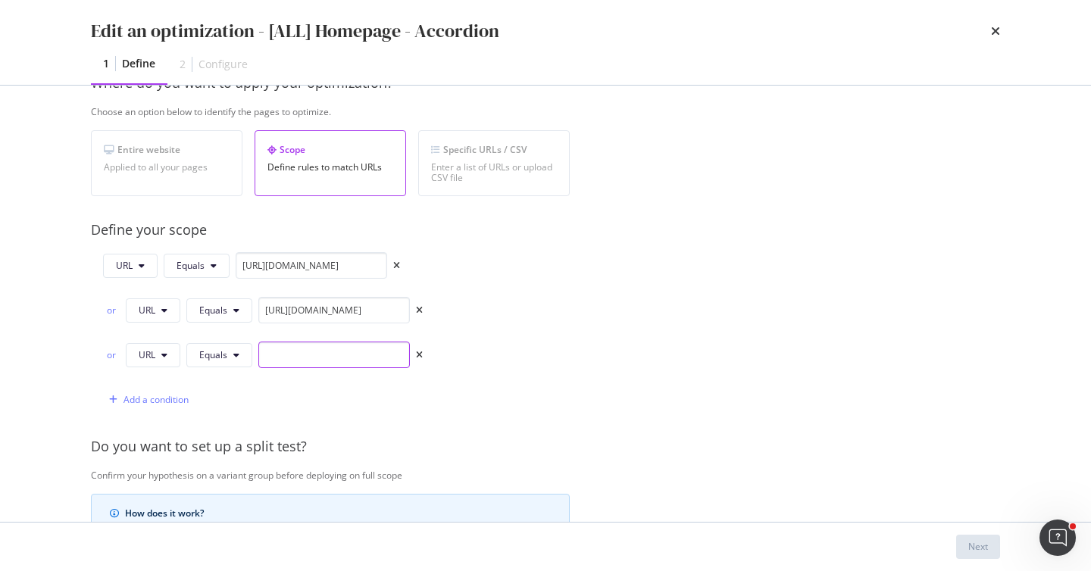
click at [305, 354] on input "modal" at bounding box center [334, 355] width 152 height 27
paste input "[URL][DOMAIN_NAME]"
type input "[URL][DOMAIN_NAME]"
click at [145, 399] on div "Add a condition" at bounding box center [156, 399] width 65 height 13
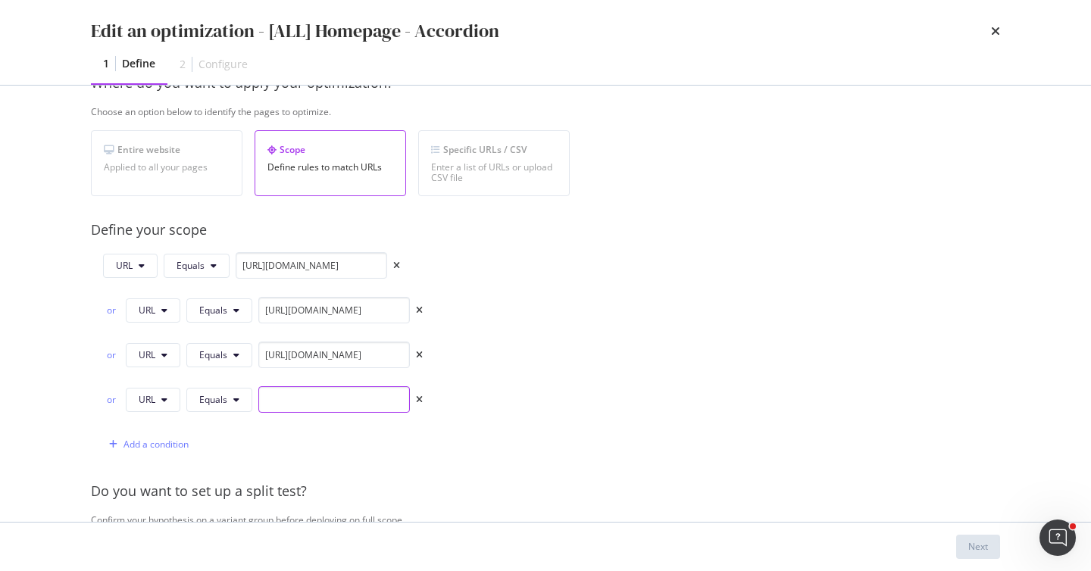
click at [326, 407] on input "modal" at bounding box center [334, 399] width 152 height 27
paste input "[URL][DOMAIN_NAME]"
type input "[URL][DOMAIN_NAME]"
click at [168, 442] on div "Add a condition" at bounding box center [156, 444] width 65 height 13
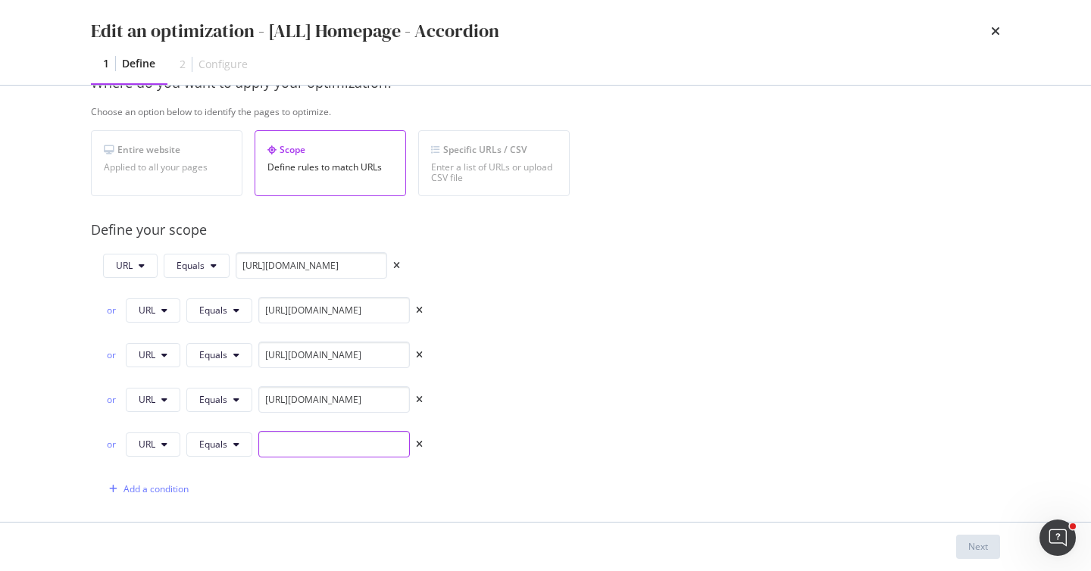
click at [342, 448] on input "modal" at bounding box center [334, 444] width 152 height 27
paste input "[URL][DOMAIN_NAME]"
type input "[URL][DOMAIN_NAME]"
click at [664, 361] on div "Provide a name and description to help identify the change that will be made by…" at bounding box center [545, 391] width 909 height 996
click at [973, 544] on div "Next" at bounding box center [978, 546] width 20 height 13
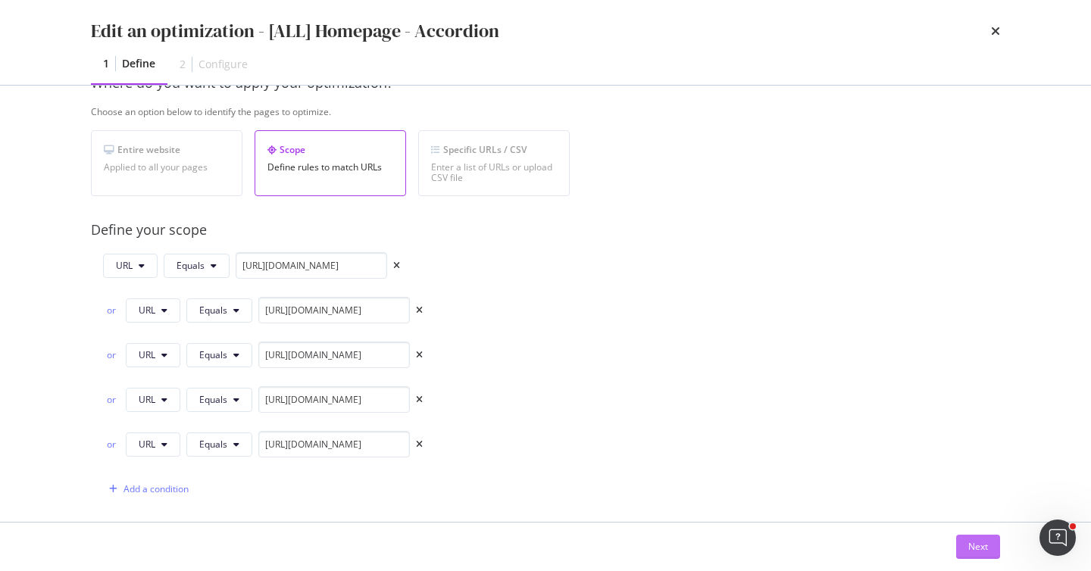
scroll to position [0, 0]
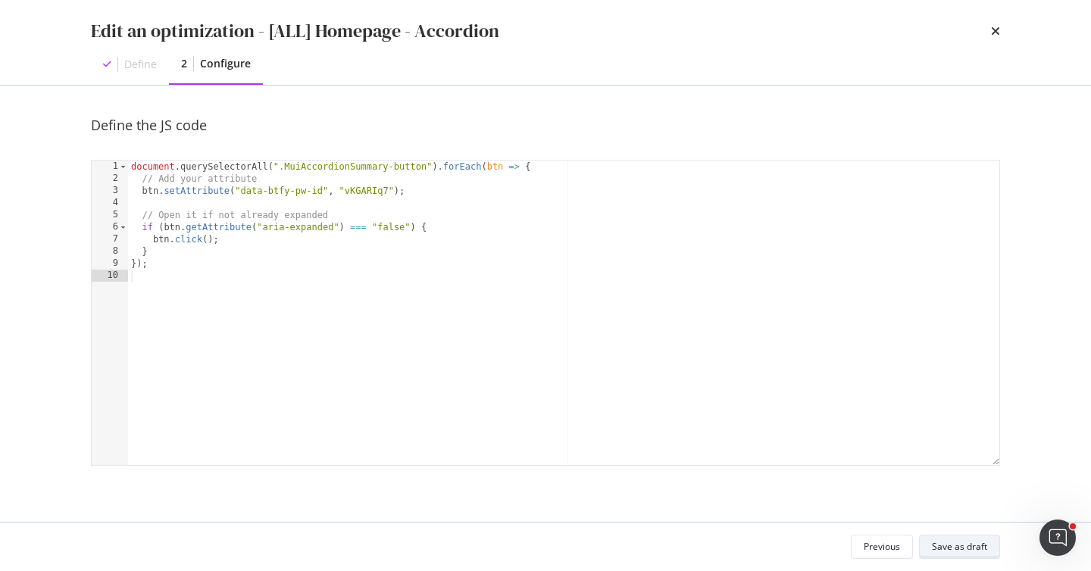
click at [989, 548] on button "Save as draft" at bounding box center [959, 547] width 81 height 24
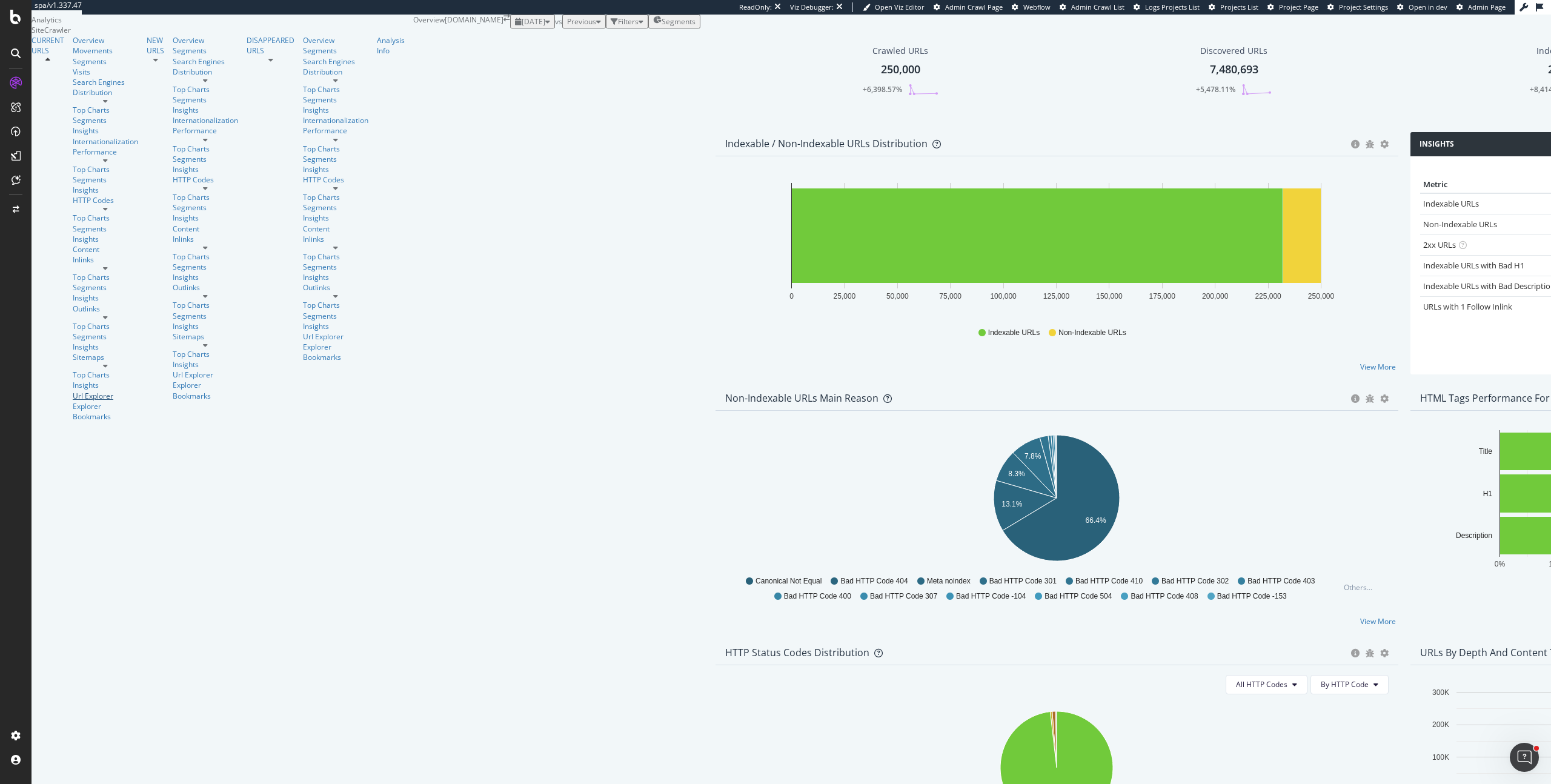
click at [76, 391] on div "Url Explorer" at bounding box center [106, 396] width 66 height 10
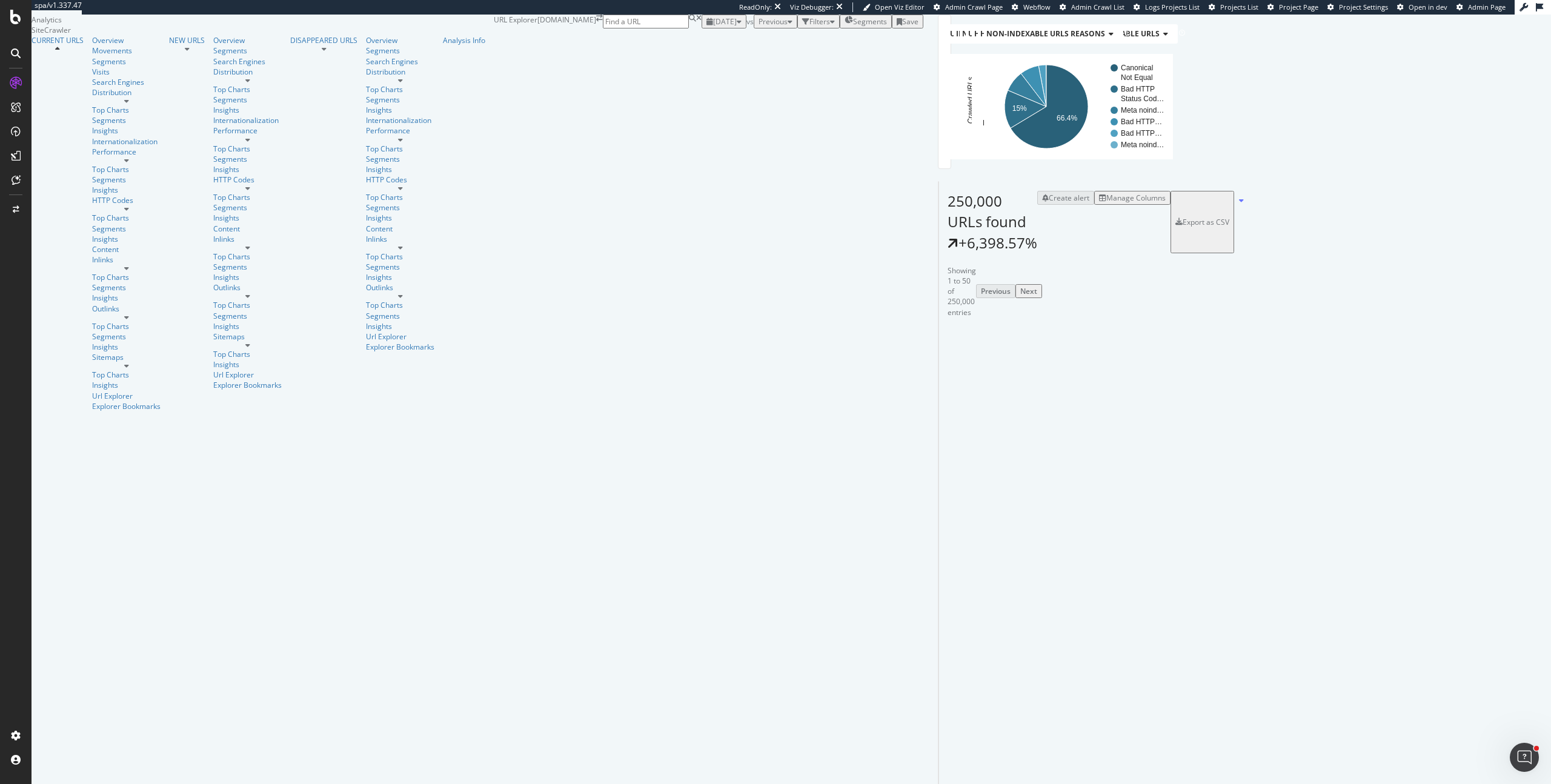
click at [1098, 149] on icon "A chart." at bounding box center [1101, 145] width 7 height 7
click at [1075, 149] on icon "A chart." at bounding box center [1078, 145] width 7 height 7
click at [90, 709] on div "Configure and access your website analyses" at bounding box center [110, 710] width 145 height 10
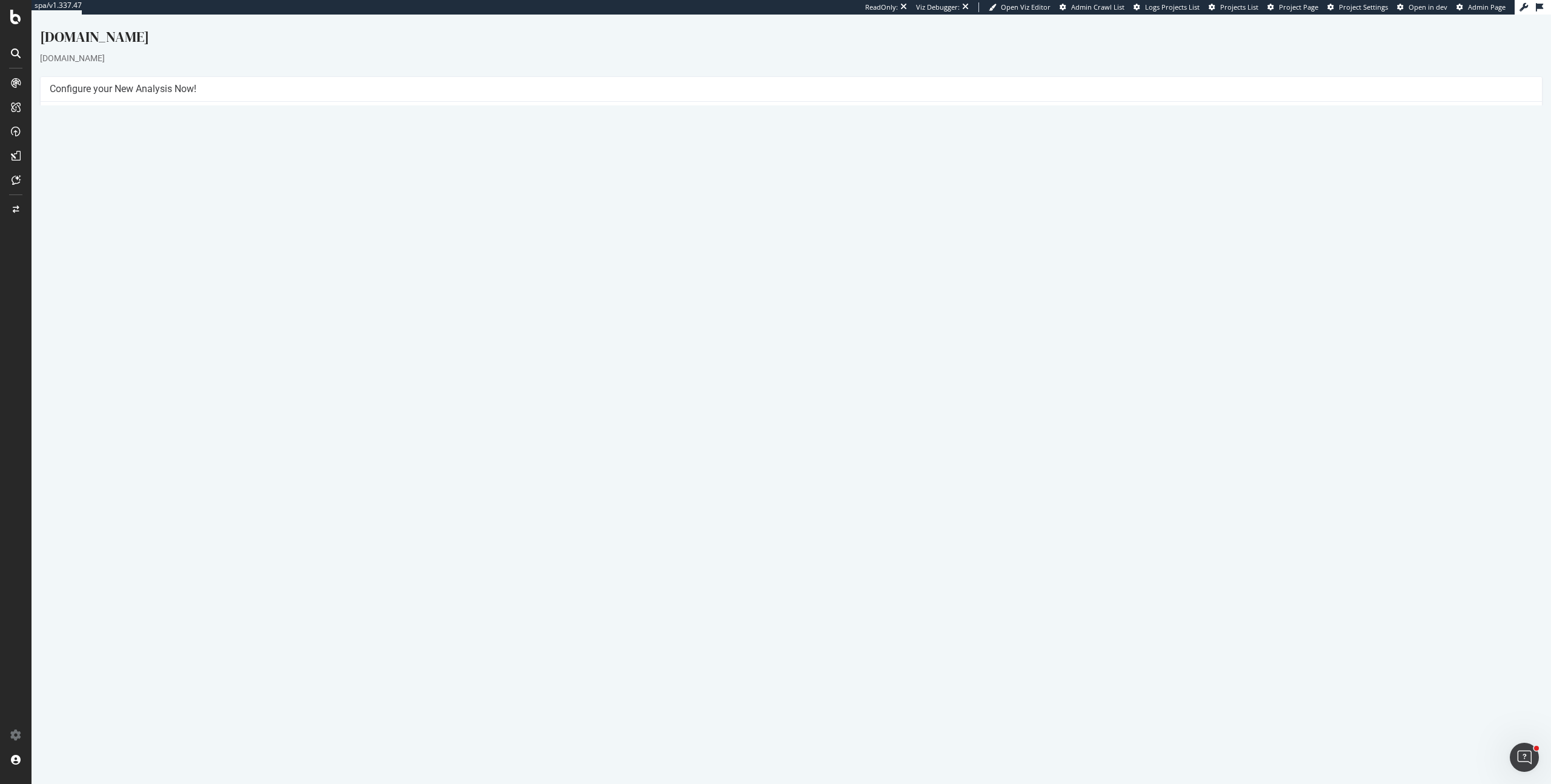
click at [840, 299] on link "Settings" at bounding box center [831, 299] width 27 height 10
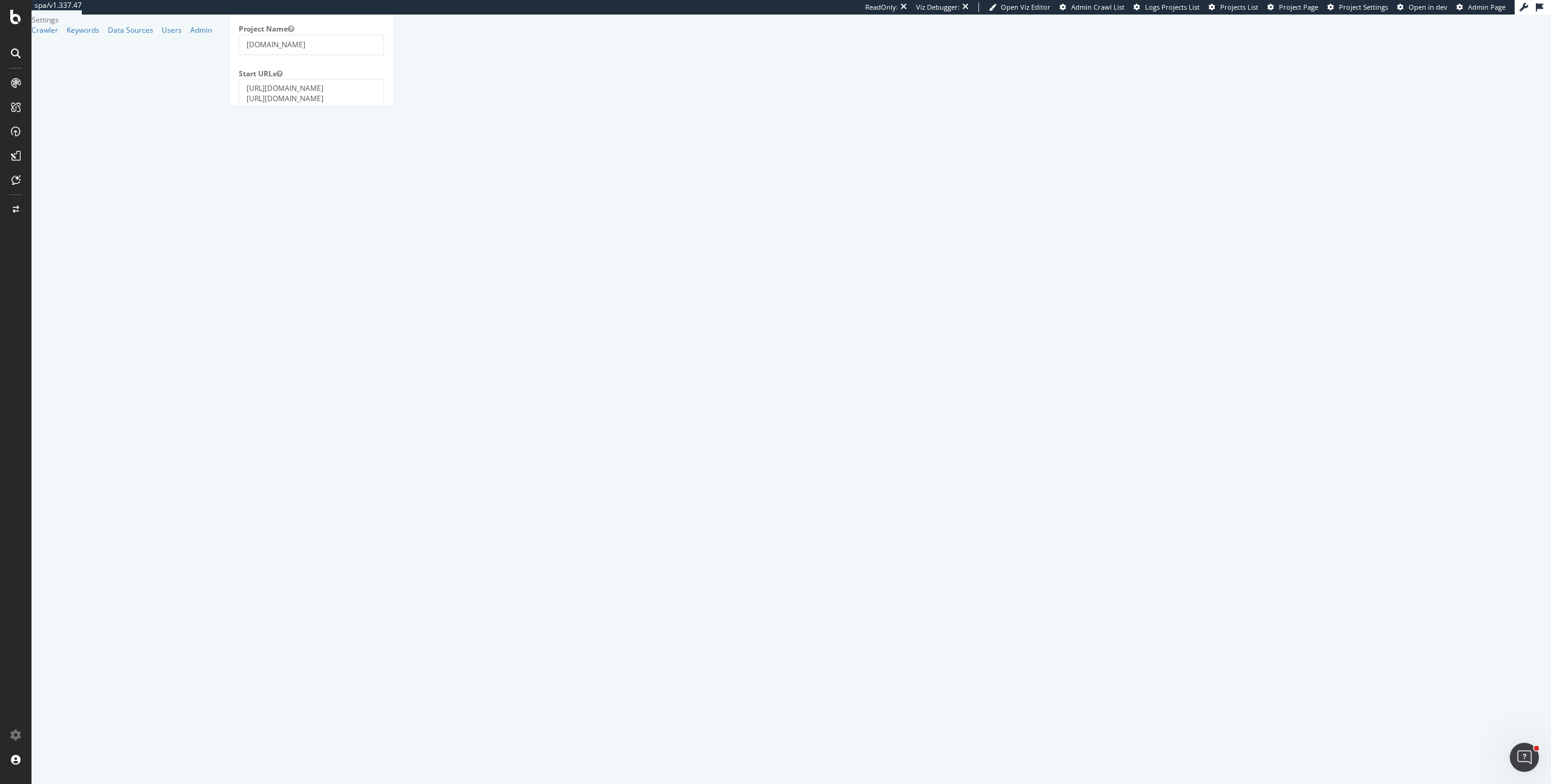
scroll to position [221, 0]
drag, startPoint x: 486, startPoint y: 499, endPoint x: 456, endPoint y: 499, distance: 30.0
type input "0"
type input "10000000"
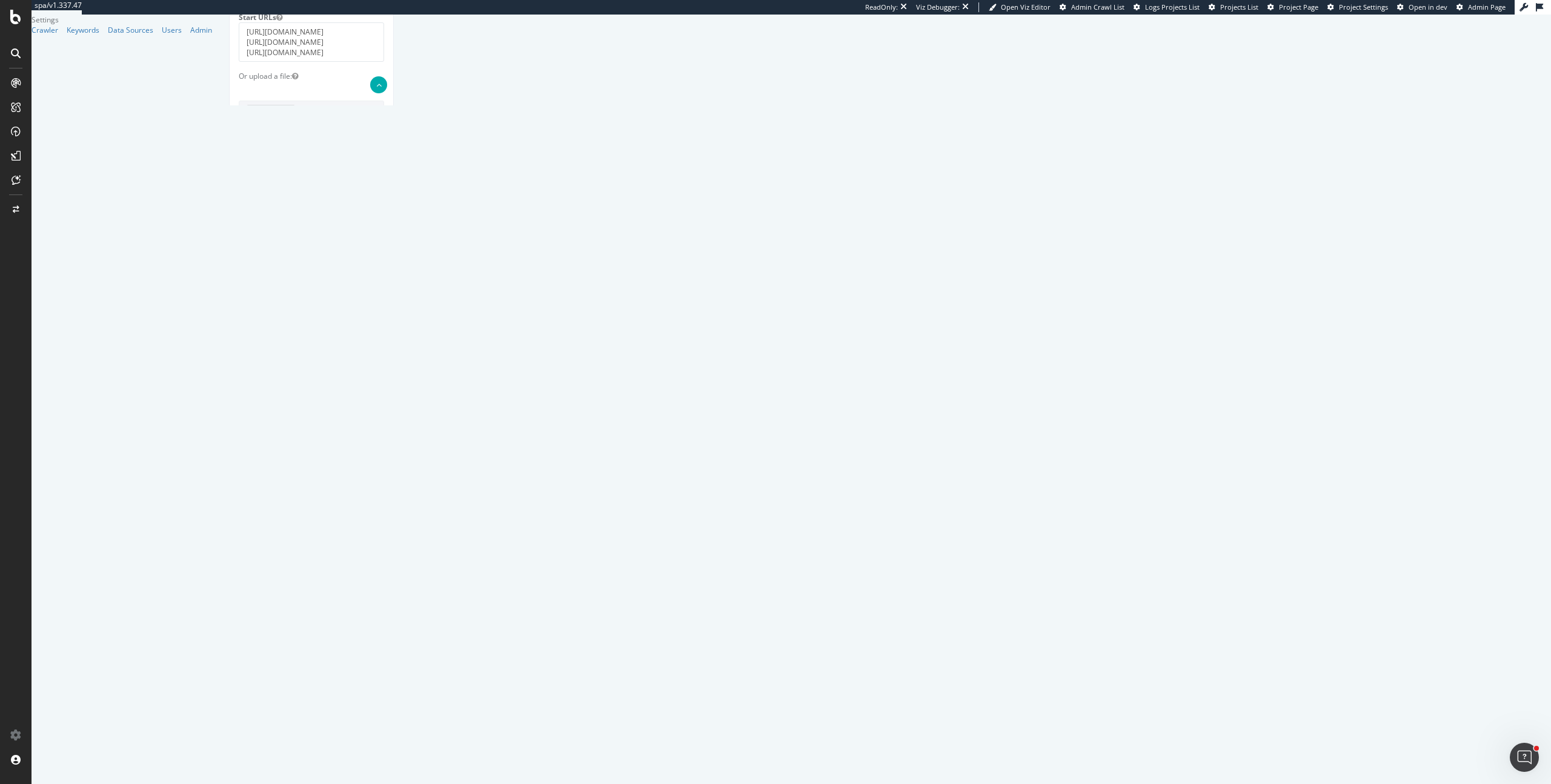
type input "10"
click at [384, 595] on div "Scope Project Name dhgate.com Start URLs https://fr.dhgate.com/ https://es.dhga…" at bounding box center [312, 630] width 146 height 1396
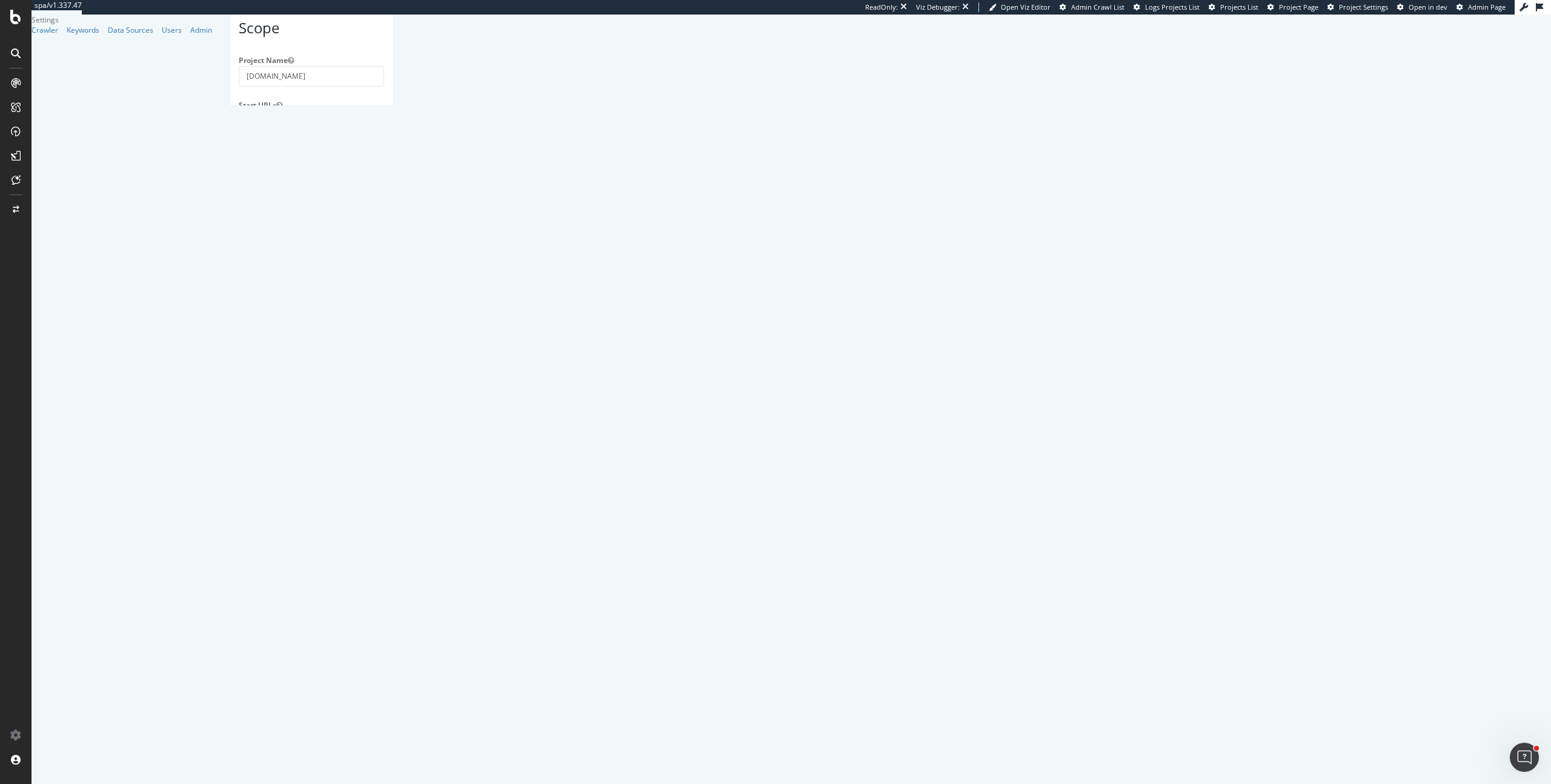
scroll to position [226, 0]
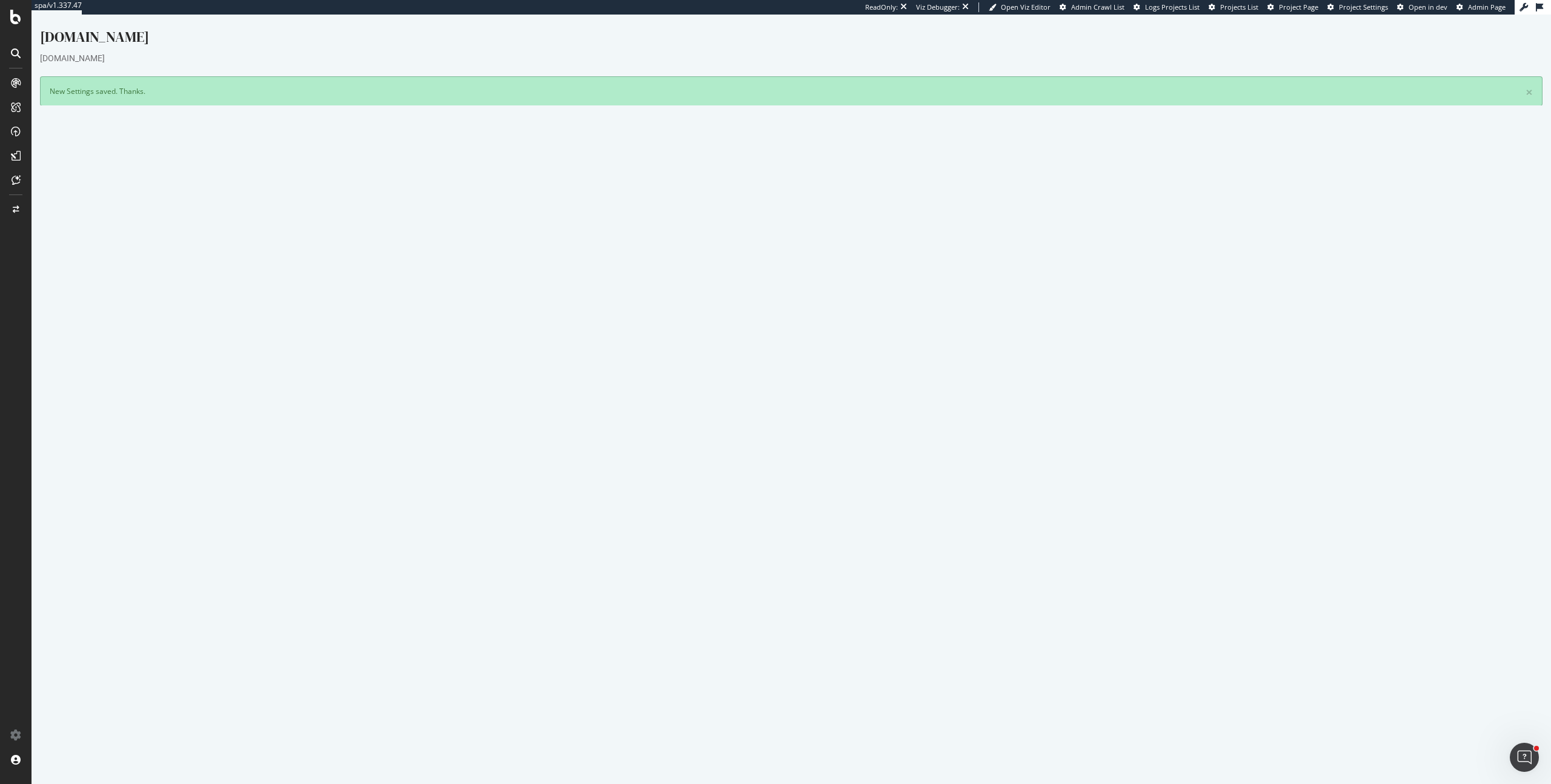
click at [954, 406] on td "No" at bounding box center [1162, 401] width 742 height 14
click at [783, 445] on button "Yes! Start Now" at bounding box center [776, 447] width 75 height 19
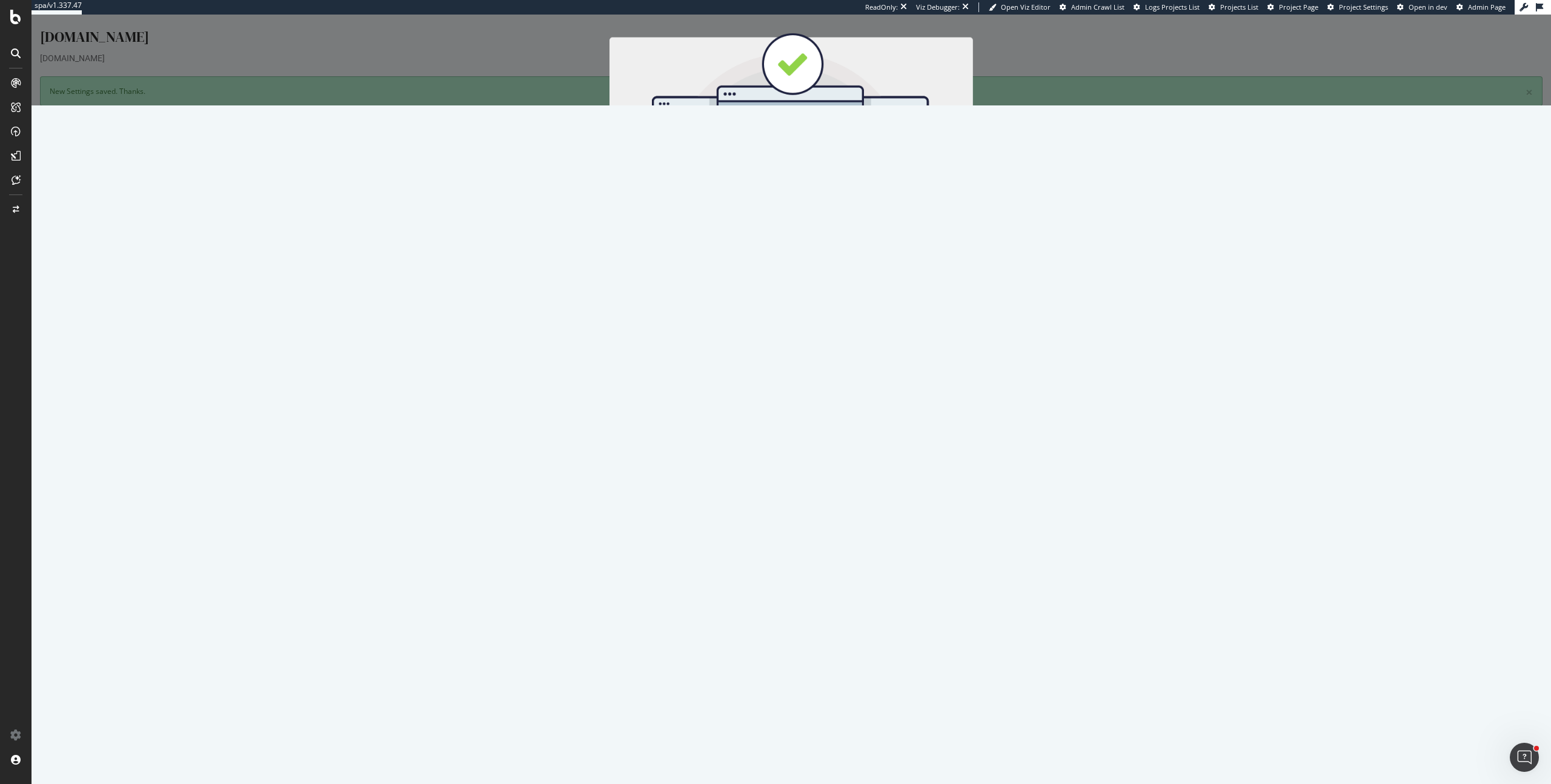
click at [809, 218] on button "Start Now" at bounding box center [813, 216] width 54 height 21
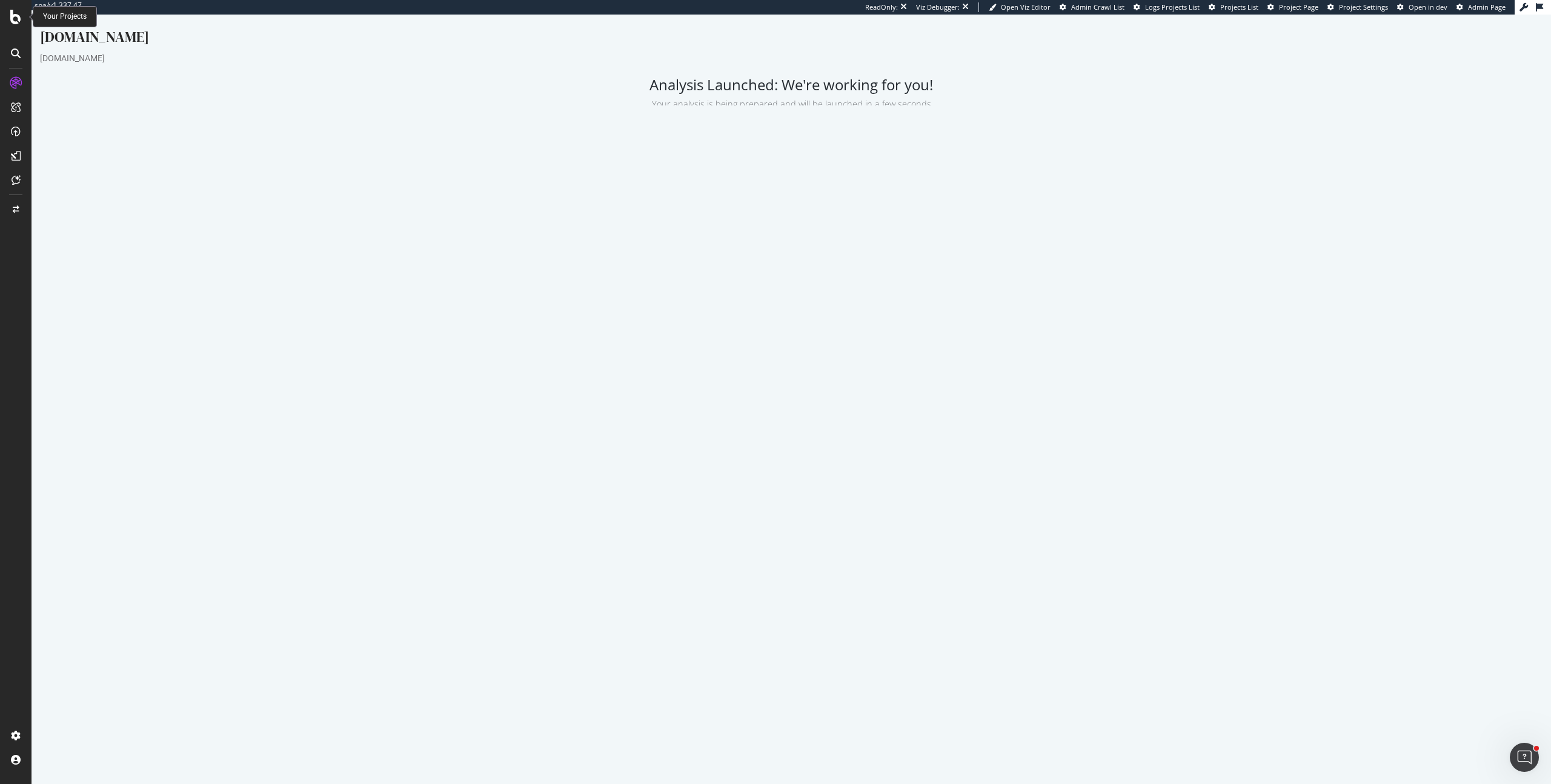
click at [16, 18] on icon at bounding box center [16, 17] width 11 height 14
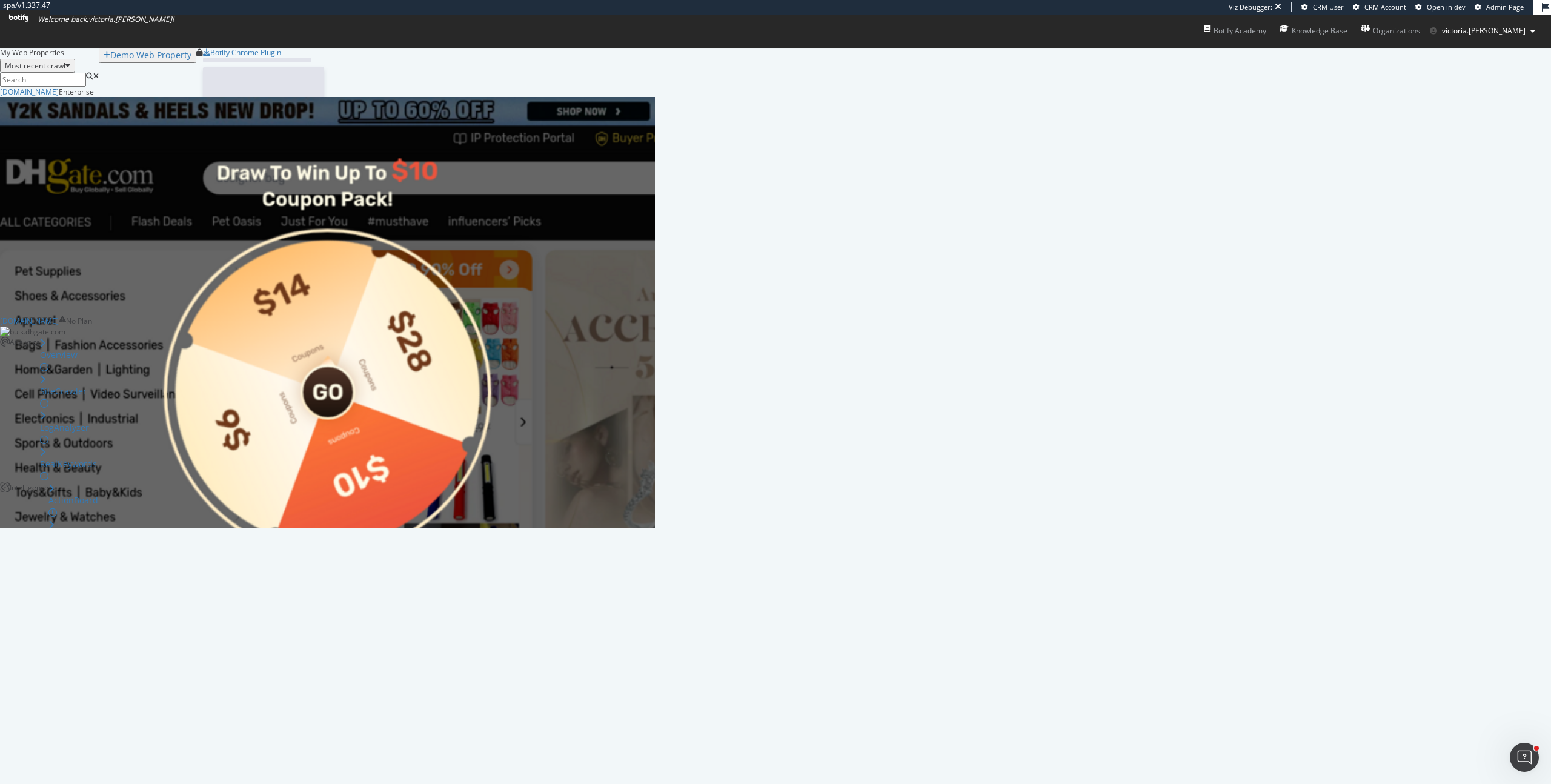
scroll to position [432, 646]
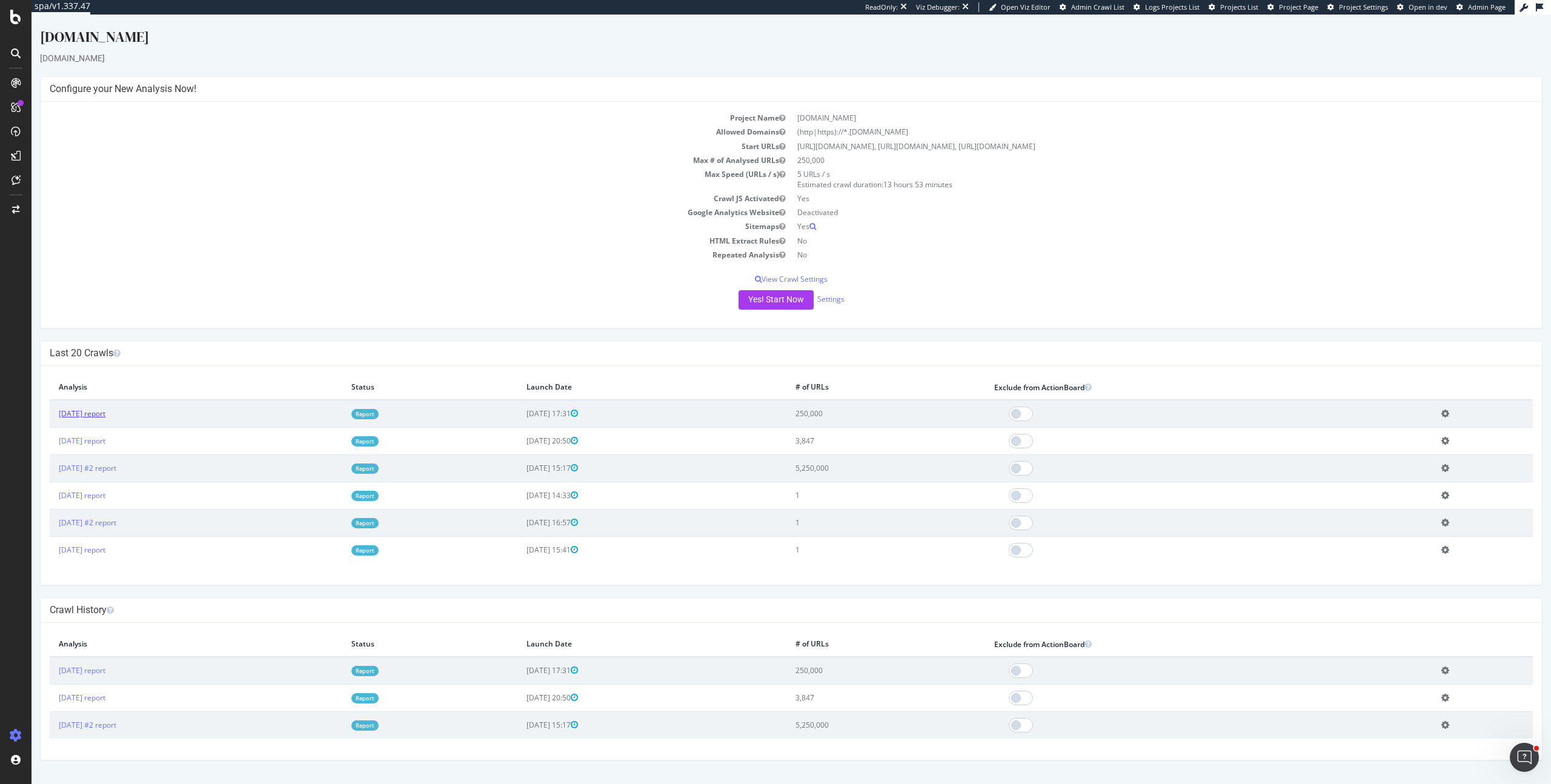
click at [106, 414] on link "[DATE] report" at bounding box center [82, 413] width 46 height 10
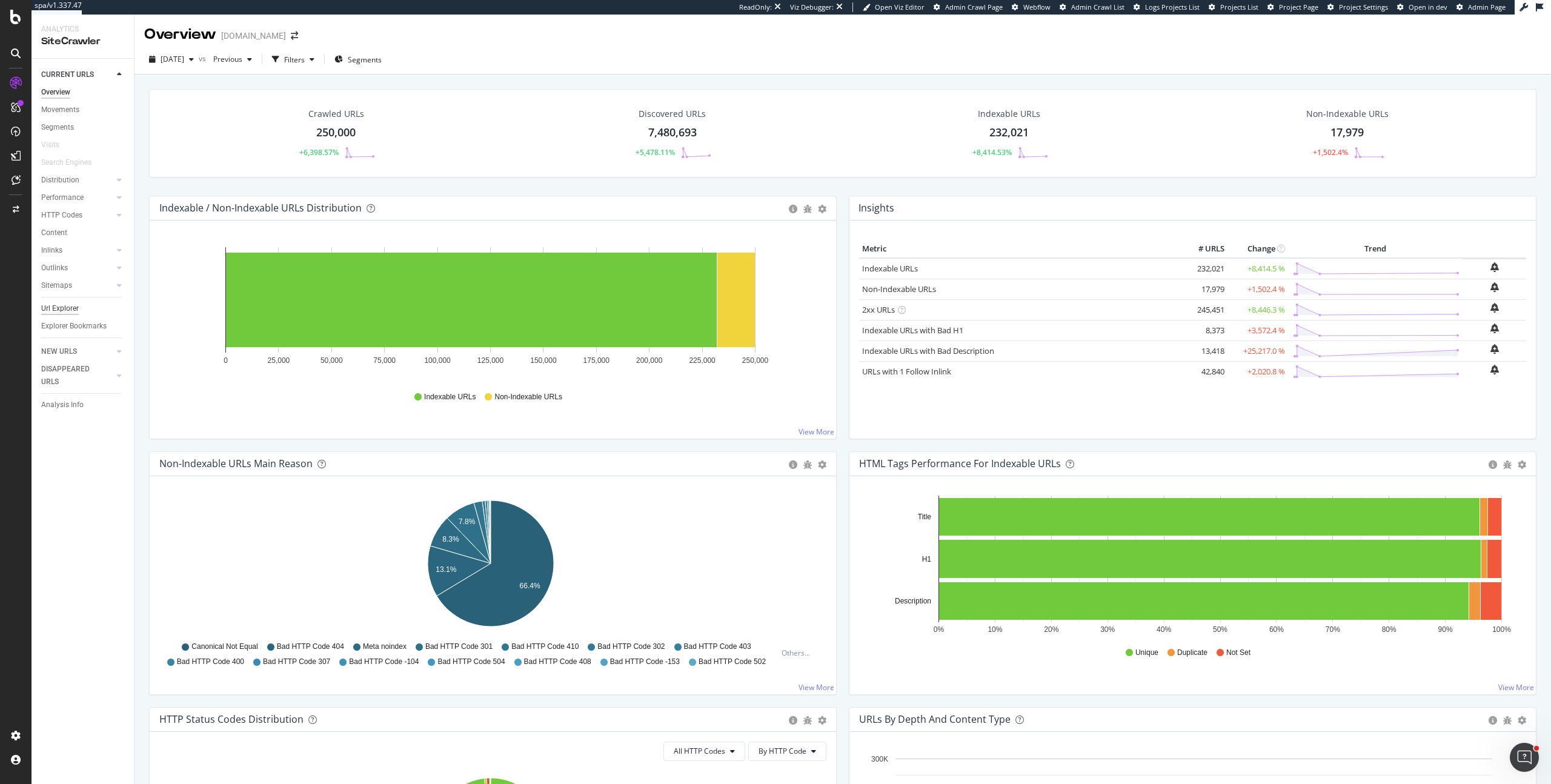
click at [74, 310] on div "Url Explorer" at bounding box center [60, 308] width 38 height 13
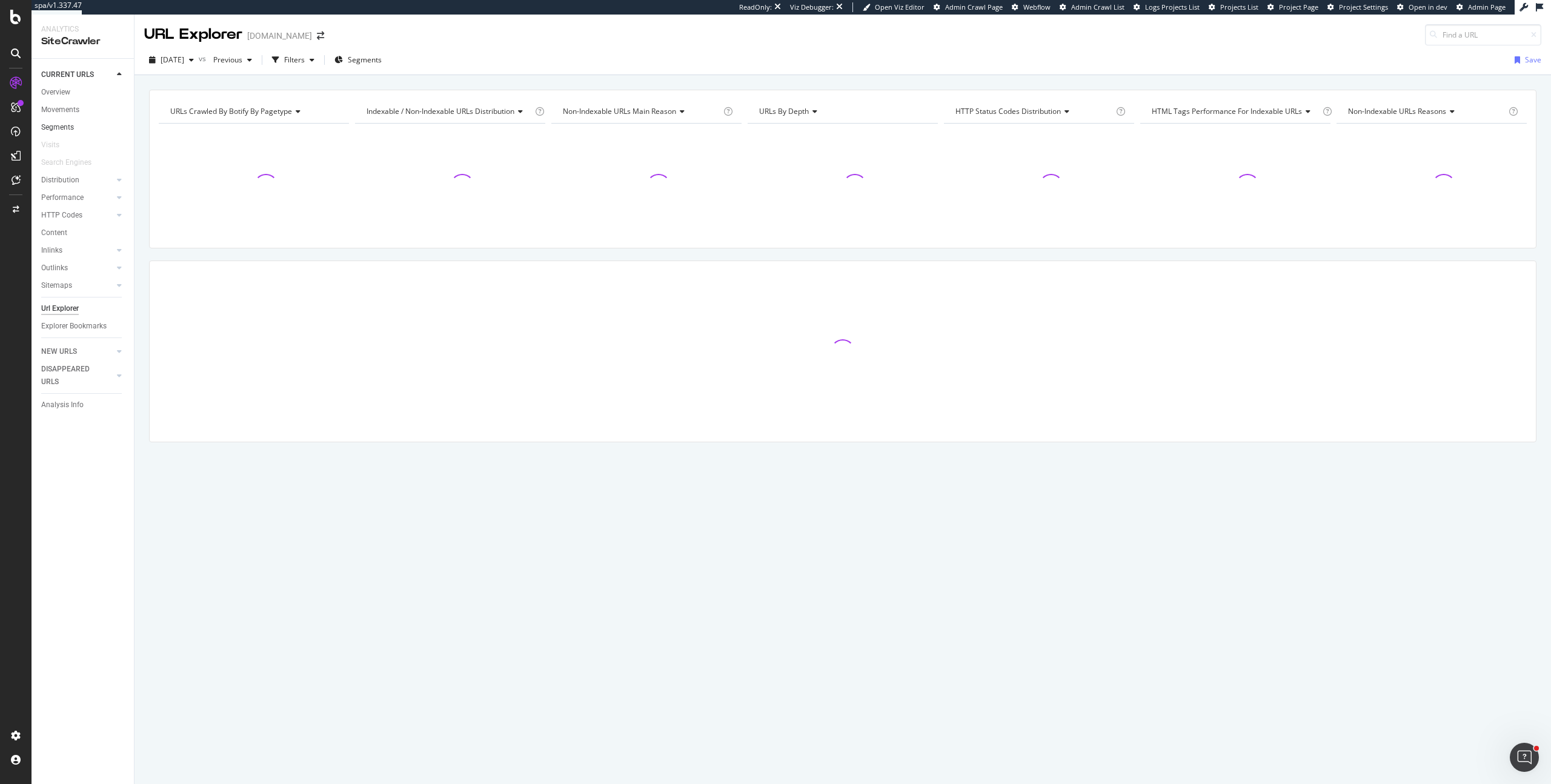
click at [79, 125] on link "Segments" at bounding box center [83, 128] width 84 height 13
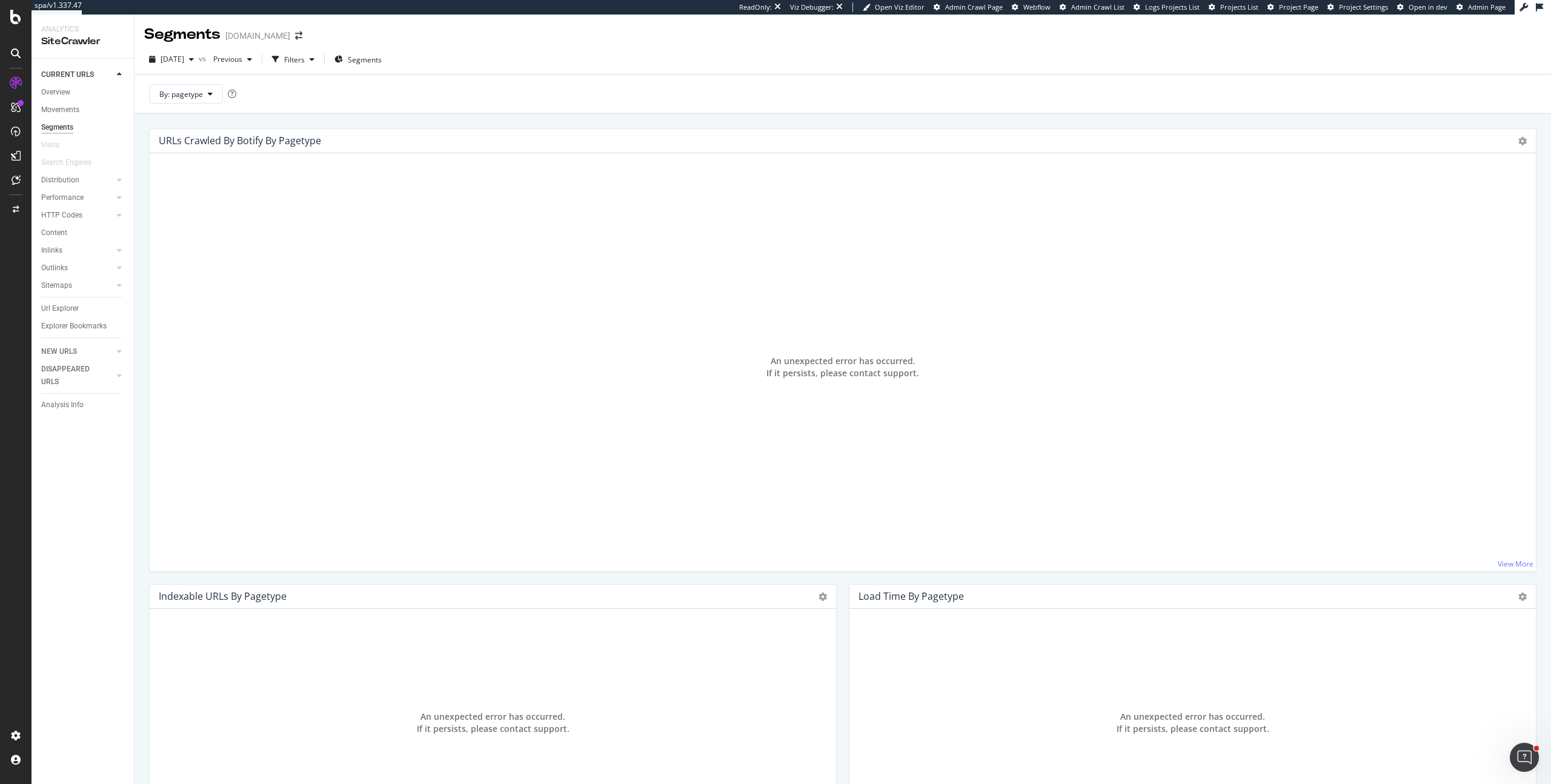
click at [832, 367] on span "An unexpected error has occurred. If it persists, please contact support." at bounding box center [843, 367] width 153 height 24
click at [381, 62] on span "Segments" at bounding box center [365, 59] width 34 height 10
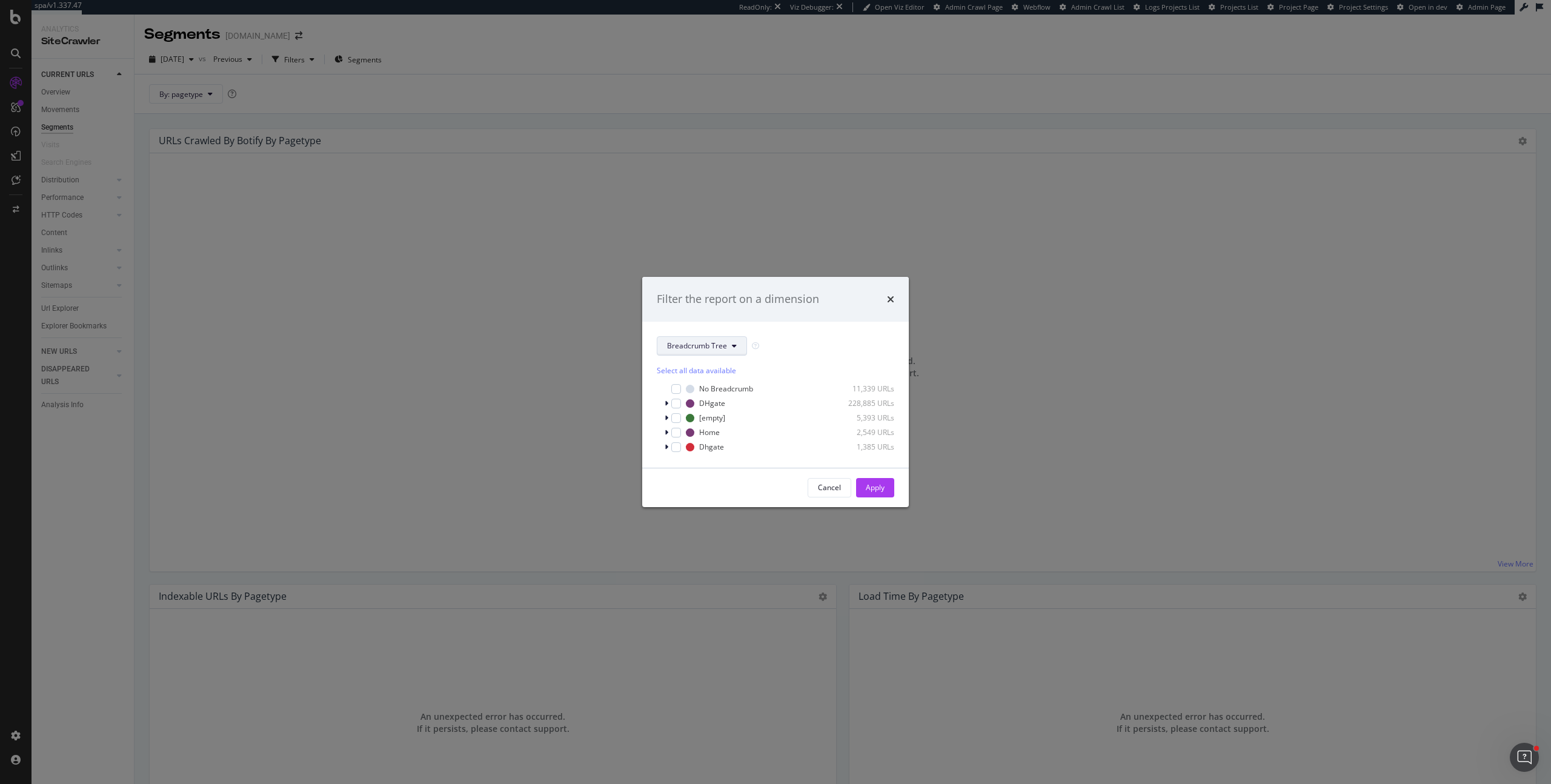
click at [732, 348] on icon "modal" at bounding box center [734, 345] width 5 height 7
click at [728, 374] on span "SEGMENTS" at bounding box center [706, 366] width 98 height 19
click at [726, 386] on span "pagetype" at bounding box center [706, 389] width 78 height 11
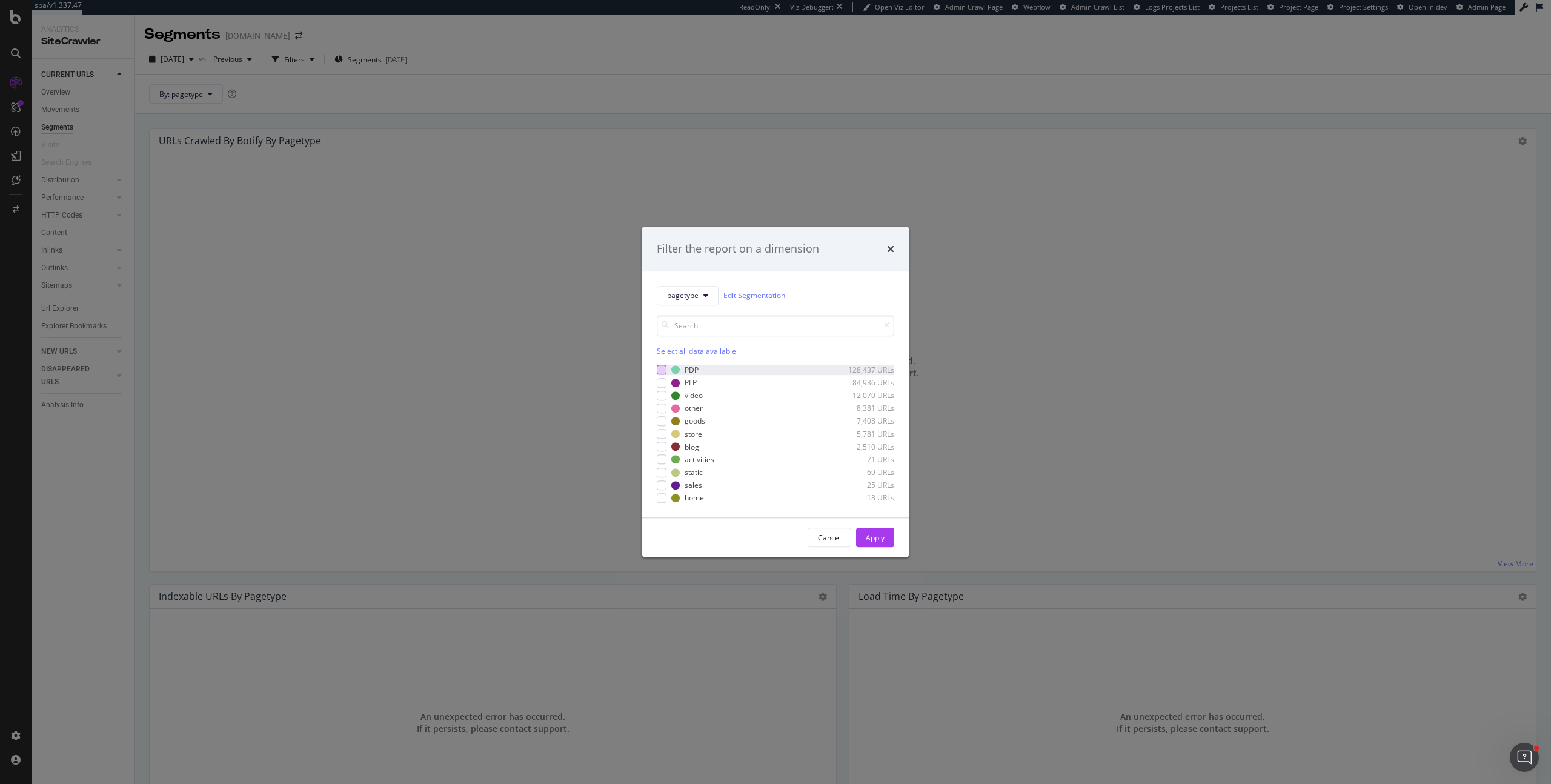
click at [664, 370] on div "modal" at bounding box center [661, 370] width 10 height 10
click at [855, 530] on div "Cancel Apply" at bounding box center [851, 538] width 86 height 19
click at [859, 531] on button "Apply" at bounding box center [875, 538] width 38 height 19
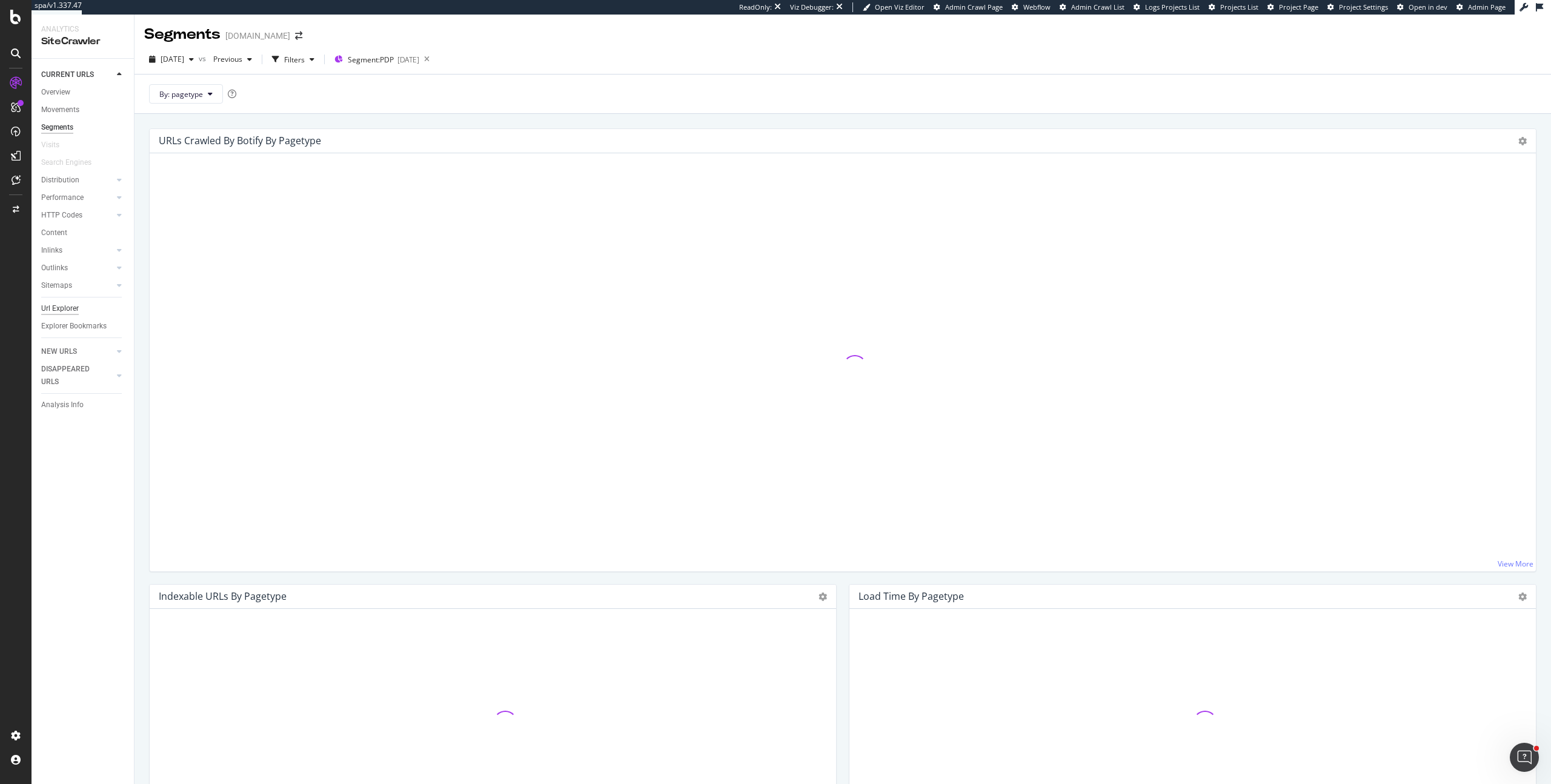
click at [70, 308] on div "Url Explorer" at bounding box center [60, 308] width 38 height 13
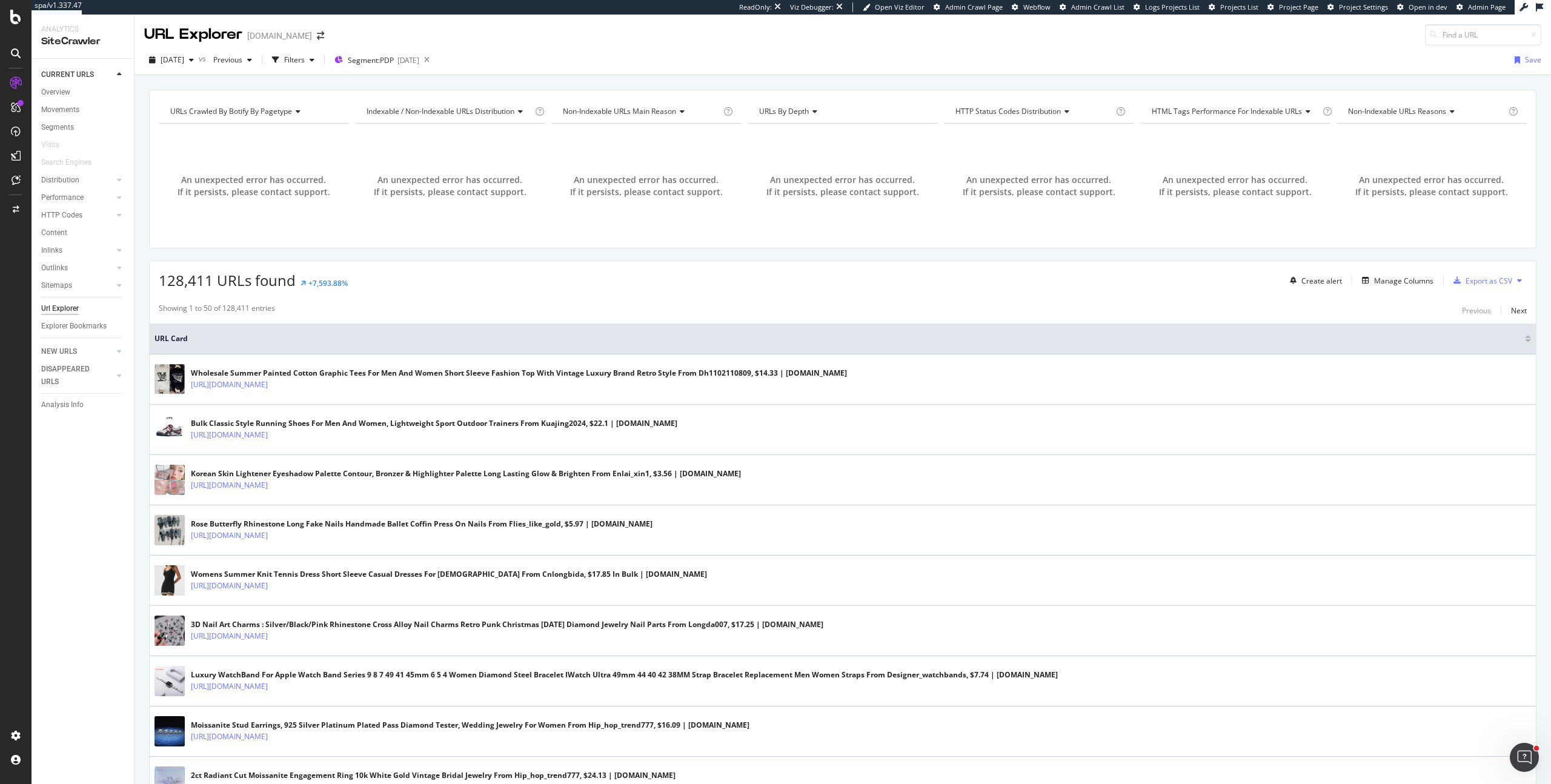
click at [469, 281] on div "128,411 URLs found +7,593.88% Create alert Manage Columns Export as CSV" at bounding box center [843, 276] width 1386 height 30
click at [419, 55] on div "[DATE]" at bounding box center [408, 60] width 22 height 10
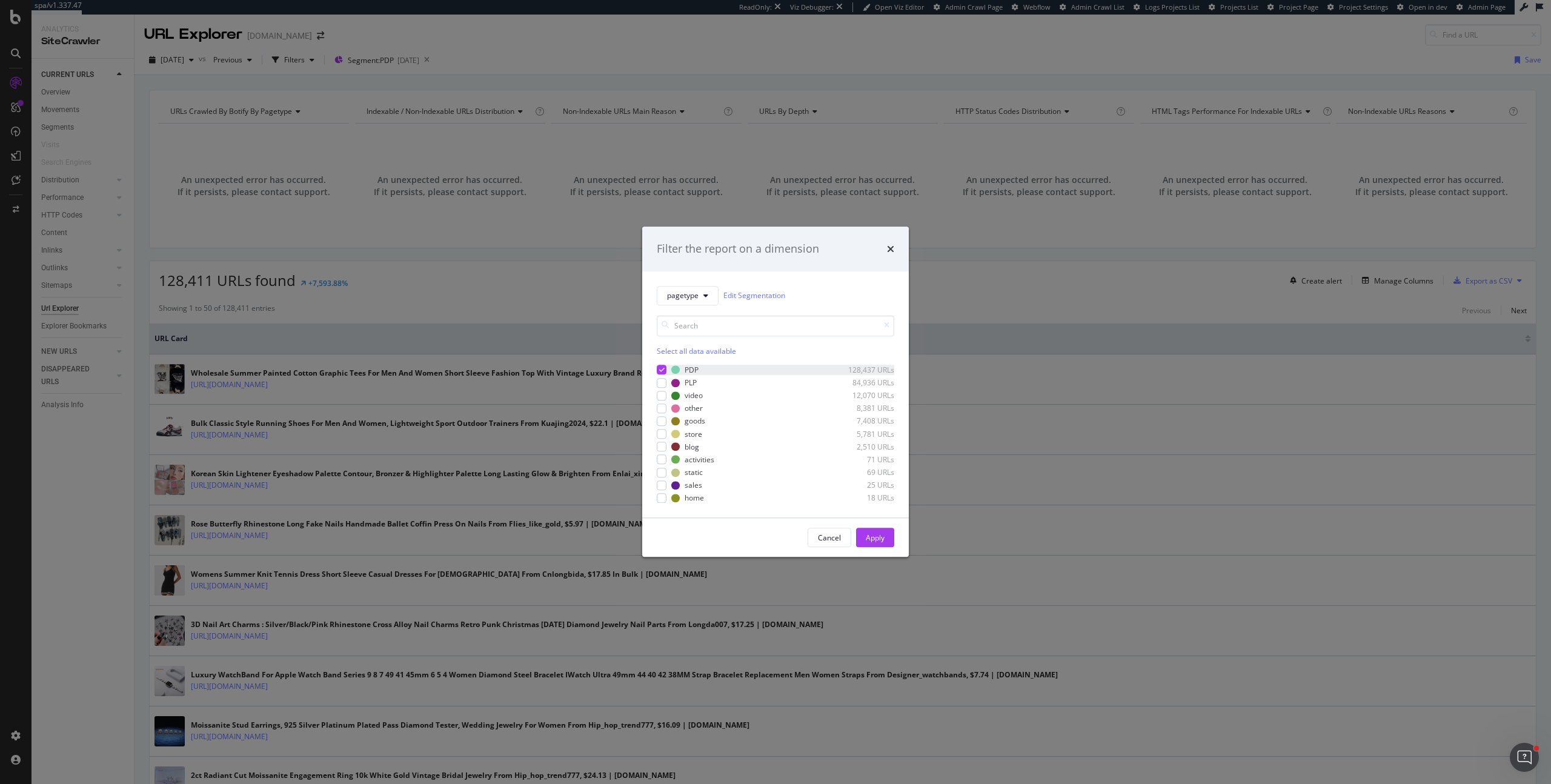
click at [658, 368] on div "modal" at bounding box center [661, 370] width 10 height 10
click at [661, 384] on div "modal" at bounding box center [661, 383] width 10 height 10
click at [866, 535] on div "Apply" at bounding box center [875, 537] width 18 height 10
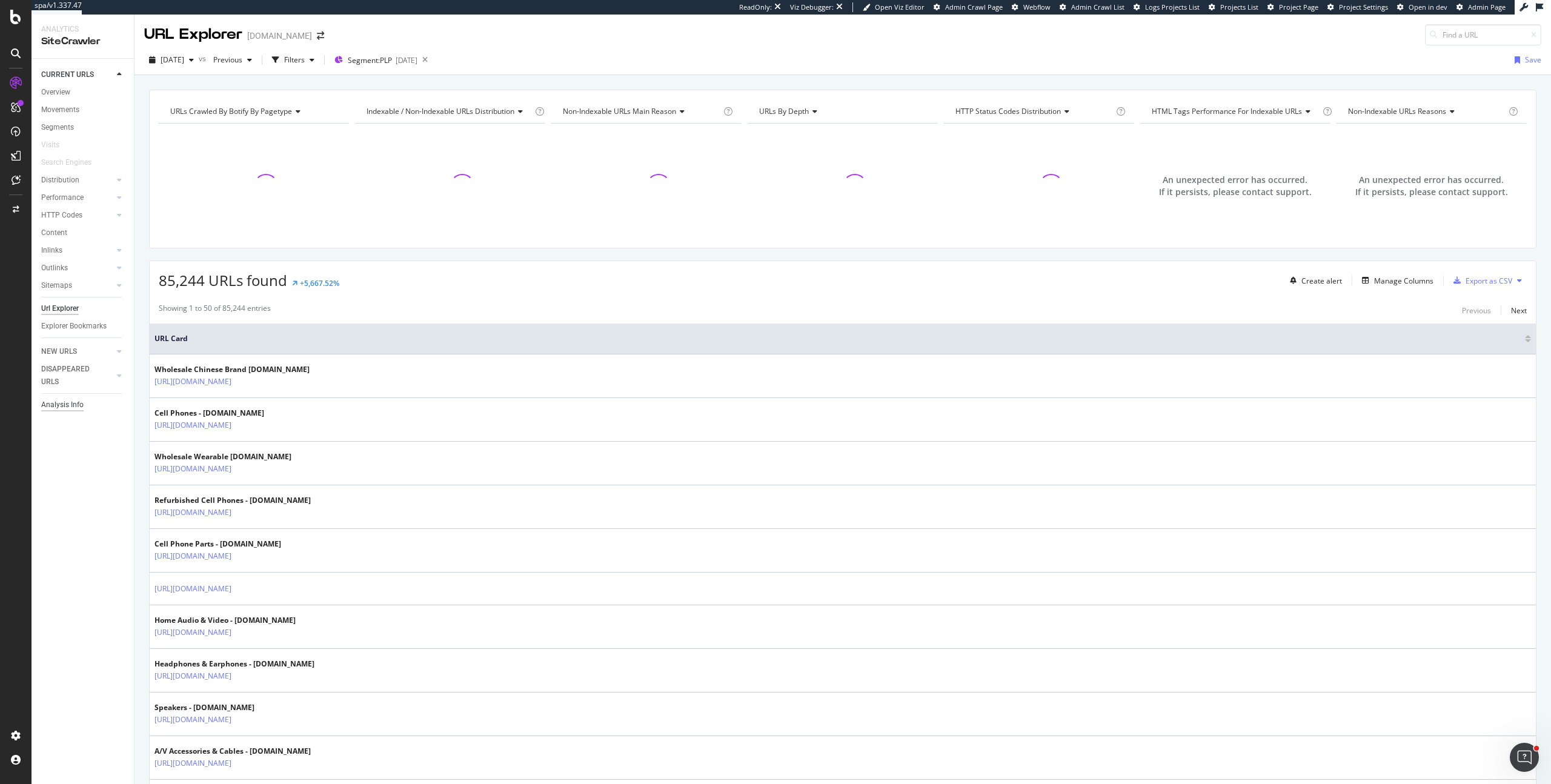
click at [73, 401] on div "Analysis Info" at bounding box center [62, 405] width 42 height 13
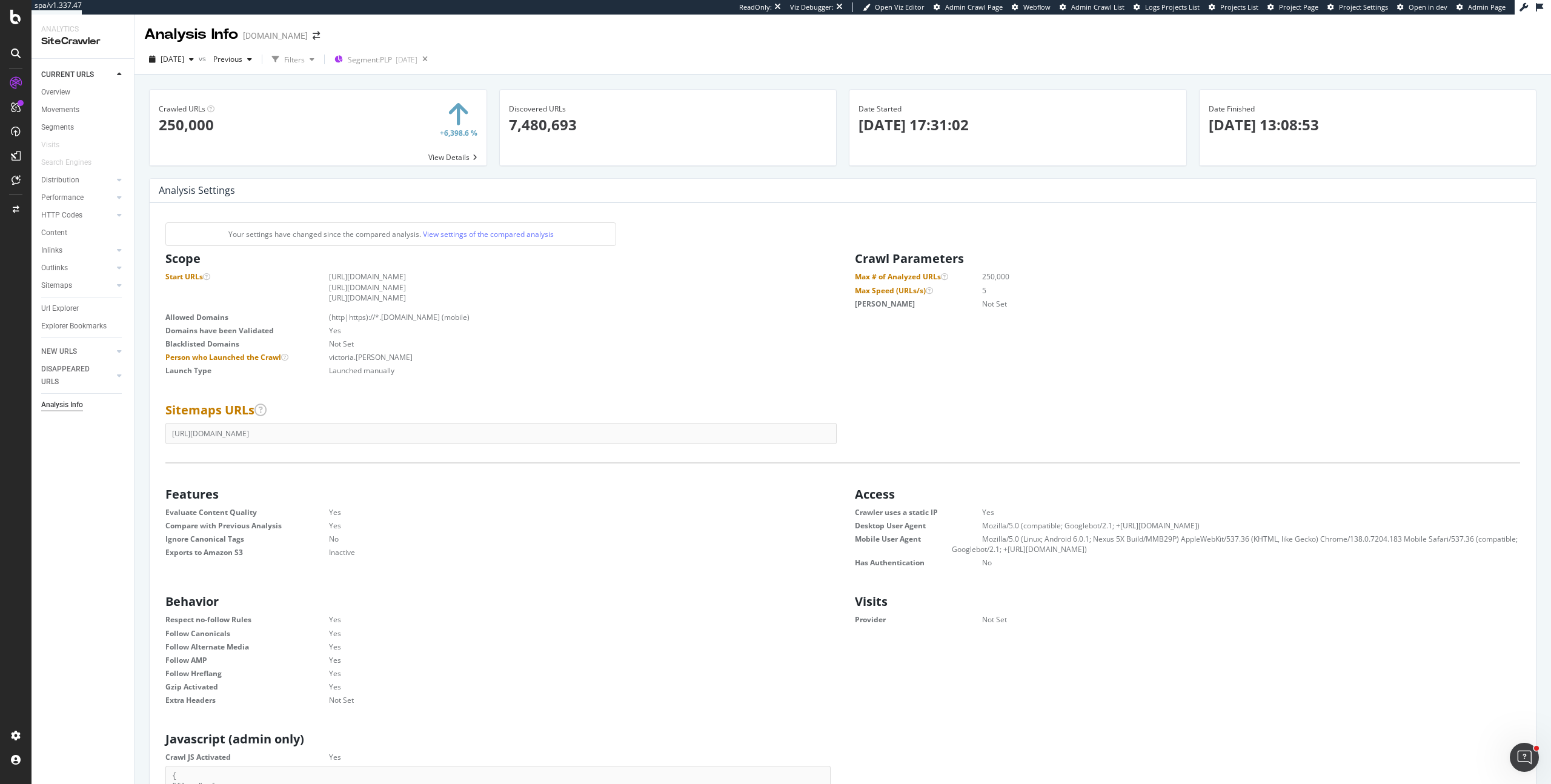
scroll to position [184, 656]
click at [72, 690] on div at bounding box center [113, 690] width 150 height 1
click at [73, 682] on div "Project settings" at bounding box center [63, 681] width 51 height 10
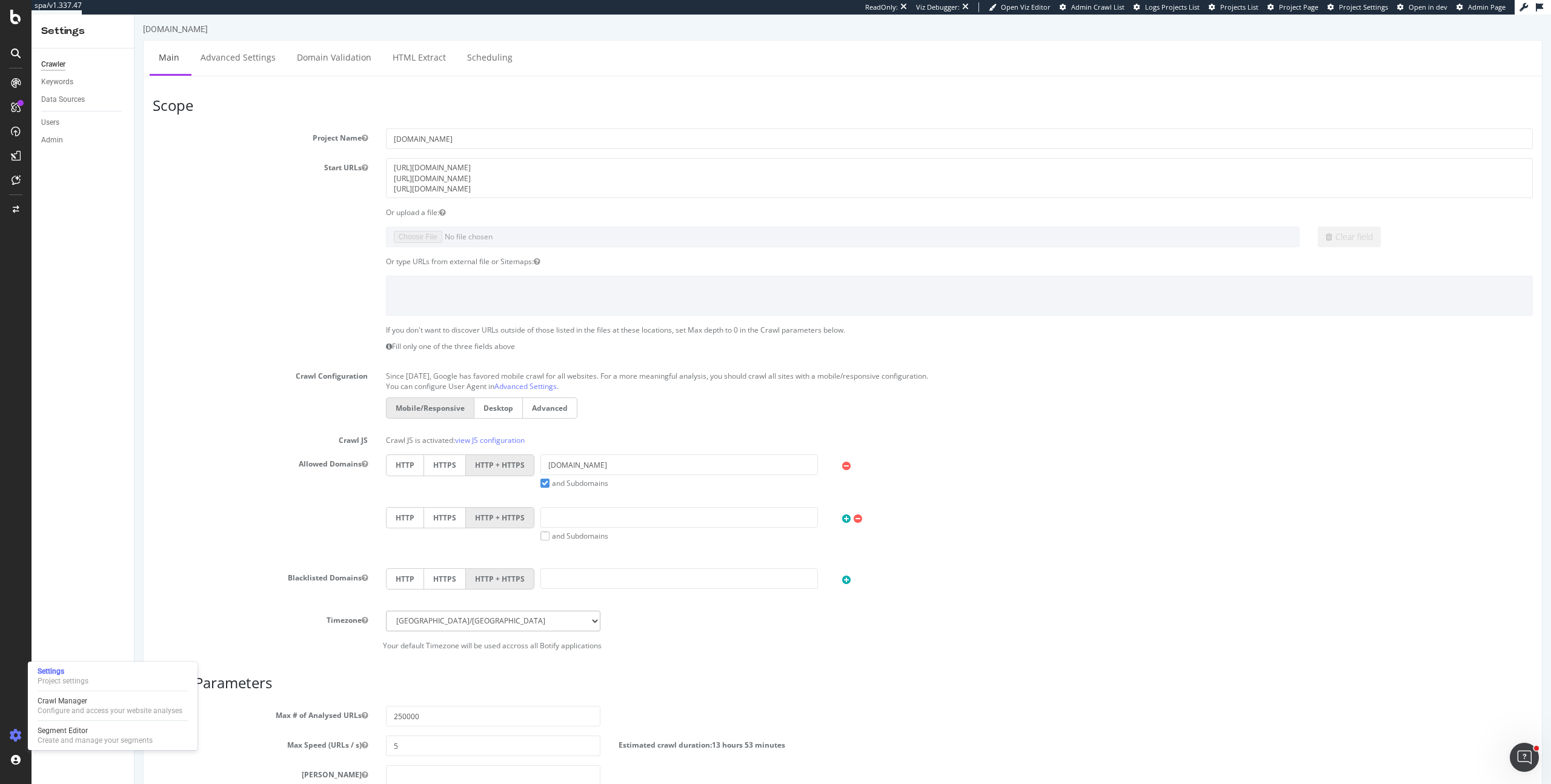
scroll to position [197, 0]
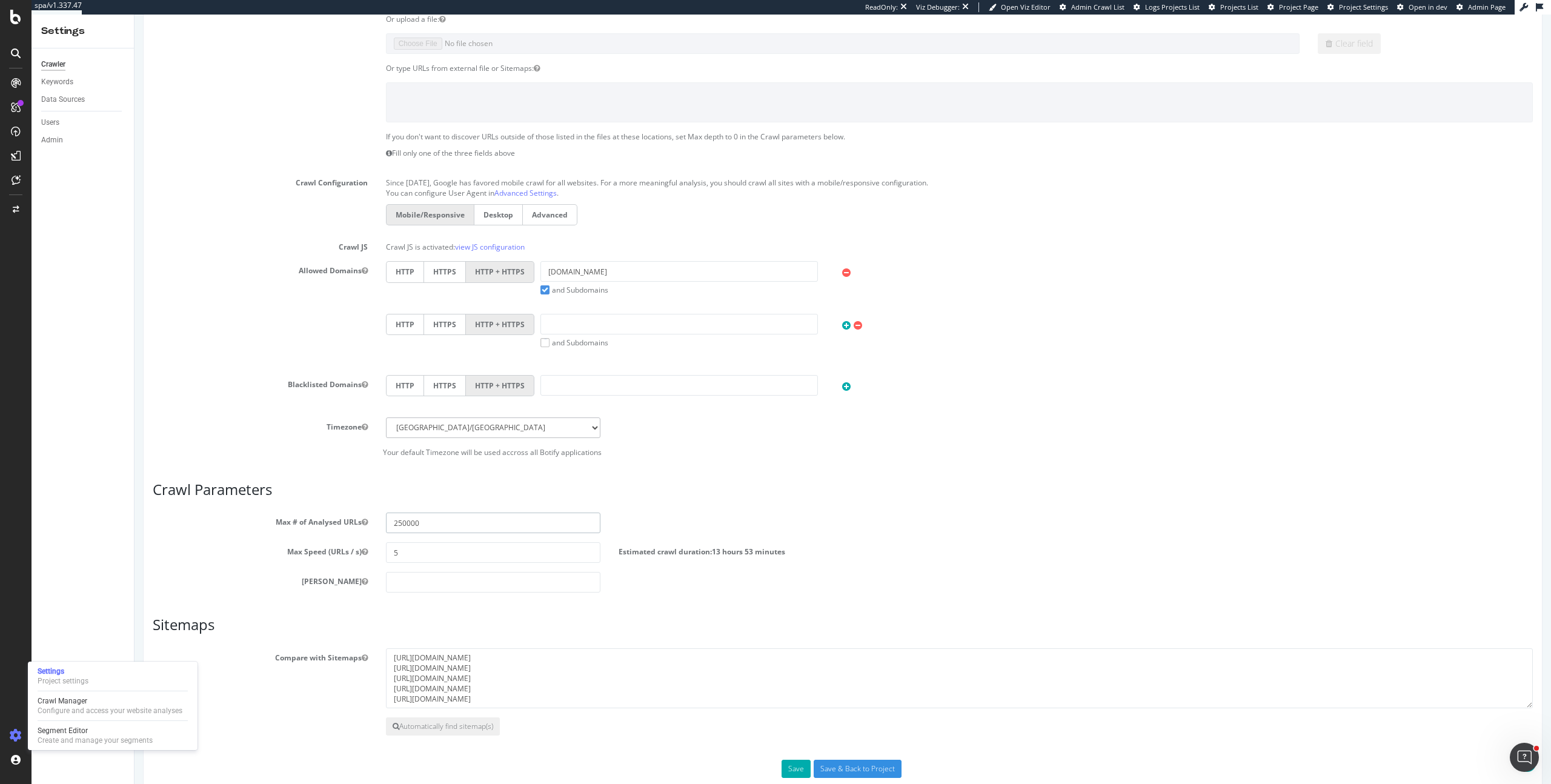
click at [395, 526] on input "250000" at bounding box center [493, 523] width 215 height 21
type input "0"
type input "15000000"
click at [414, 549] on input "5" at bounding box center [493, 552] width 215 height 21
type input "10"
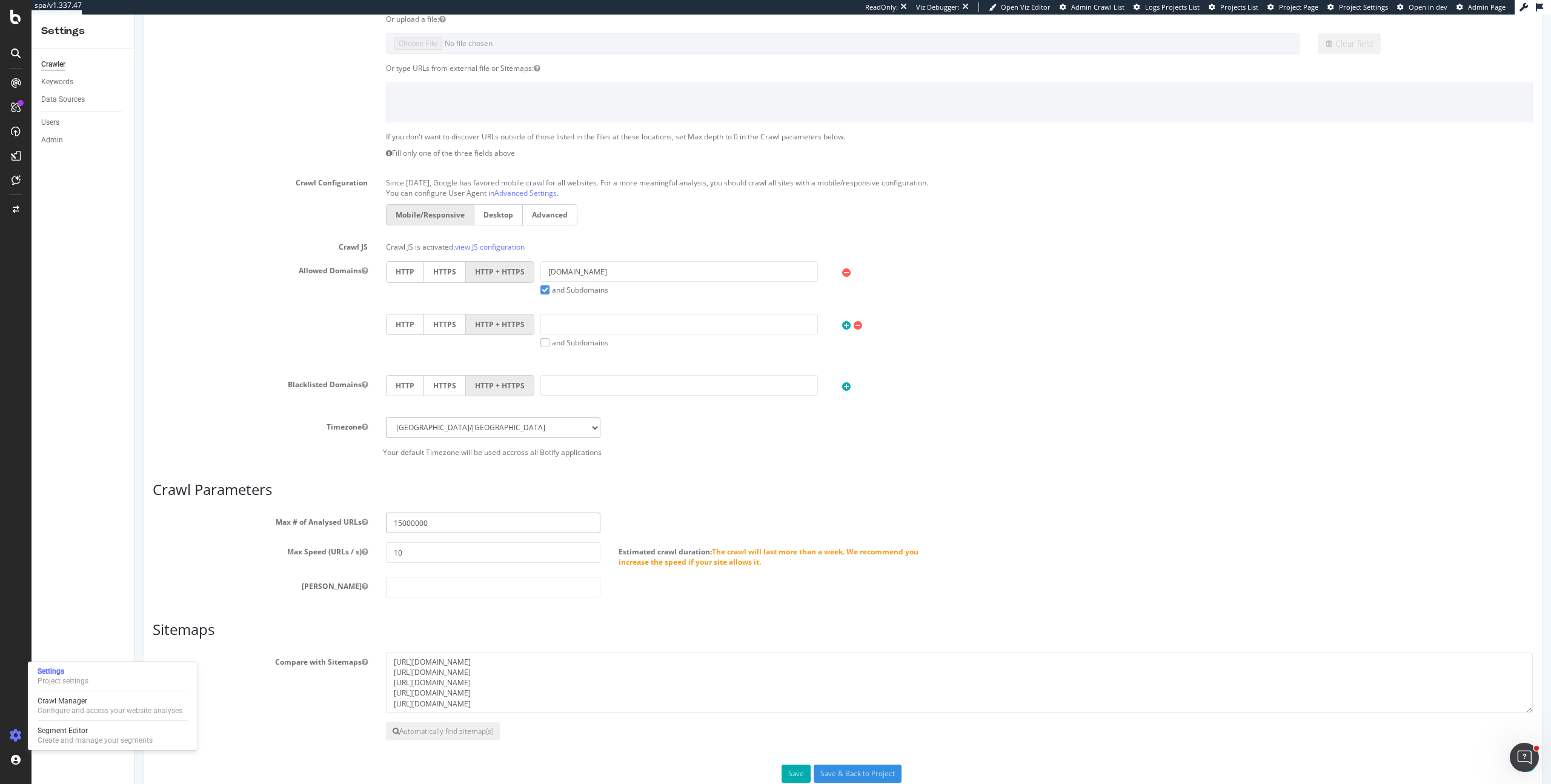
click at [404, 525] on input "15000000" at bounding box center [493, 523] width 215 height 21
type input "10000000"
click at [442, 552] on input "10" at bounding box center [493, 552] width 215 height 21
type input "1"
type input "5"
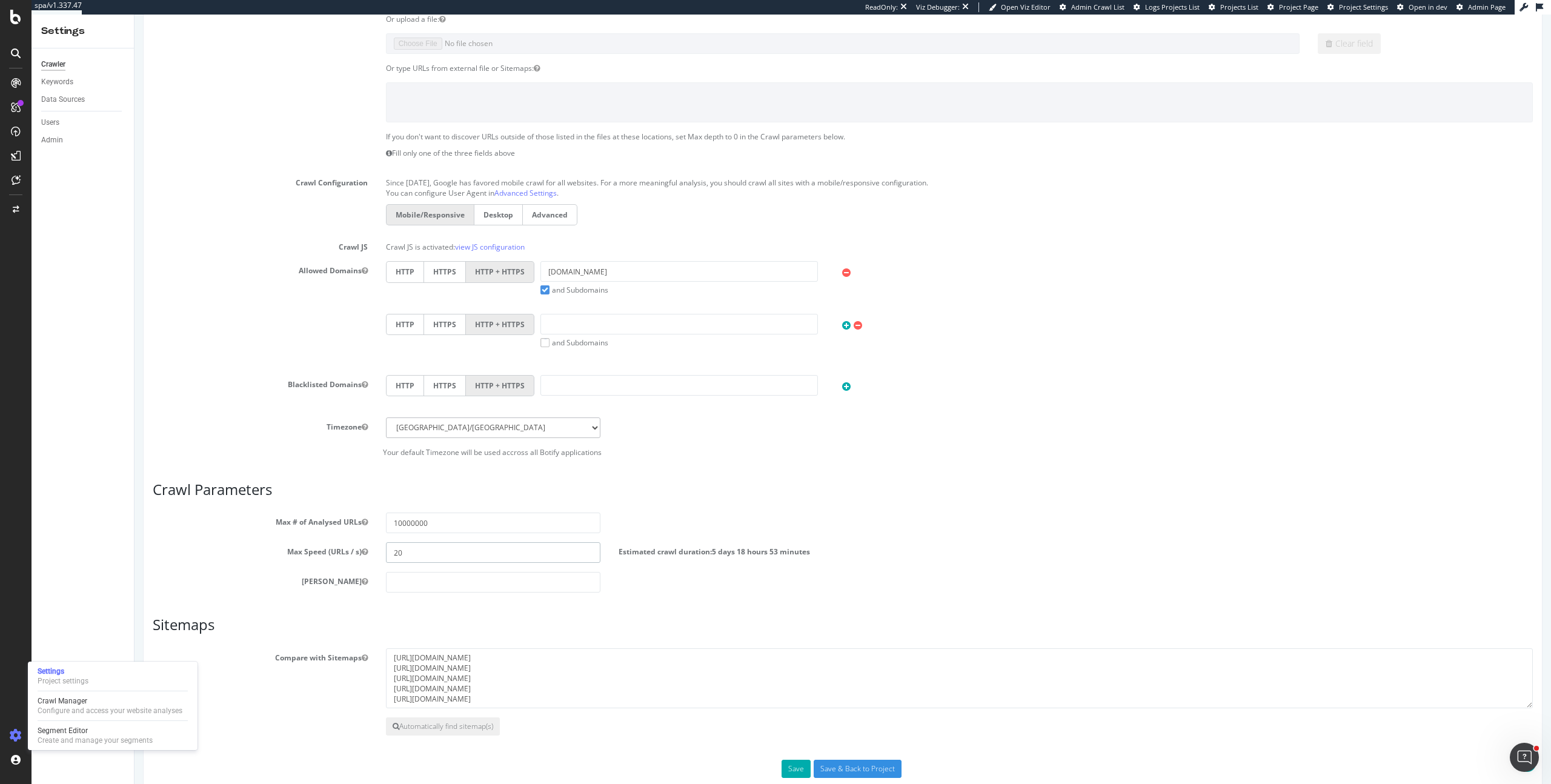
type input "2"
type input "1"
type input "20"
click at [659, 499] on article "Crawl Parameters Max # of Analysed URLs 10000000 Max Speed (URLs / s) 20 Estima…" at bounding box center [843, 536] width 1380 height 111
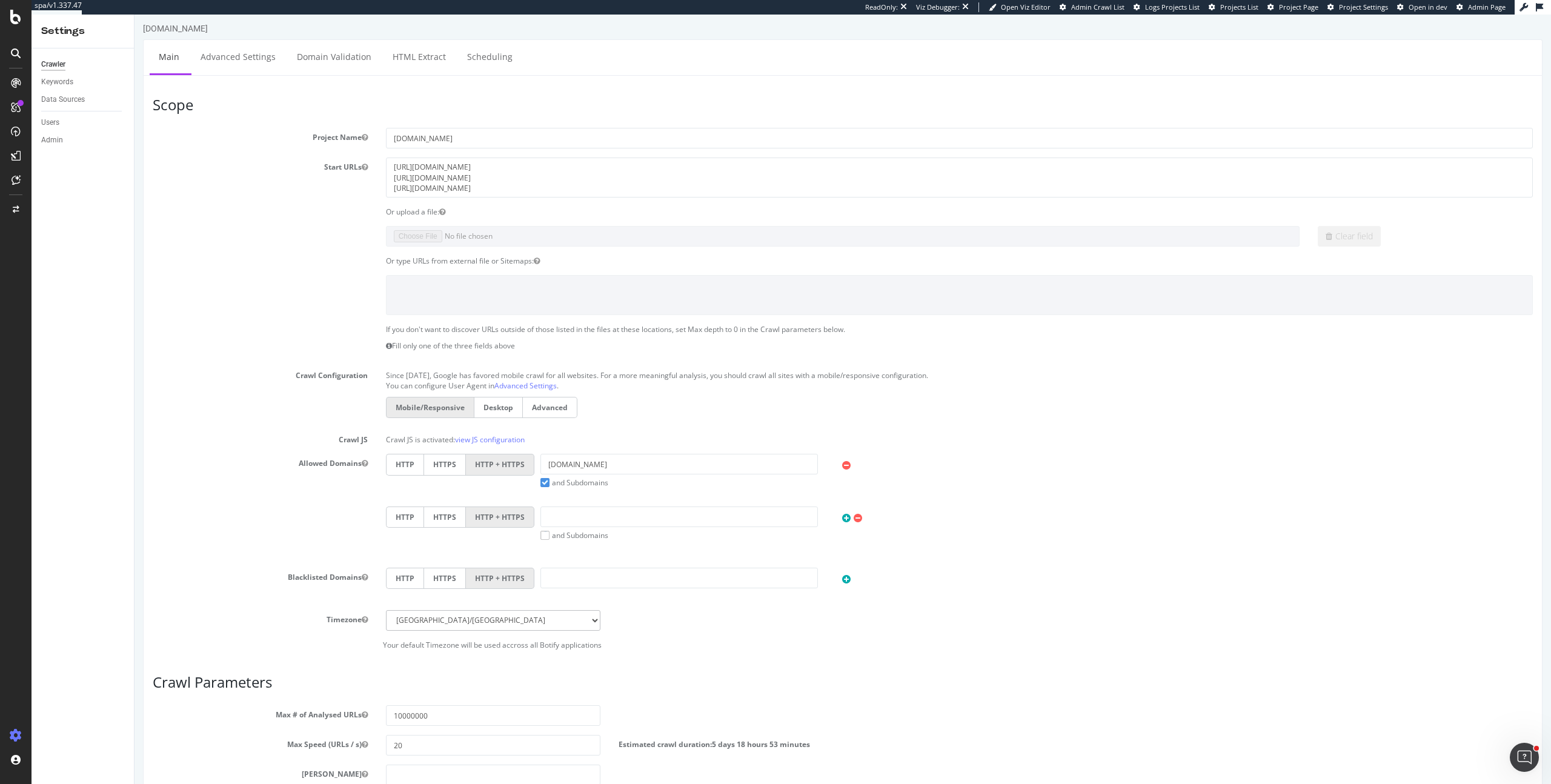
scroll to position [0, 0]
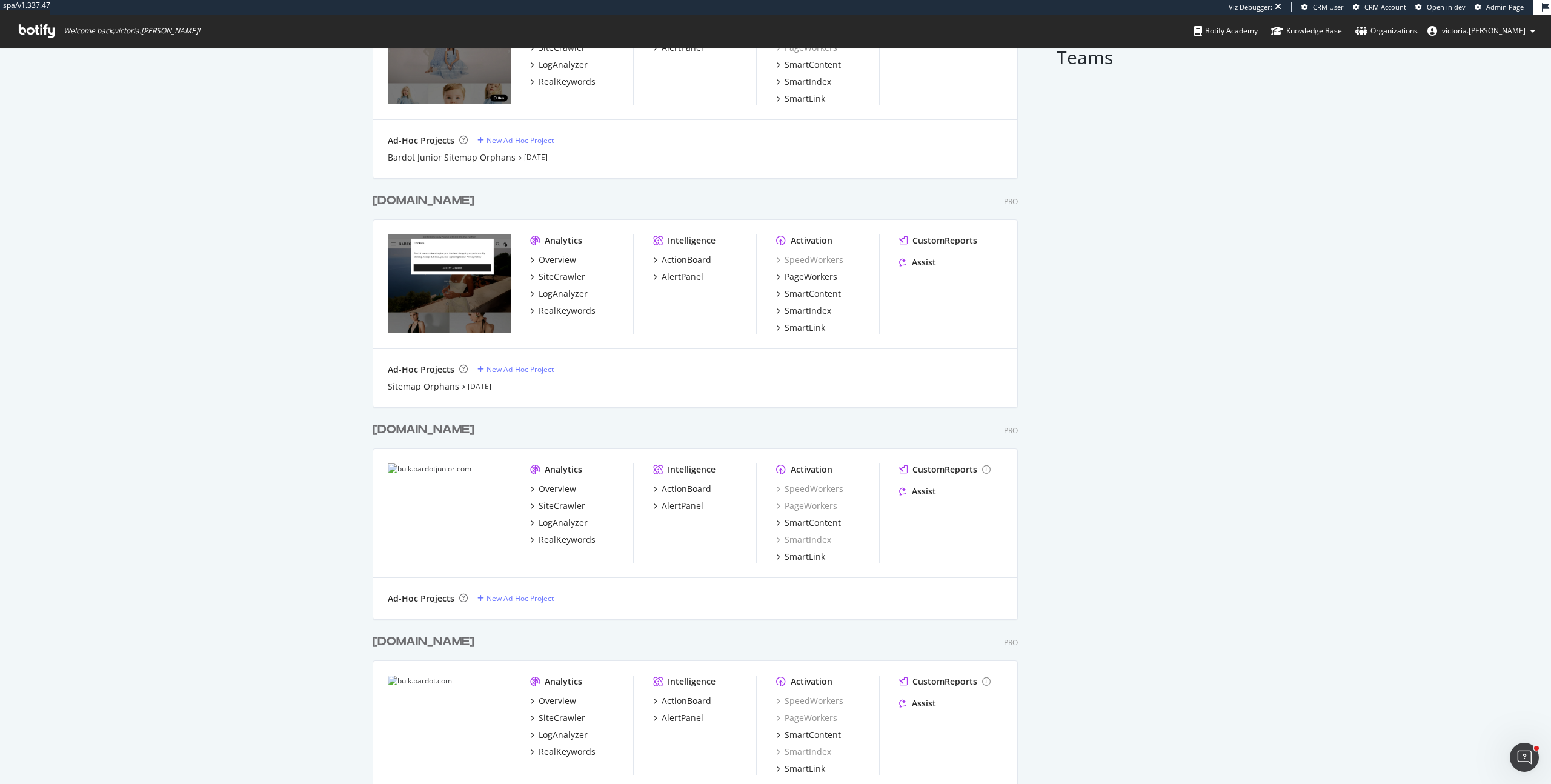
scroll to position [209, 0]
